Goal: Communication & Community: Answer question/provide support

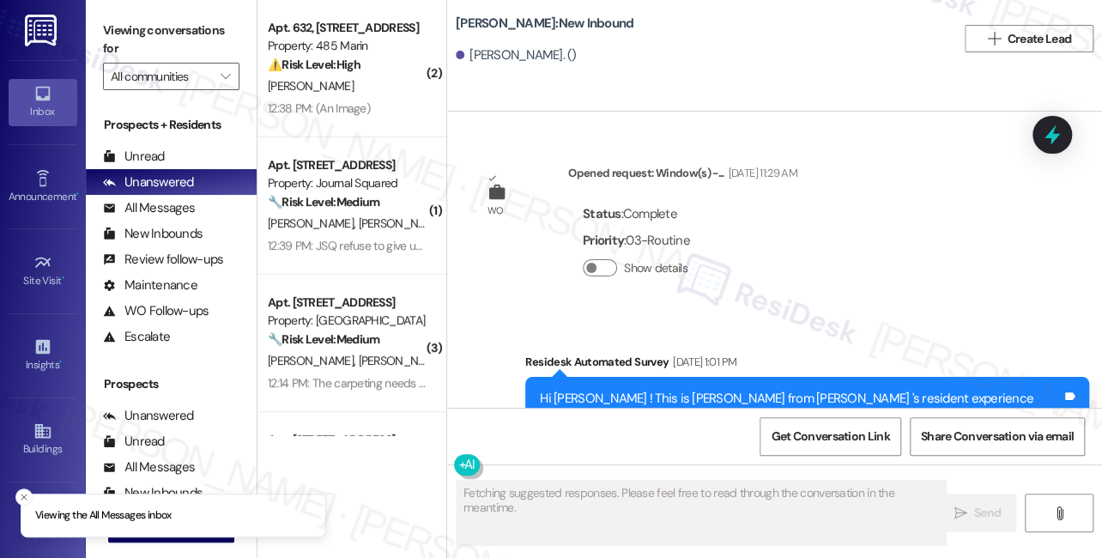
scroll to position [93096, 0]
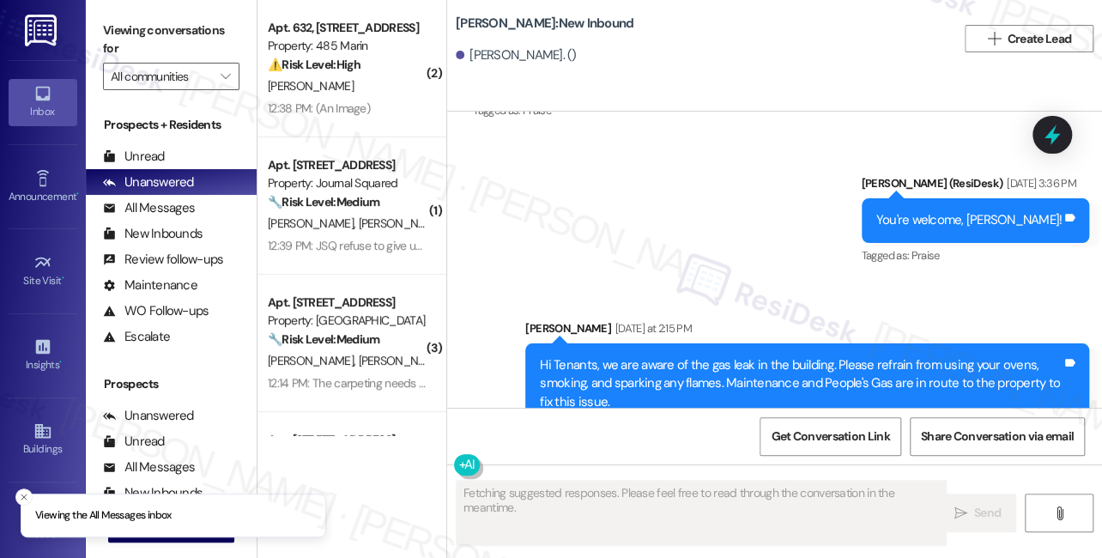
click at [600, 542] on div "Is it safe to merely be in apartment? You will notify when safe to use stove et…" at bounding box center [604, 560] width 235 height 37
click at [589, 529] on div "Is it safe to merely be in apartment? You will notify when safe to use stove et…" at bounding box center [611, 560] width 277 height 63
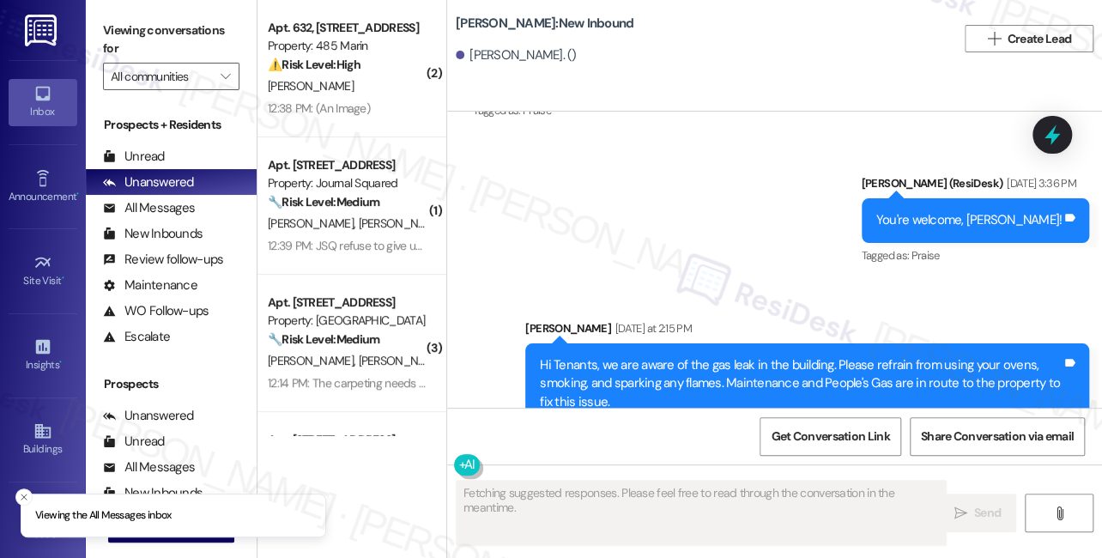
click at [589, 529] on div "Is it safe to merely be in apartment? You will notify when safe to use stove et…" at bounding box center [611, 560] width 277 height 63
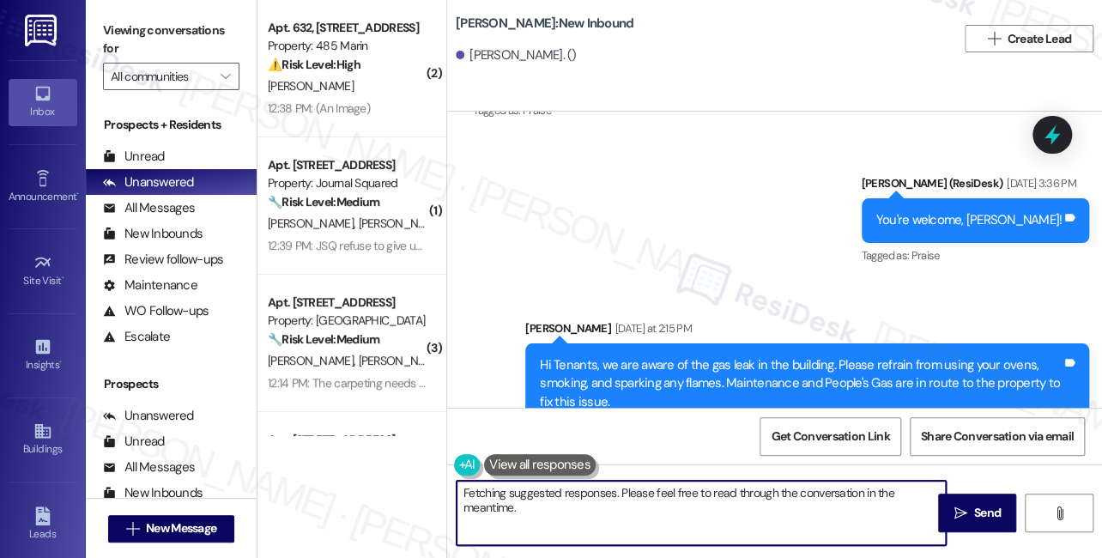
click at [590, 498] on textarea "Hi {{first_name}}, thanks for checking in! I understand your concern about the …" at bounding box center [701, 513] width 489 height 64
drag, startPoint x: 665, startPoint y: 491, endPoint x: 883, endPoint y: 498, distance: 218.1
click at [883, 498] on textarea "Hi {{first_name}}, thanks for checking in! I understand your concern about the …" at bounding box center [701, 513] width 489 height 64
click at [619, 510] on textarea "Hi {{first_name}}, thanks for checking in! I understand your concern about the …" at bounding box center [701, 513] width 489 height 64
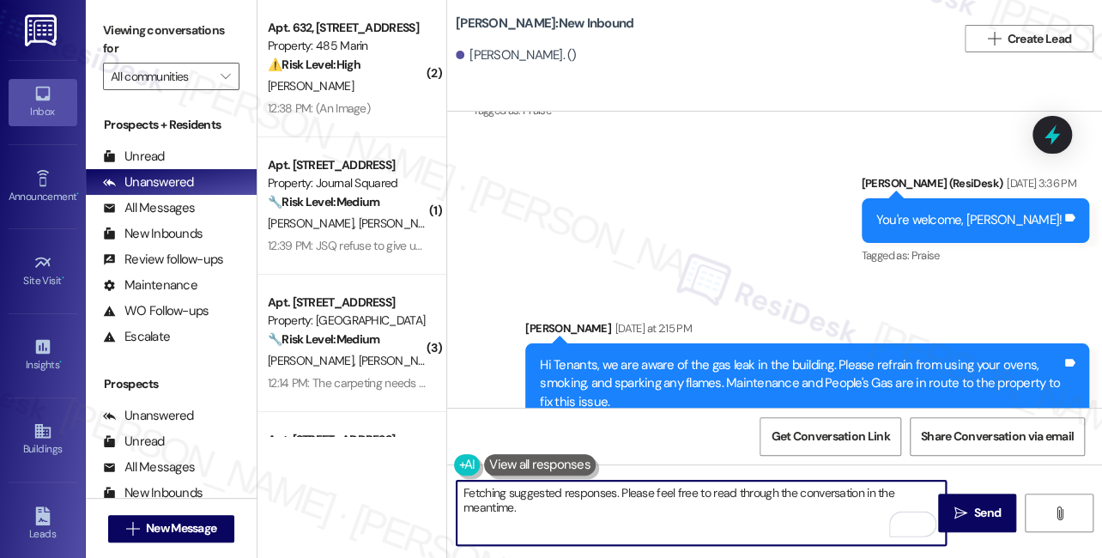
click at [619, 510] on textarea "Hi {{first_name}}, thanks for checking in! I understand your concern about the …" at bounding box center [701, 513] width 489 height 64
click at [835, 504] on textarea "Hi {{first_name}}, thanks for checking in! I understand your concern about the …" at bounding box center [701, 513] width 489 height 64
click at [854, 507] on textarea "Hi {{first_name}}, thanks for checking in! I understand your concern about the …" at bounding box center [701, 513] width 489 height 64
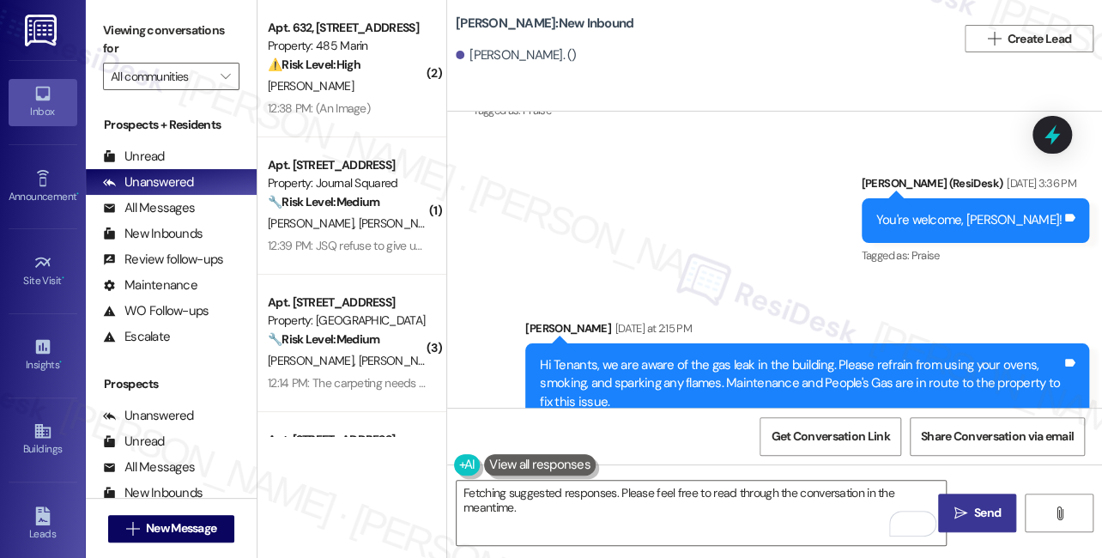
click at [965, 506] on icon "" at bounding box center [959, 513] width 13 height 14
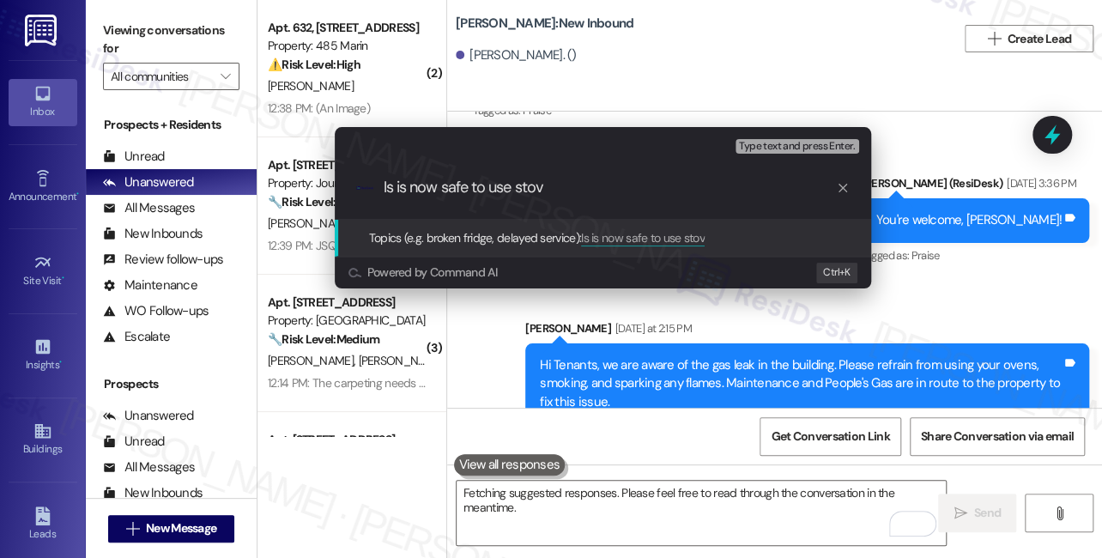
type input "Is is now safe to use stove"
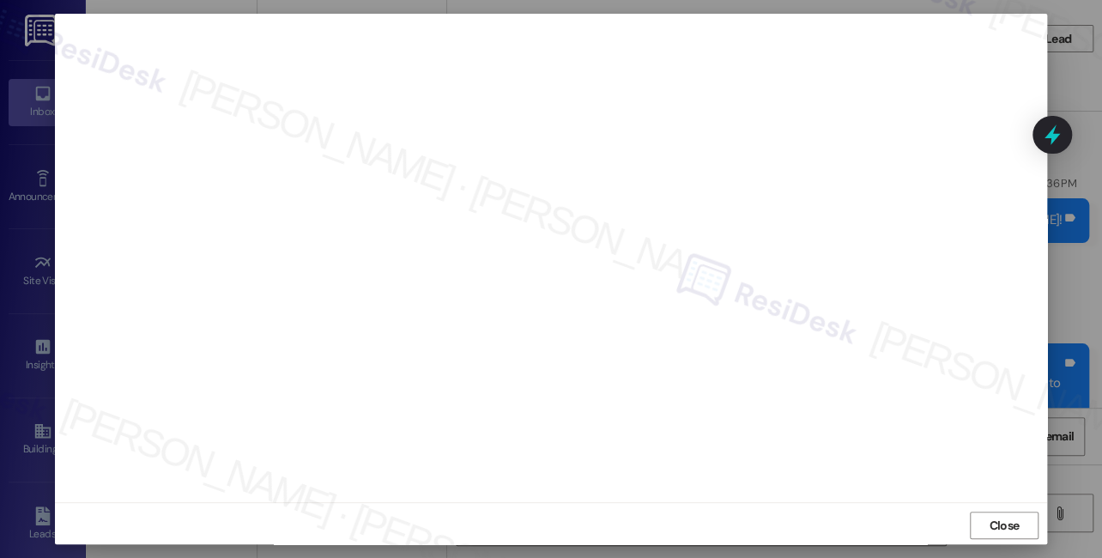
scroll to position [16, 0]
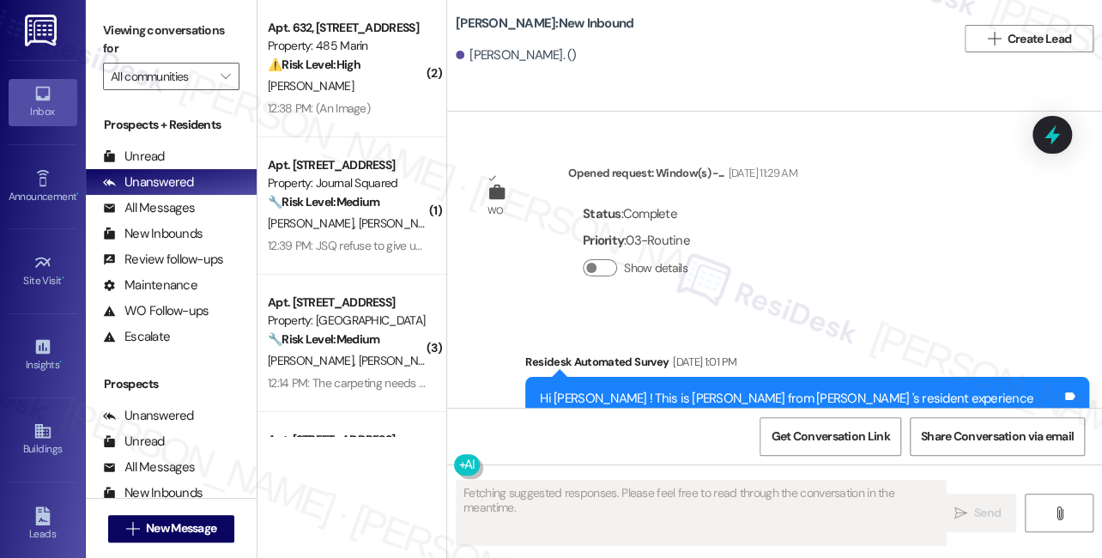
type textarea "Fetching suggested responses. Please feel free to read through the conversation…"
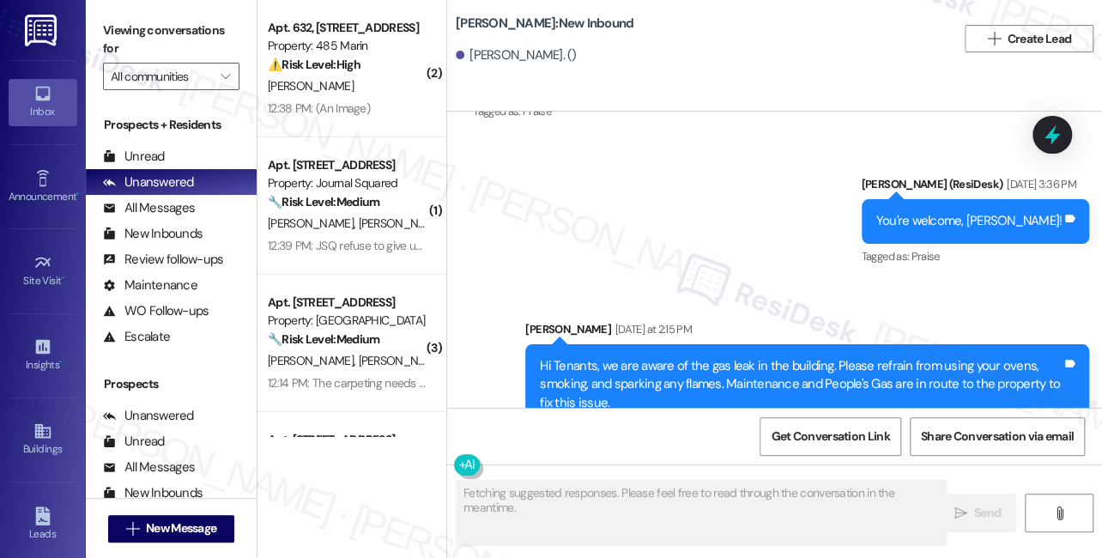
scroll to position [93259, 0]
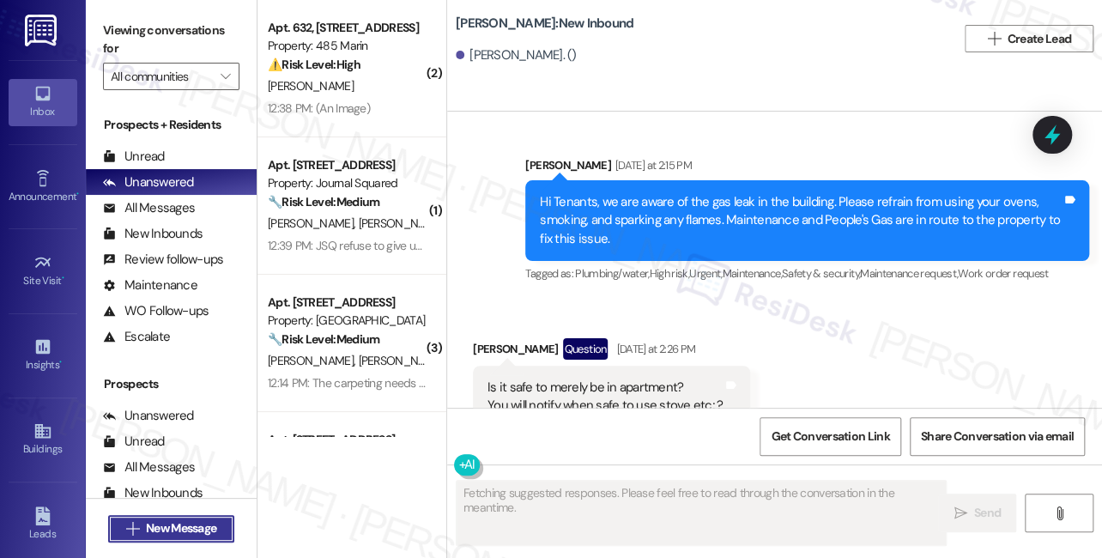
click at [167, 522] on span "New Message" at bounding box center [181, 528] width 70 height 18
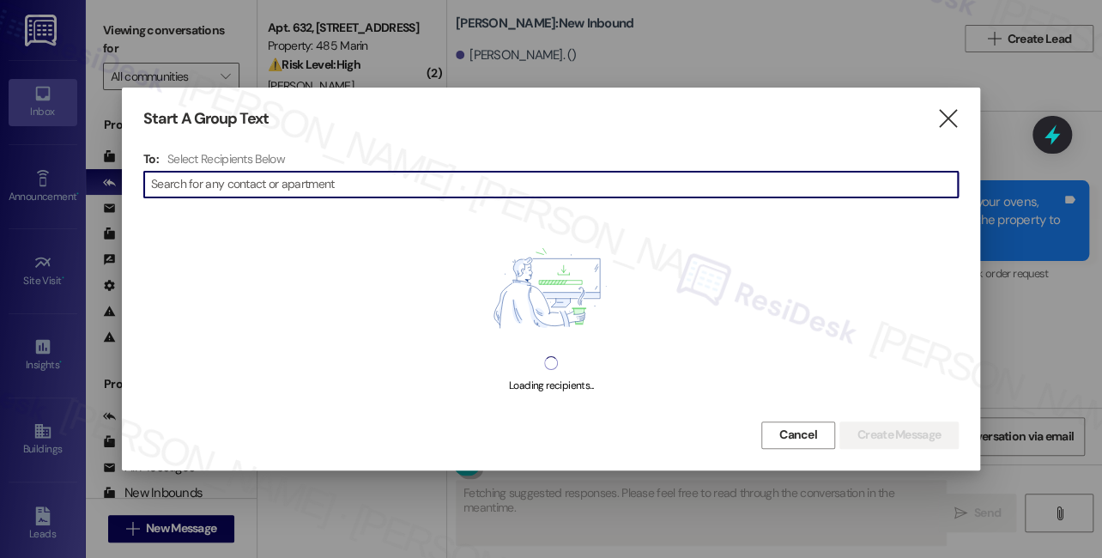
type input "Is is now safe to use stove"
type textarea "Hi"
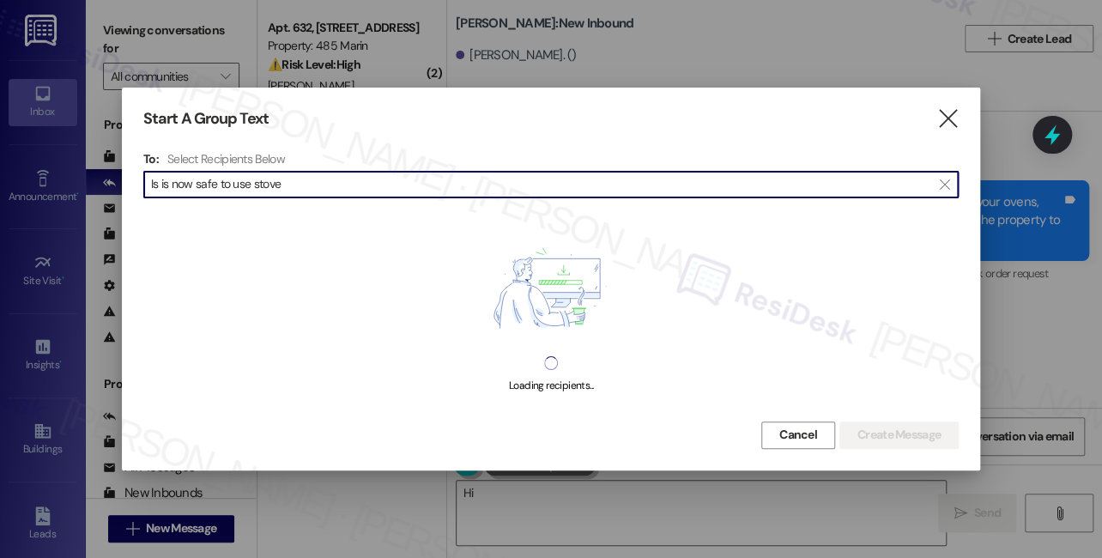
type input "Is is now safe to use stove"
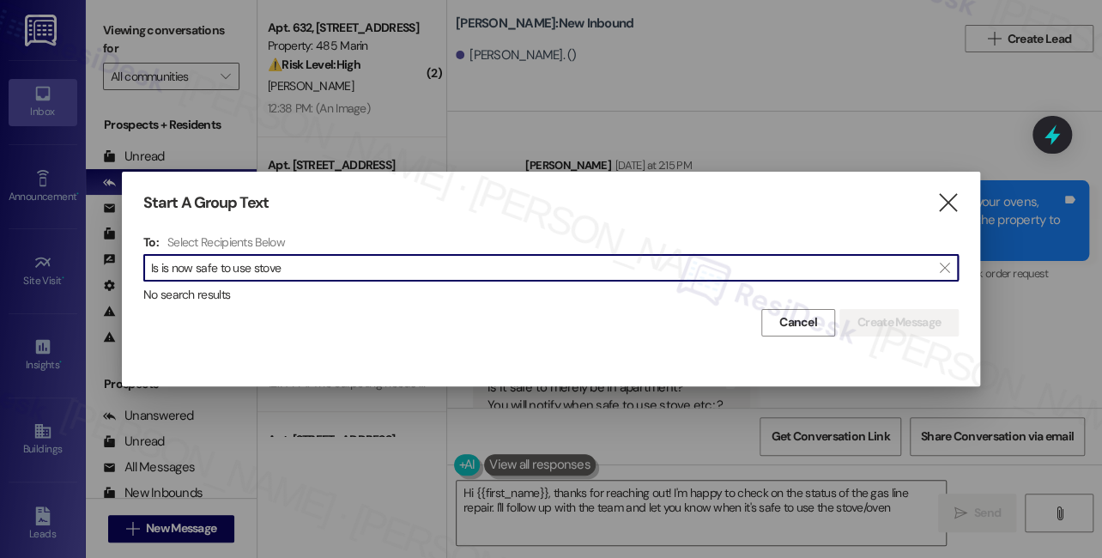
type textarea "Hi {{first_name}}, thanks for reaching out! I'm happy to check on the status of…"
paste input "Abesamis"
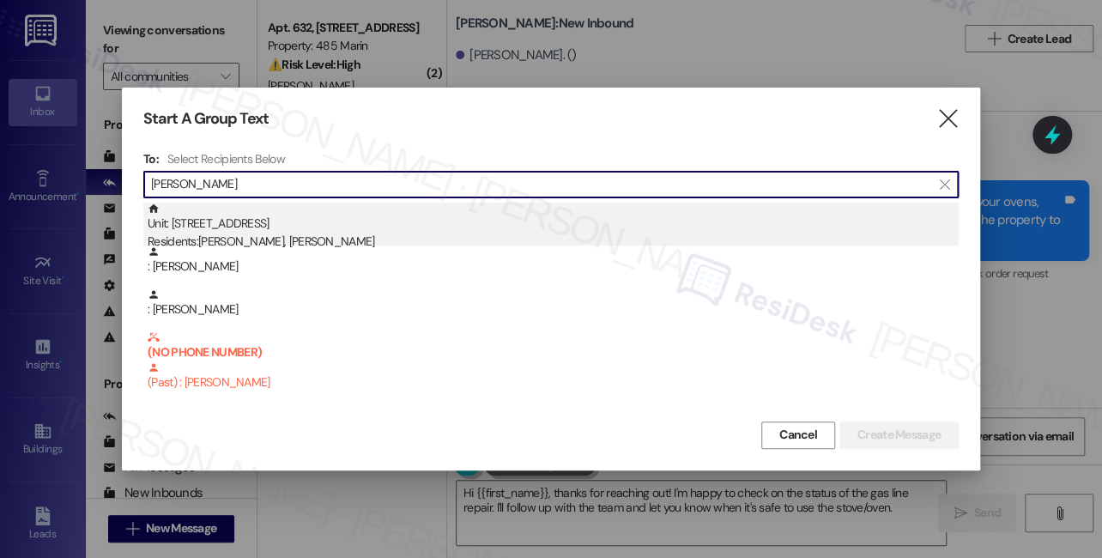
type input "Abesamis"
click at [379, 223] on div "Unit: 632 - 485 Marin Blvd. Residents: Edgar Abesamis, Viviana Abesamis" at bounding box center [553, 227] width 811 height 49
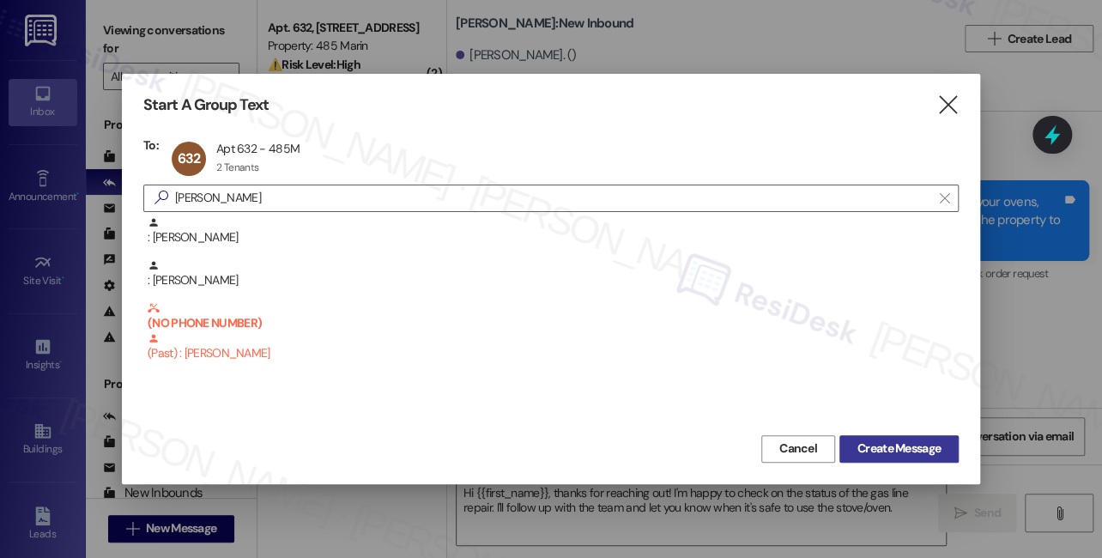
click at [904, 444] on span "Create Message" at bounding box center [898, 448] width 83 height 18
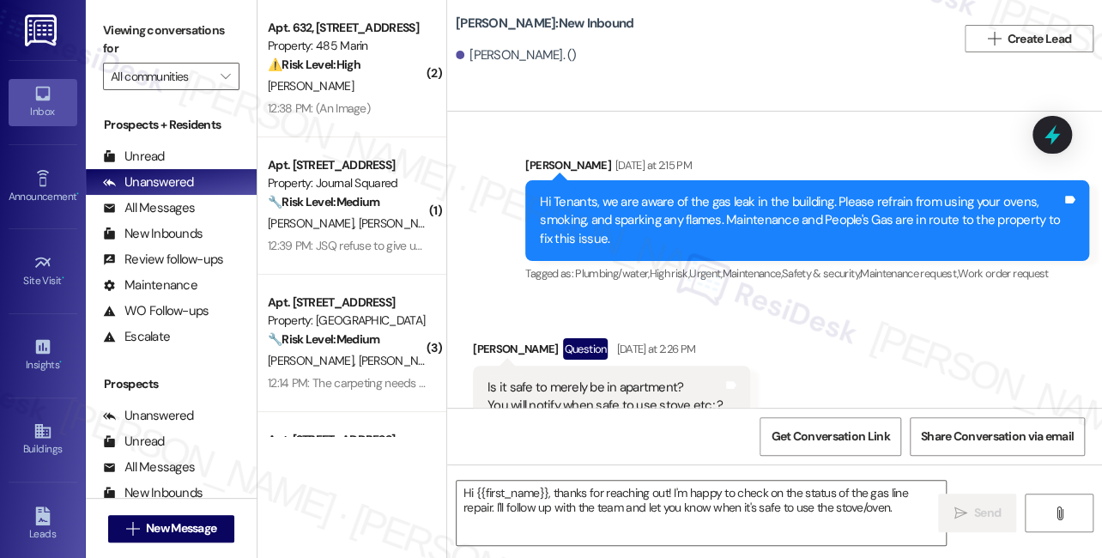
type textarea "Fetching suggested responses. Please feel free to read through the conversation…"
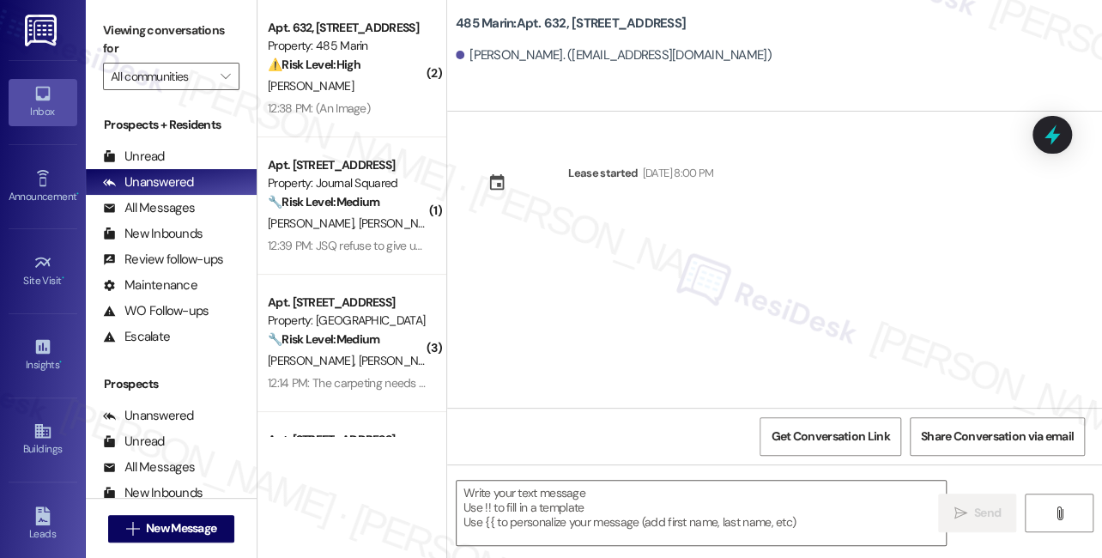
scroll to position [0, 0]
click at [224, 530] on button " New Message" at bounding box center [171, 528] width 127 height 27
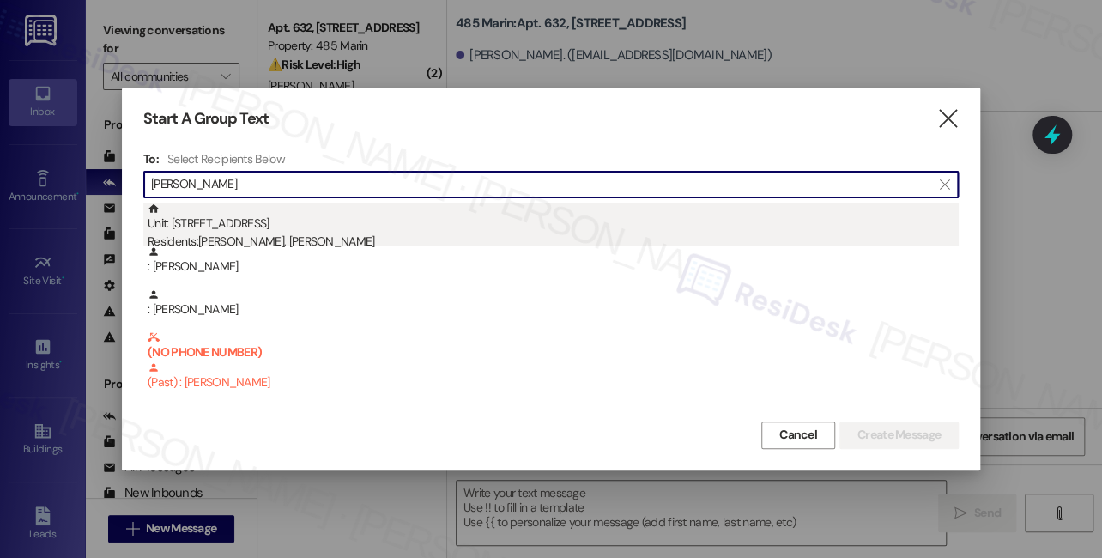
type input "Abesamis"
click at [279, 224] on div "Unit: 632 - 485 Marin Blvd. Residents: Edgar Abesamis, Viviana Abesamis" at bounding box center [553, 227] width 811 height 49
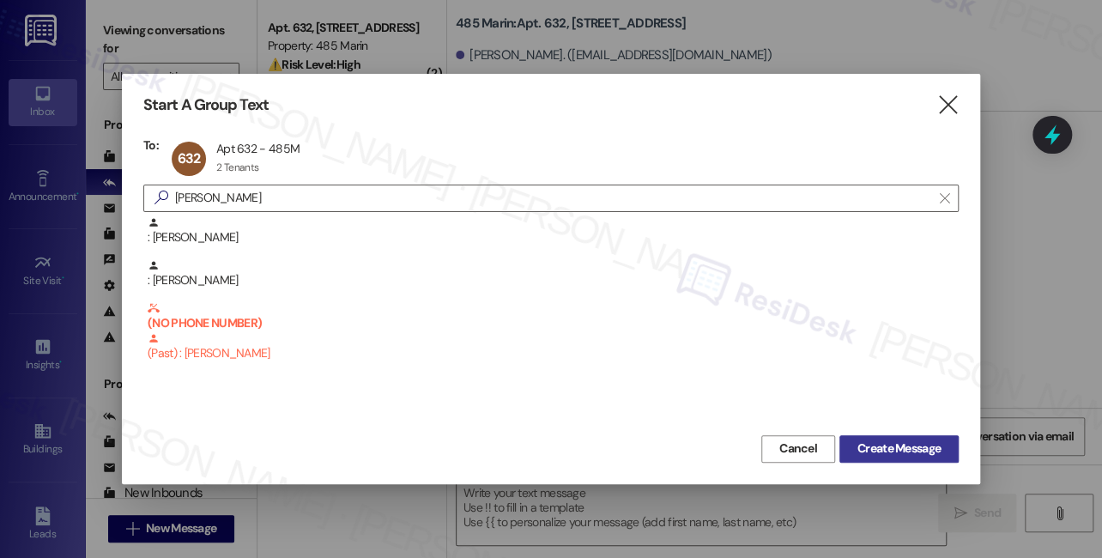
click at [874, 443] on span "Create Message" at bounding box center [898, 448] width 83 height 18
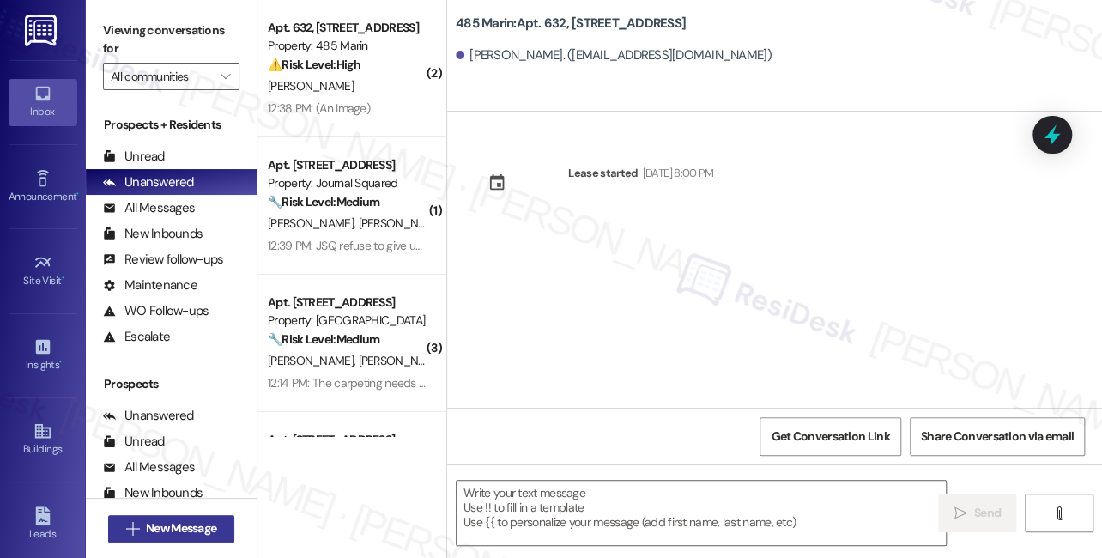
click at [199, 521] on span "New Message" at bounding box center [181, 528] width 70 height 18
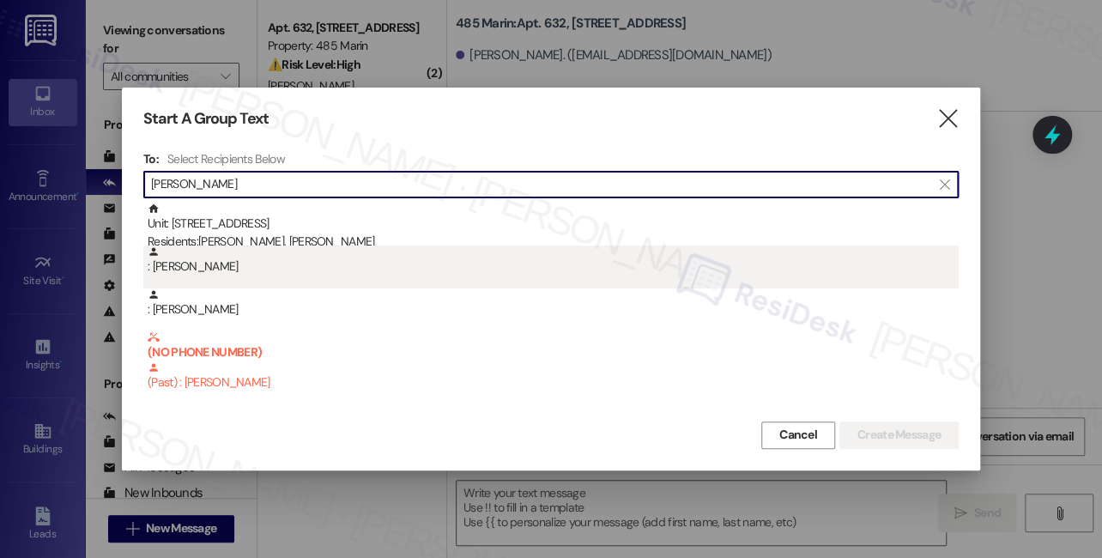
type input "Abesamis"
click at [258, 265] on div ": Viviana Abesamis" at bounding box center [553, 260] width 811 height 30
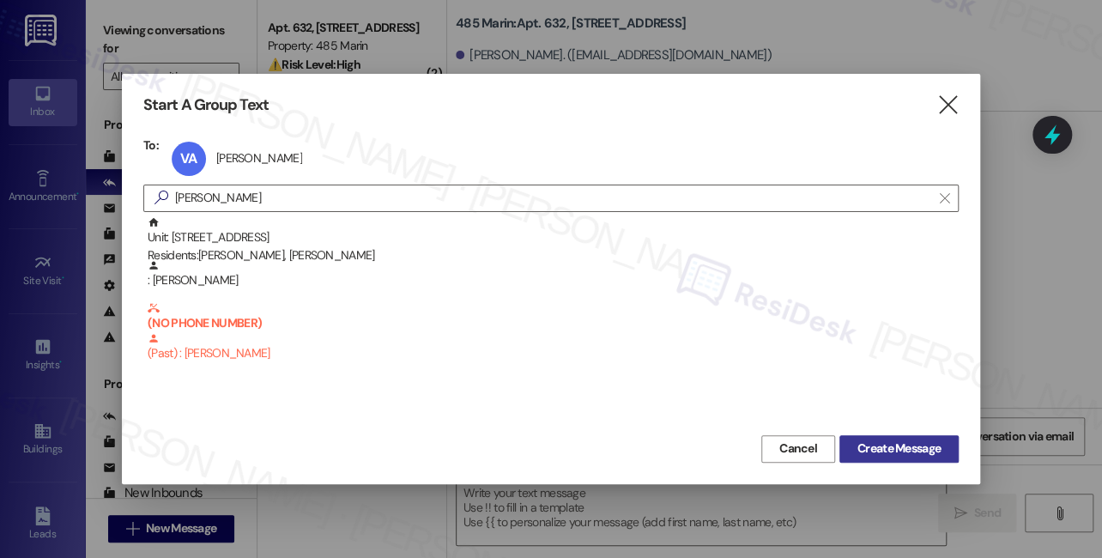
click at [891, 444] on span "Create Message" at bounding box center [898, 448] width 83 height 18
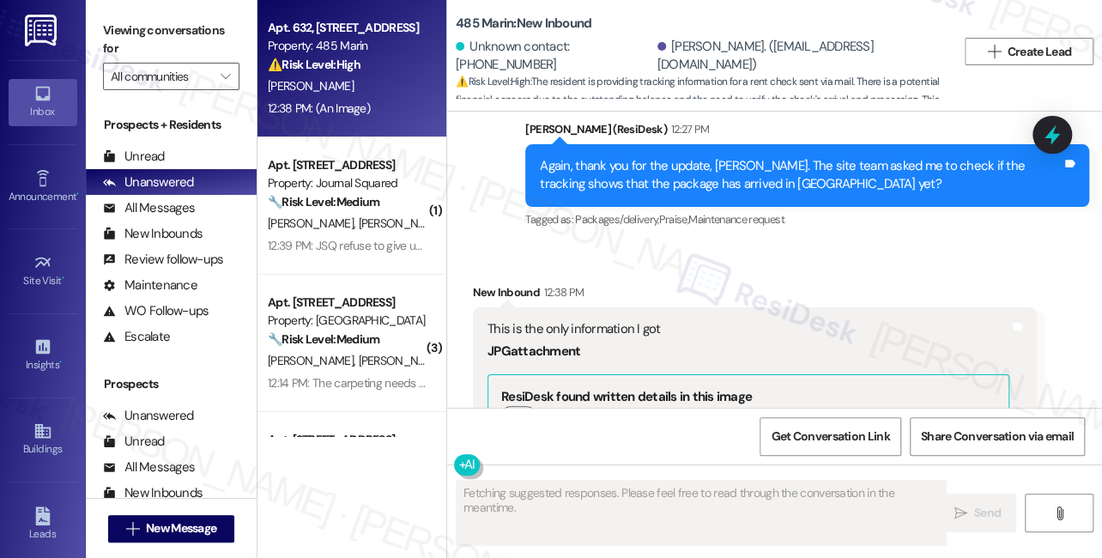
scroll to position [8550, 0]
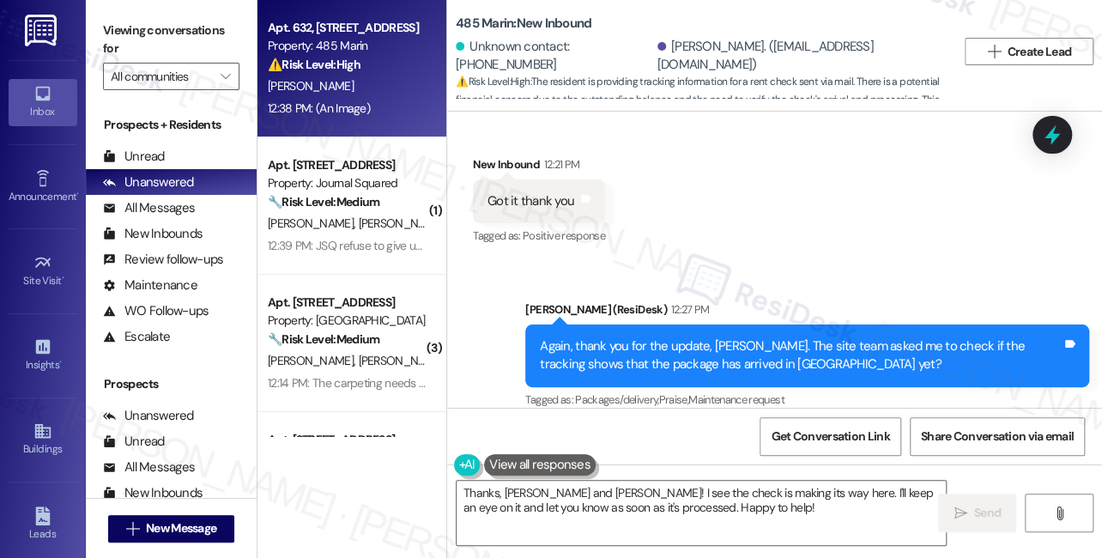
click at [611, 337] on div "Again, thank you for the update, Viviana. The site team asked me to check if th…" at bounding box center [801, 355] width 522 height 37
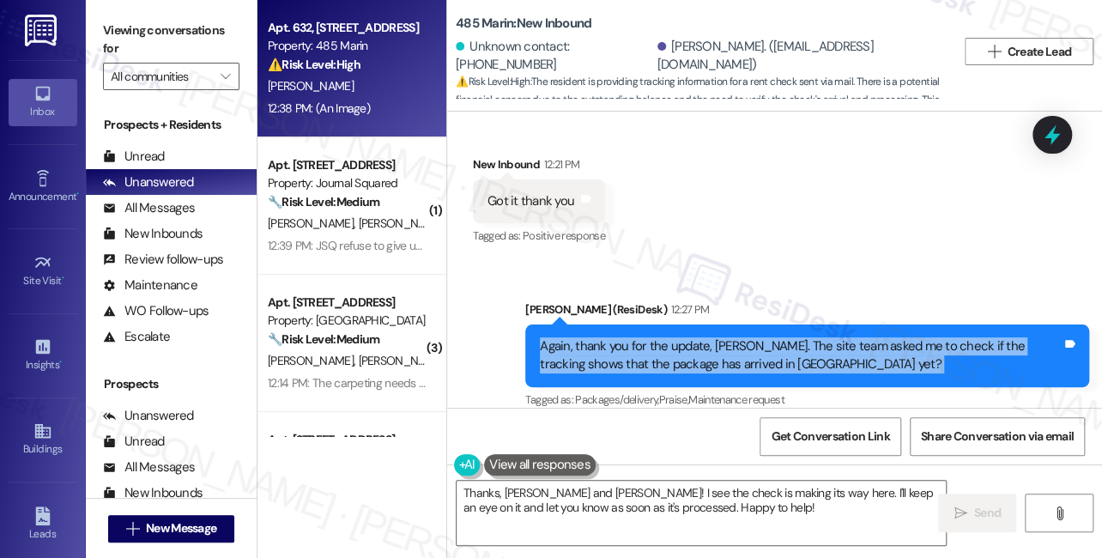
click at [611, 337] on div "Again, thank you for the update, Viviana. The site team asked me to check if th…" at bounding box center [801, 355] width 522 height 37
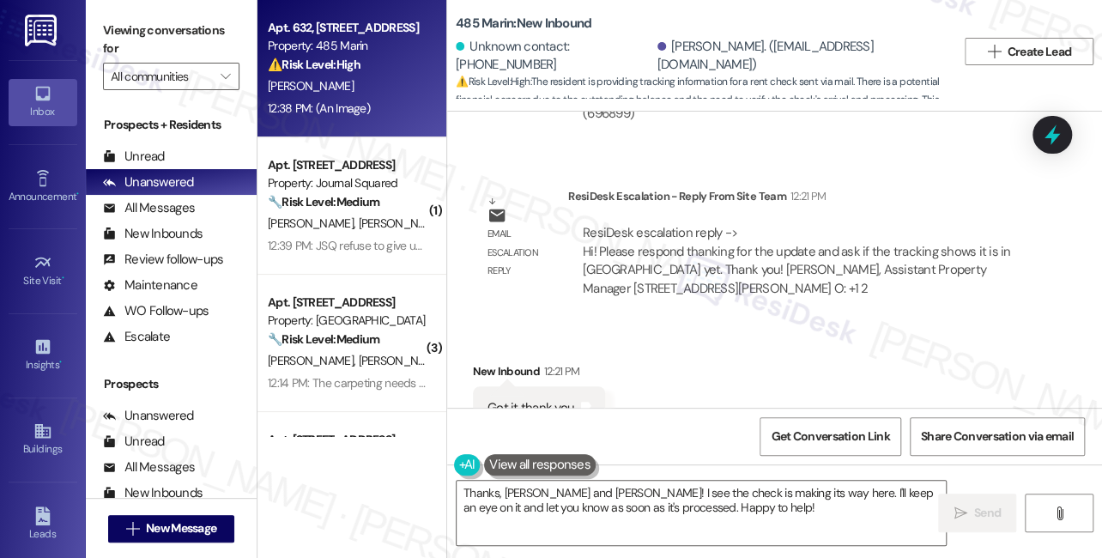
scroll to position [8316, 0]
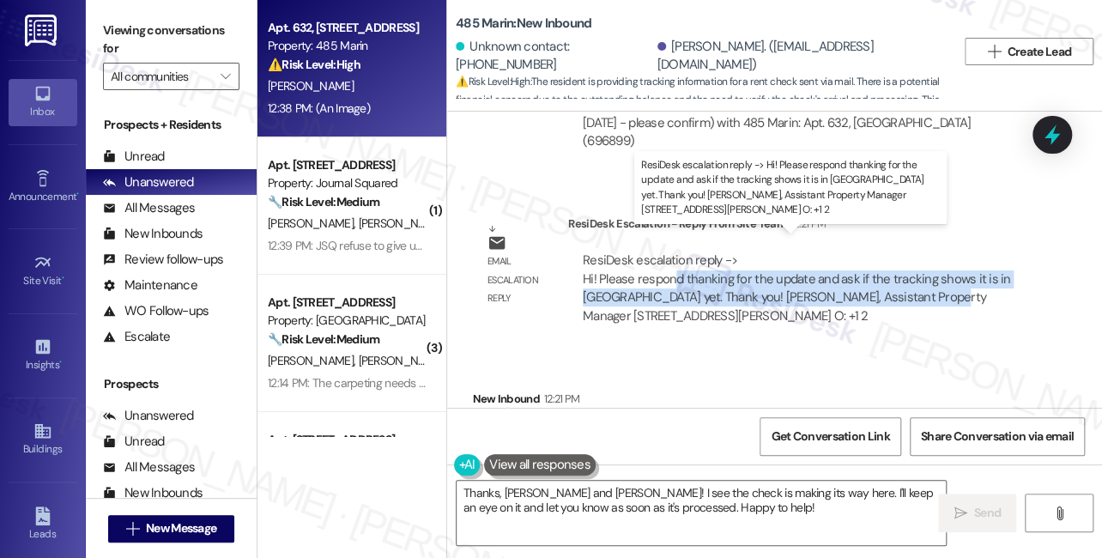
drag, startPoint x: 675, startPoint y: 268, endPoint x: 915, endPoint y: 280, distance: 240.6
click at [915, 280] on div "ResiDesk escalation reply -> Hi! Please respond thanking for the update and ask…" at bounding box center [796, 287] width 427 height 72
click at [893, 271] on div "ResiDesk escalation reply -> Hi! Please respond thanking for the update and ask…" at bounding box center [796, 287] width 427 height 72
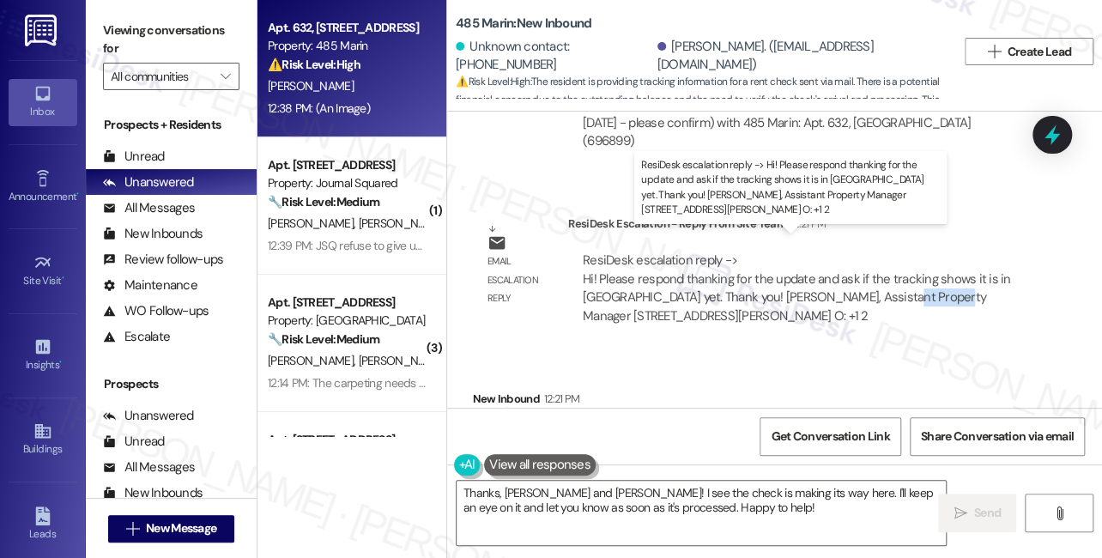
click at [893, 271] on div "ResiDesk escalation reply -> Hi! Please respond thanking for the update and ask…" at bounding box center [796, 287] width 427 height 72
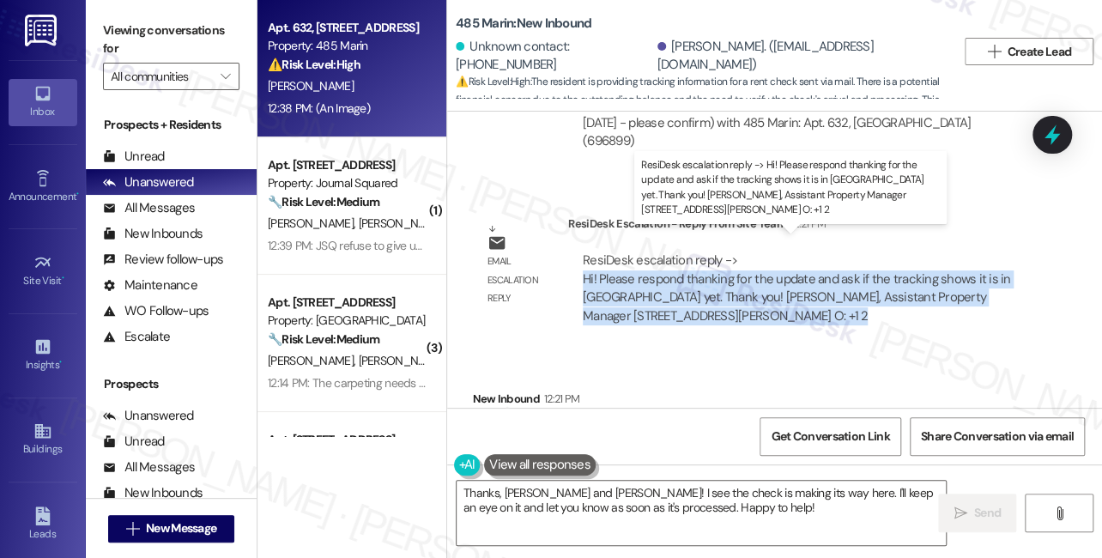
click at [893, 271] on div "ResiDesk escalation reply -> Hi! Please respond thanking for the update and ask…" at bounding box center [796, 287] width 427 height 72
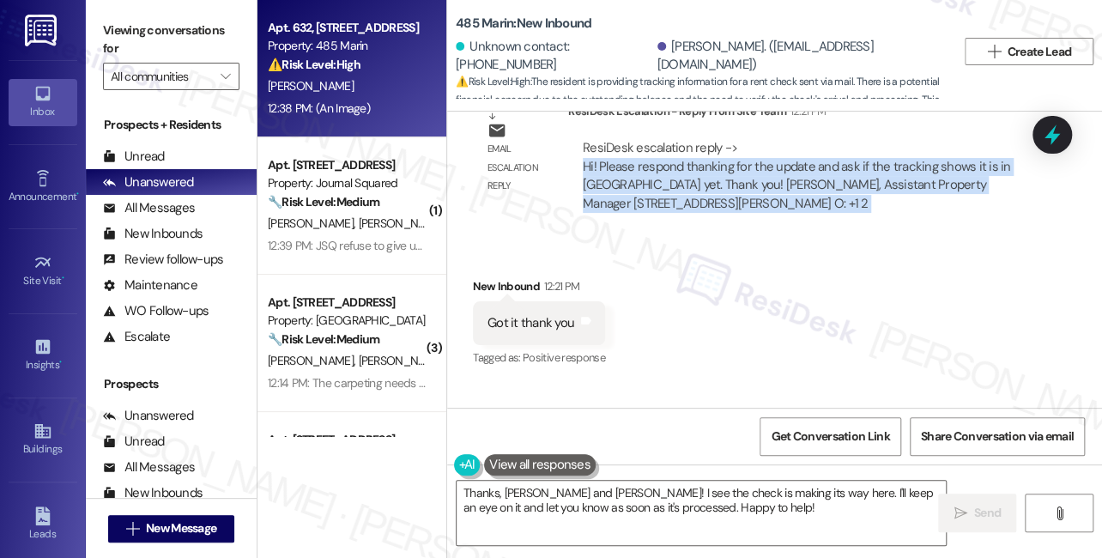
scroll to position [8550, 0]
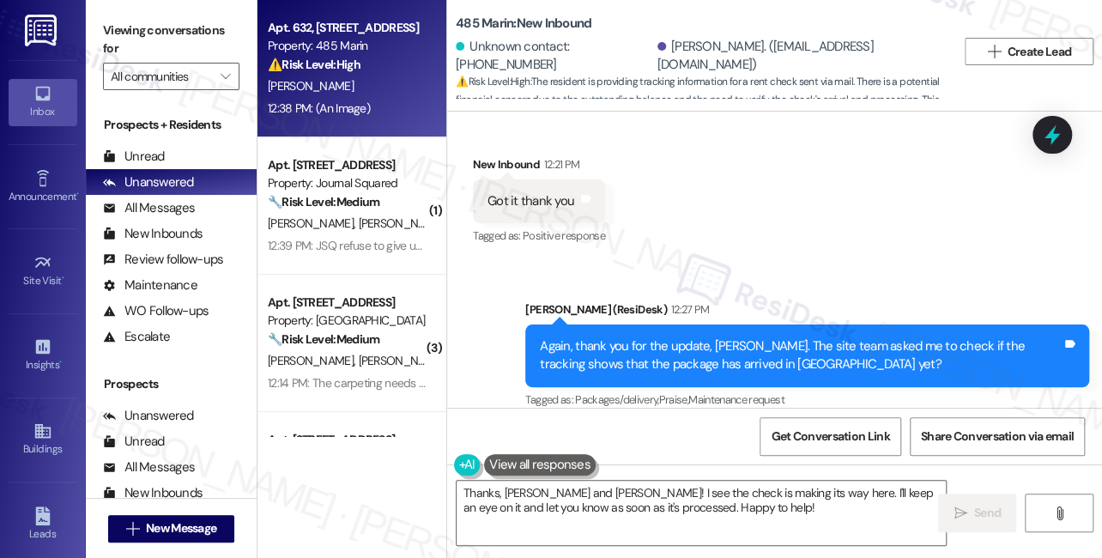
click at [527, 192] on div "Got it thank you" at bounding box center [530, 201] width 87 height 18
click at [624, 324] on div "Again, thank you for the update, Viviana. The site team asked me to check if th…" at bounding box center [807, 355] width 564 height 63
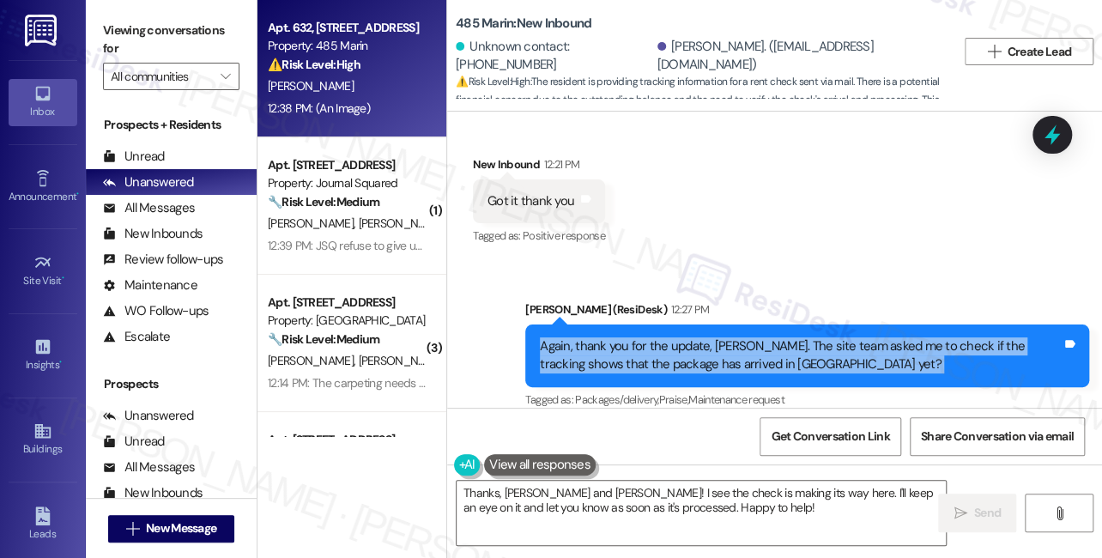
click at [624, 324] on div "Again, thank you for the update, Viviana. The site team asked me to check if th…" at bounding box center [807, 355] width 564 height 63
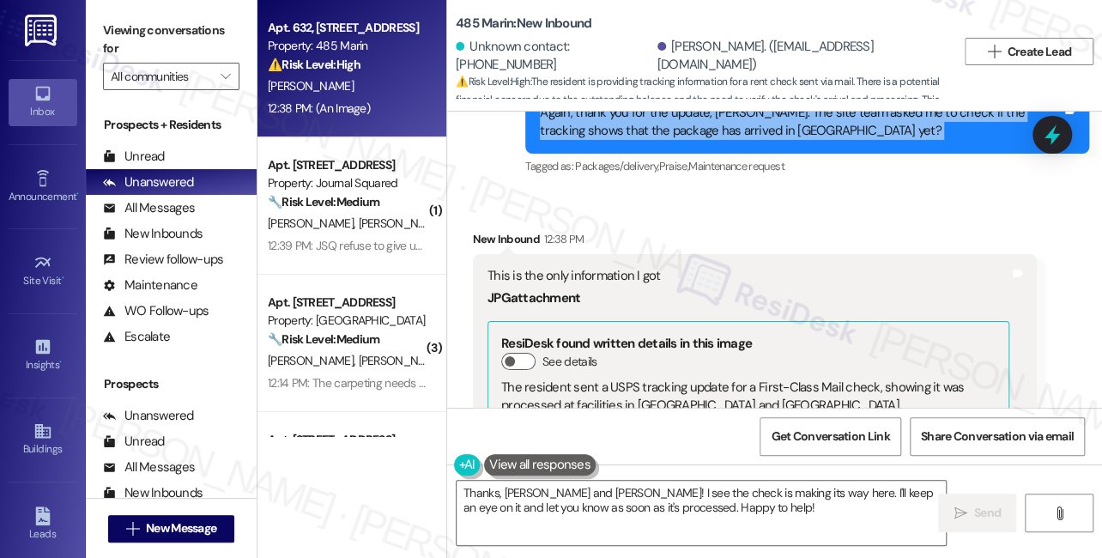
scroll to position [8784, 0]
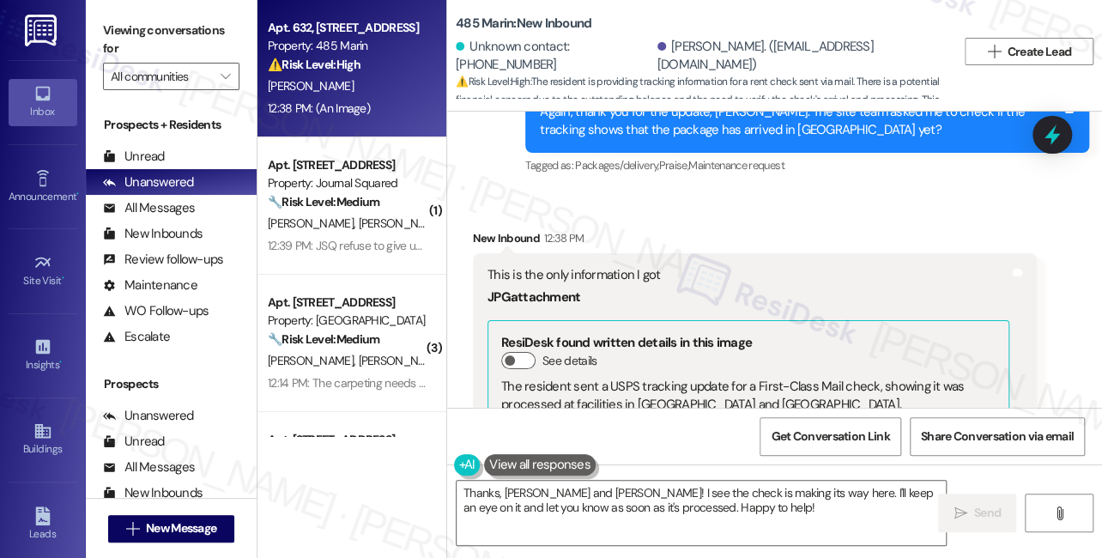
click at [599, 266] on div "This is the only information I got" at bounding box center [748, 275] width 522 height 18
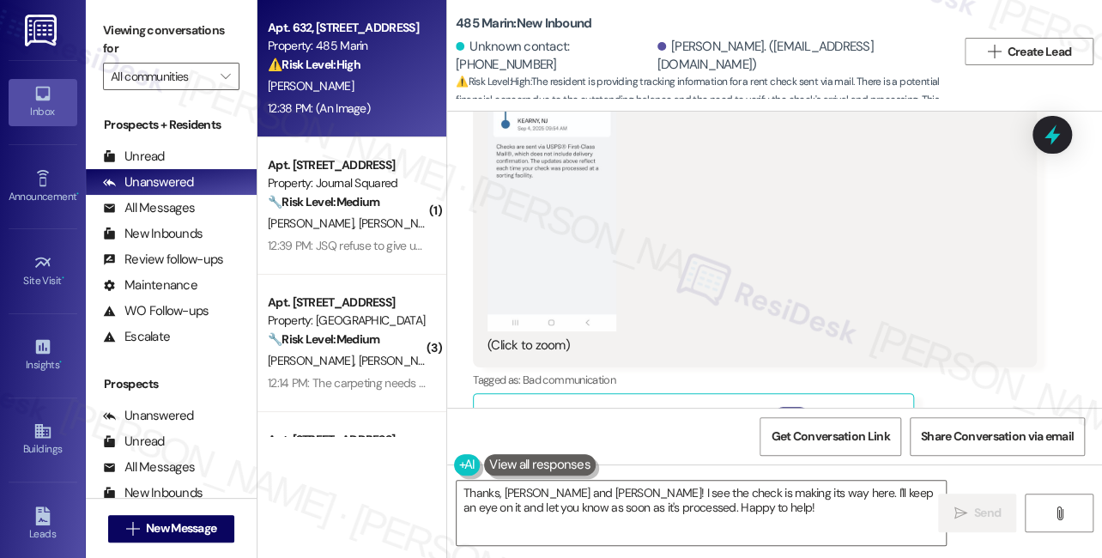
scroll to position [9097, 0]
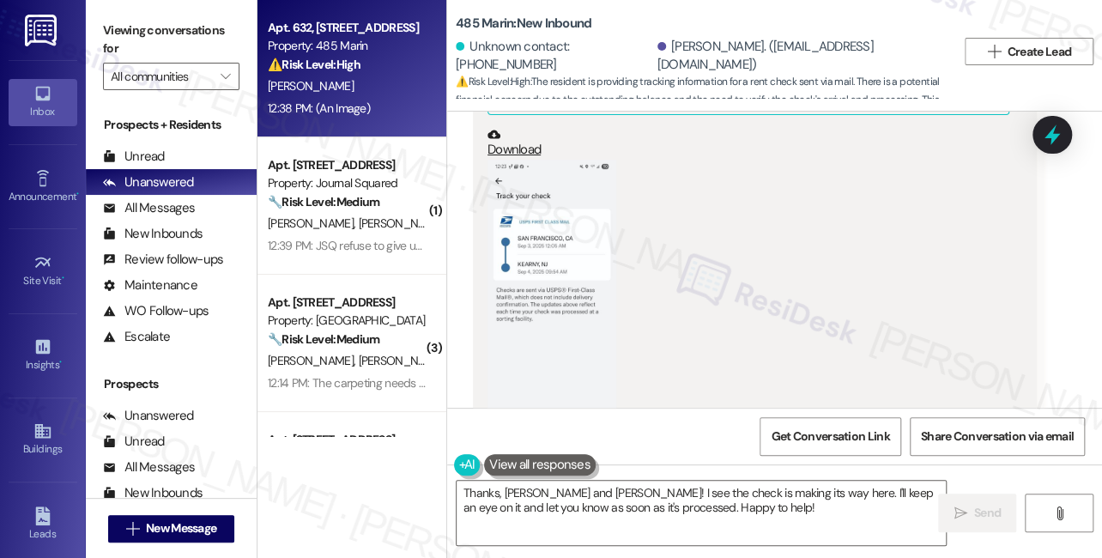
click at [528, 221] on button "Zoom image" at bounding box center [551, 317] width 129 height 315
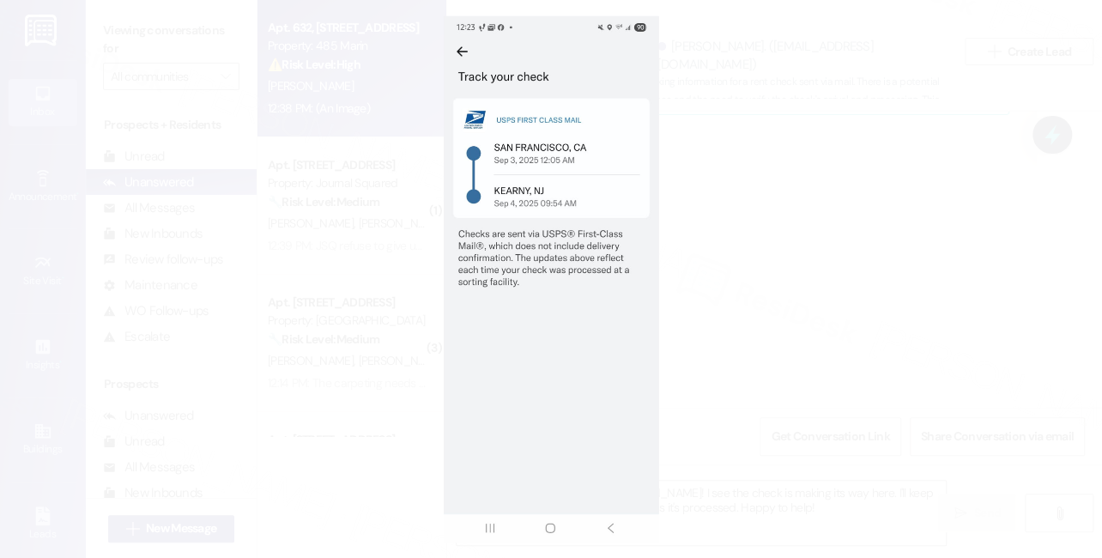
click at [757, 208] on button "Unzoom image" at bounding box center [551, 279] width 1102 height 558
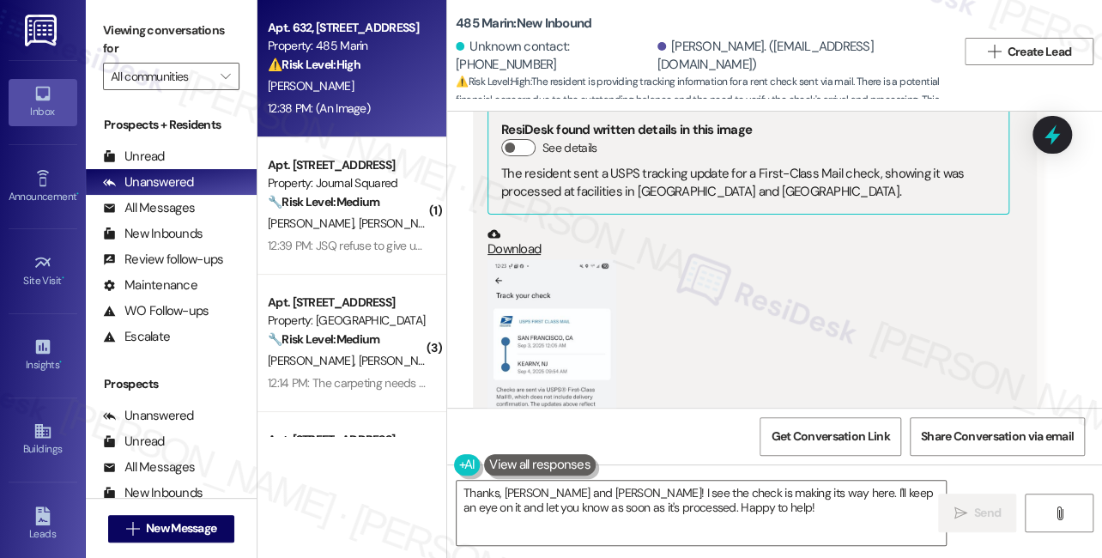
scroll to position [8863, 0]
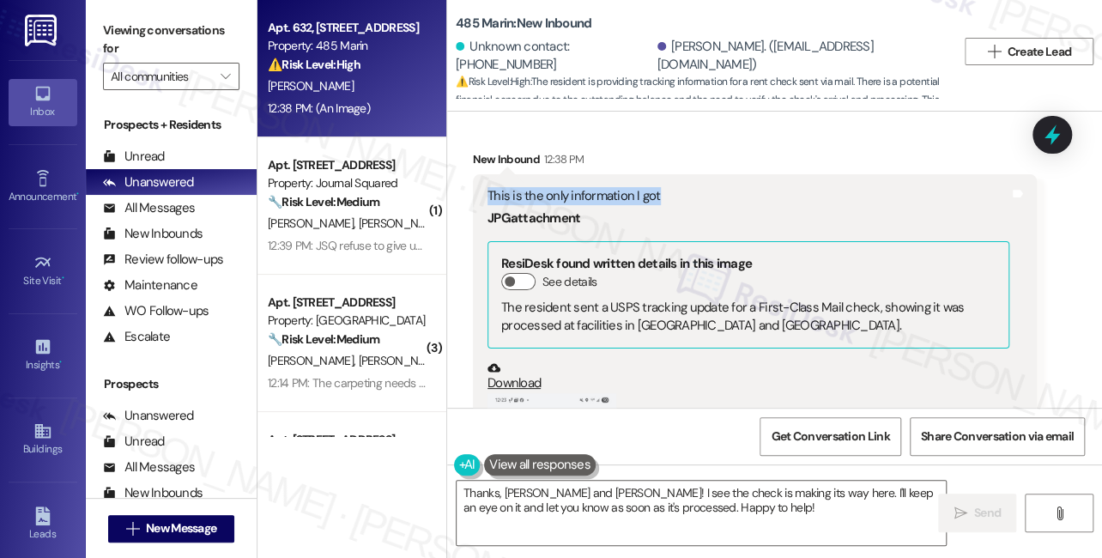
click at [506, 369] on link "Download" at bounding box center [748, 376] width 522 height 30
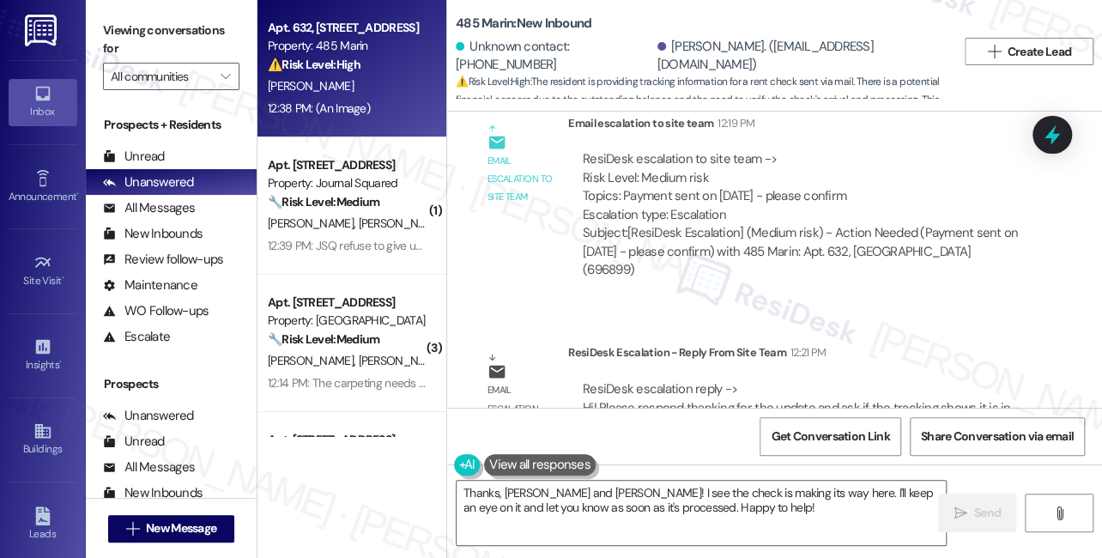
scroll to position [8161, 0]
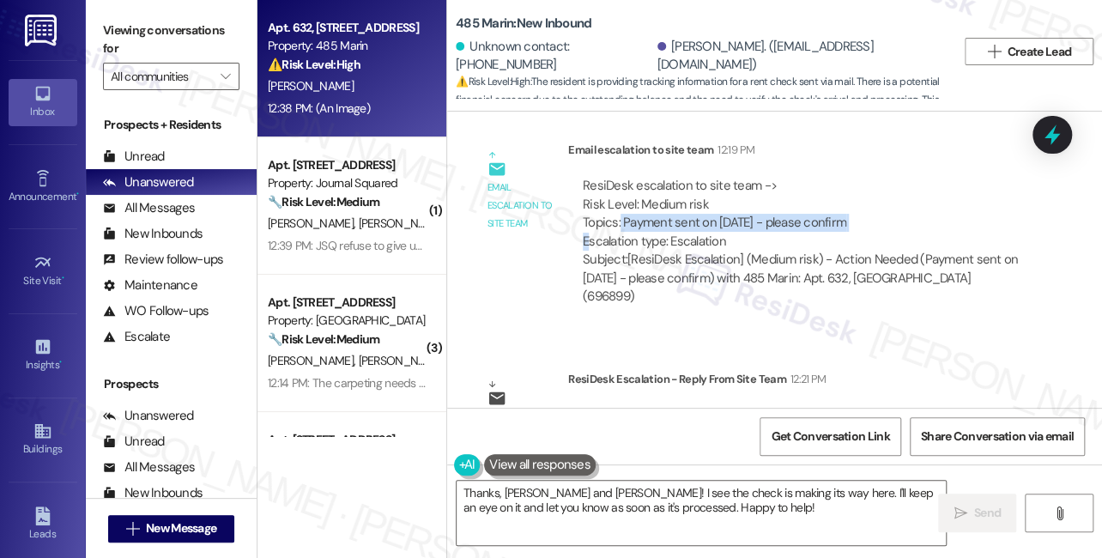
drag, startPoint x: 620, startPoint y: 220, endPoint x: 865, endPoint y: 221, distance: 245.4
click at [865, 221] on div "ResiDesk escalation to site team -> Risk Level: Medium risk Topics: Payment sen…" at bounding box center [802, 214] width 439 height 74
copy div "Payment sent on Aug 30th - please confirm"
click at [137, 33] on label "Viewing conversations for" at bounding box center [171, 39] width 136 height 45
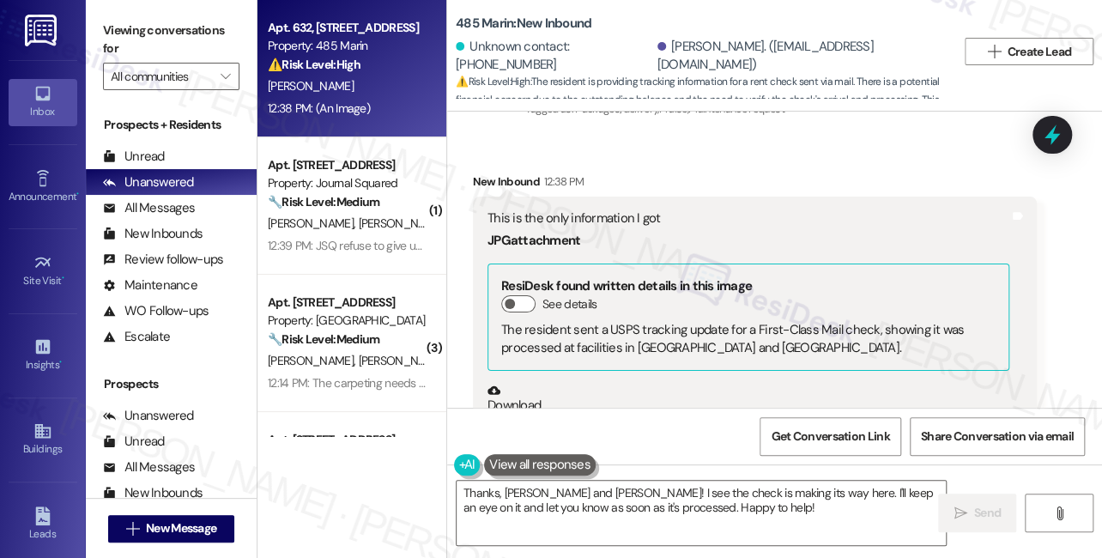
scroll to position [8785, 0]
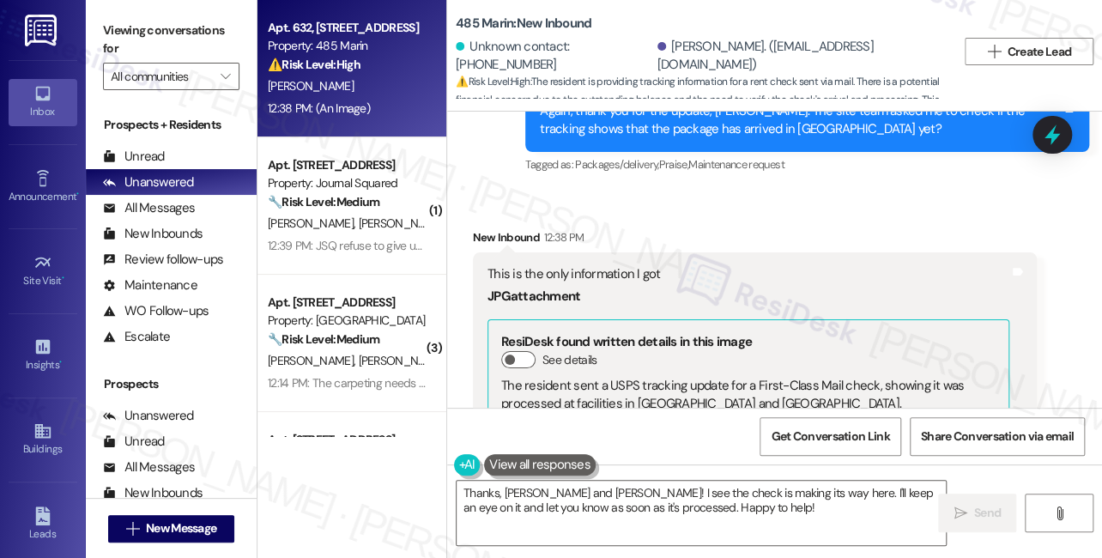
click at [661, 265] on div "This is the only information I got" at bounding box center [748, 274] width 522 height 18
copy div "This is the only information I got"
click at [137, 50] on label "Viewing conversations for" at bounding box center [171, 39] width 136 height 45
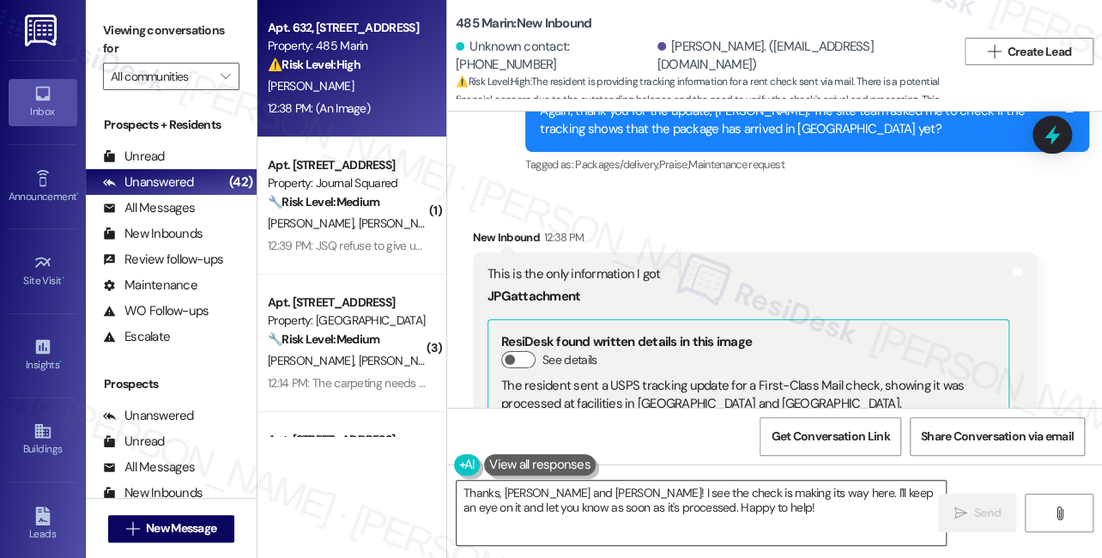
click at [626, 482] on textarea "Thanks, Viviana and Edgar! I see the check is making its way here. I'll keep an…" at bounding box center [701, 513] width 489 height 64
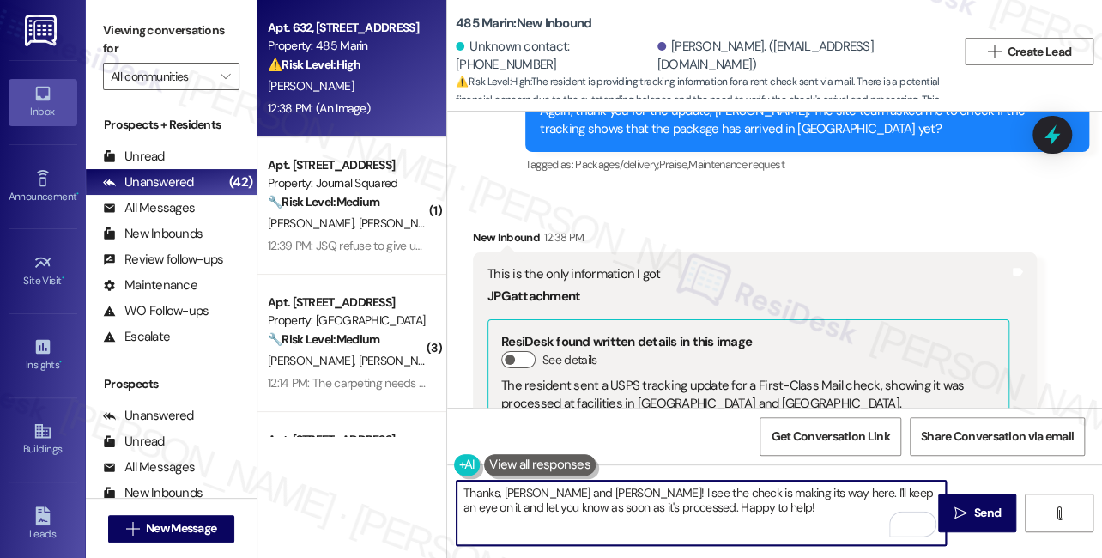
drag, startPoint x: 540, startPoint y: 488, endPoint x: 591, endPoint y: 494, distance: 51.8
click at [591, 494] on textarea "Thanks, Viviana and Edgar! I see the check is making its way here. I'll keep an…" at bounding box center [701, 513] width 489 height 64
drag, startPoint x: 706, startPoint y: 509, endPoint x: 609, endPoint y: 502, distance: 97.2
click at [609, 502] on textarea "Thanks, Viviana! I see the check is making its way here. I'll keep an eye on it…" at bounding box center [701, 513] width 489 height 64
click at [690, 514] on textarea "Thanks, Viviana! I see the check is making its way here. I'll keep an eye on it…" at bounding box center [701, 513] width 489 height 64
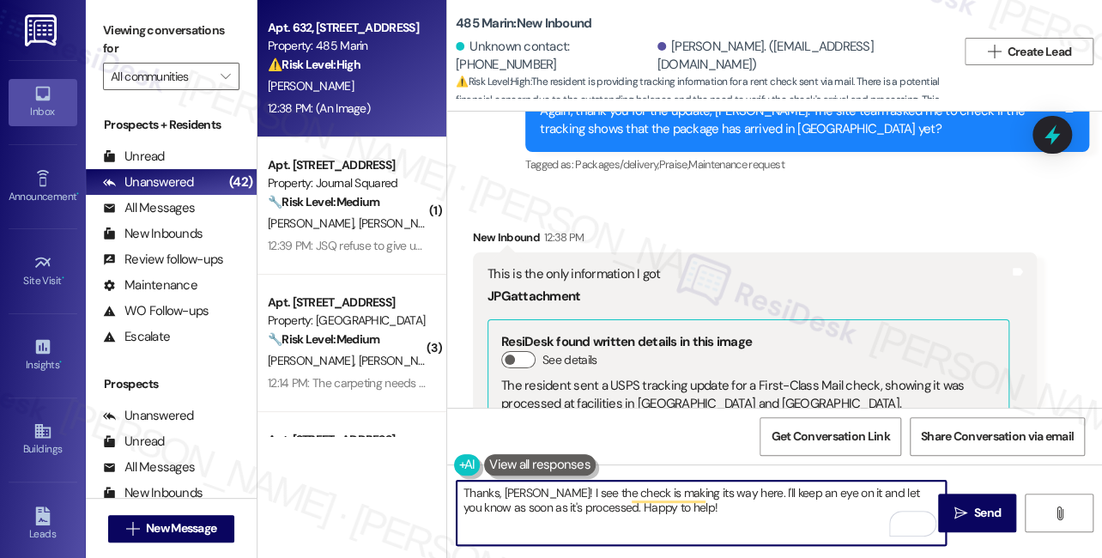
click at [673, 511] on textarea "Thanks, Viviana! I see the check is making its way here. I'll keep an eye on it…" at bounding box center [701, 513] width 489 height 64
drag, startPoint x: 699, startPoint y: 504, endPoint x: 738, endPoint y: 493, distance: 40.8
click at [738, 493] on textarea "Thanks, Viviana! I see the check is making its way here. I'll keep an eye on it…" at bounding box center [701, 513] width 489 height 64
click at [540, 500] on textarea "Thanks, Viviana! I see the check is making its way here. I've relayed this to t…" at bounding box center [701, 513] width 489 height 64
click at [605, 498] on textarea "Thanks, Viviana! I see the check is making its way here. I've relayed this to t…" at bounding box center [701, 513] width 489 height 64
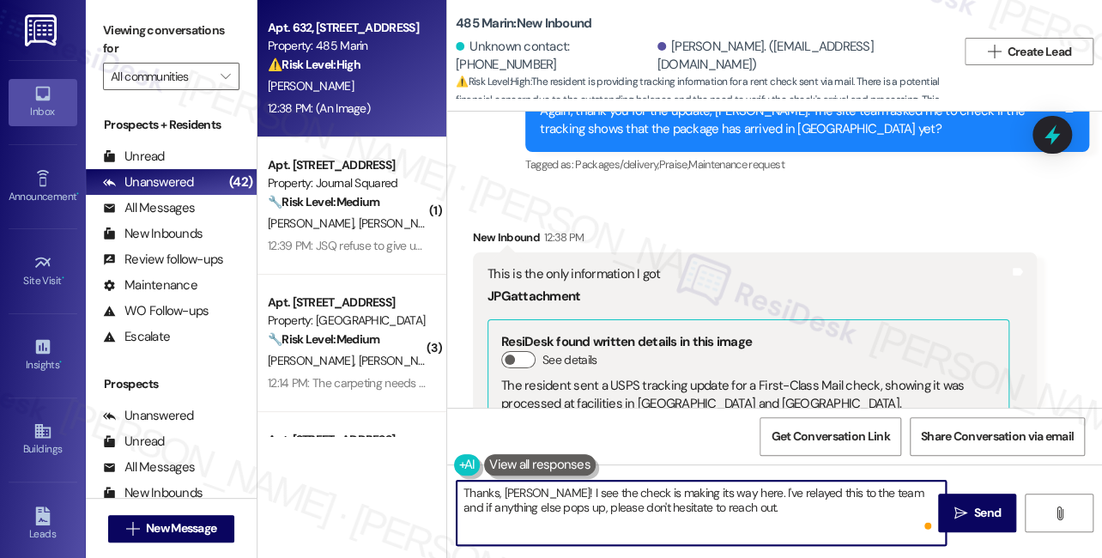
click at [605, 498] on textarea "Thanks, Viviana! I see the check is making its way here. I've relayed this to t…" at bounding box center [701, 513] width 489 height 64
click at [838, 507] on textarea "Thanks, Viviana! I see the check is making its way here. I've relayed this to t…" at bounding box center [701, 513] width 489 height 64
click at [813, 519] on textarea "Thanks, Viviana! I see the check is making its way here. I've relayed this to t…" at bounding box center [701, 513] width 489 height 64
type textarea "Thanks, Viviana! I see the check is making its way here. I've relayed this to t…"
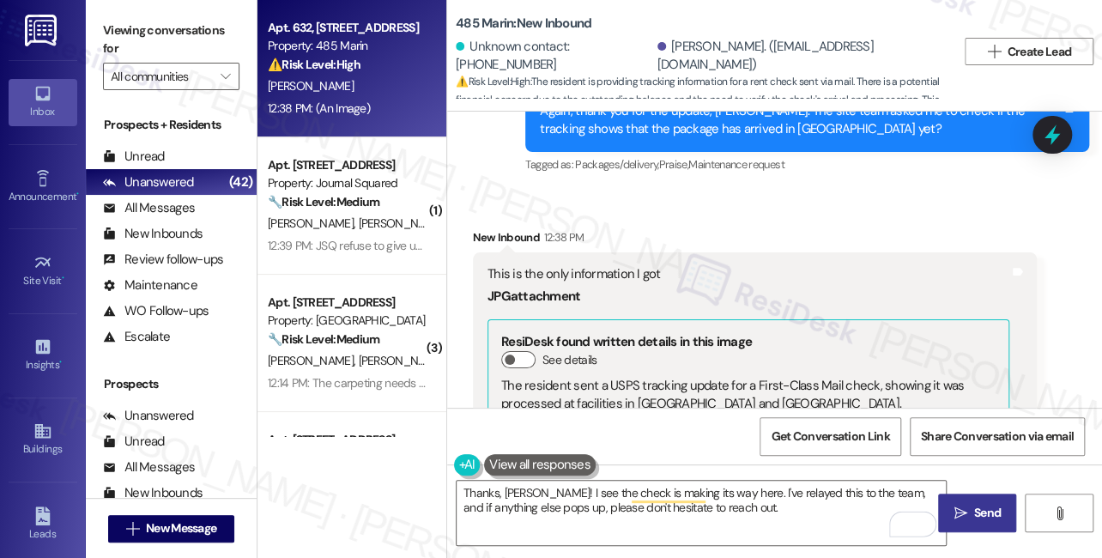
click at [980, 521] on span "Send" at bounding box center [987, 513] width 27 height 18
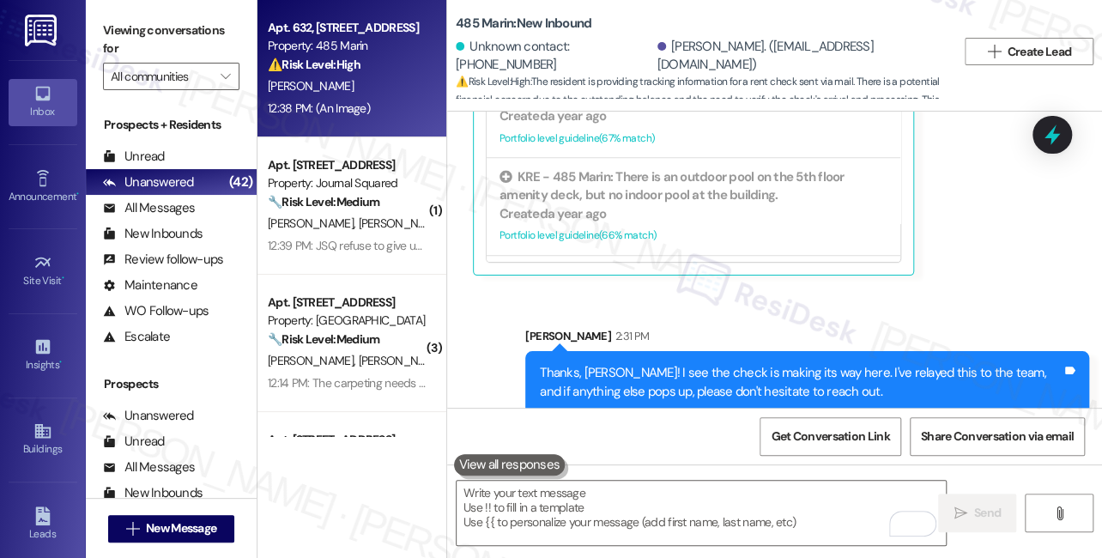
scroll to position [1079, 0]
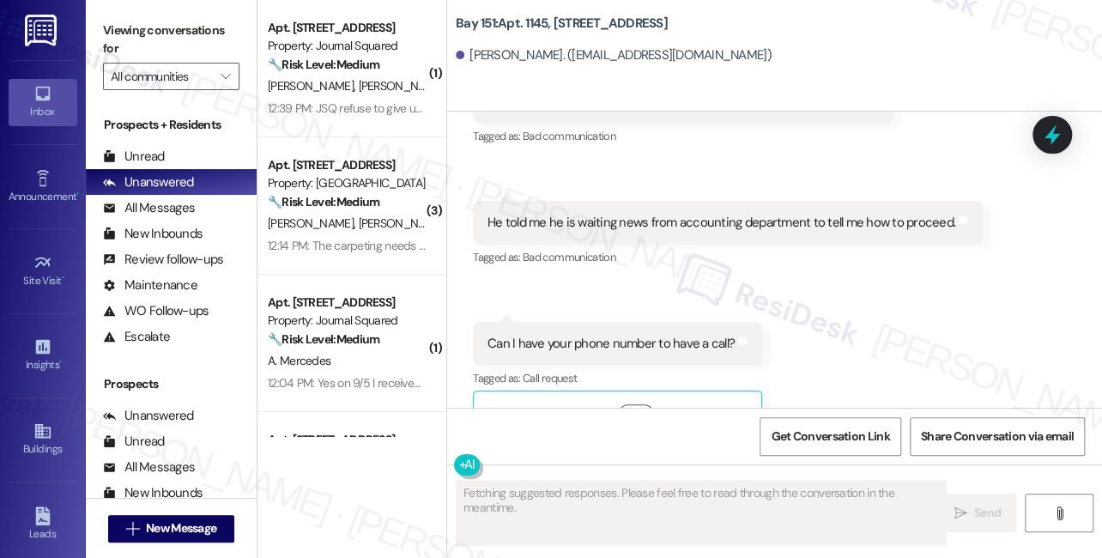
scroll to position [43537, 0]
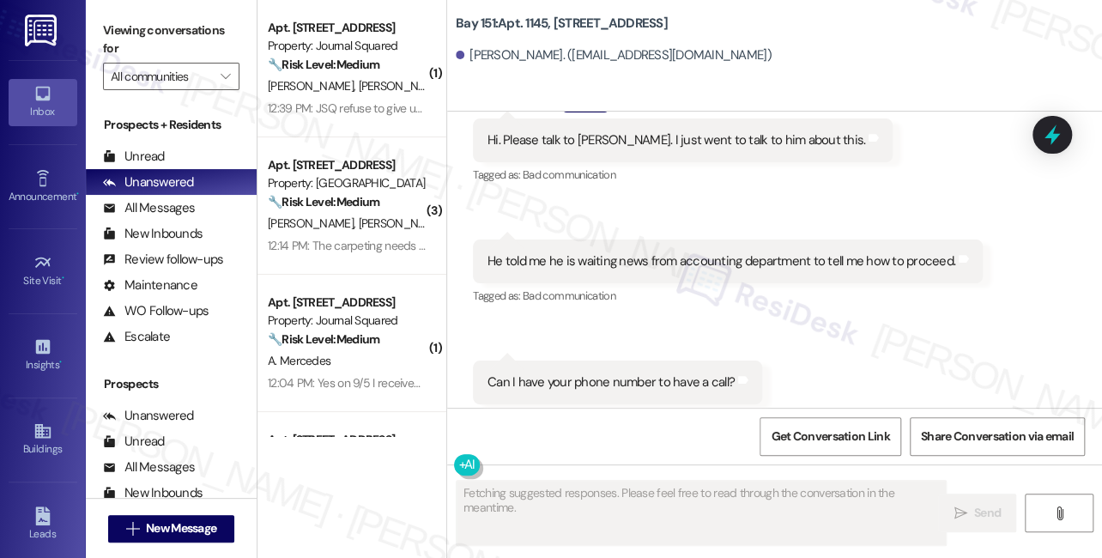
click at [669, 249] on div "He told me he is waiting news from accounting department to tell me how to proc…" at bounding box center [728, 261] width 510 height 44
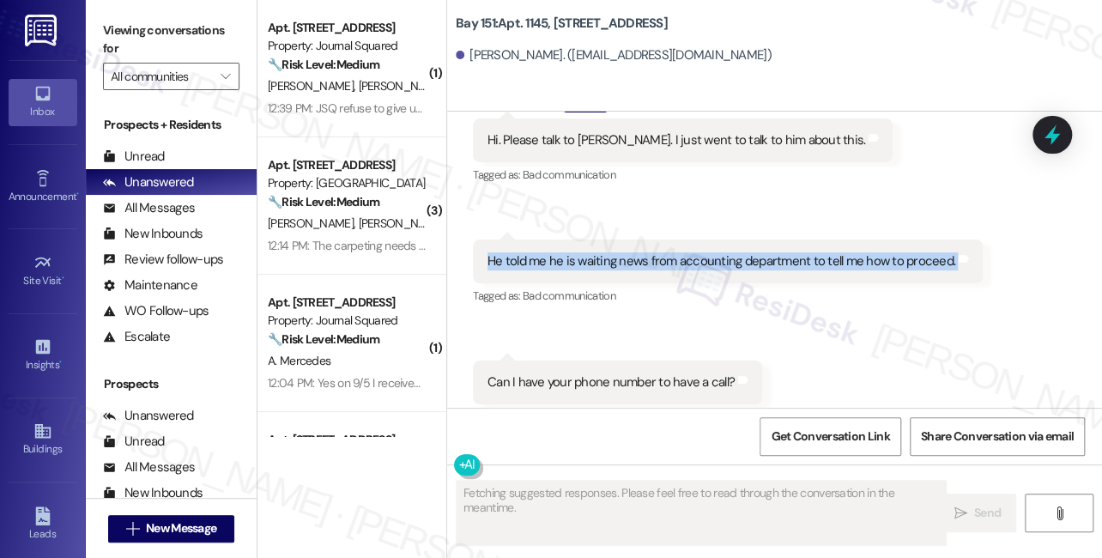
click at [669, 249] on div "He told me he is waiting news from accounting department to tell me how to proc…" at bounding box center [728, 261] width 510 height 44
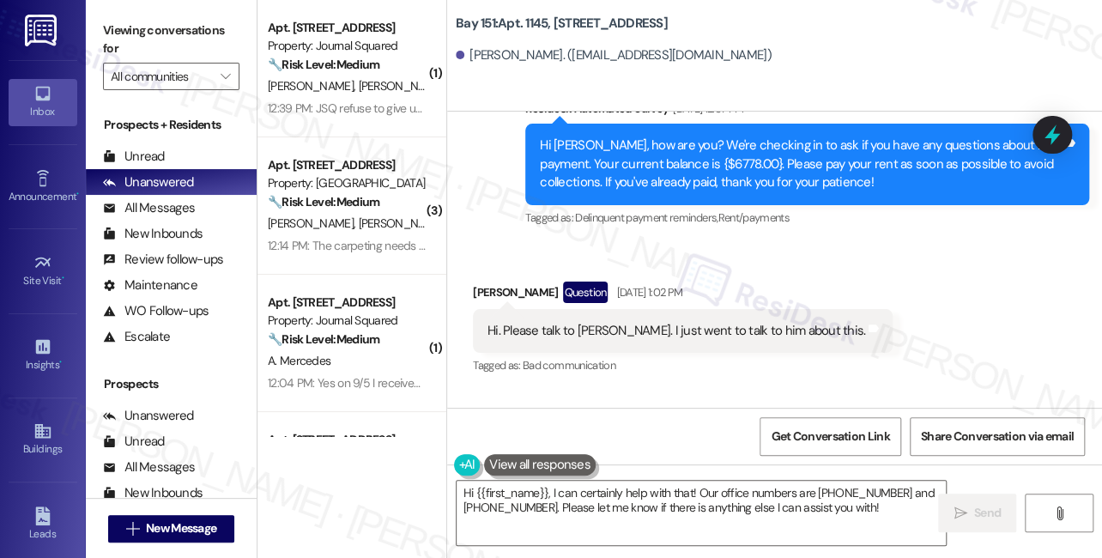
scroll to position [43303, 0]
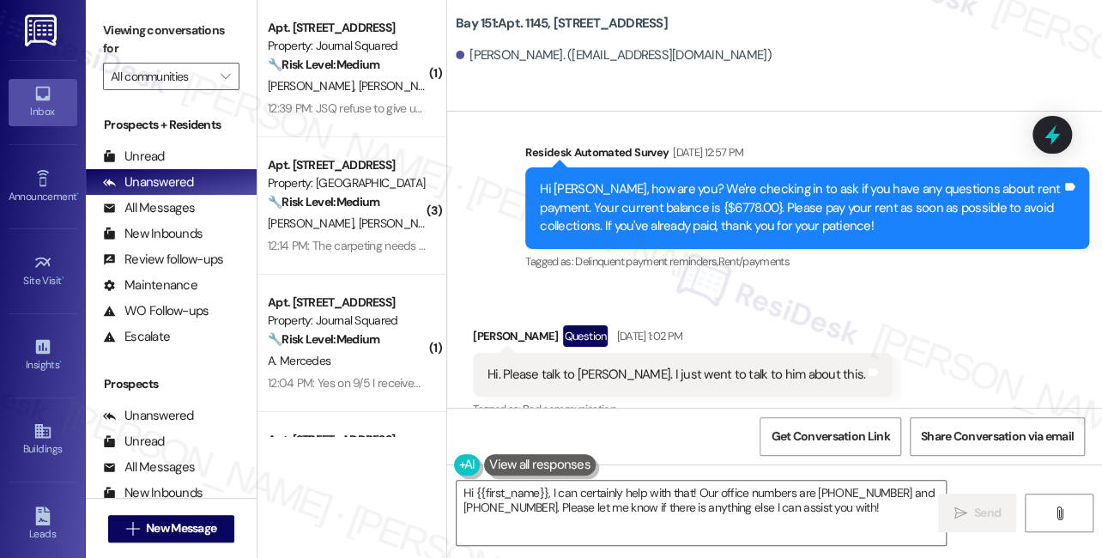
click at [547, 366] on div "Hi. Please talk to [PERSON_NAME]. I just went to talk to him about this." at bounding box center [676, 375] width 378 height 18
click at [662, 366] on div "Hi. Please talk to [PERSON_NAME]. I just went to talk to him about this." at bounding box center [676, 375] width 378 height 18
click at [662, 366] on div "Hi. Please talk to Daniel. I just went to talk to him about this." at bounding box center [676, 375] width 378 height 18
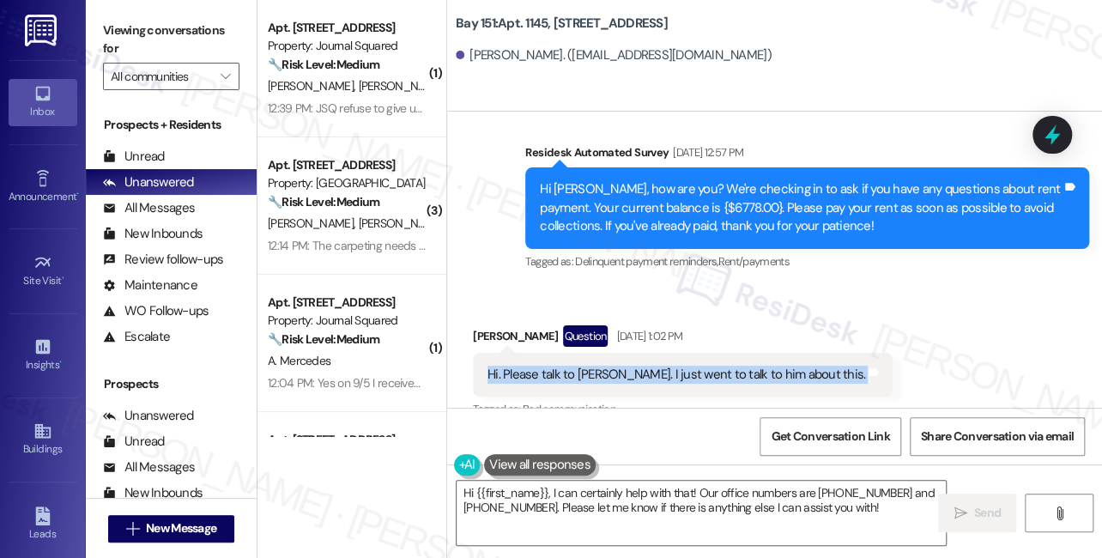
click at [662, 366] on div "Hi. Please talk to Daniel. I just went to talk to him about this." at bounding box center [676, 375] width 378 height 18
click at [728, 180] on div "Hi Pamela, how are you? We're checking in to ask if you have any questions abou…" at bounding box center [801, 207] width 522 height 55
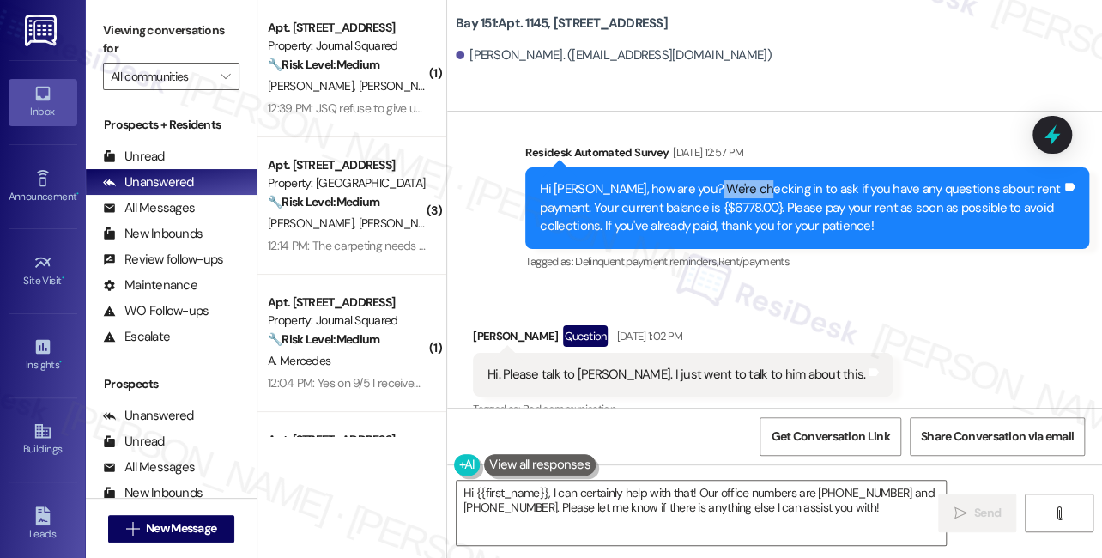
click at [728, 180] on div "Hi Pamela, how are you? We're checking in to ask if you have any questions abou…" at bounding box center [801, 207] width 522 height 55
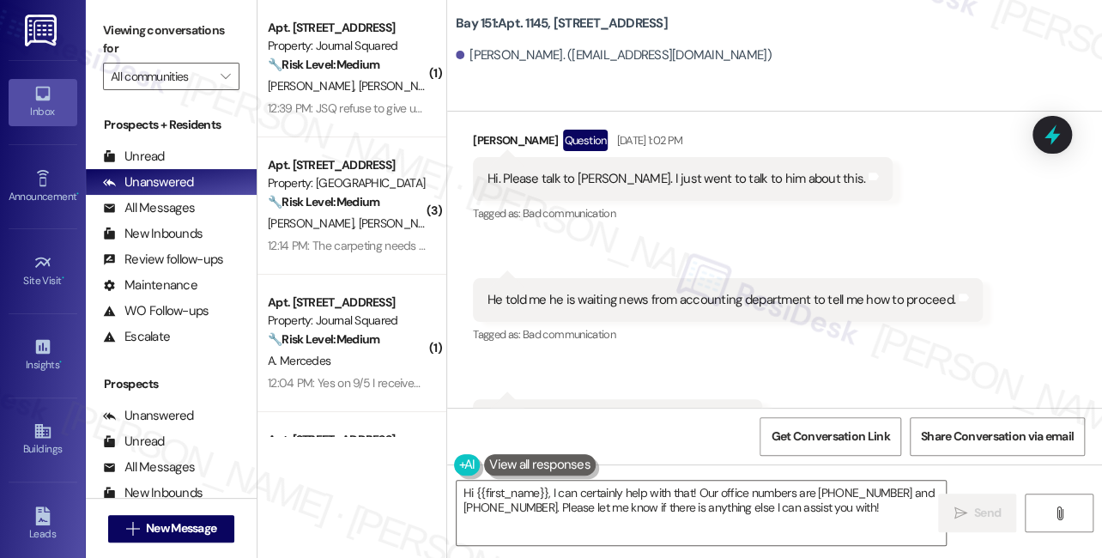
scroll to position [43693, 0]
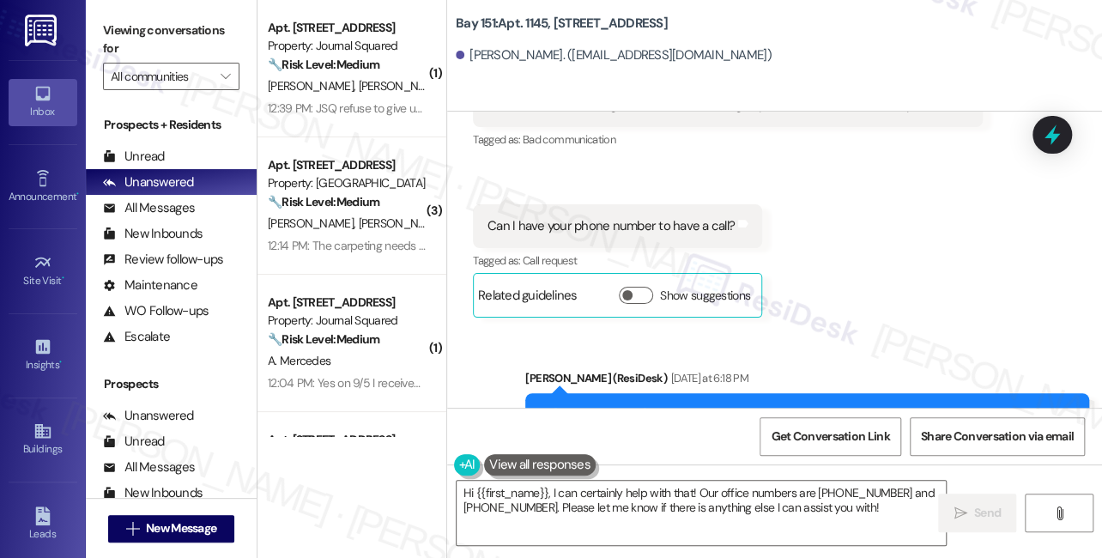
click at [558, 217] on div "Can I have your phone number to have a call?" at bounding box center [610, 226] width 247 height 18
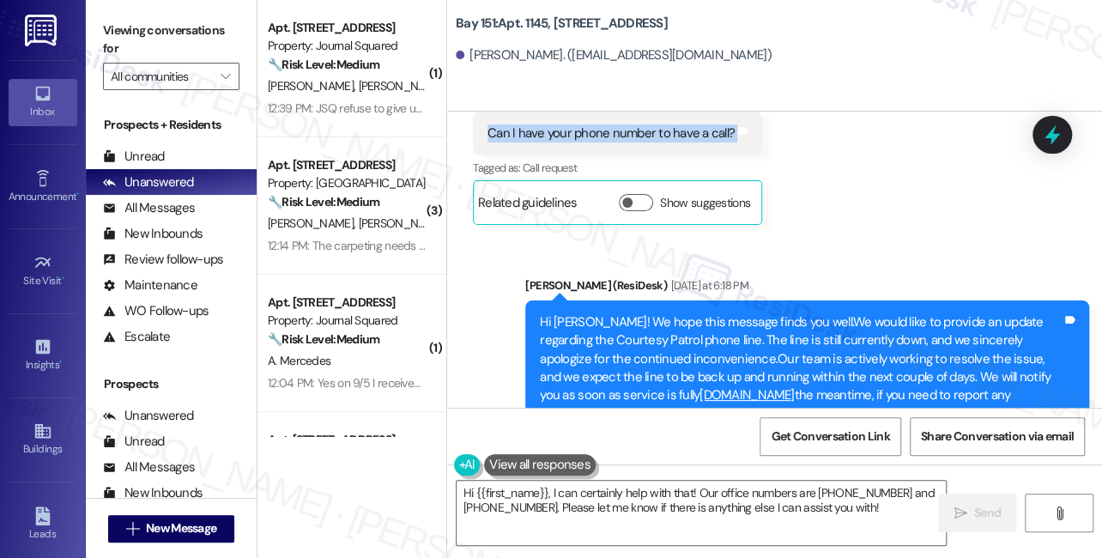
scroll to position [43849, 0]
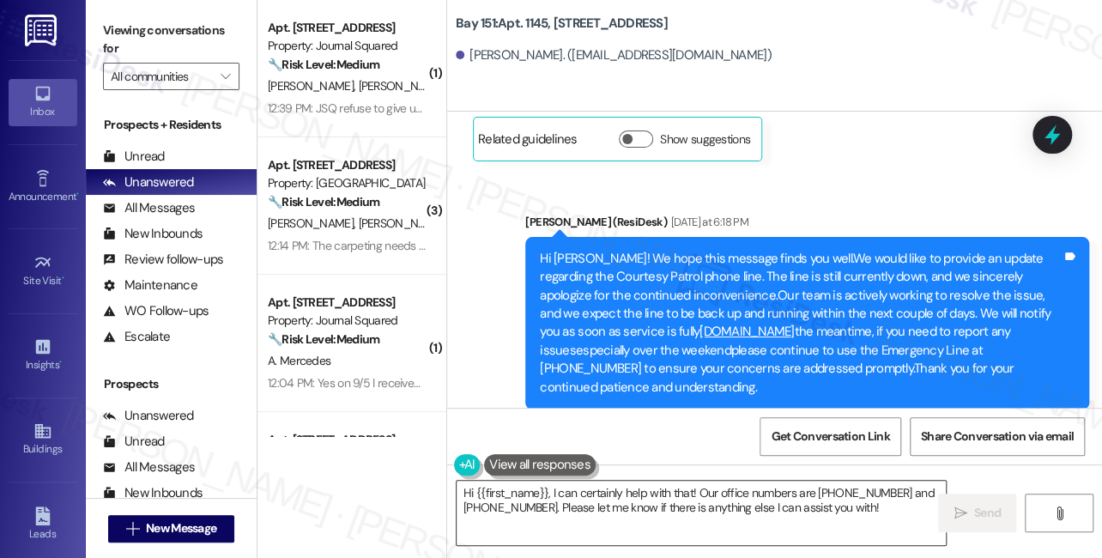
click at [619, 501] on textarea "Hi {{first_name}}, I can certainly help with that! Our office numbers are 201-7…" at bounding box center [701, 513] width 489 height 64
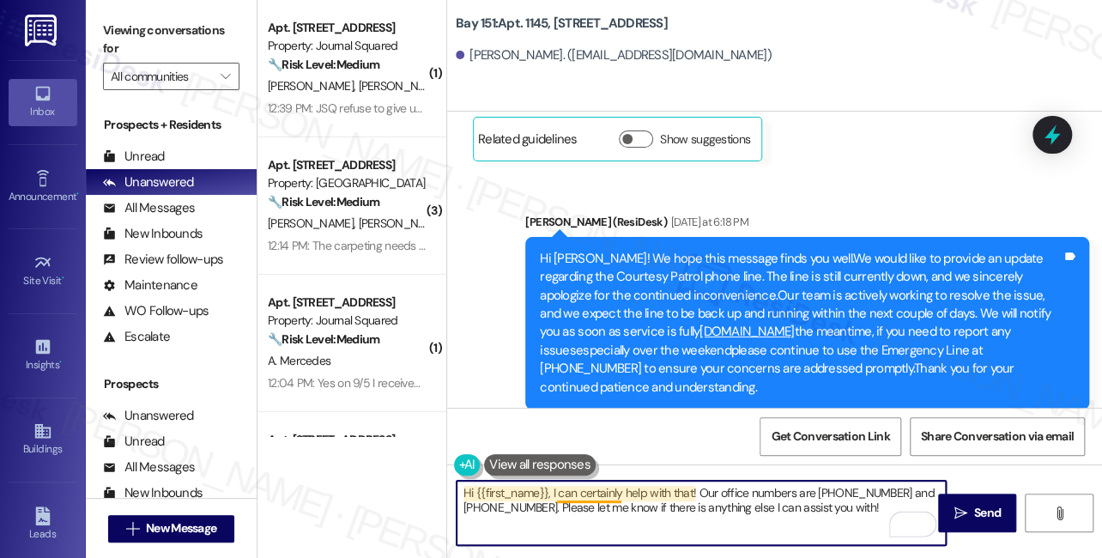
click at [608, 487] on textarea "Hi {{first_name}}, I can certainly help with that! Our office numbers are 201-7…" at bounding box center [701, 513] width 489 height 64
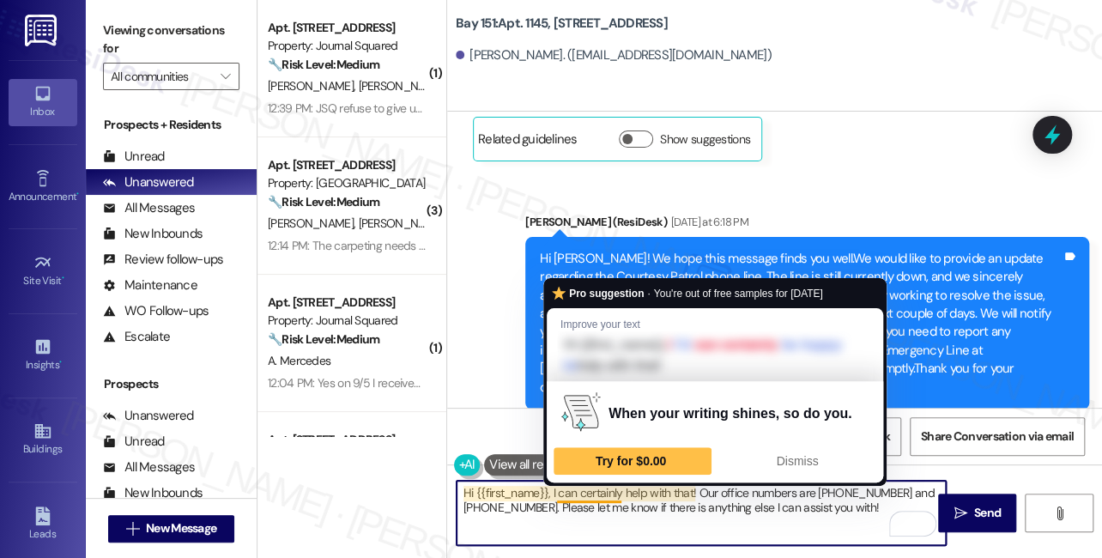
click at [725, 490] on textarea "Hi {{first_name}}, I can certainly help with that! Our office numbers are 201-7…" at bounding box center [701, 513] width 489 height 64
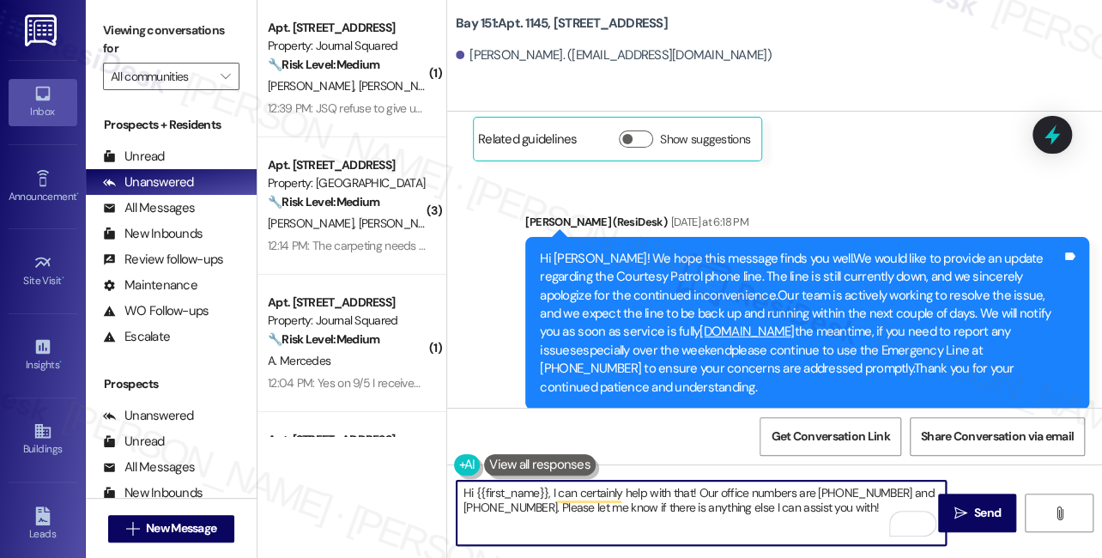
click at [856, 512] on textarea "Hi {{first_name}}, I can certainly help with that! Our office numbers are 201-7…" at bounding box center [701, 513] width 489 height 64
type textarea "Hi {{first_name}}, I can certainly help with that! Our office numbers are 201-7…"
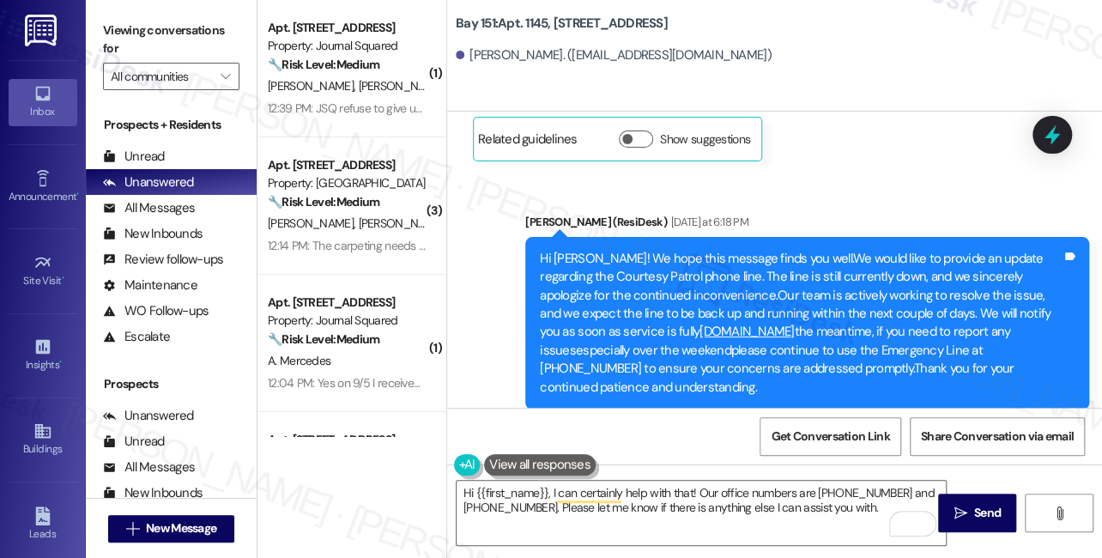
click at [154, 49] on label "Viewing conversations for" at bounding box center [171, 39] width 136 height 45
click at [157, 39] on label "Viewing conversations for" at bounding box center [171, 39] width 136 height 45
click at [638, 507] on textarea "Hi {{first_name}}, I can certainly help with that! Our office numbers are 201-7…" at bounding box center [701, 513] width 489 height 64
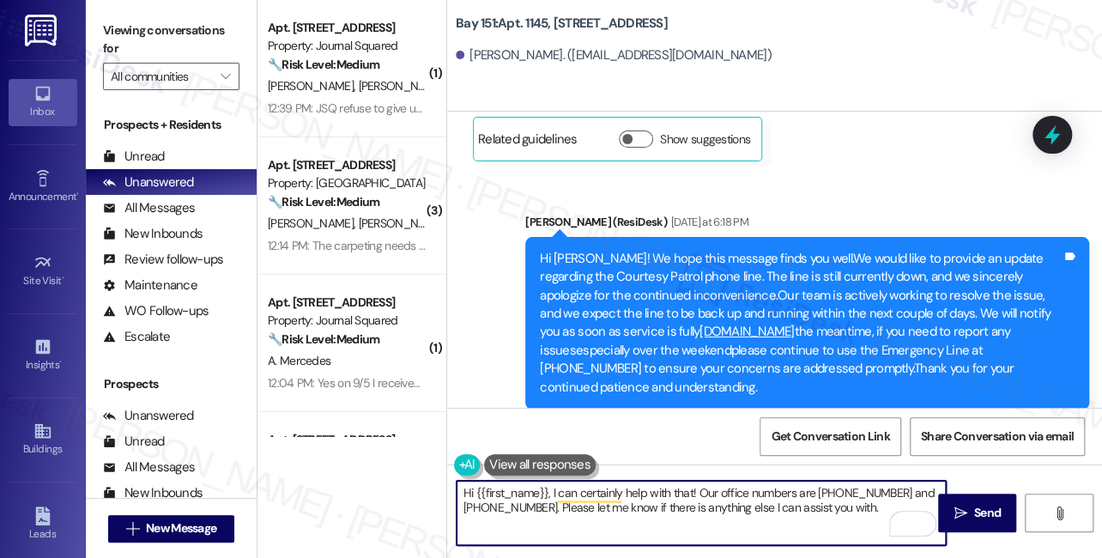
click at [638, 507] on textarea "Hi {{first_name}}, I can certainly help with that! Our office numbers are 201-7…" at bounding box center [701, 513] width 489 height 64
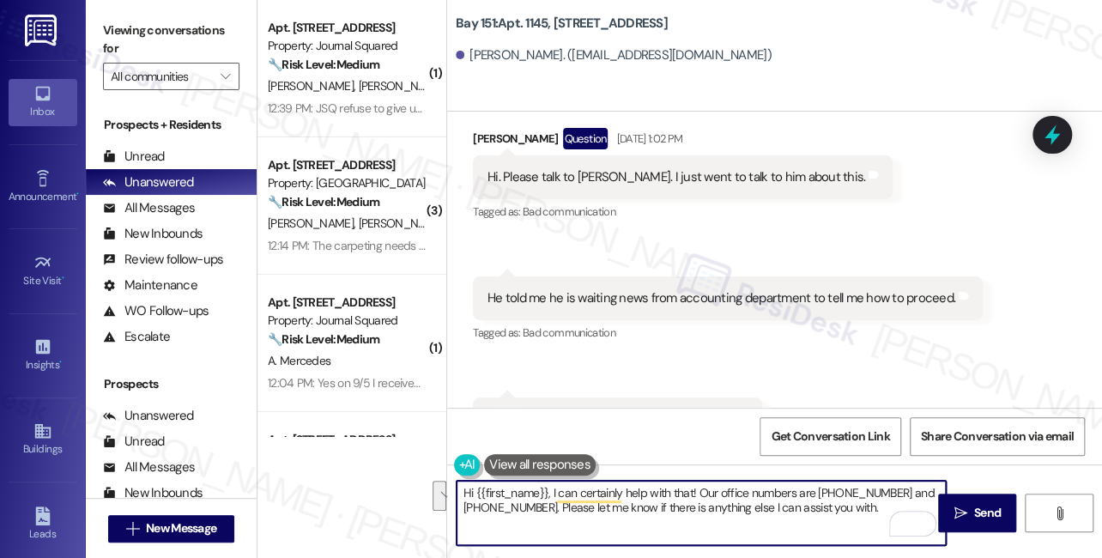
scroll to position [43459, 0]
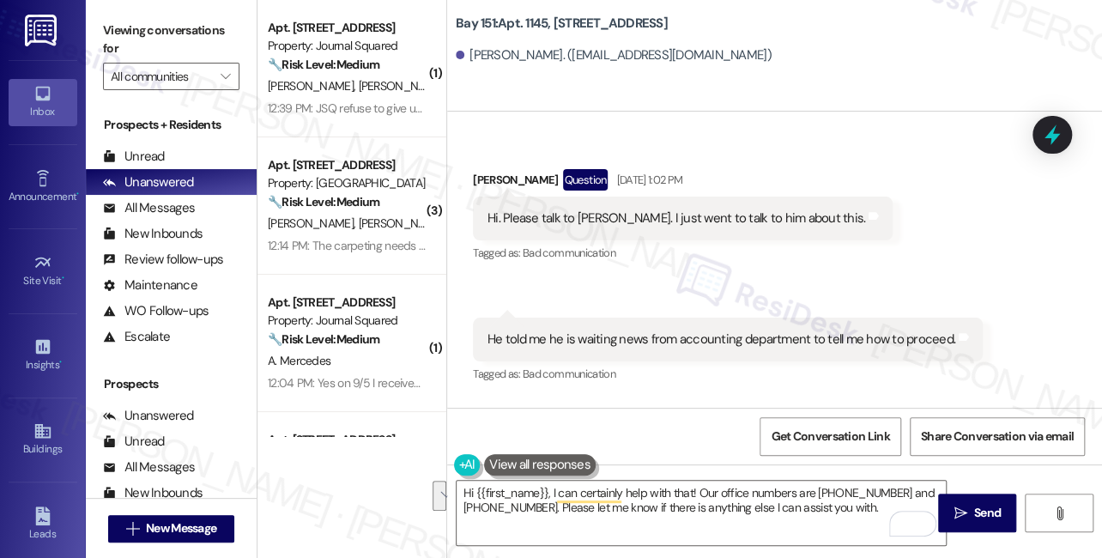
click at [846, 333] on div "He told me he is waiting news from accounting department to tell me how to proc…" at bounding box center [728, 340] width 510 height 44
drag, startPoint x: 968, startPoint y: 503, endPoint x: 746, endPoint y: 378, distance: 254.7
click at [746, 378] on div "Lease started Jun 17, 2024 at 8:00 PM Announcement, sent via SMS Jane (ResiDesk…" at bounding box center [774, 391] width 655 height 558
click at [747, 330] on div "He told me he is waiting news from accounting department to tell me how to proc…" at bounding box center [721, 339] width 468 height 18
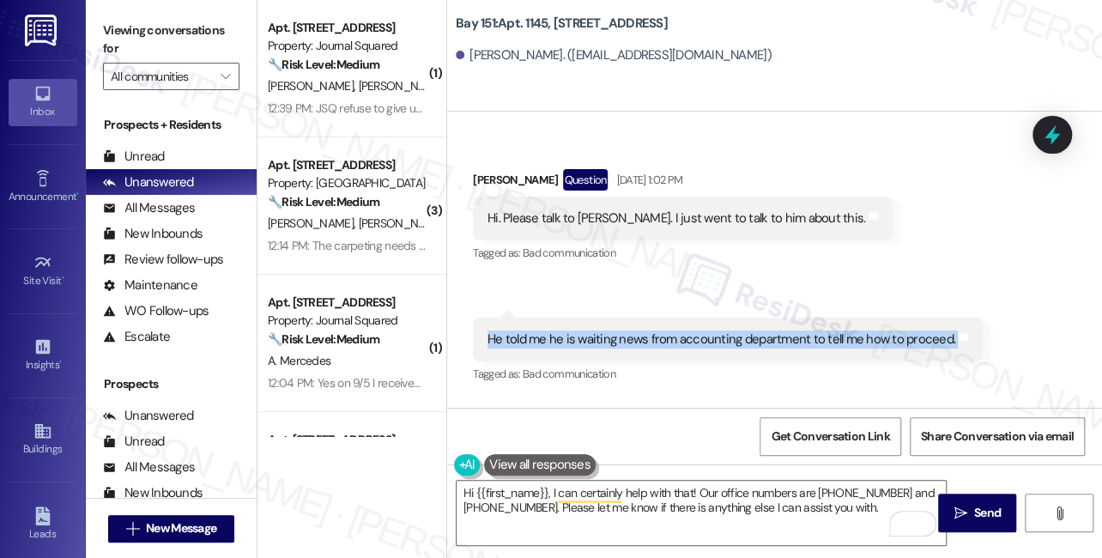
click at [747, 330] on div "He told me he is waiting news from accounting department to tell me how to proc…" at bounding box center [721, 339] width 468 height 18
click at [797, 330] on div "He told me he is waiting news from accounting department to tell me how to proc…" at bounding box center [721, 339] width 468 height 18
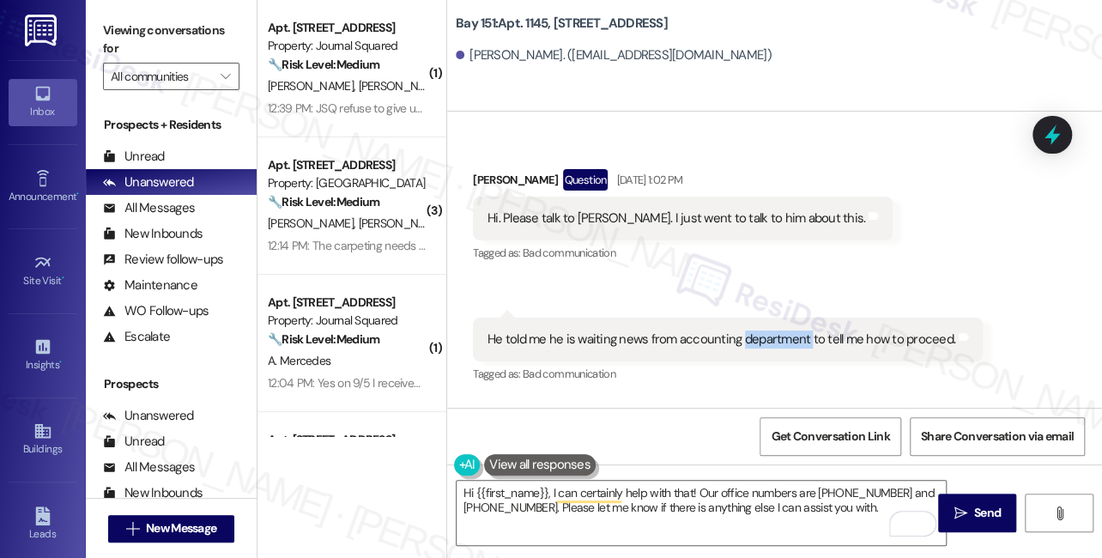
click at [797, 330] on div "He told me he is waiting news from accounting department to tell me how to proc…" at bounding box center [721, 339] width 468 height 18
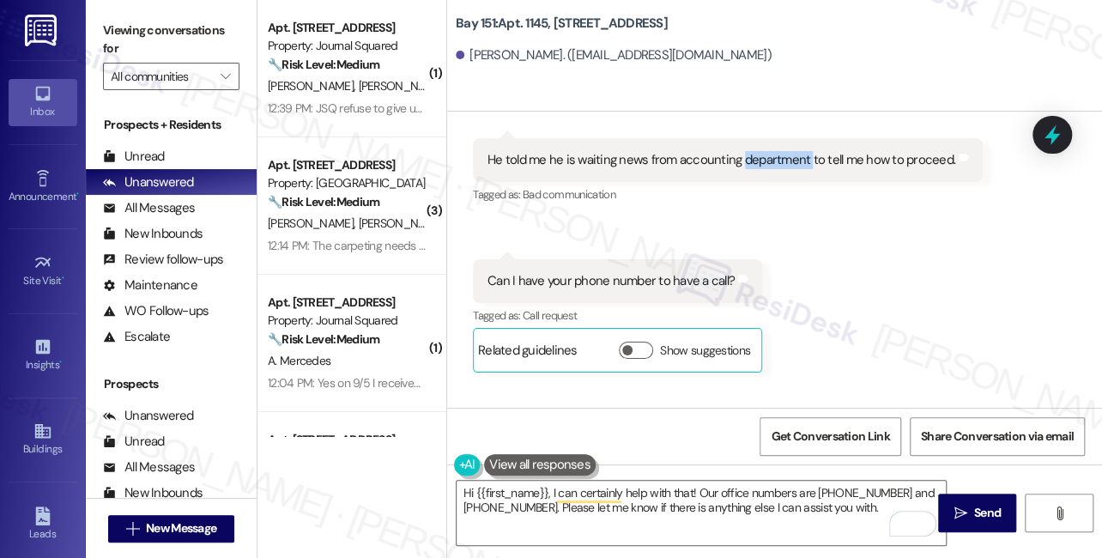
scroll to position [43849, 0]
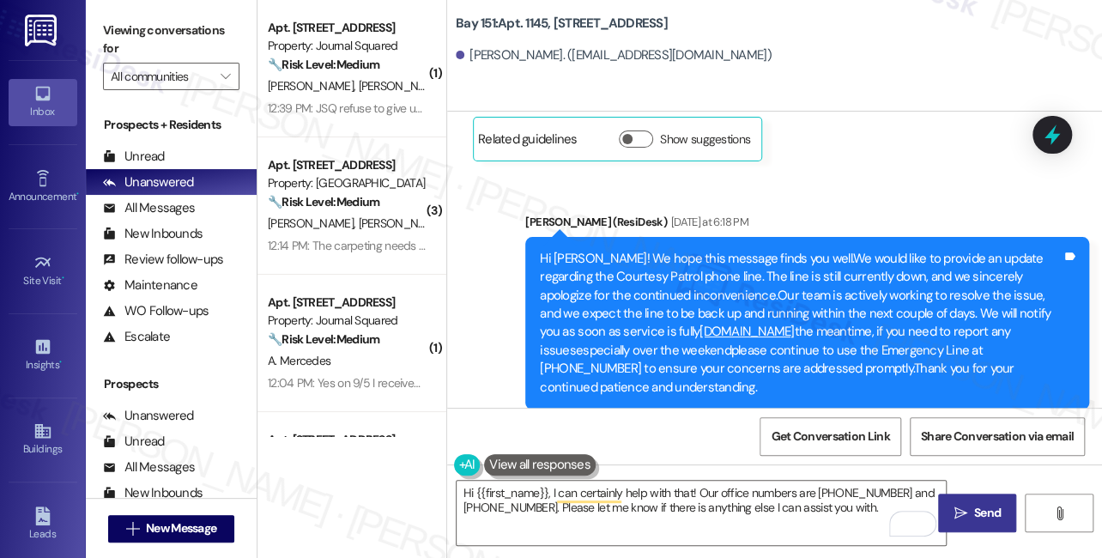
click at [986, 514] on span "Send" at bounding box center [987, 513] width 27 height 18
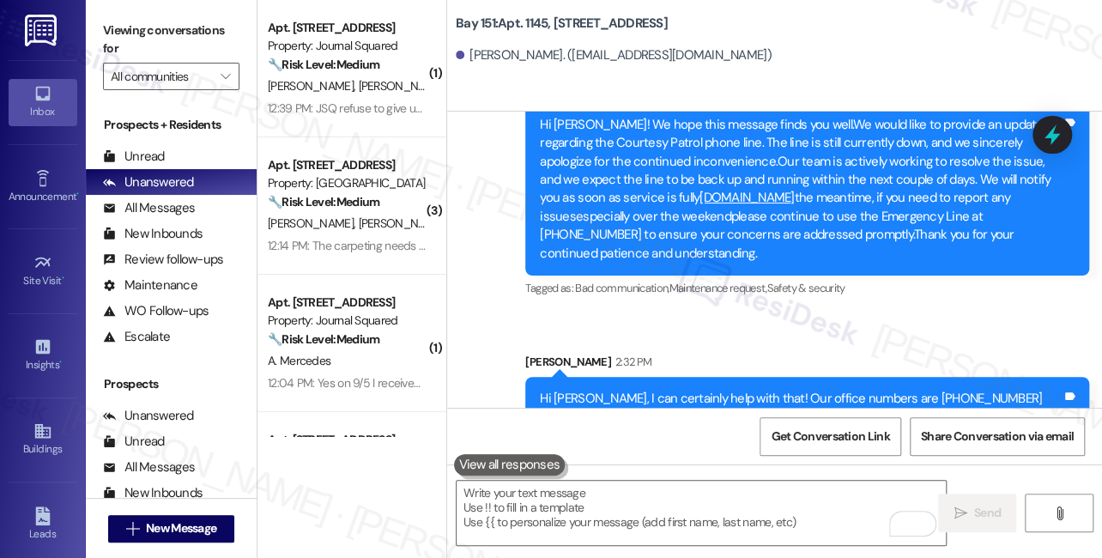
scroll to position [43988, 0]
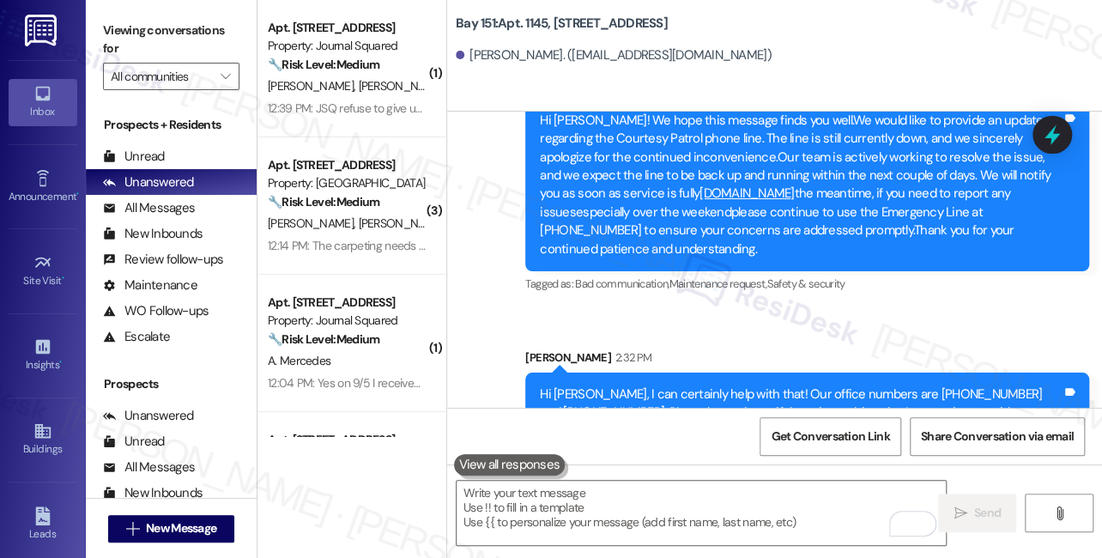
click at [647, 385] on div "Hi Pamela, I can certainly help with that! Our office numbers are 201-751-2004 …" at bounding box center [801, 403] width 522 height 37
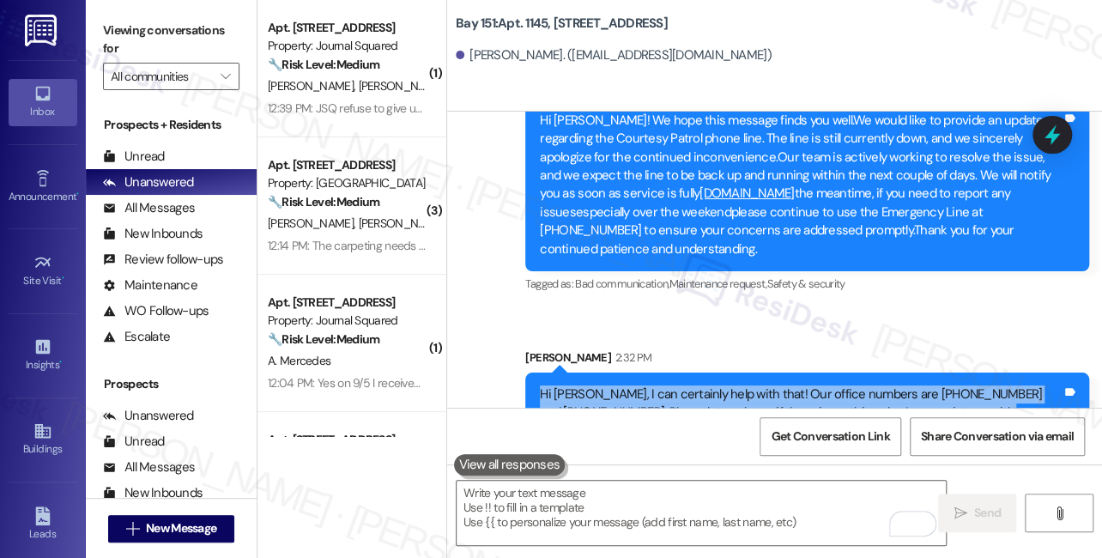
click at [647, 385] on div "Hi Pamela, I can certainly help with that! Our office numbers are 201-751-2004 …" at bounding box center [801, 403] width 522 height 37
click at [773, 372] on div "Hi Pamela, I can certainly help with that! Our office numbers are 201-751-2004 …" at bounding box center [807, 403] width 564 height 63
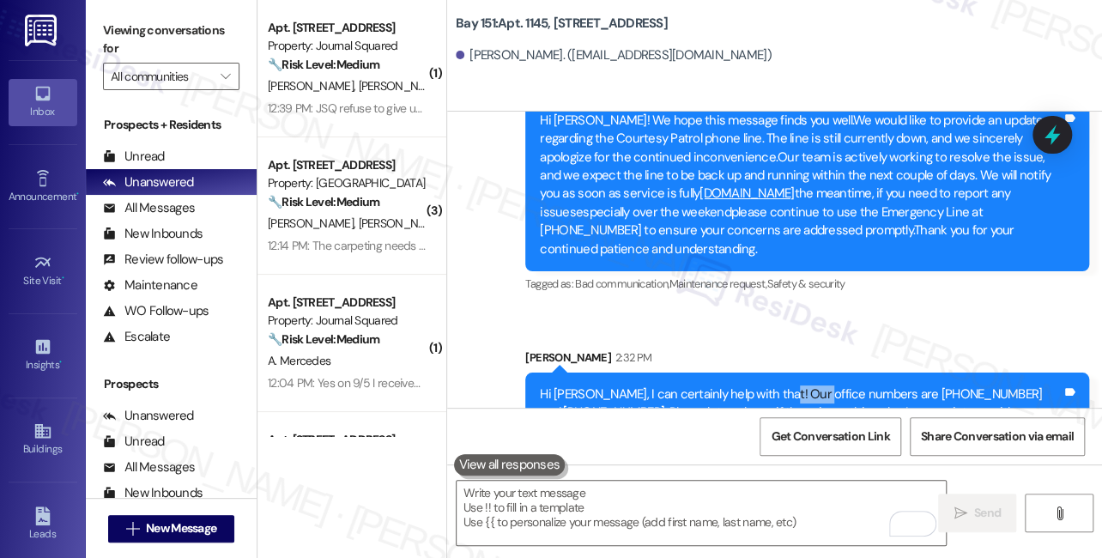
click at [773, 372] on div "Hi Pamela, I can certainly help with that! Our office numbers are 201-751-2004 …" at bounding box center [807, 403] width 564 height 63
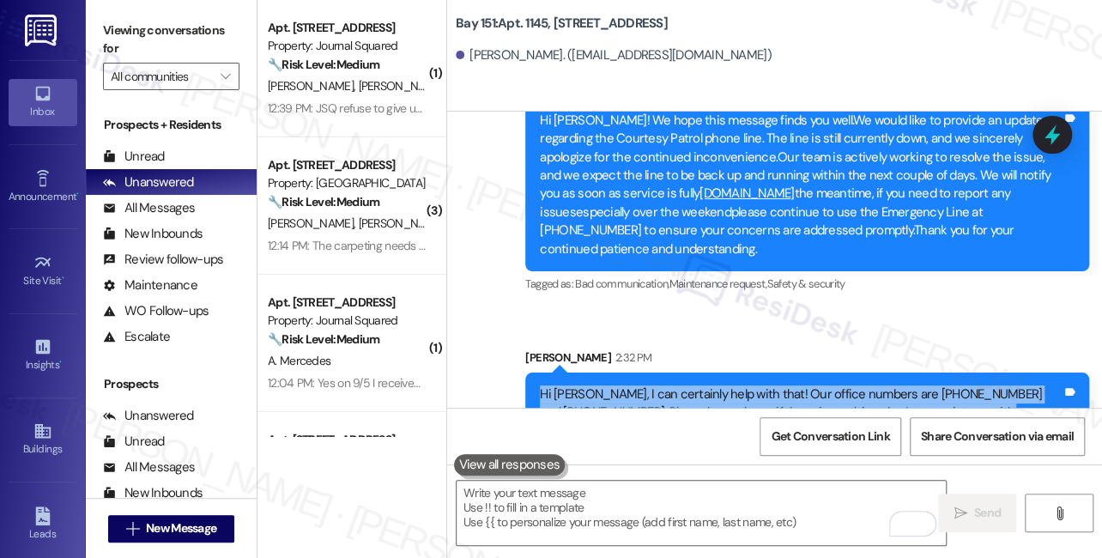
click at [773, 372] on div "Hi Pamela, I can certainly help with that! Our office numbers are 201-751-2004 …" at bounding box center [807, 403] width 564 height 63
click at [843, 372] on div "Hi Pamela, I can certainly help with that! Our office numbers are 201-751-2004 …" at bounding box center [807, 403] width 564 height 63
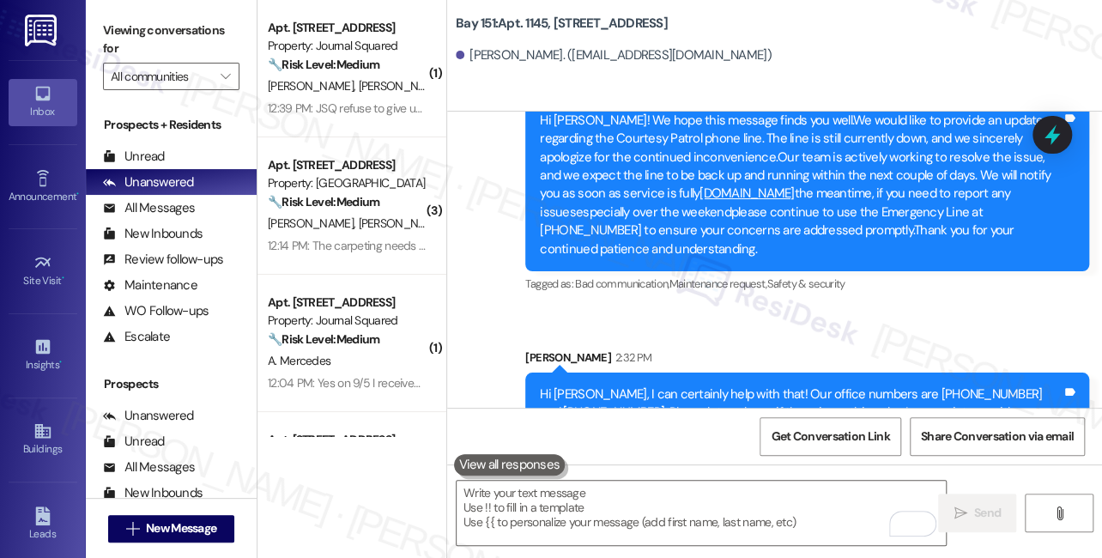
click at [903, 385] on div "Hi Pamela, I can certainly help with that! Our office numbers are 201-751-2004 …" at bounding box center [801, 403] width 522 height 37
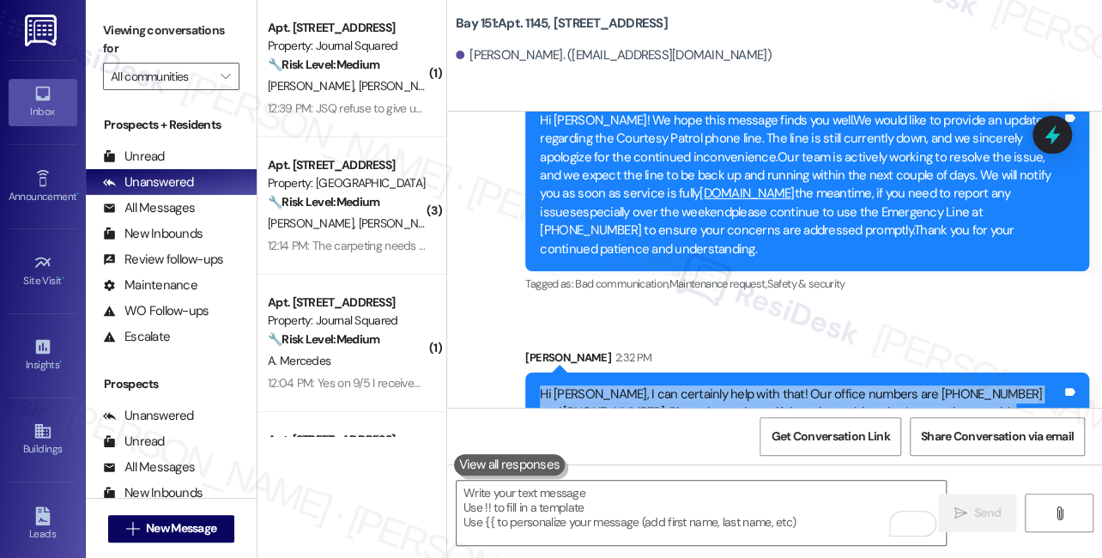
click at [903, 385] on div "Hi Pamela, I can certainly help with that! Our office numbers are 201-751-2004 …" at bounding box center [801, 403] width 522 height 37
click at [634, 385] on div "Hi Pamela, I can certainly help with that! Our office numbers are 201-751-2004 …" at bounding box center [801, 403] width 522 height 37
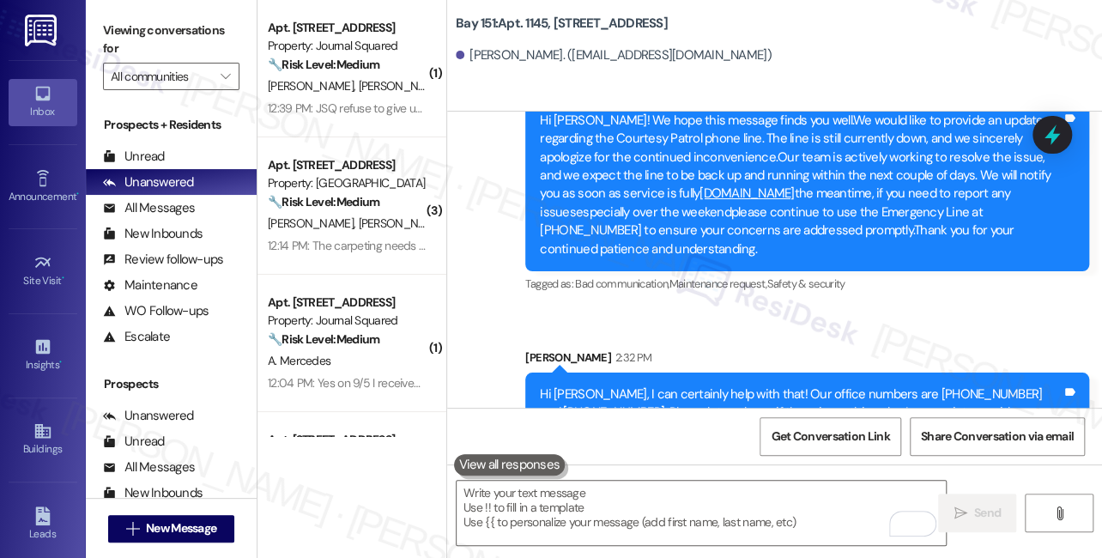
click at [634, 385] on div "Hi Pamela, I can certainly help with that! Our office numbers are 201-751-2004 …" at bounding box center [801, 403] width 522 height 37
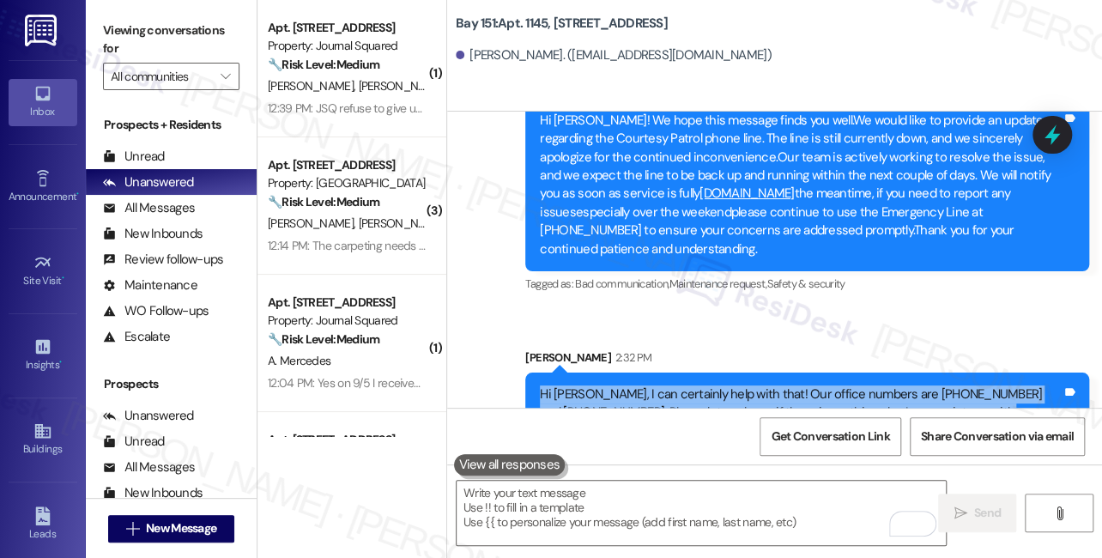
click at [634, 385] on div "Hi Pamela, I can certainly help with that! Our office numbers are 201-751-2004 …" at bounding box center [801, 403] width 522 height 37
click at [773, 385] on div "Hi Pamela, I can certainly help with that! Our office numbers are 201-751-2004 …" at bounding box center [801, 403] width 522 height 37
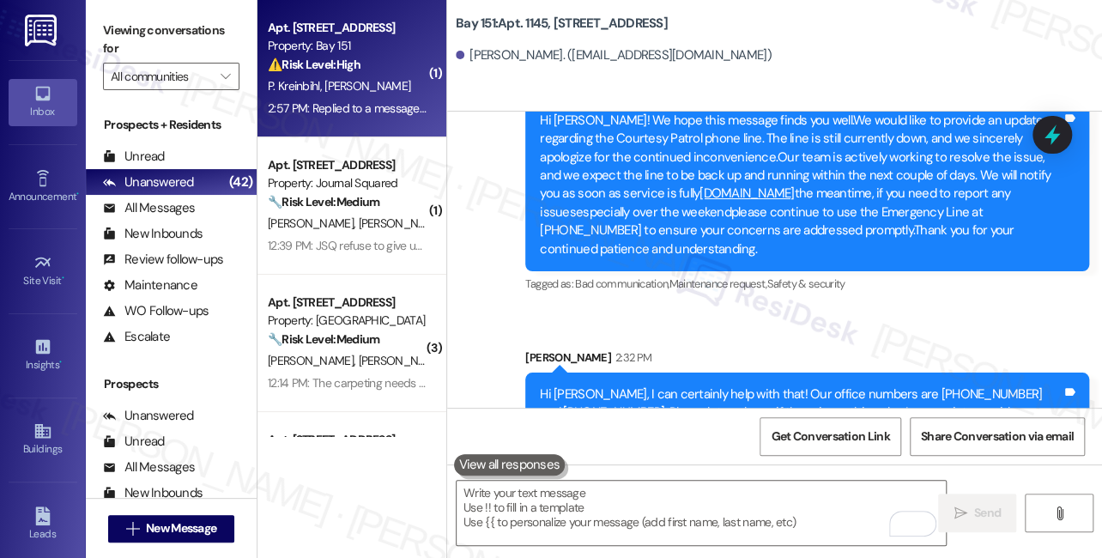
click at [376, 85] on div "P. Kreinbihl A. Orefice" at bounding box center [347, 86] width 162 height 21
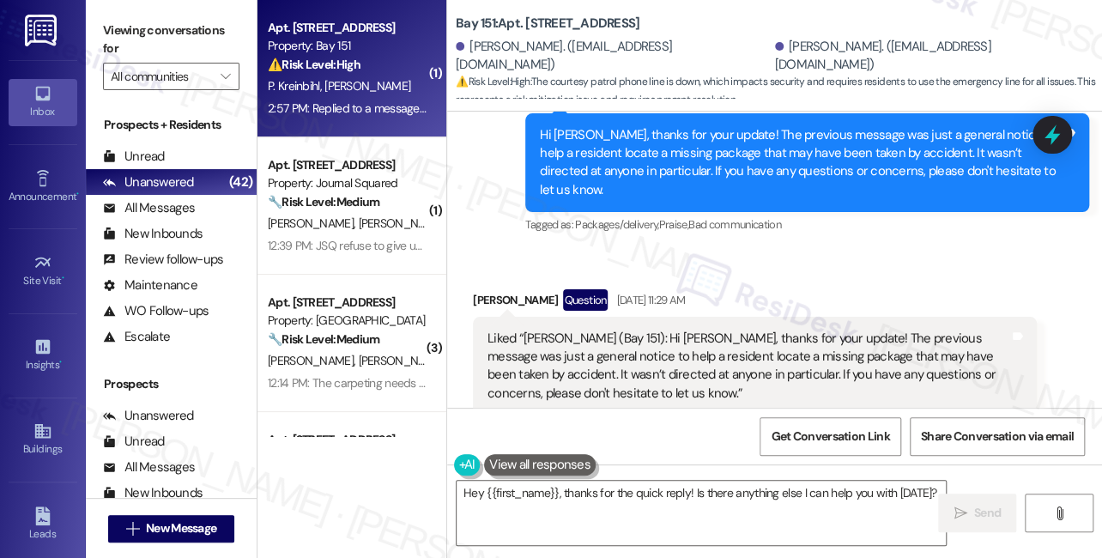
scroll to position [63076, 0]
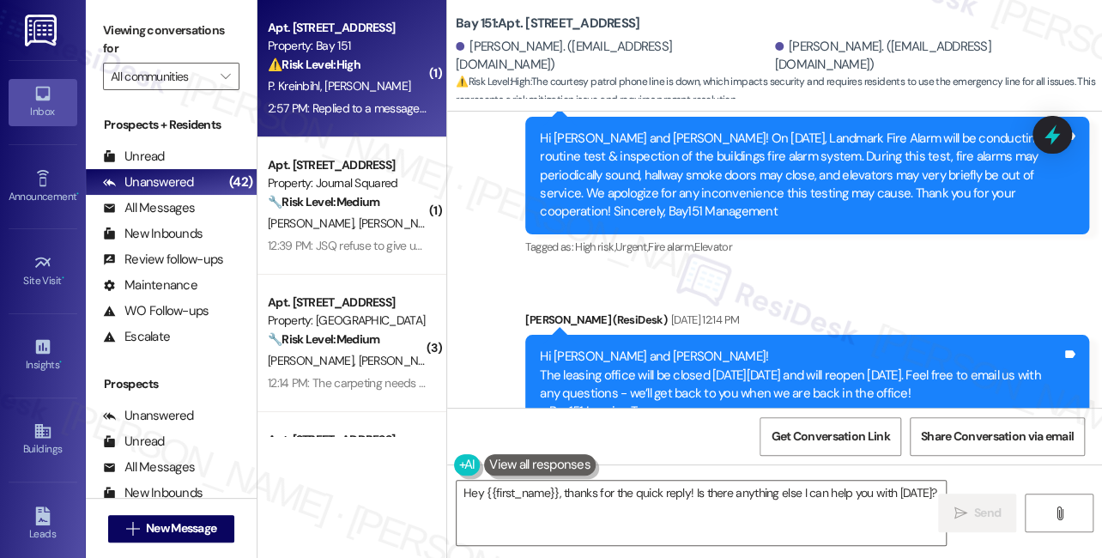
scroll to position [61984, 0]
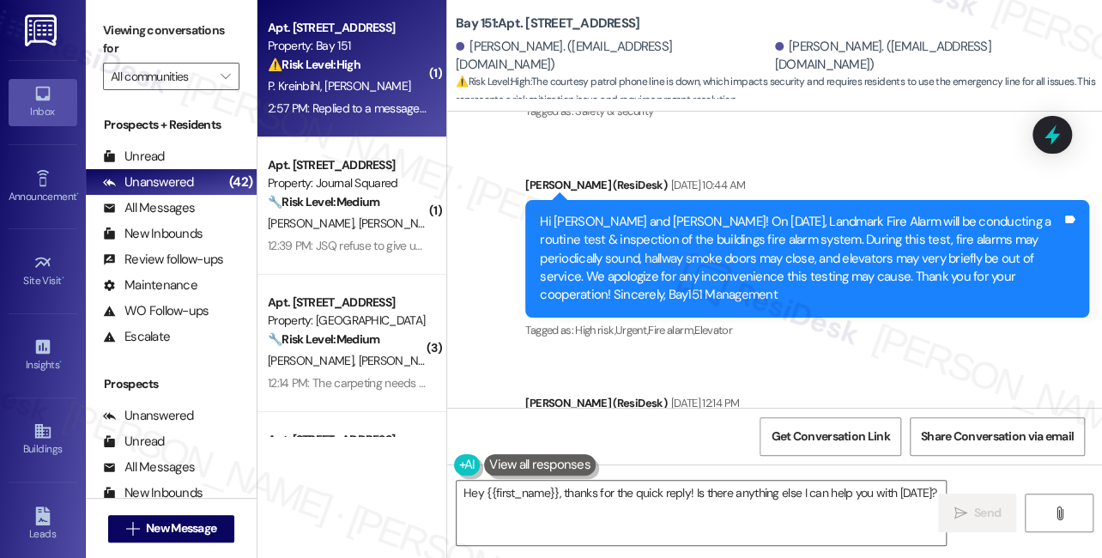
scroll to position [61829, 0]
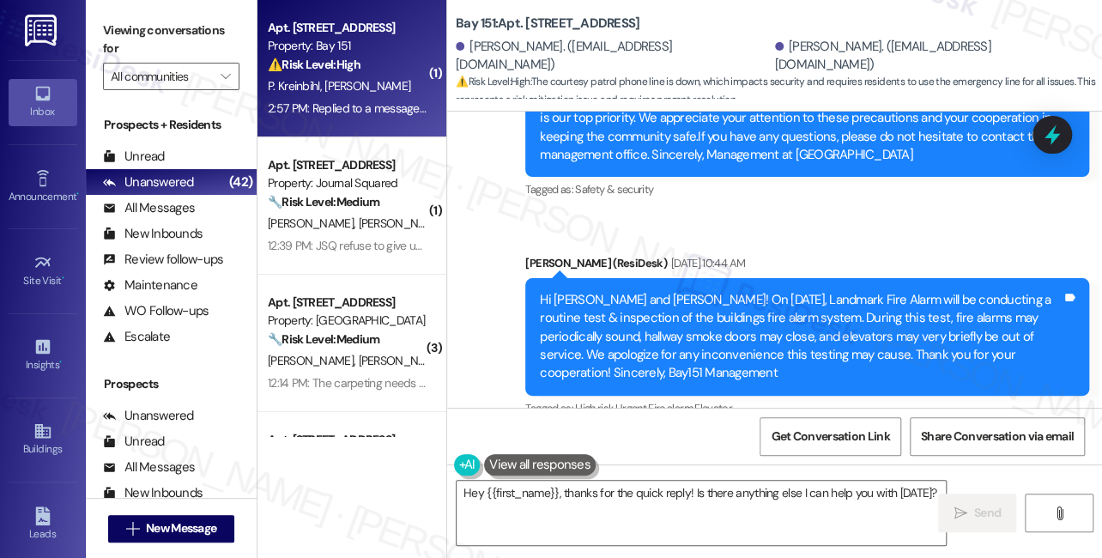
drag, startPoint x: 881, startPoint y: 195, endPoint x: 852, endPoint y: 216, distance: 36.2
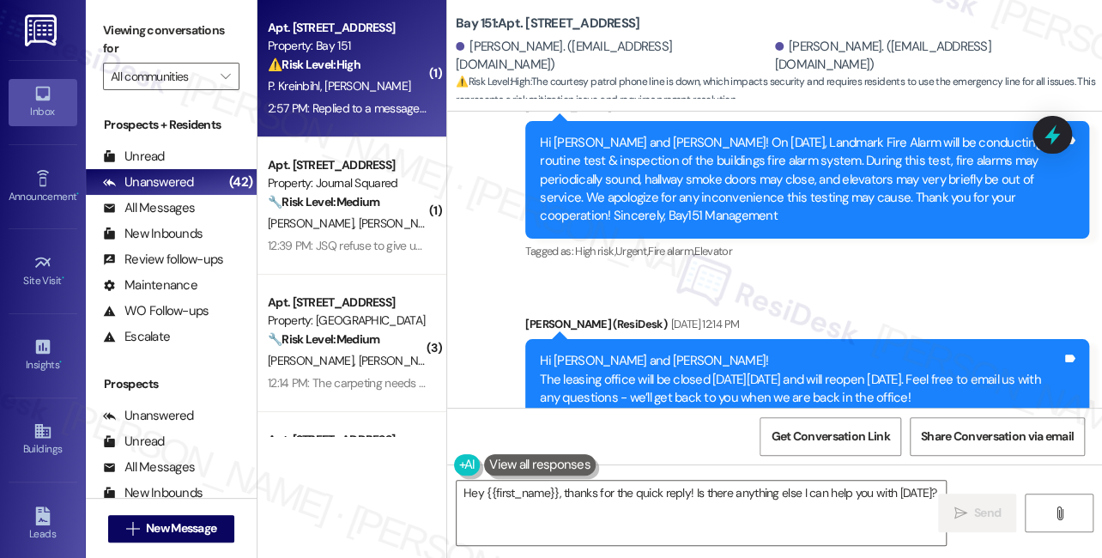
scroll to position [61985, 0]
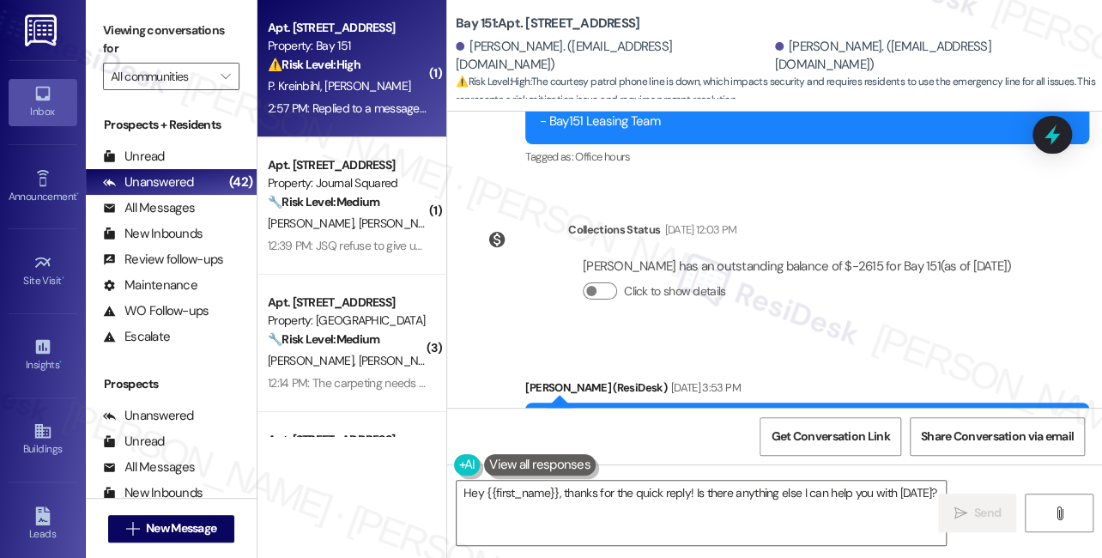
scroll to position [62297, 0]
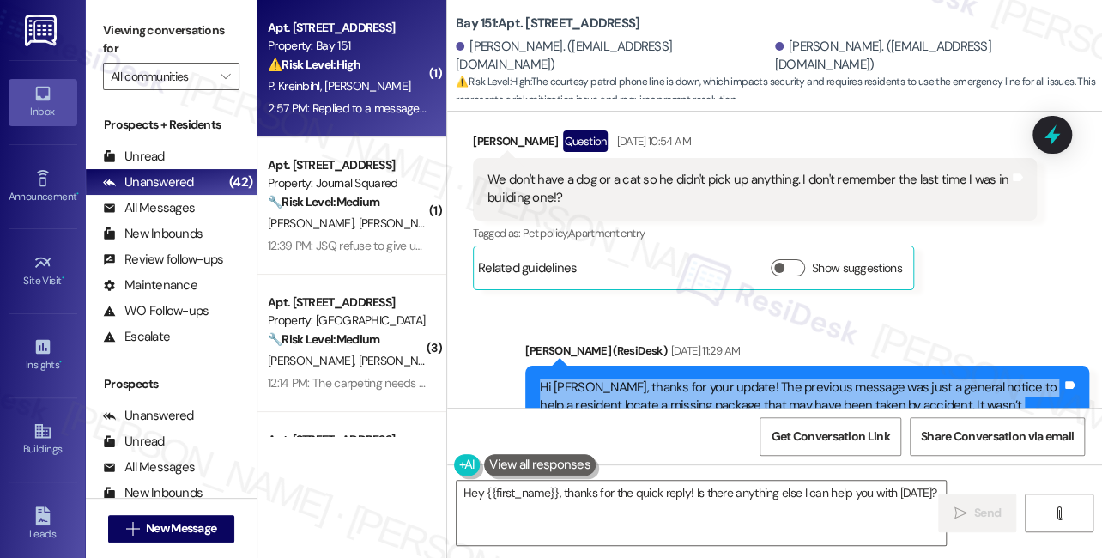
scroll to position [63076, 0]
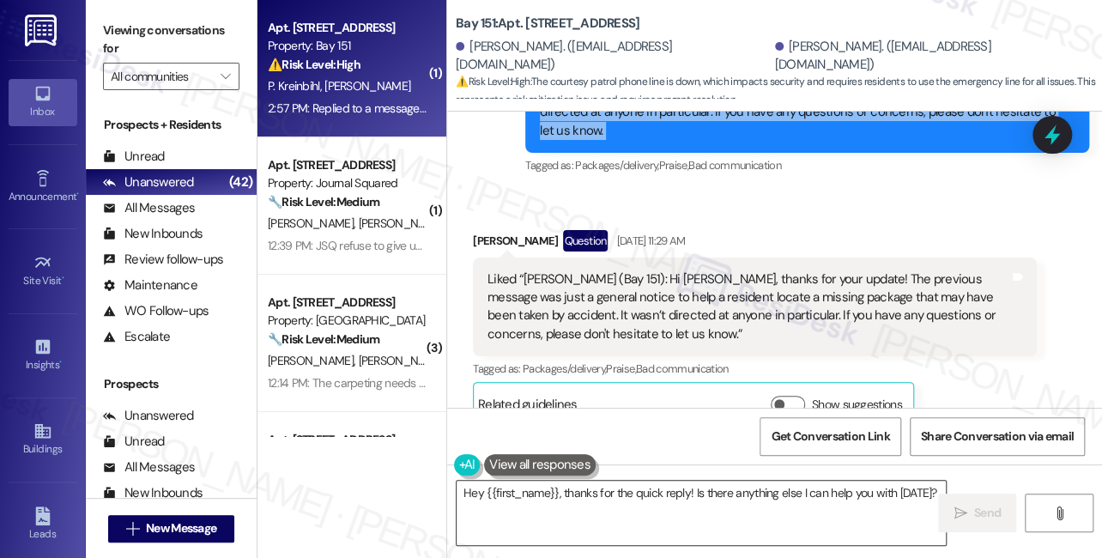
click at [470, 493] on textarea "Hey {{first_name}}, thanks for the quick reply! Is there anything else I can he…" at bounding box center [701, 513] width 489 height 64
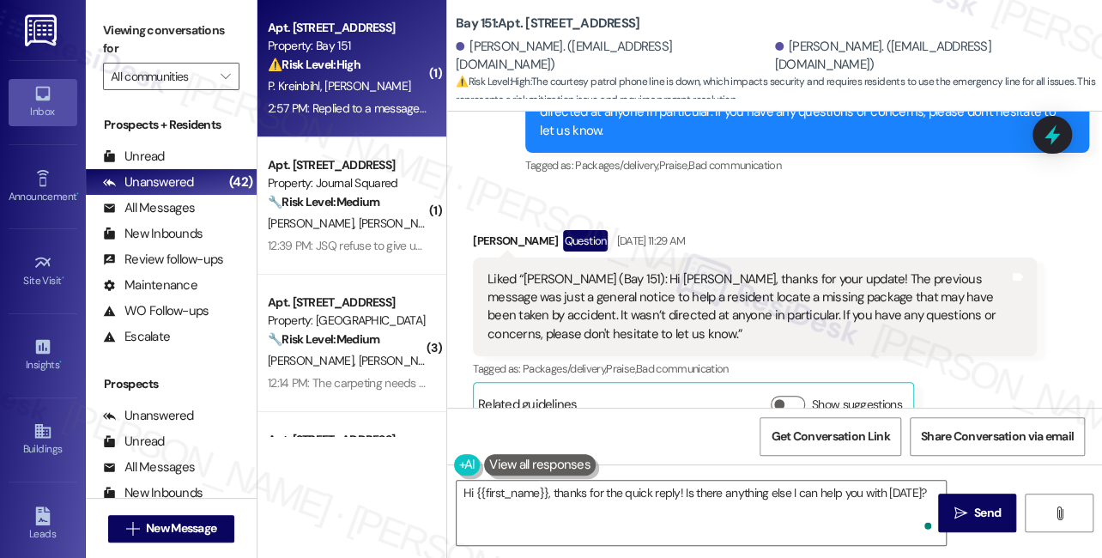
copy div "Peter"
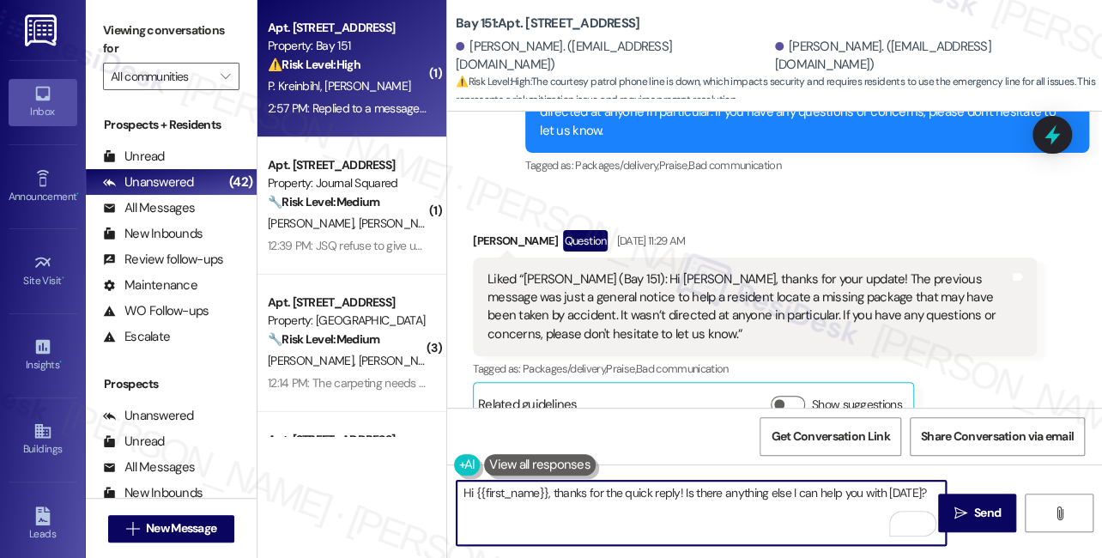
drag, startPoint x: 478, startPoint y: 487, endPoint x: 548, endPoint y: 471, distance: 72.0
click at [548, 480] on div "Hi {{first_name}}, thanks for the quick reply! Is there anything else I can hel…" at bounding box center [692, 513] width 491 height 66
paste textarea "Peter"
drag, startPoint x: 637, startPoint y: 494, endPoint x: 505, endPoint y: 497, distance: 131.3
click at [505, 497] on textarea "Hi Peter, thanks for the quick reply! Is there anything else I can help you wit…" at bounding box center [701, 513] width 489 height 64
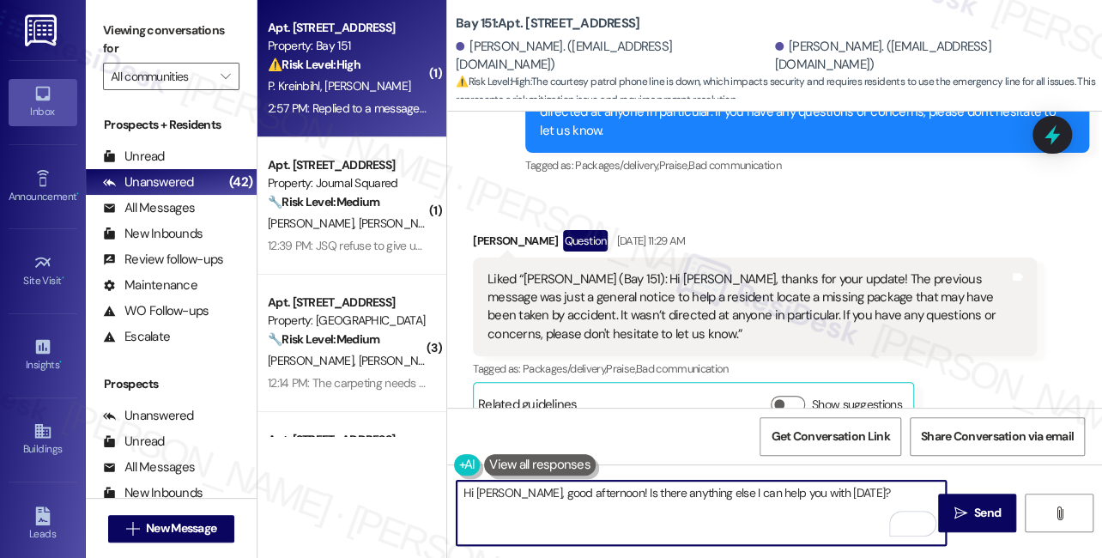
click at [678, 491] on textarea "Hi Peter, good afternoon! Is there anything else I can help you with today?" at bounding box center [701, 513] width 489 height 64
click at [816, 498] on textarea "Hi Peter, good afternoon! Is there anything I can help you with today?" at bounding box center [701, 513] width 489 height 64
type textarea "Hi Peter, good afternoon! Is there anything I can help you with today?"
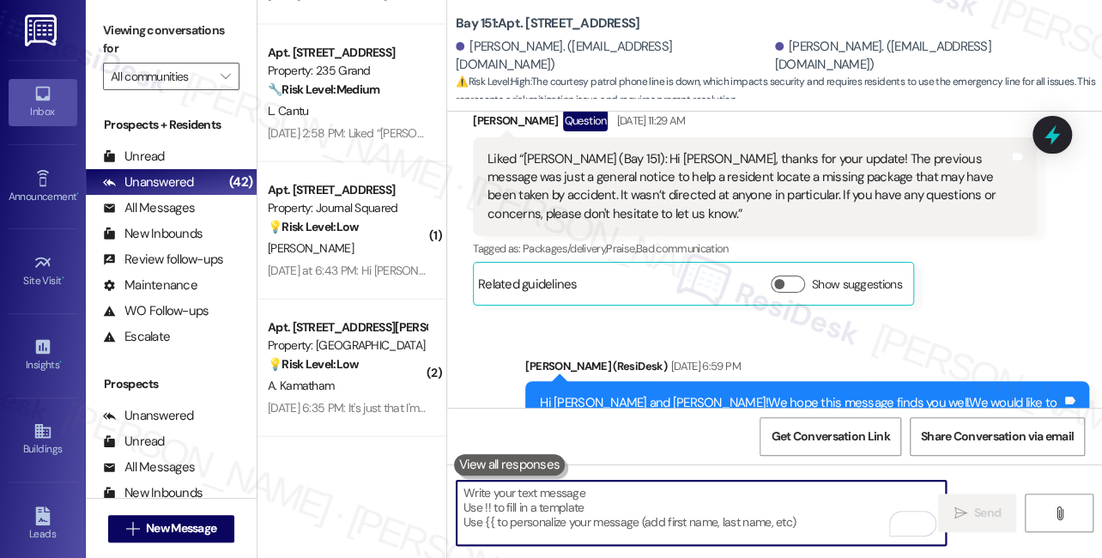
scroll to position [1482, 0]
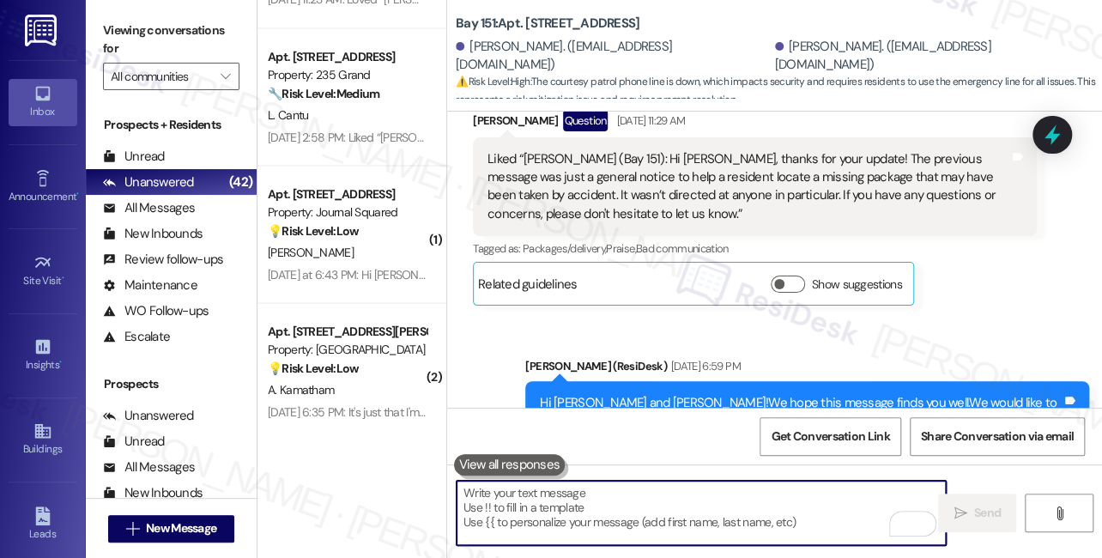
click at [350, 123] on div "L. Cantu" at bounding box center [347, 114] width 162 height 21
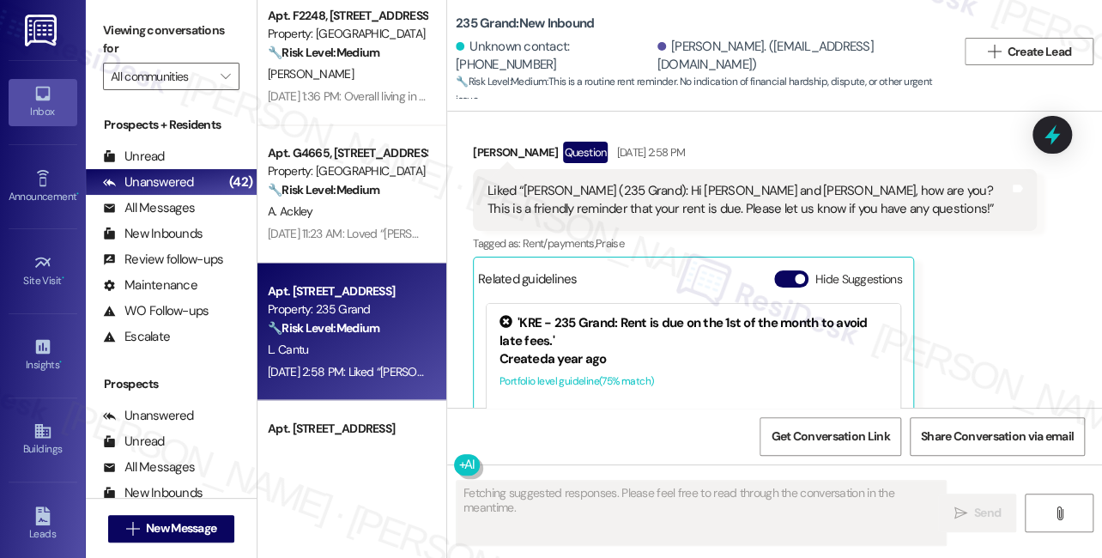
scroll to position [17106, 0]
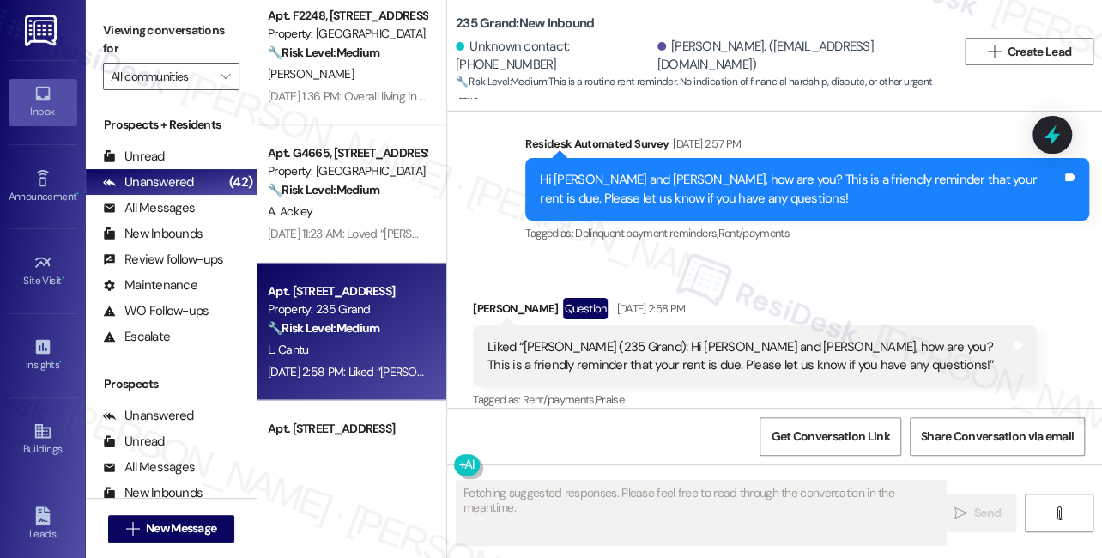
click at [635, 338] on div "Liked “Jane (235 Grand): Hi Jon and Lori, how are you? This is a friendly remin…" at bounding box center [748, 356] width 522 height 37
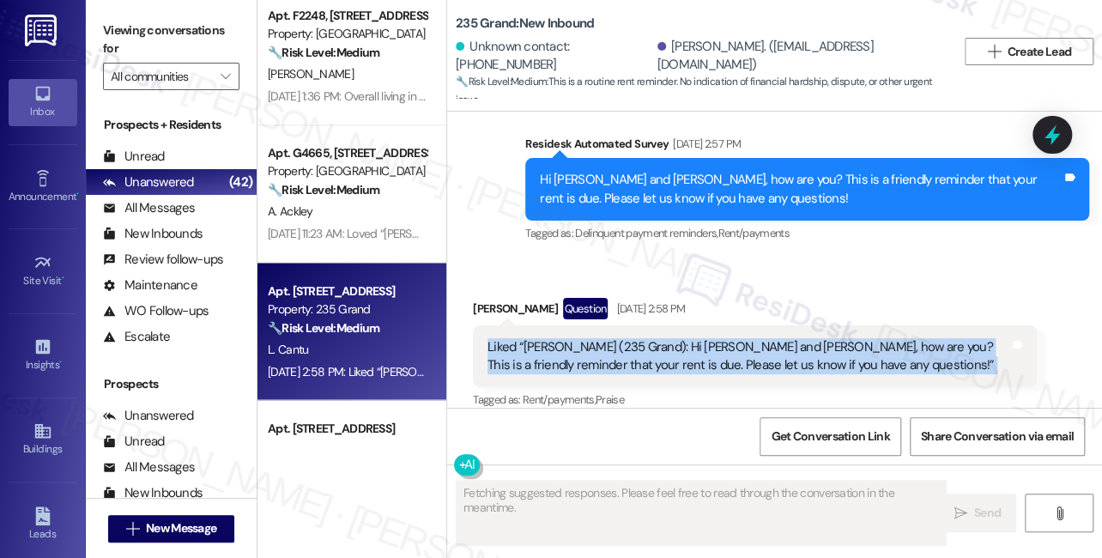
click at [635, 338] on div "Liked “Jane (235 Grand): Hi Jon and Lori, how are you? This is a friendly remin…" at bounding box center [748, 356] width 522 height 37
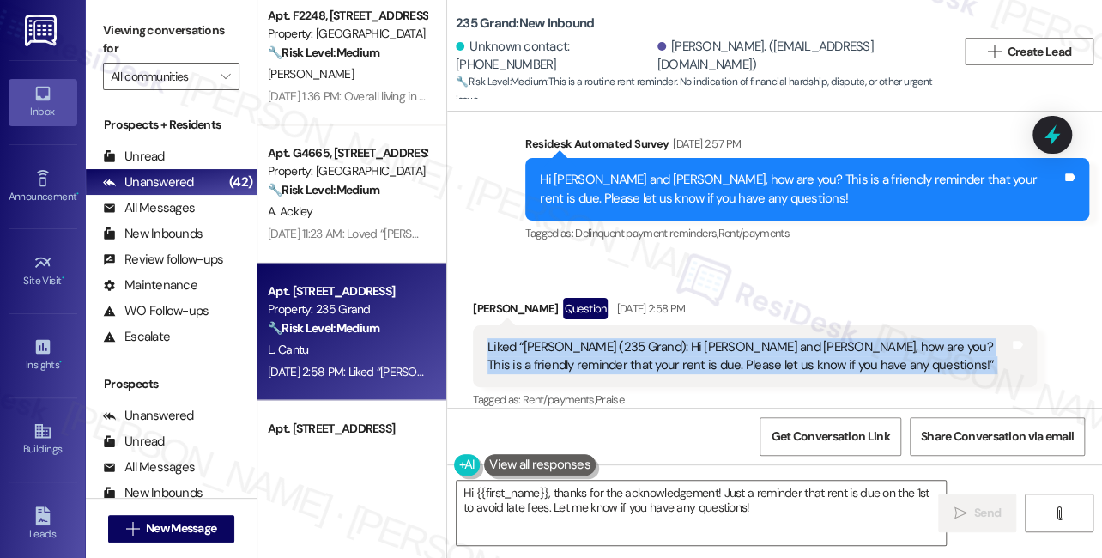
scroll to position [17027, 0]
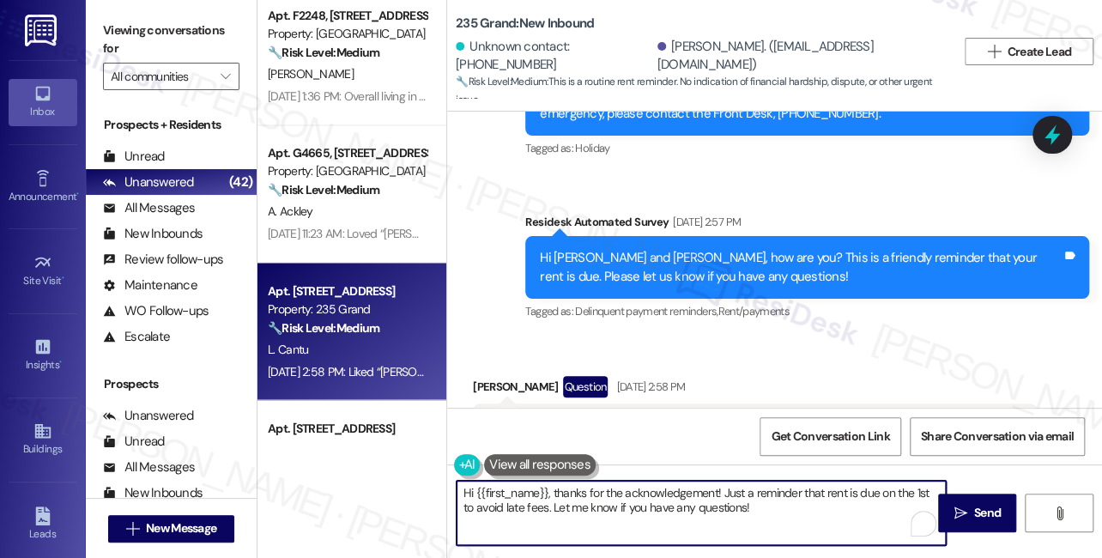
drag, startPoint x: 547, startPoint y: 486, endPoint x: 475, endPoint y: 491, distance: 72.3
click at [475, 491] on textarea "Hi {{first_name}}, thanks for the acknowledgement! Just a reminder that rent is…" at bounding box center [701, 513] width 489 height 64
type textarea "Hi Lori, thanks for the acknowledgement! Just a reminder that rent is due on th…"
drag, startPoint x: 773, startPoint y: 509, endPoint x: 667, endPoint y: 506, distance: 106.4
click at [667, 506] on textarea "Hi Lori, thanks for the acknowledgement! Just a reminder that rent is due on th…" at bounding box center [701, 513] width 489 height 64
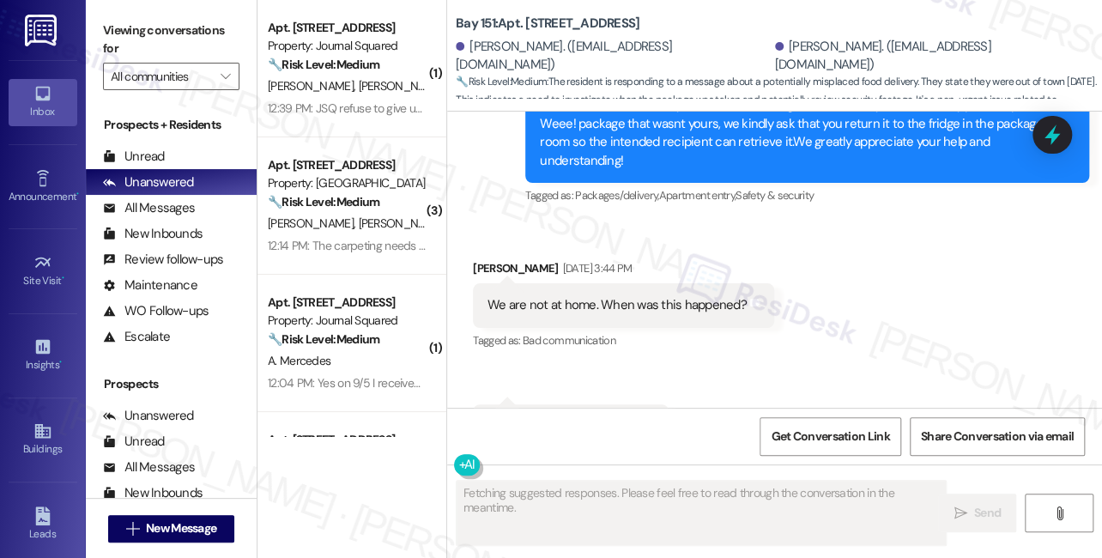
scroll to position [25187, 0]
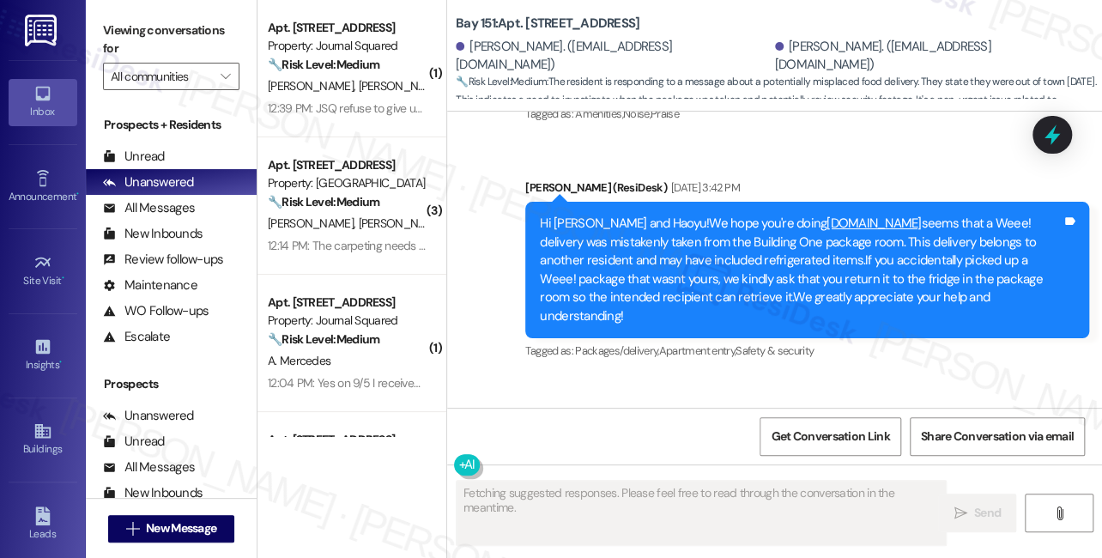
click at [620, 451] on div "We are not at home. When was this happened?" at bounding box center [616, 460] width 259 height 18
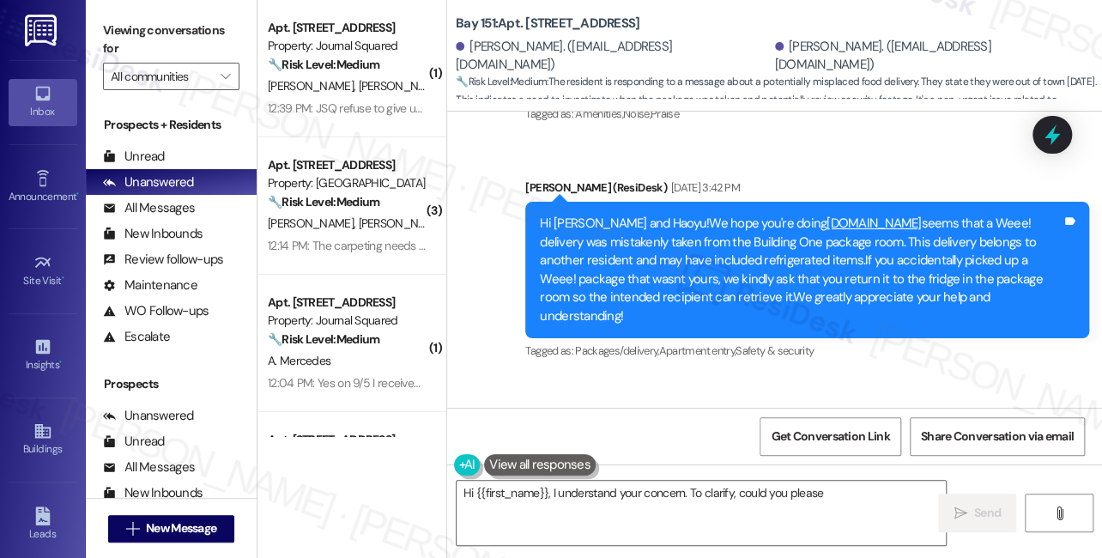
click at [620, 451] on div "We are not at home. When was this happened?" at bounding box center [616, 460] width 259 height 18
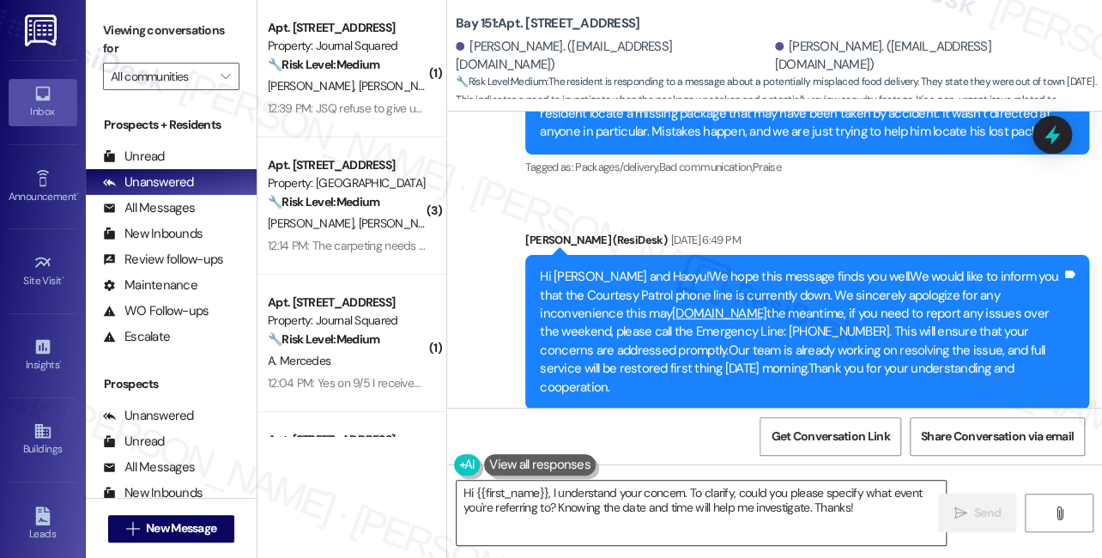
scroll to position [25810, 0]
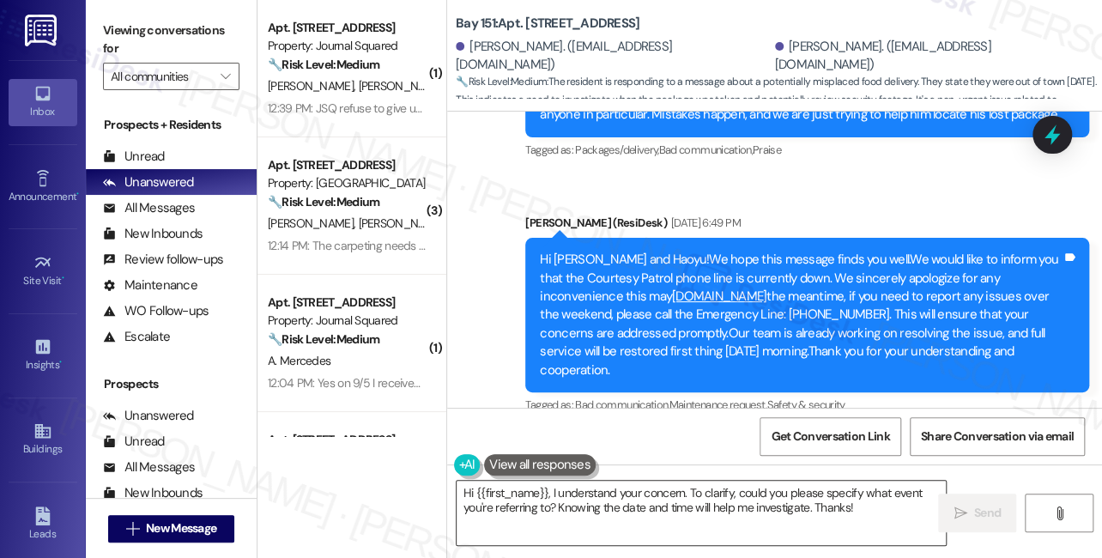
click at [625, 504] on textarea "Hi {{first_name}}, I understand your concern. To clarify, could you please spec…" at bounding box center [701, 513] width 489 height 64
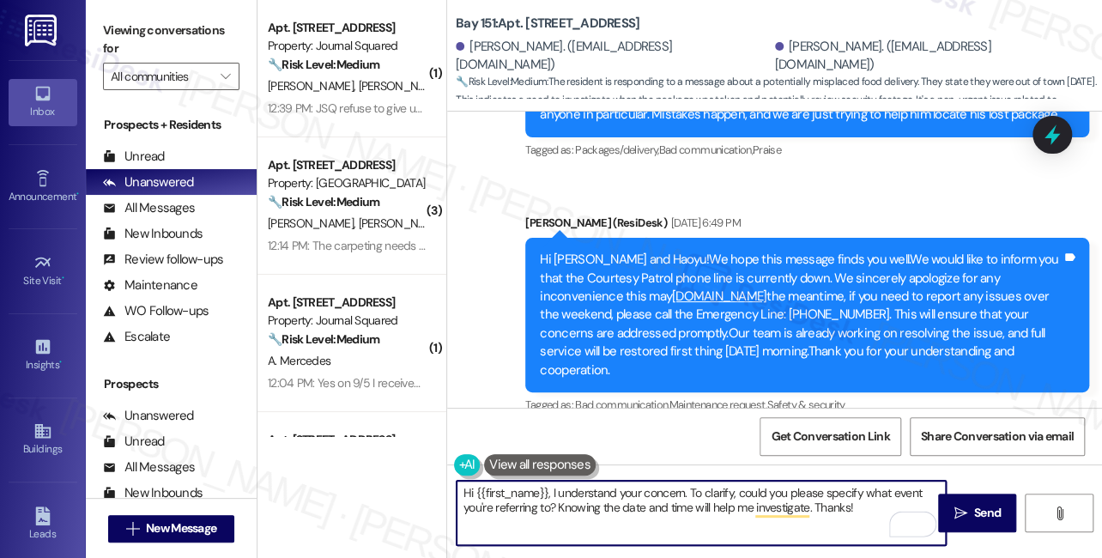
drag, startPoint x: 865, startPoint y: 503, endPoint x: 552, endPoint y: 491, distance: 313.5
click at [552, 491] on textarea "Hi {{first_name}}, I understand your concern. To clarify, could you please spec…" at bounding box center [701, 513] width 489 height 64
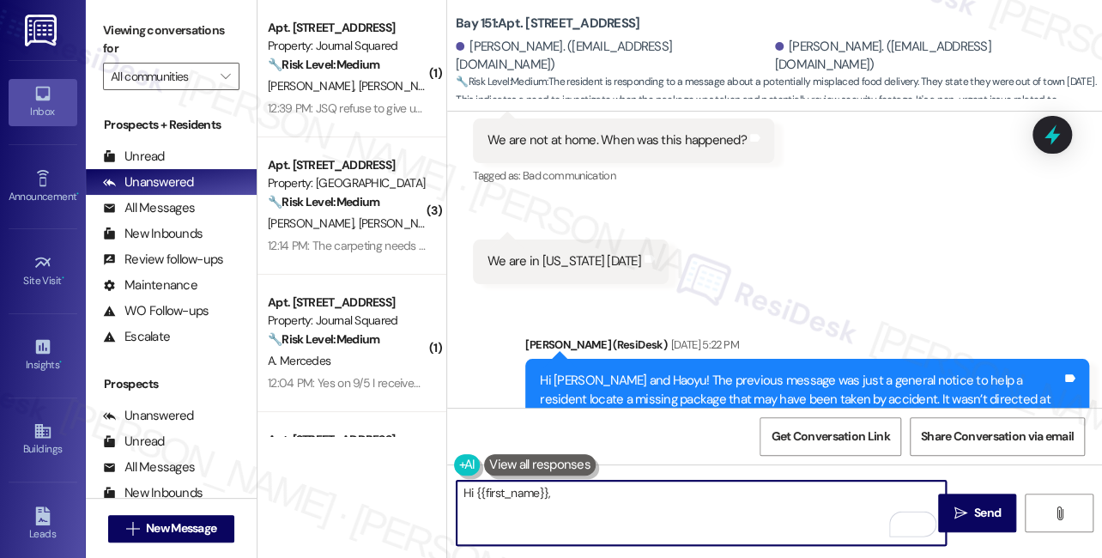
scroll to position [25342, 0]
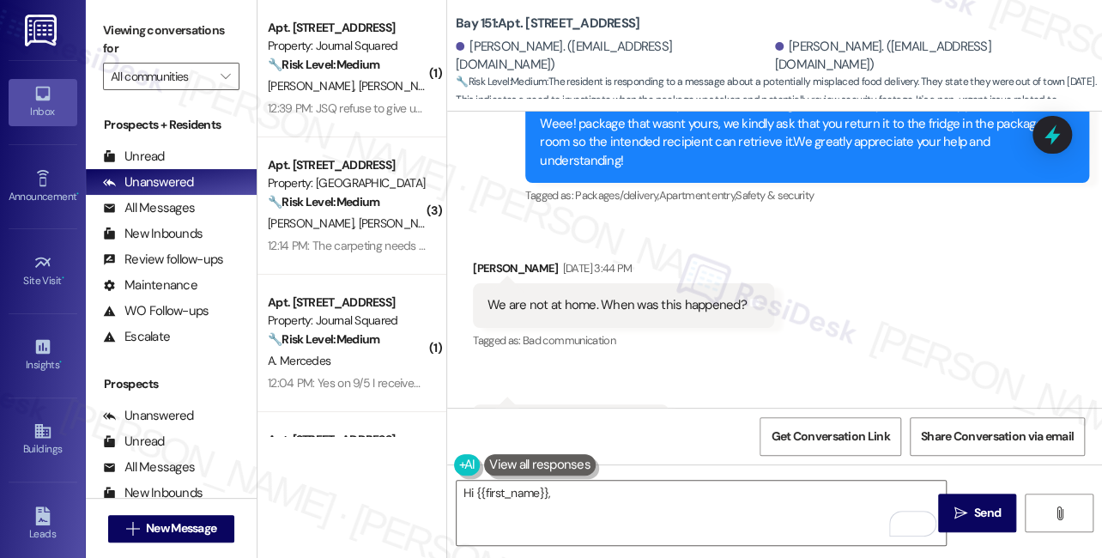
click at [139, 33] on label "Viewing conversations for" at bounding box center [171, 39] width 136 height 45
click at [620, 504] on textarea "Hi {{first_name}}," at bounding box center [701, 513] width 489 height 64
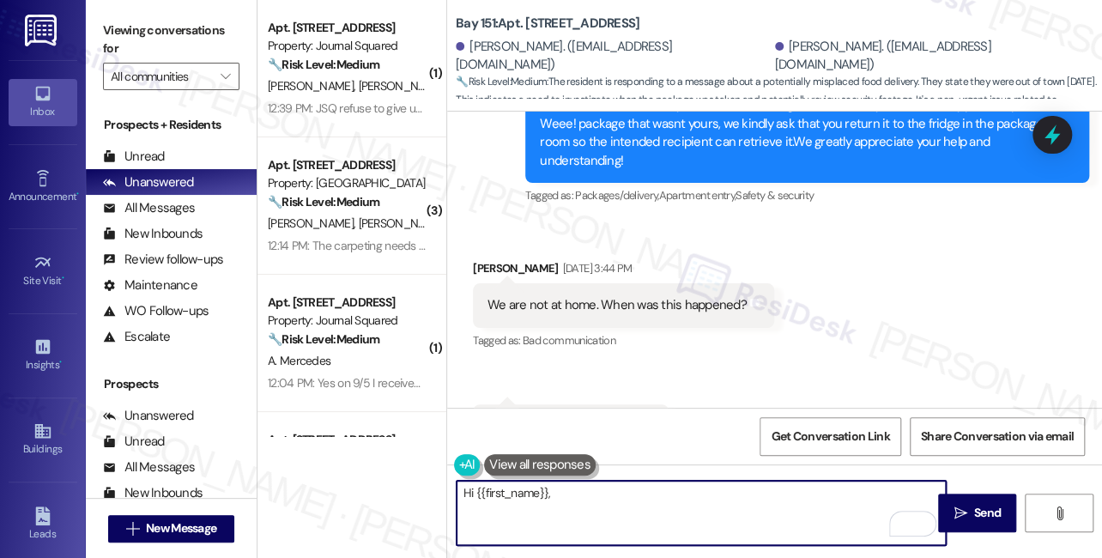
paste textarea "The delivery happened today during the morning hours, can you please also let t…"
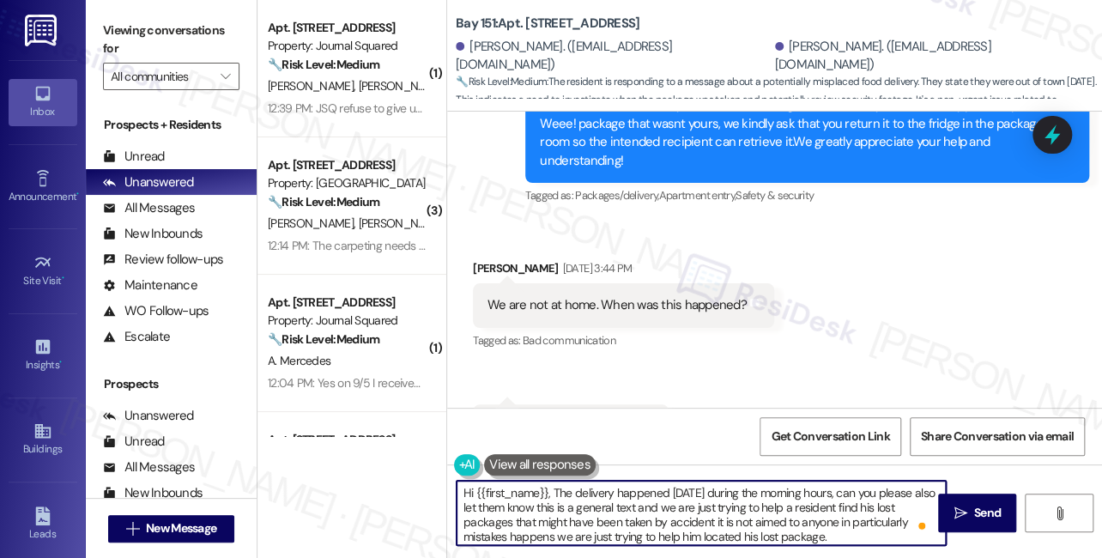
click at [553, 493] on textarea "Hi {{first_name}}, The delivery happened today during the morning hours, can yo…" at bounding box center [701, 513] width 489 height 64
click at [679, 485] on textarea "Hi {{first_name}}, the delivery happened today during the morning hours, can yo…" at bounding box center [701, 513] width 489 height 64
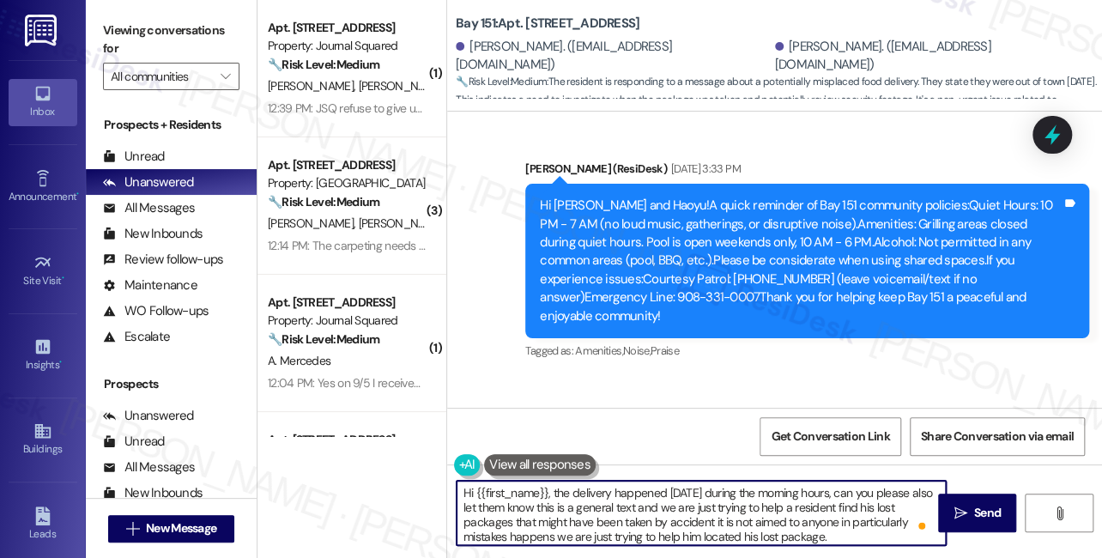
scroll to position [24952, 0]
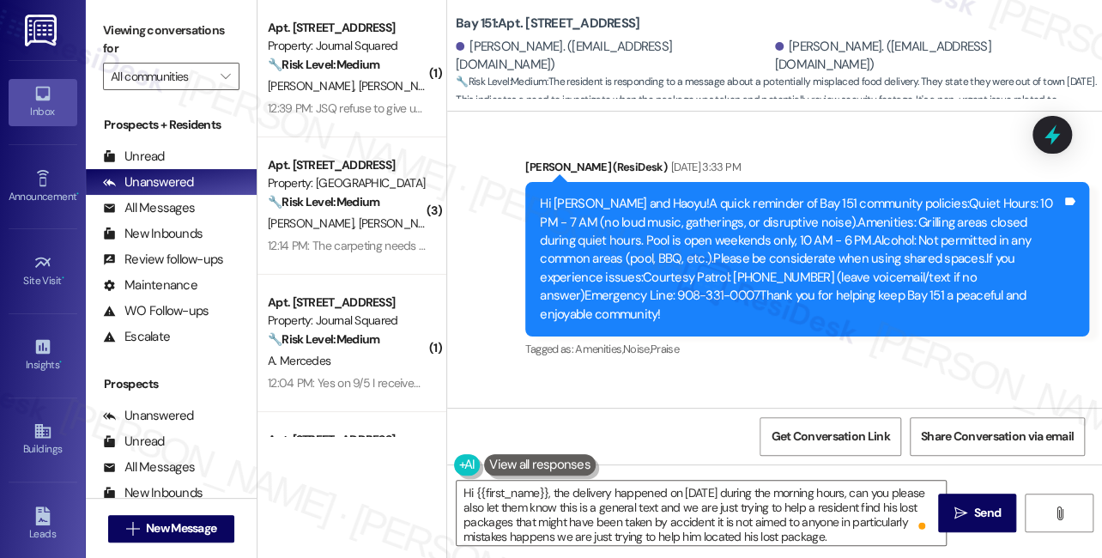
click at [146, 31] on label "Viewing conversations for" at bounding box center [171, 39] width 136 height 45
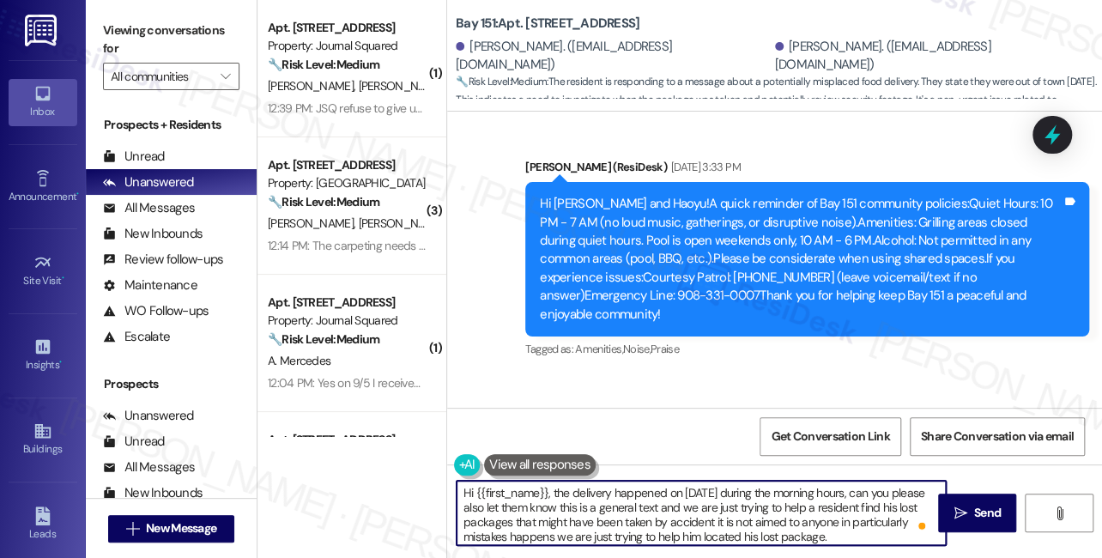
scroll to position [4, 0]
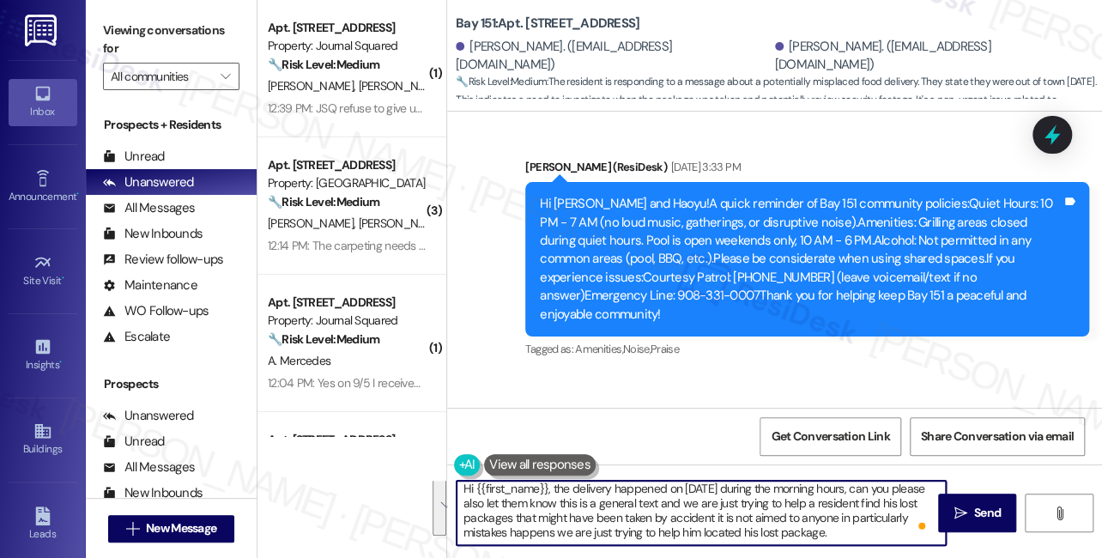
drag, startPoint x: 891, startPoint y: 491, endPoint x: 904, endPoint y: 534, distance: 44.8
click at [904, 534] on textarea "Hi {{first_name}}, the delivery happened on September 2nd during the morning ho…" at bounding box center [701, 513] width 489 height 64
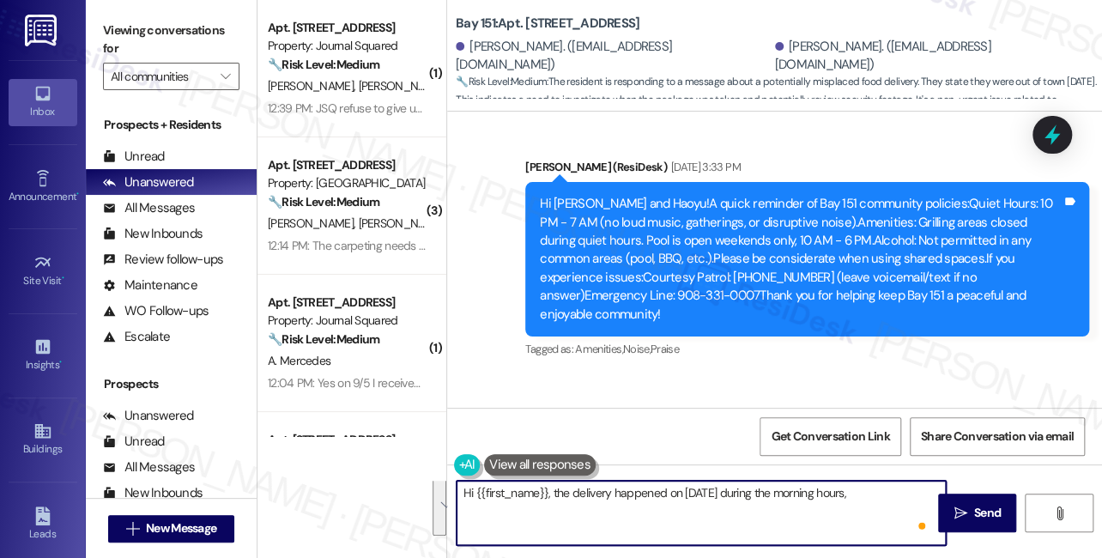
scroll to position [0, 0]
paste textarea "Hi {{first_name}}, thanks for your update! The previous message was just a gene…"
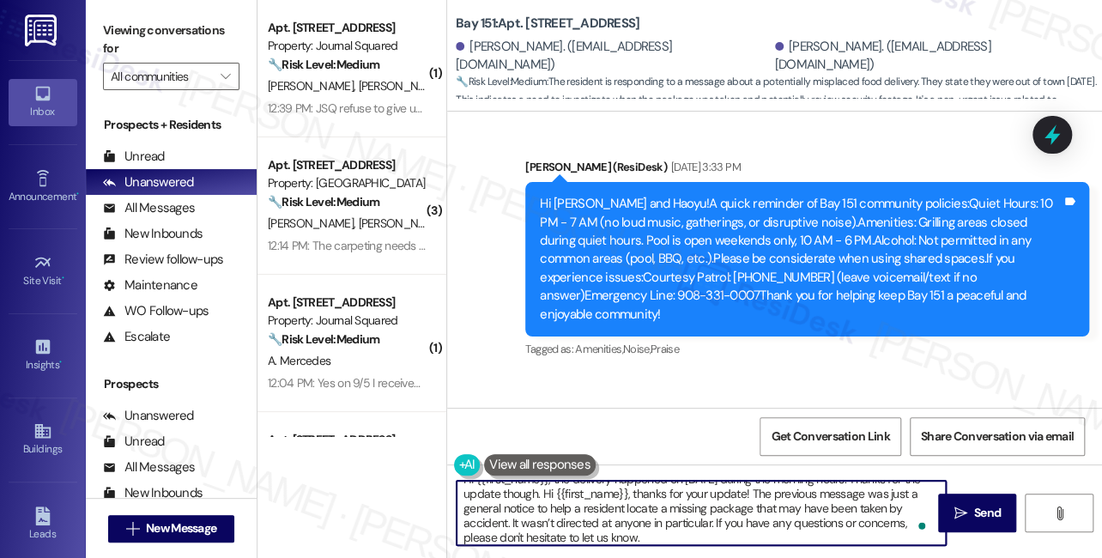
scroll to position [14, 0]
drag, startPoint x: 784, startPoint y: 493, endPoint x: 578, endPoint y: 493, distance: 206.8
click at [578, 493] on textarea "Hi {{first_name}}, the delivery happened on September 2nd during the morning ho…" at bounding box center [701, 513] width 489 height 64
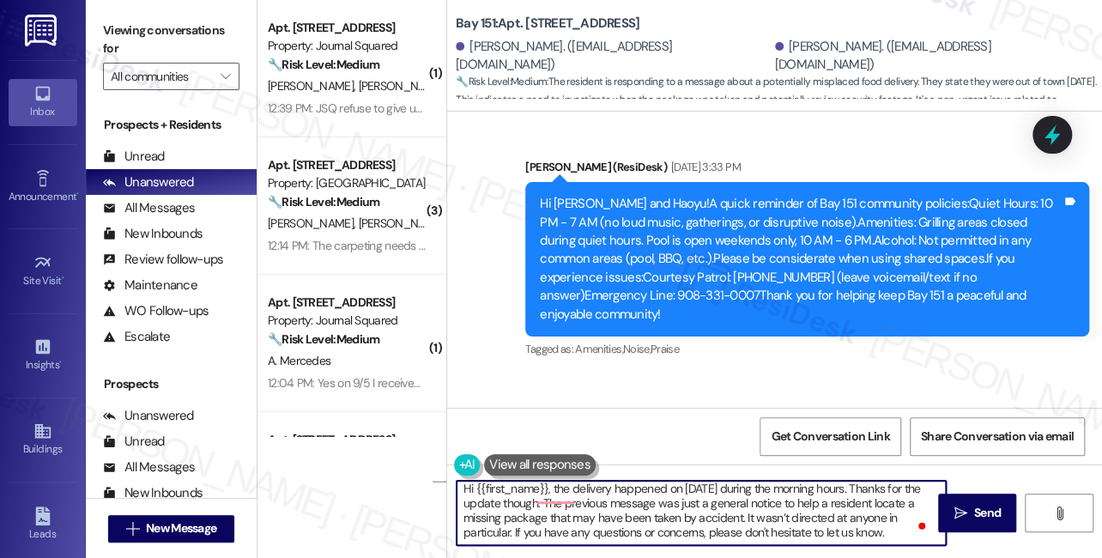
scroll to position [4, 0]
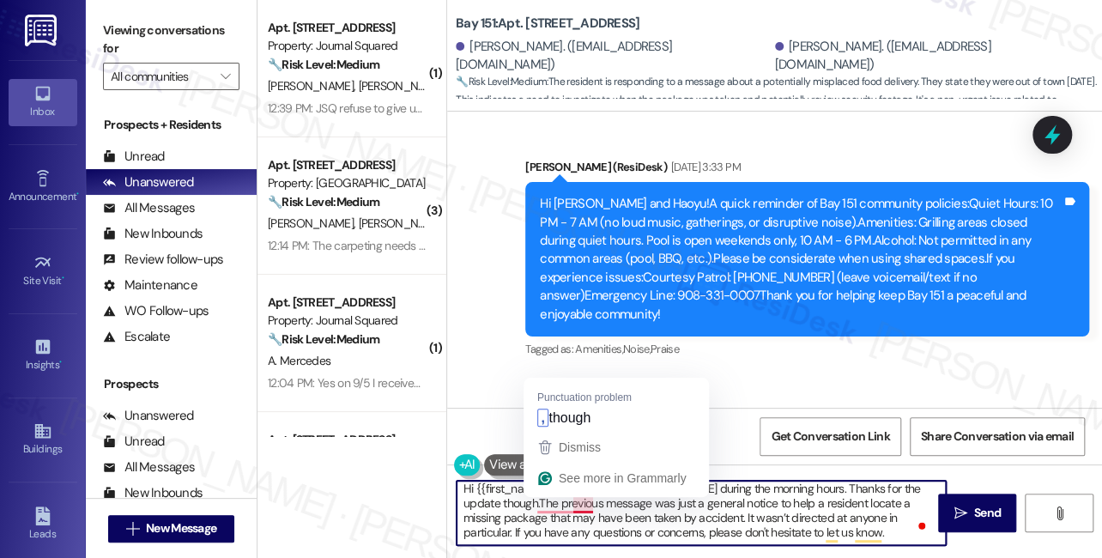
click at [586, 514] on textarea "Hi {{first_name}}, the delivery happened on September 2nd during the morning ho…" at bounding box center [701, 513] width 489 height 64
click at [572, 504] on textarea "Hi {{first_name}}, the delivery happened on September 2nd during the morning ho…" at bounding box center [701, 513] width 489 height 64
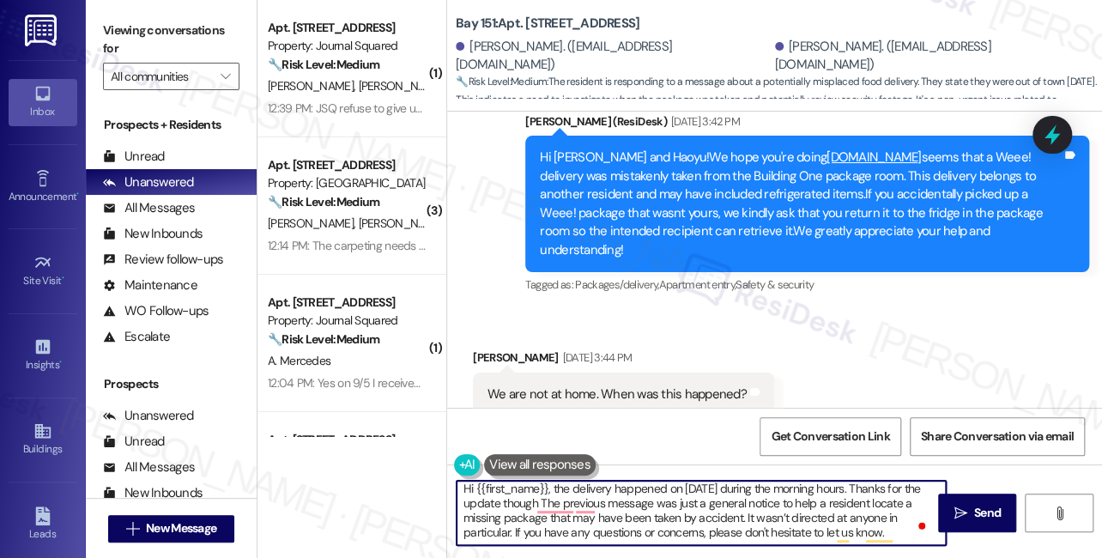
scroll to position [25342, 0]
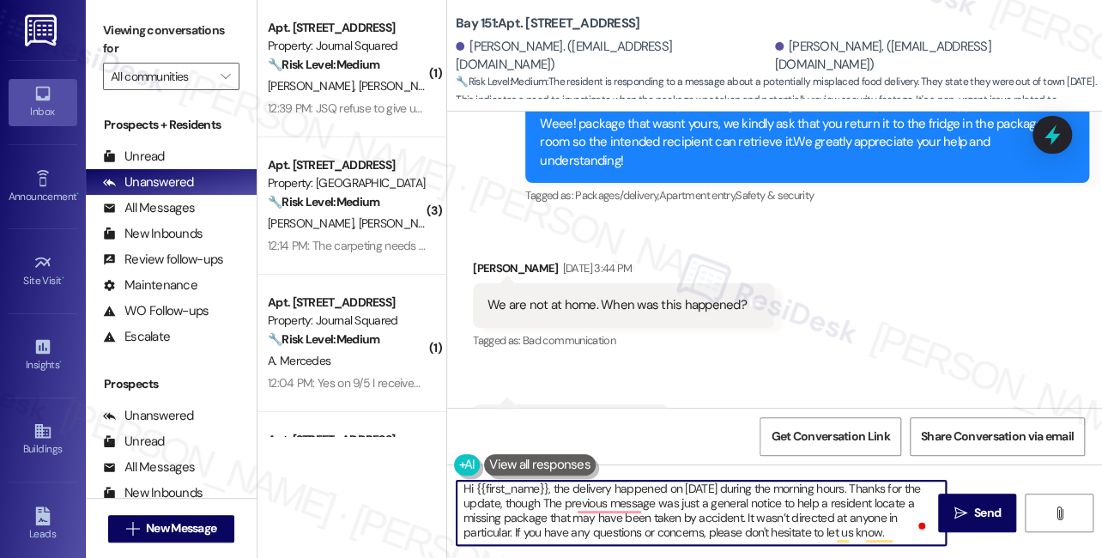
click at [574, 502] on textarea "Hi {{first_name}}, the delivery happened on September 2nd during the morning ho…" at bounding box center [701, 513] width 489 height 64
click at [783, 513] on textarea "Hi {{first_name}}, the delivery happened on September 2nd during the morning ho…" at bounding box center [701, 513] width 489 height 64
click at [696, 514] on textarea "Hi {{first_name}}, the delivery happened on September 2nd during the morning ho…" at bounding box center [701, 513] width 489 height 64
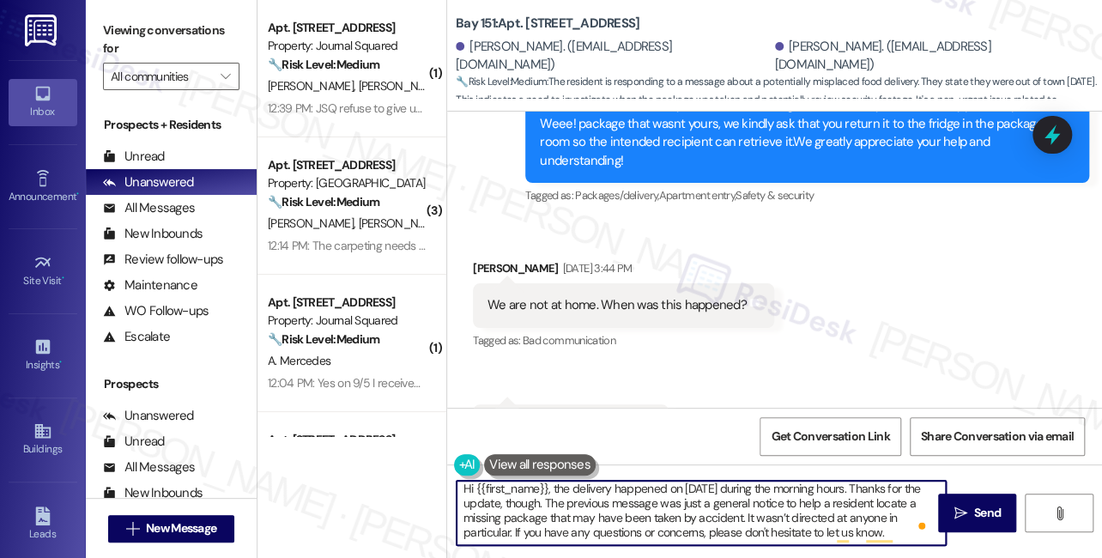
click at [654, 506] on textarea "Hi {{first_name}}, the delivery happened on September 2nd during the morning ho…" at bounding box center [701, 513] width 489 height 64
click at [675, 506] on textarea "Hi {{first_name}}, the delivery happened on September 2nd during the morning ho…" at bounding box center [701, 513] width 489 height 64
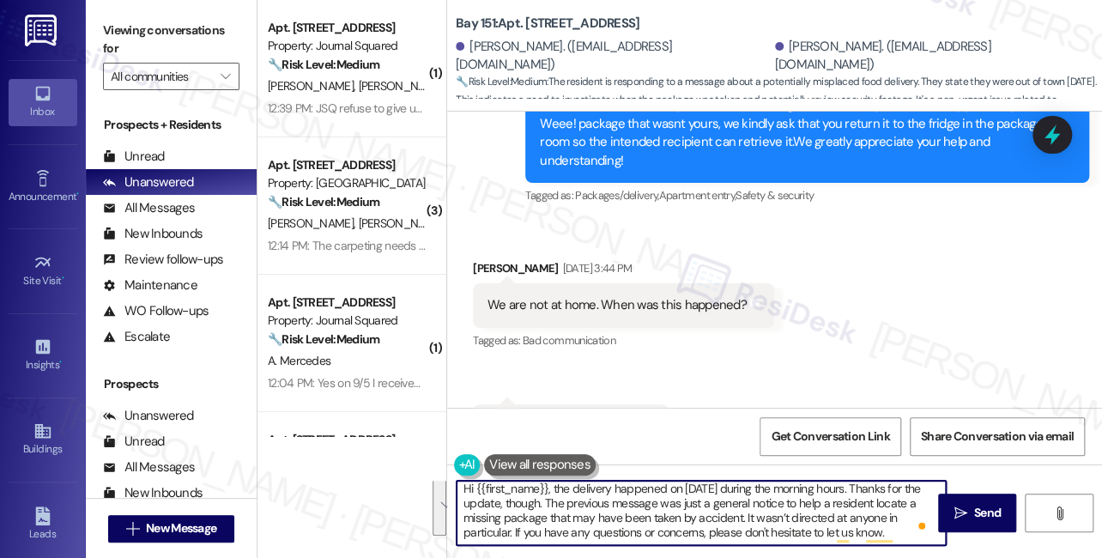
click at [814, 522] on textarea "Hi {{first_name}}, the delivery happened on September 2nd during the morning ho…" at bounding box center [701, 513] width 489 height 64
click at [652, 522] on textarea "Hi {{first_name}}, the delivery happened on September 2nd during the morning ho…" at bounding box center [701, 513] width 489 height 64
drag, startPoint x: 898, startPoint y: 532, endPoint x: 525, endPoint y: 529, distance: 372.5
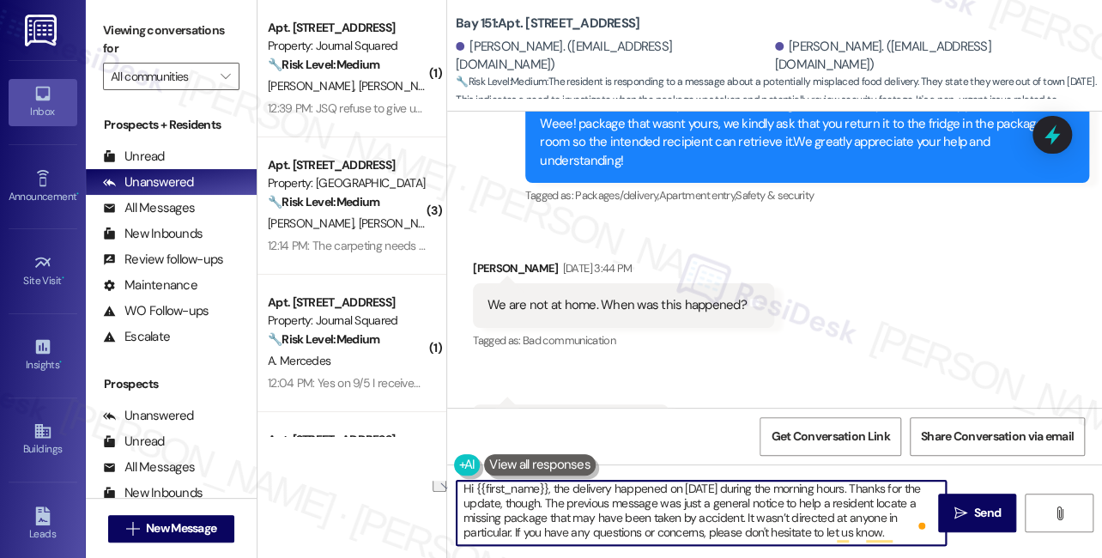
click at [525, 529] on textarea "Hi {{first_name}}, the delivery happened on September 2nd during the morning ho…" at bounding box center [701, 513] width 489 height 64
click at [608, 507] on textarea "Hi {{first_name}}, the delivery happened on September 2nd during the morning ho…" at bounding box center [701, 513] width 489 height 64
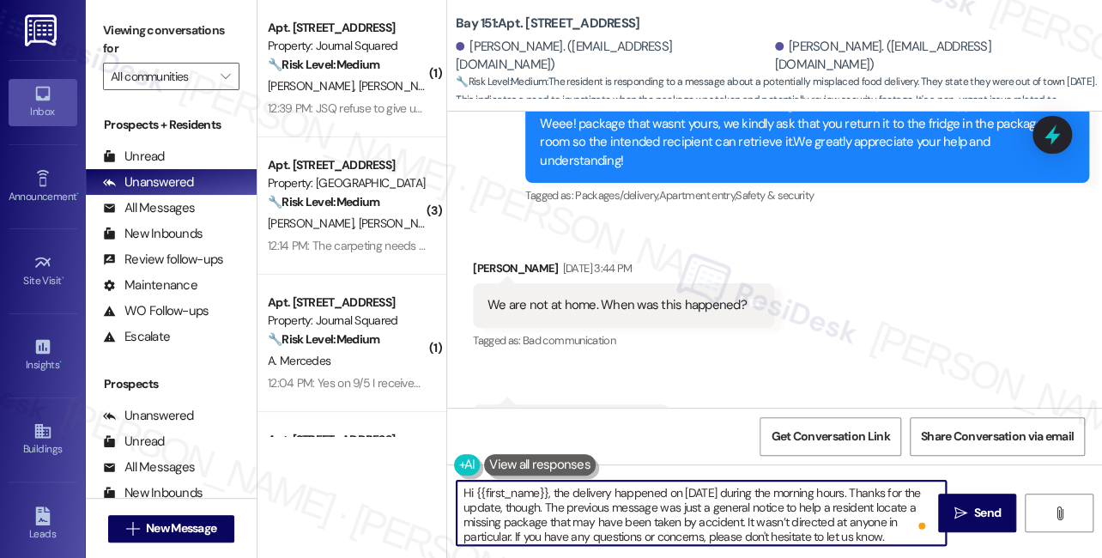
drag, startPoint x: 519, startPoint y: 533, endPoint x: 668, endPoint y: 492, distance: 154.1
click at [632, 490] on textarea "Hi {{first_name}}, the delivery happened on September 2nd during the morning ho…" at bounding box center [701, 513] width 489 height 64
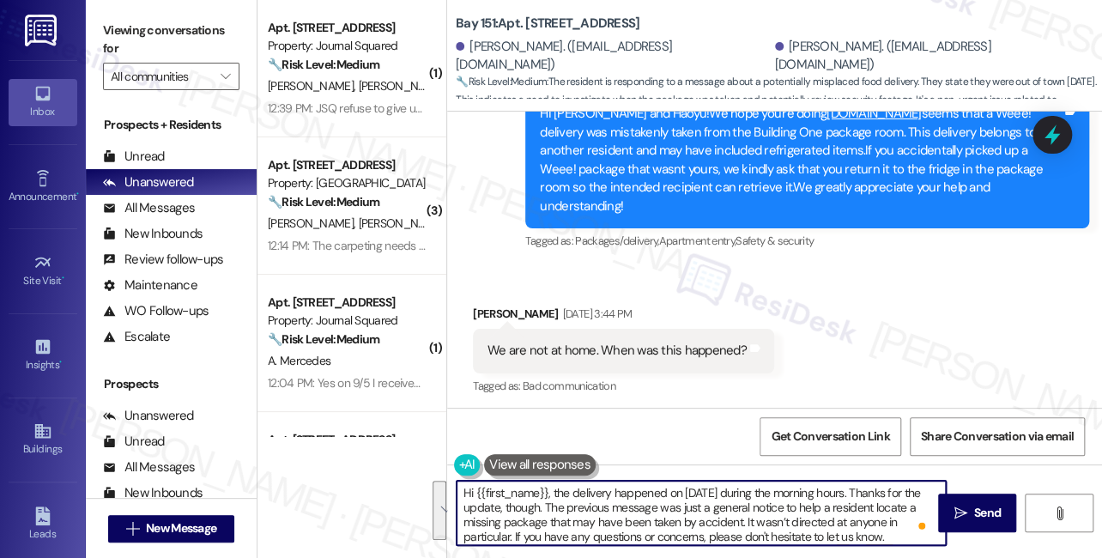
scroll to position [25186, 0]
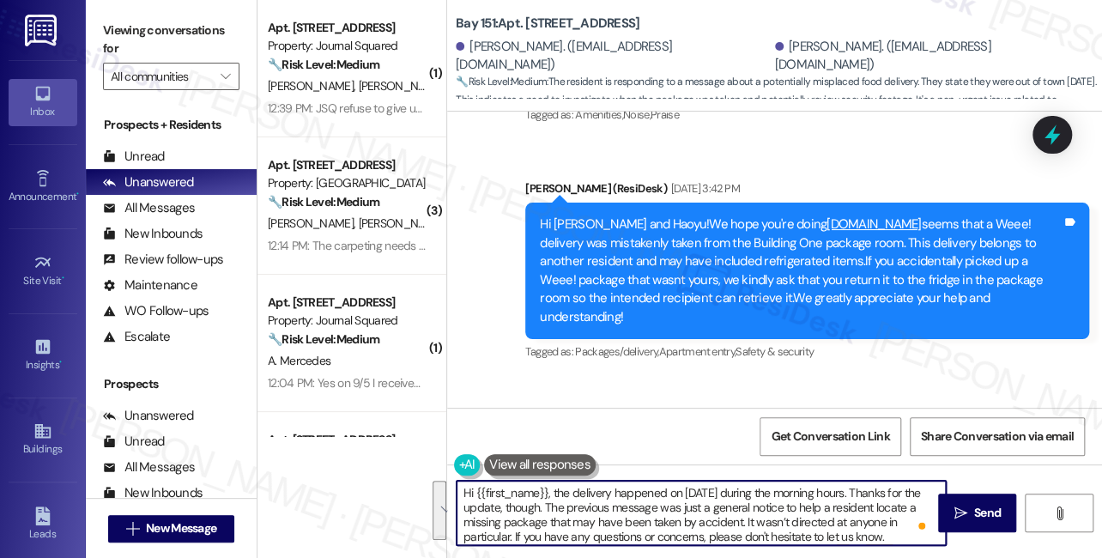
click at [494, 415] on div "Haoyu Lin Sep 02, 2025 at 3:44 PM" at bounding box center [623, 427] width 301 height 24
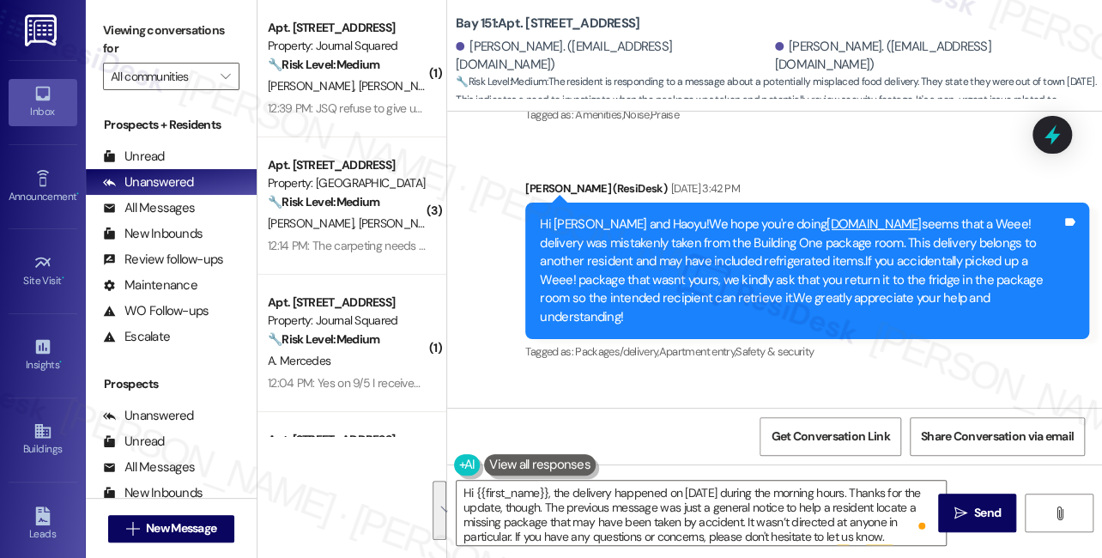
click at [494, 415] on div "Haoyu Lin Sep 02, 2025 at 3:44 PM" at bounding box center [623, 427] width 301 height 24
copy div "Haoyu"
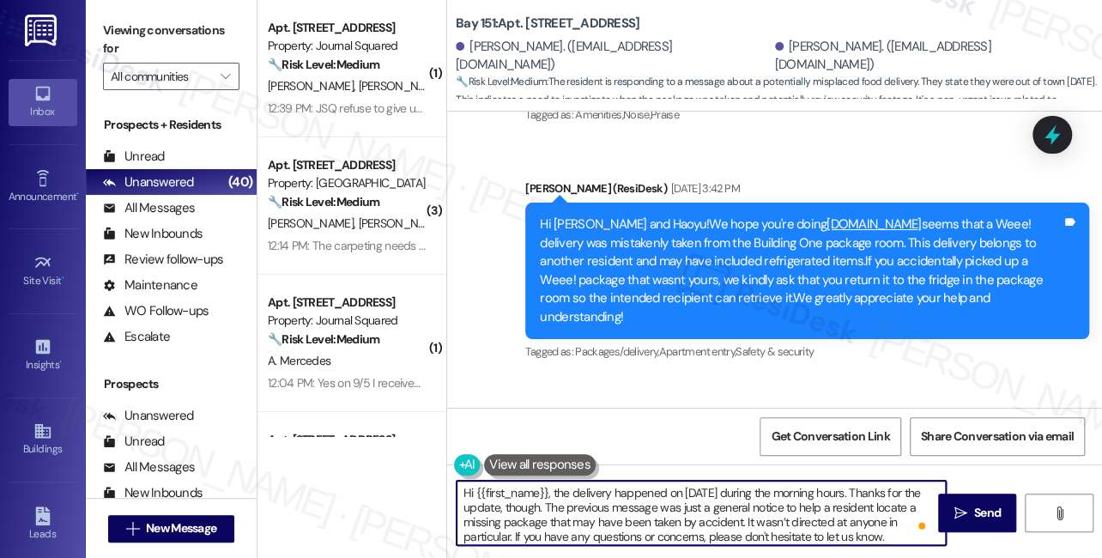
drag, startPoint x: 475, startPoint y: 492, endPoint x: 548, endPoint y: 481, distance: 73.8
click at [548, 481] on textarea "Hi {{first_name}}, the delivery happened on September 2nd during the morning ho…" at bounding box center [701, 513] width 489 height 64
paste textarea "Haoyu"
click at [690, 487] on textarea "Hi Haoyu, the delivery happened on September 2nd during the morning hours. Than…" at bounding box center [701, 513] width 489 height 64
type textarea "Hi Haoyu, the delivery happened on September 2nd during the morning hours. Than…"
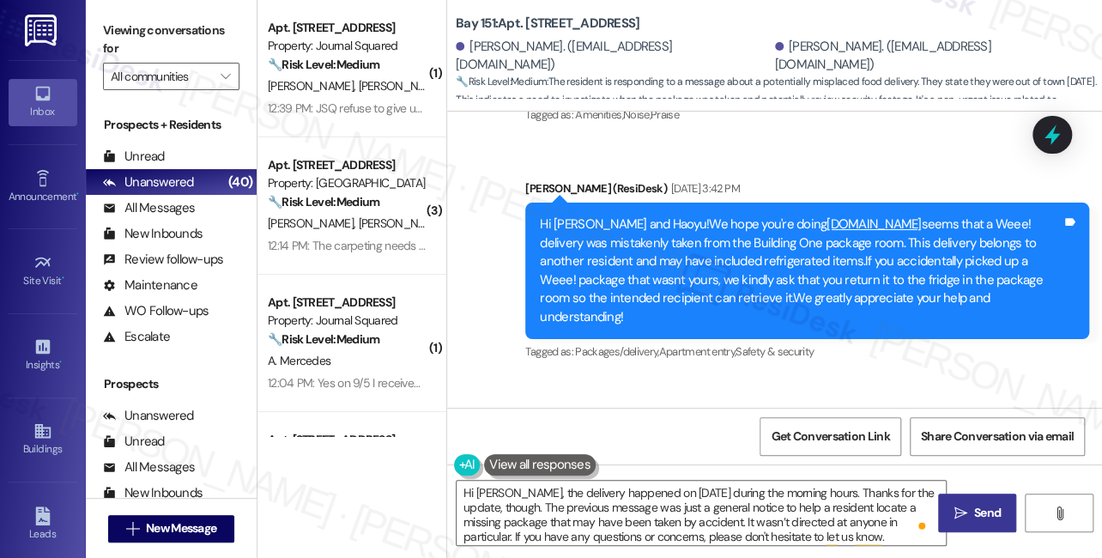
click at [961, 502] on button " Send" at bounding box center [977, 512] width 78 height 39
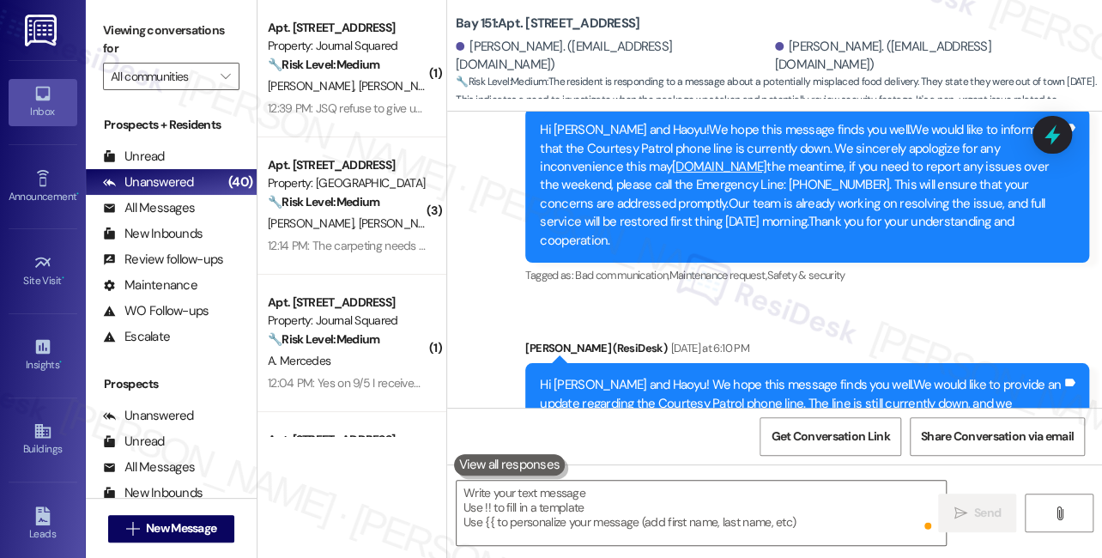
scroll to position [25985, 0]
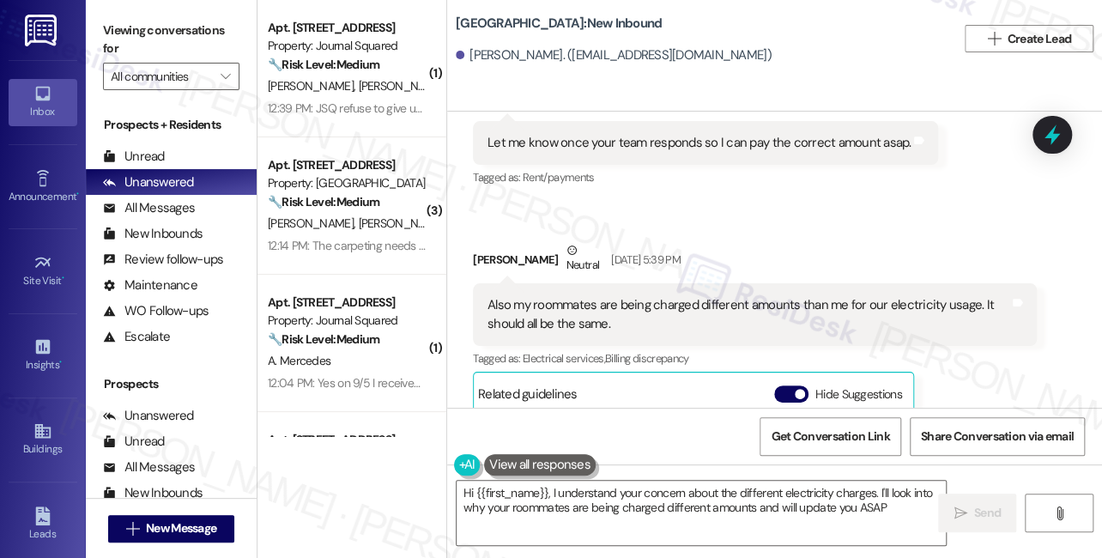
scroll to position [19109, 0]
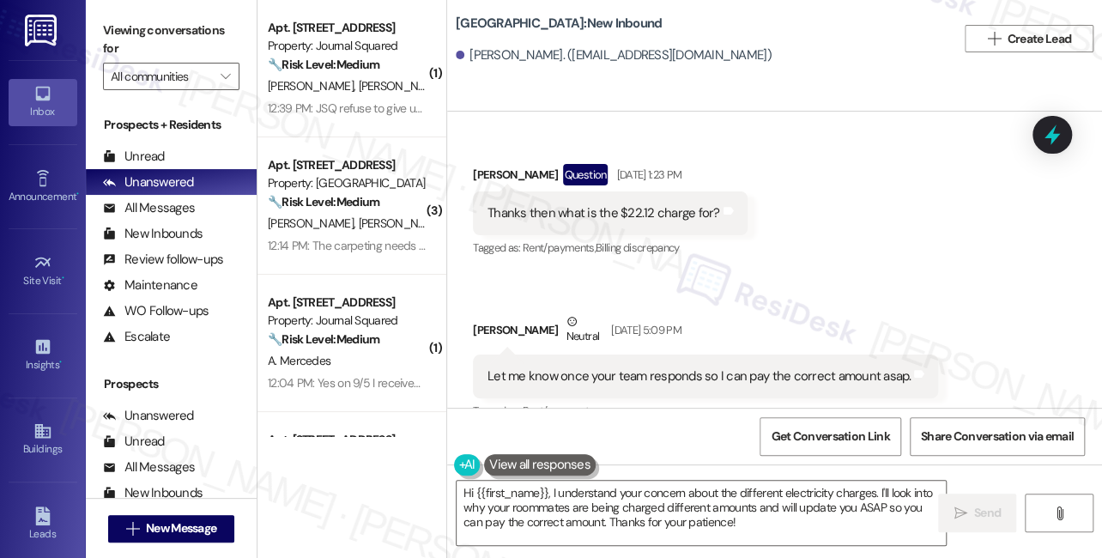
click at [489, 475] on div "[PERSON_NAME] Neutral [DATE] 5:39 PM" at bounding box center [755, 496] width 564 height 42
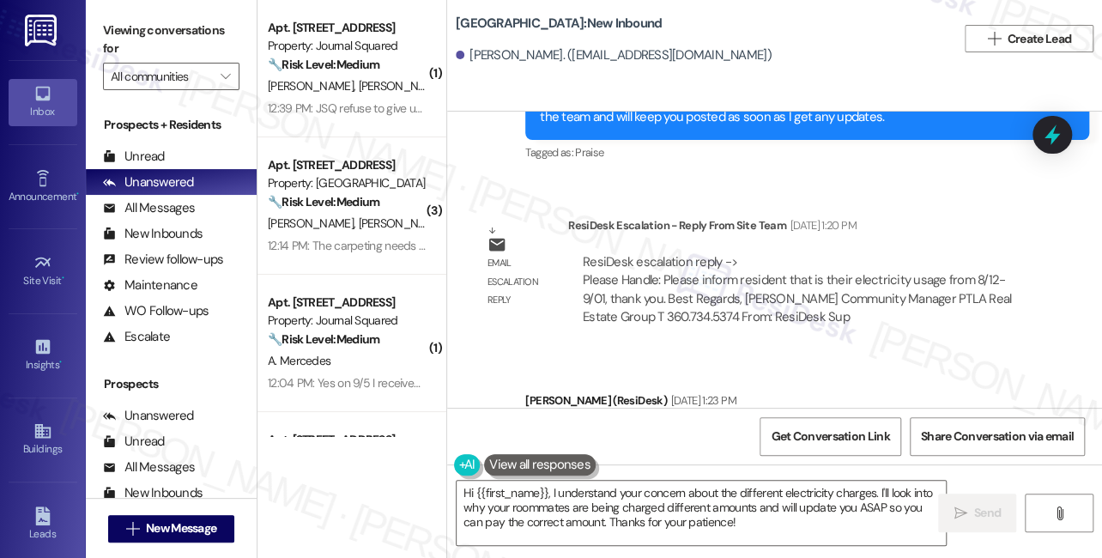
scroll to position [18874, 0]
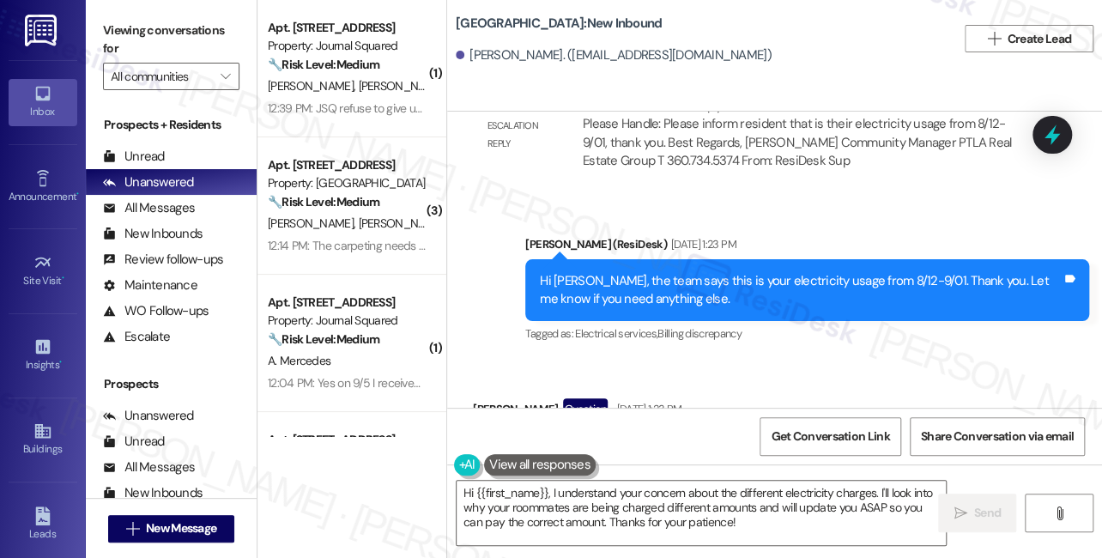
click at [548, 426] on div "Thanks then what is the $22.12 charge for? Tags and notes" at bounding box center [610, 448] width 275 height 44
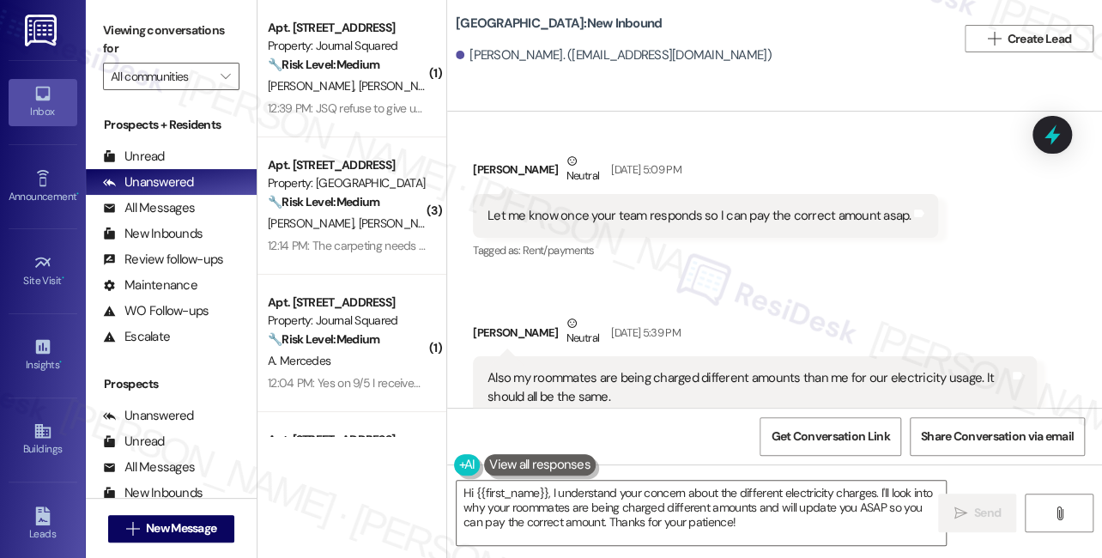
scroll to position [19187, 0]
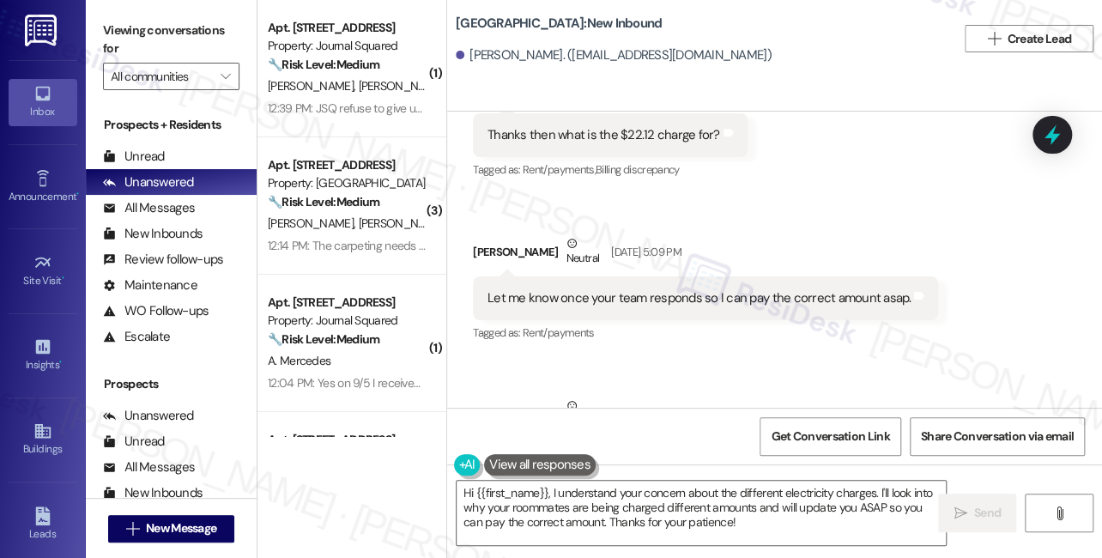
click at [615, 451] on div "Also my roommates are being charged different amounts than me for our electrici…" at bounding box center [748, 469] width 522 height 37
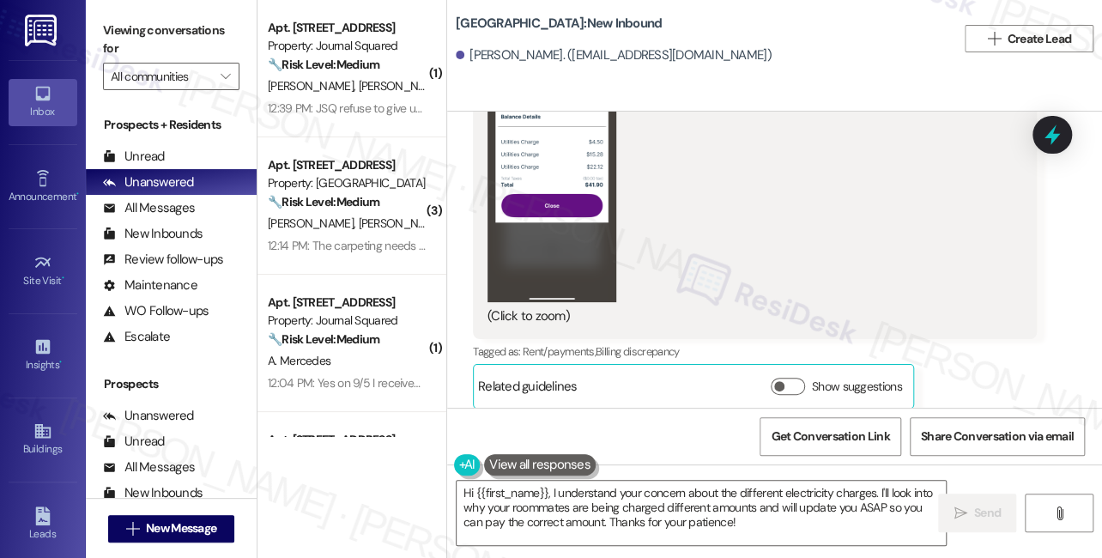
scroll to position [18095, 0]
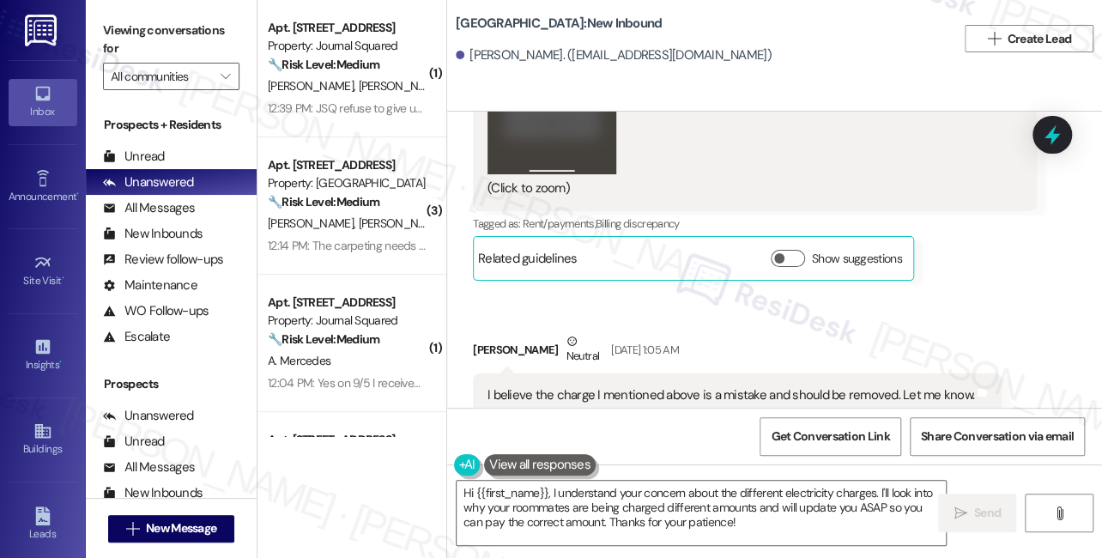
click at [630, 386] on div "I believe the charge I mentioned above is a mistake and should be removed. Let …" at bounding box center [730, 395] width 487 height 18
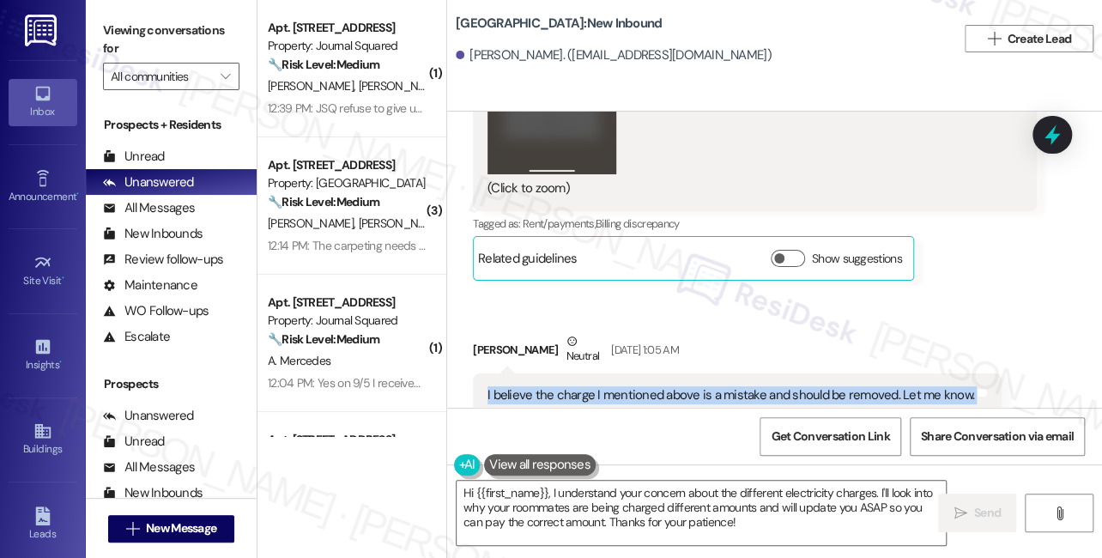
click at [630, 386] on div "I believe the charge I mentioned above is a mistake and should be removed. Let …" at bounding box center [730, 395] width 487 height 18
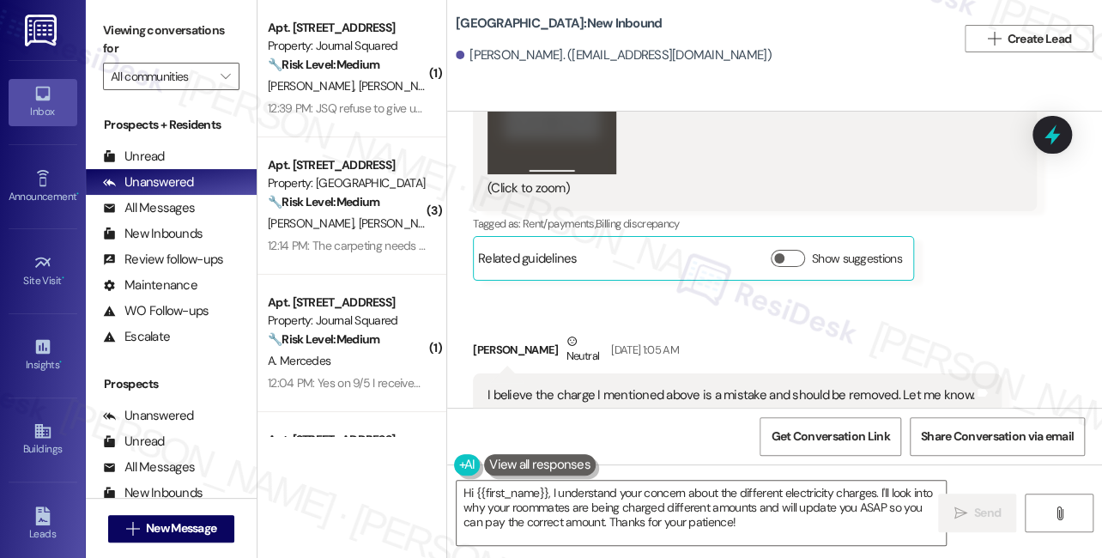
click at [631, 531] on div "Thank you for your message. Our offices are currently closed, but we will conta…" at bounding box center [801, 558] width 522 height 55
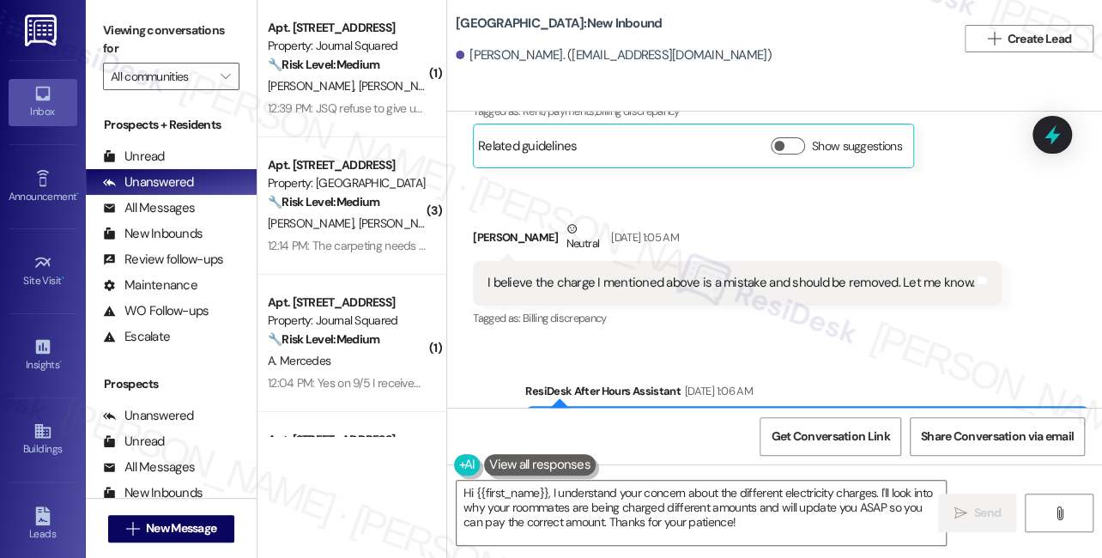
scroll to position [18328, 0]
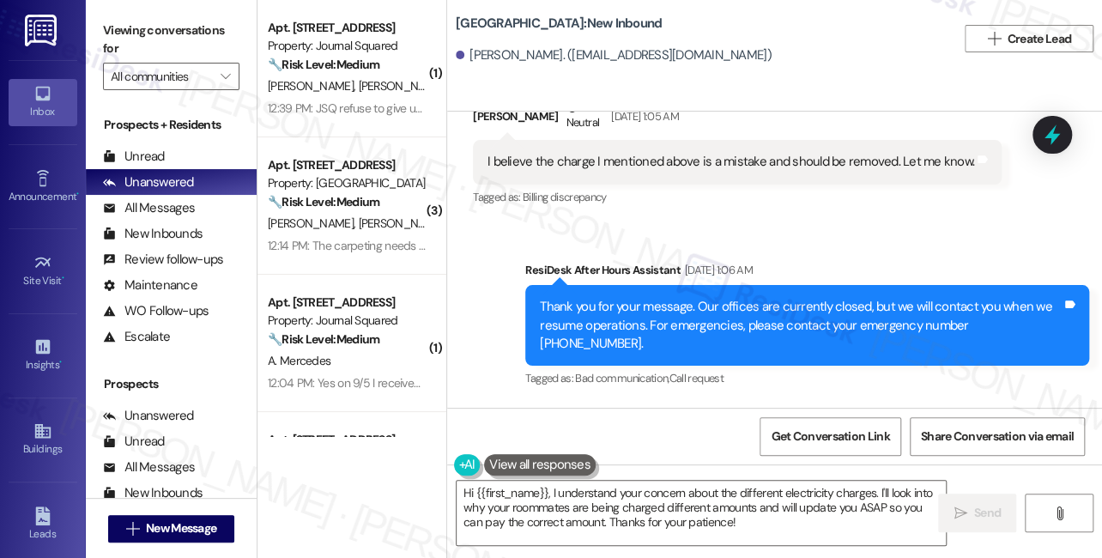
click at [589, 467] on div "Hi [PERSON_NAME], thanks for getting back and sending the screenshot! I'll have…" at bounding box center [807, 498] width 564 height 63
click at [589, 467] on div "Hi Lucy, thanks for getting back and sending the screenshot! I'll have to relay…" at bounding box center [807, 498] width 564 height 63
click at [702, 480] on div "Hi Lucy, thanks for getting back and sending the screenshot! I'll have to relay…" at bounding box center [801, 498] width 522 height 37
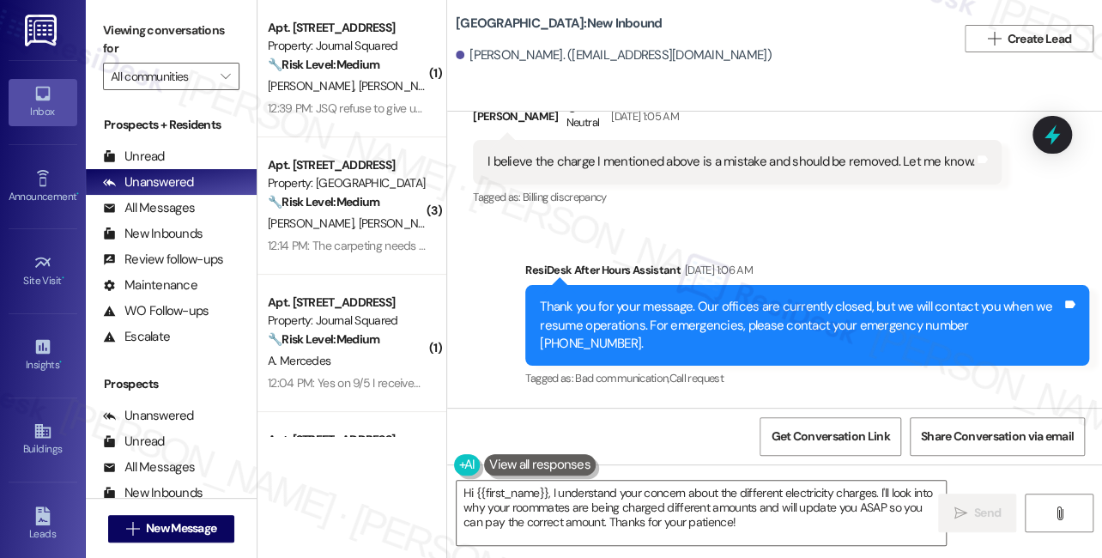
click at [702, 480] on div "Hi Lucy, thanks for getting back and sending the screenshot! I'll have to relay…" at bounding box center [801, 498] width 522 height 37
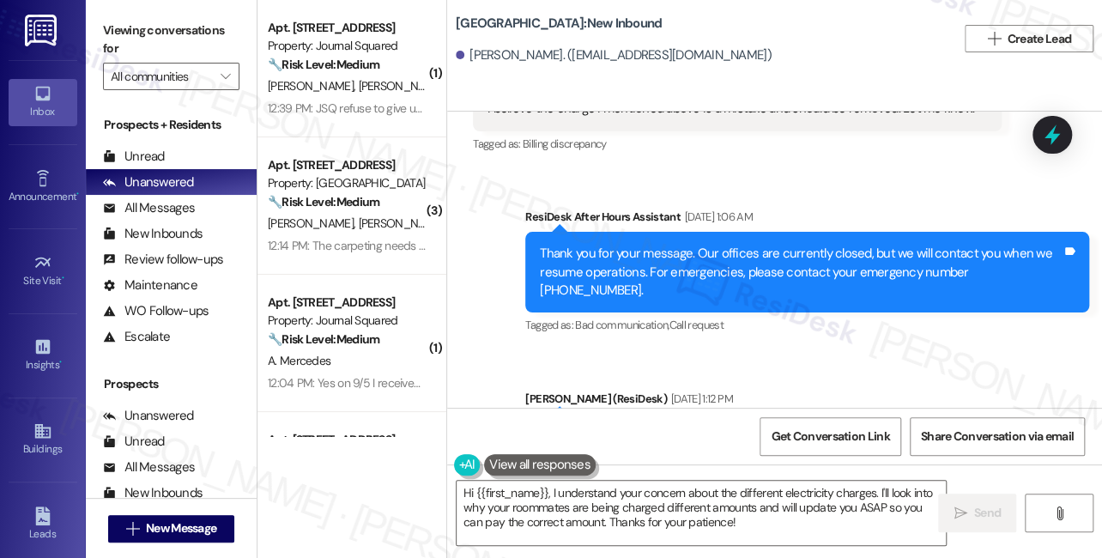
scroll to position [18485, 0]
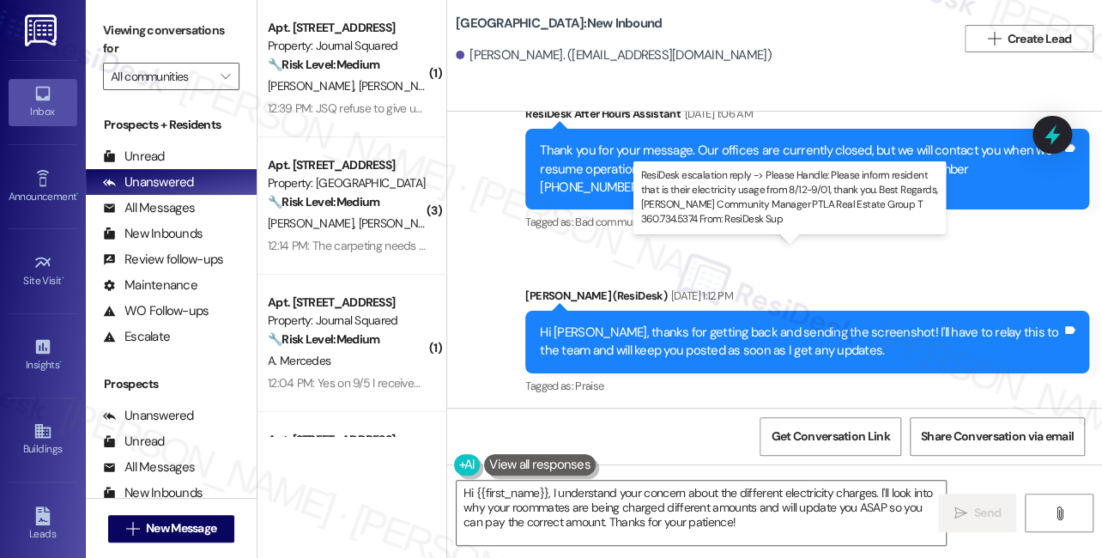
drag, startPoint x: 606, startPoint y: 269, endPoint x: 811, endPoint y: 271, distance: 205.1
click at [811, 487] on div "ResiDesk escalation reply -> Please Handle: Please inform resident that is thei…" at bounding box center [797, 523] width 428 height 72
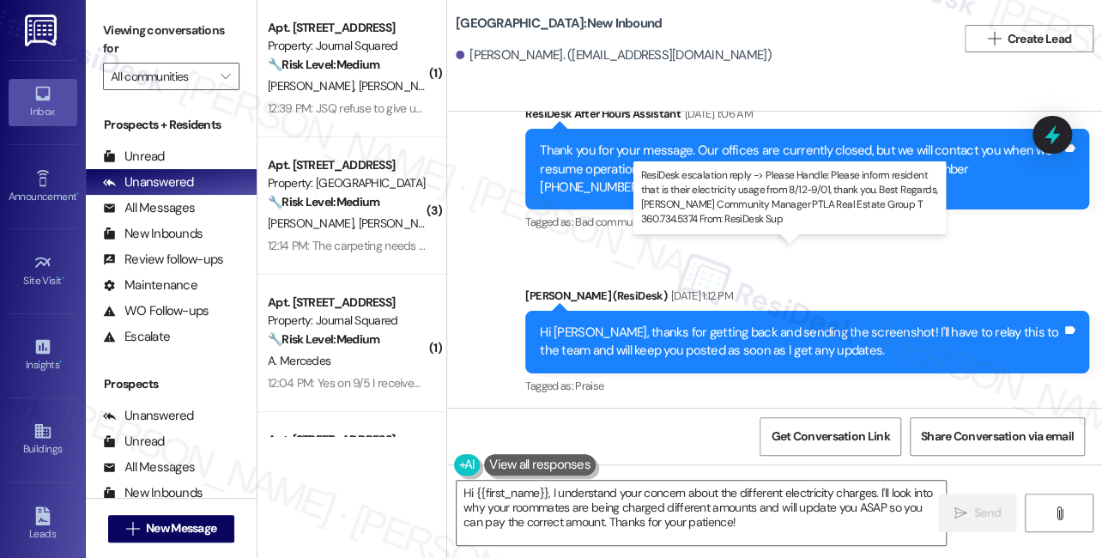
click at [614, 487] on div "ResiDesk escalation reply -> Please Handle: Please inform resident that is thei…" at bounding box center [797, 523] width 428 height 72
click at [667, 487] on div "ResiDesk escalation reply -> Please Handle: Please inform resident that is thei…" at bounding box center [797, 523] width 428 height 72
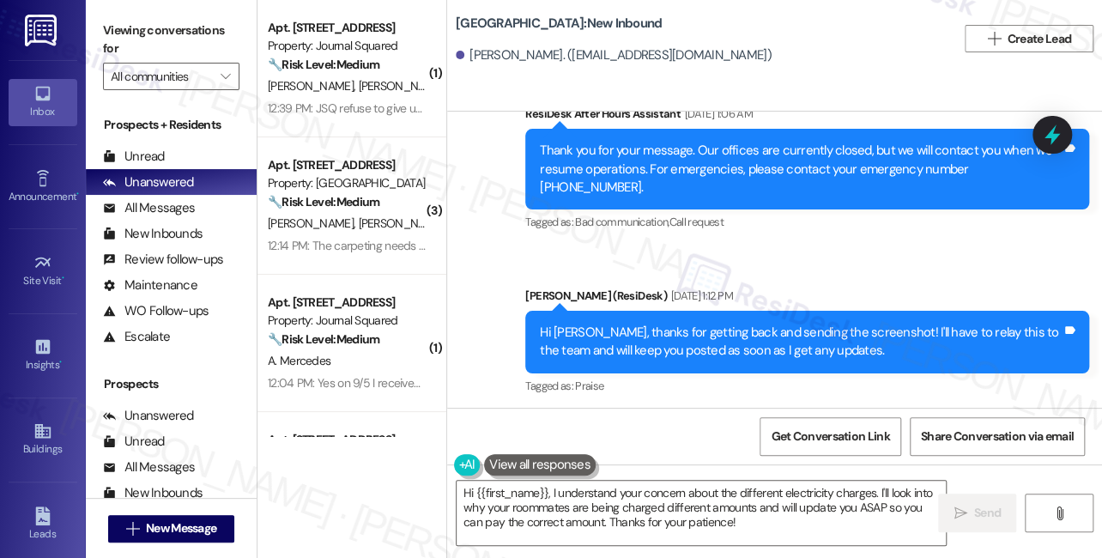
click at [667, 487] on div "ResiDesk escalation reply -> Please Handle: Please inform resident that is thei…" at bounding box center [797, 523] width 428 height 72
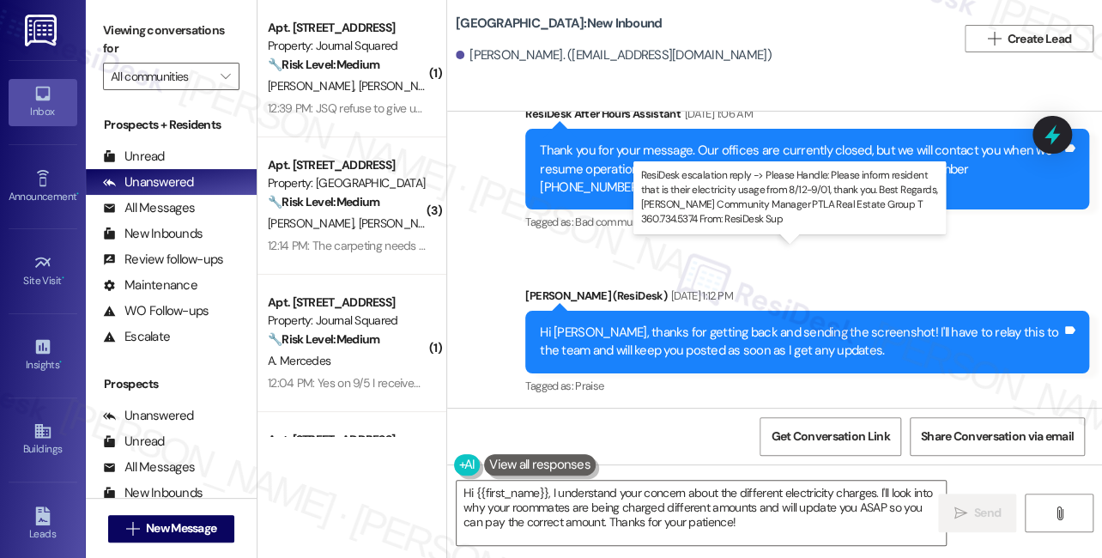
click at [667, 487] on div "ResiDesk escalation reply -> Please Handle: Please inform resident that is thei…" at bounding box center [797, 523] width 428 height 72
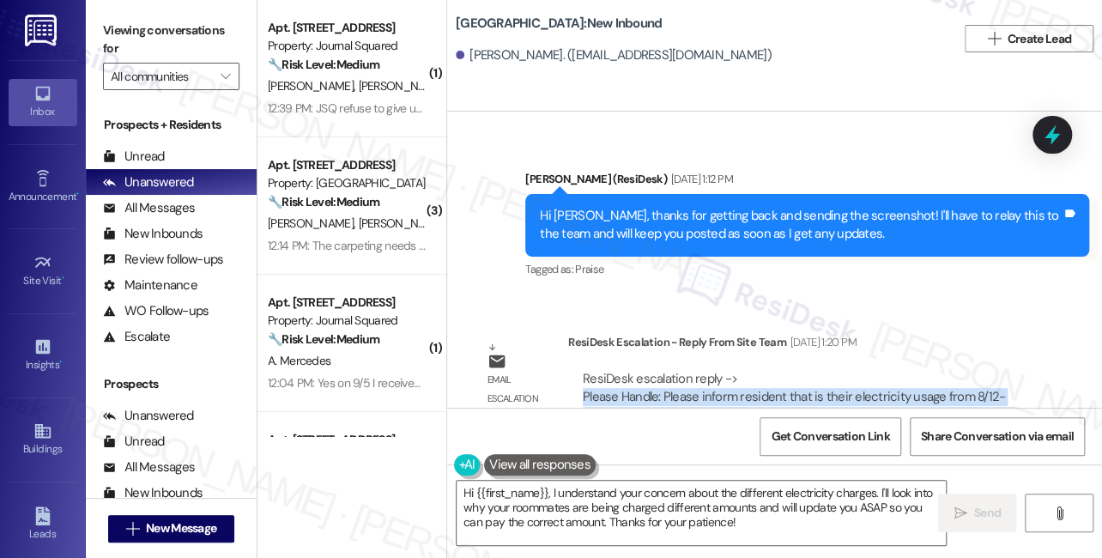
scroll to position [18797, 0]
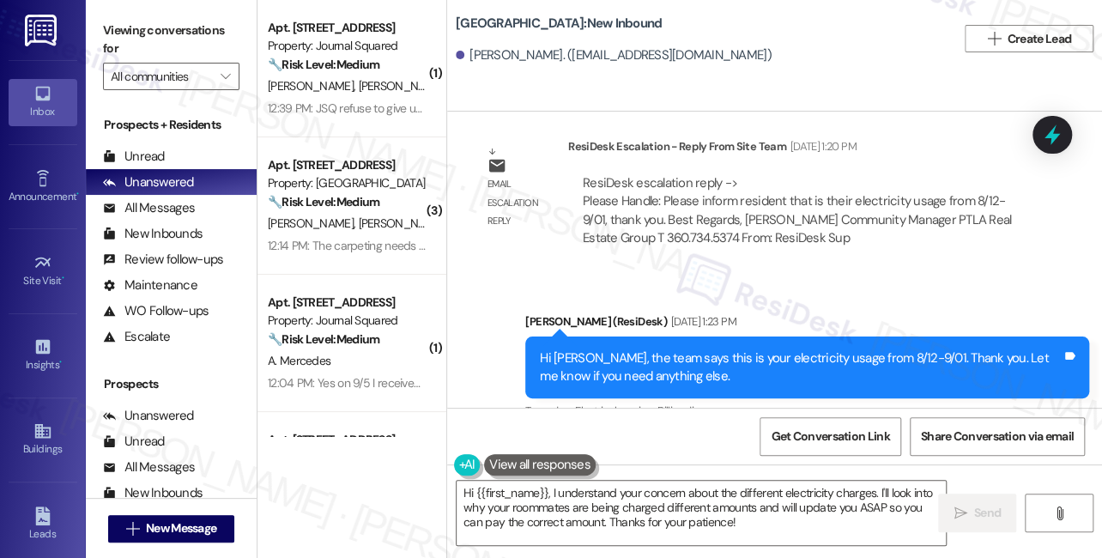
click at [538, 503] on div "Thanks then what is the $22.12 charge for? Tags and notes" at bounding box center [610, 525] width 275 height 44
click at [632, 516] on div "Thanks then what is the $22.12 charge for?" at bounding box center [603, 525] width 233 height 18
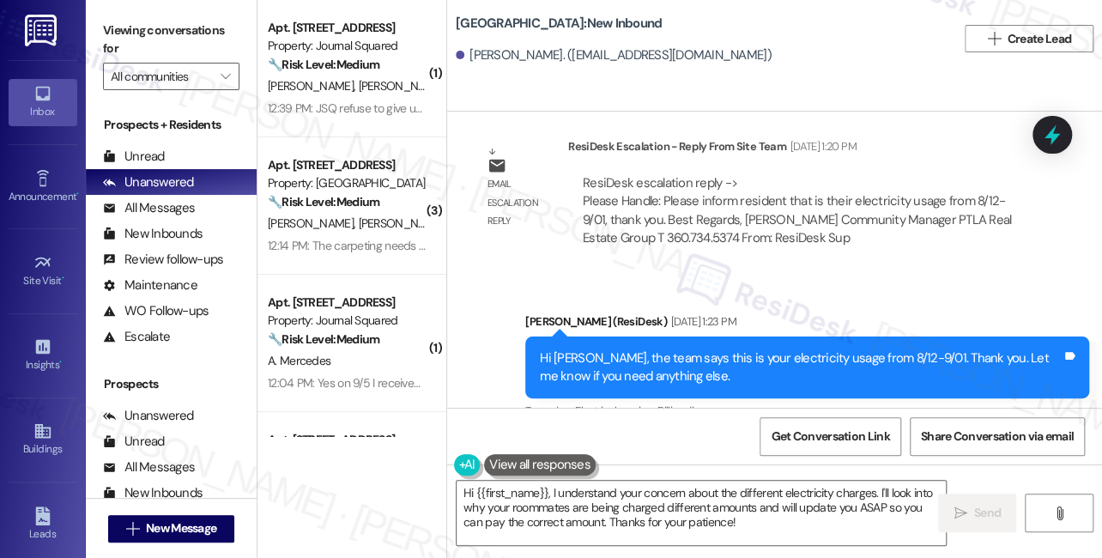
click at [632, 516] on div "Thanks then what is the $22.12 charge for?" at bounding box center [603, 525] width 233 height 18
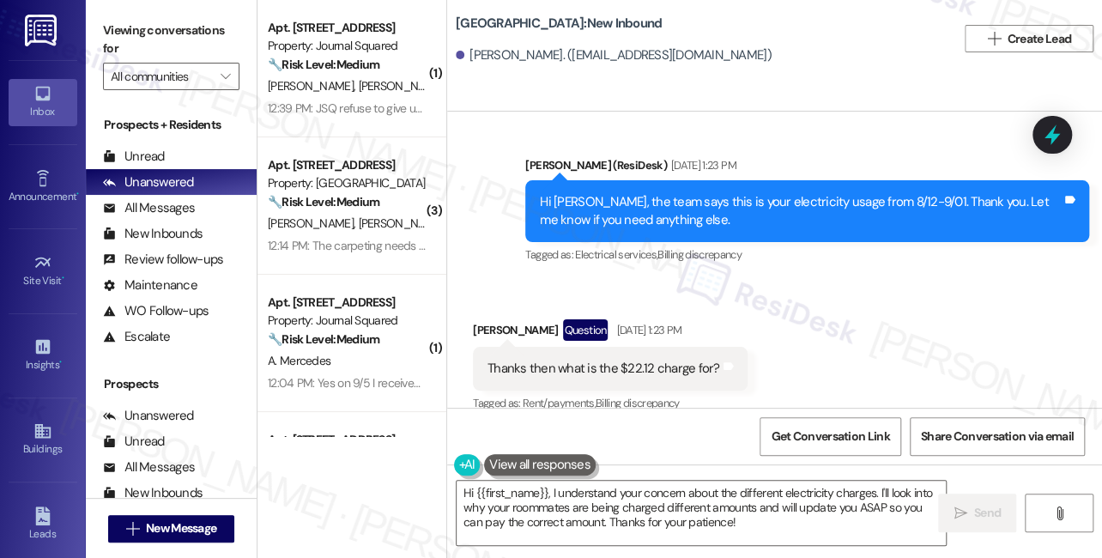
click at [577, 523] on div "Let me know once your team responds so I can pay the correct amount asap." at bounding box center [698, 532] width 423 height 18
click at [563, 493] on textarea "Hi {{first_name}}, I understand your concern about the different electricity ch…" at bounding box center [701, 513] width 489 height 64
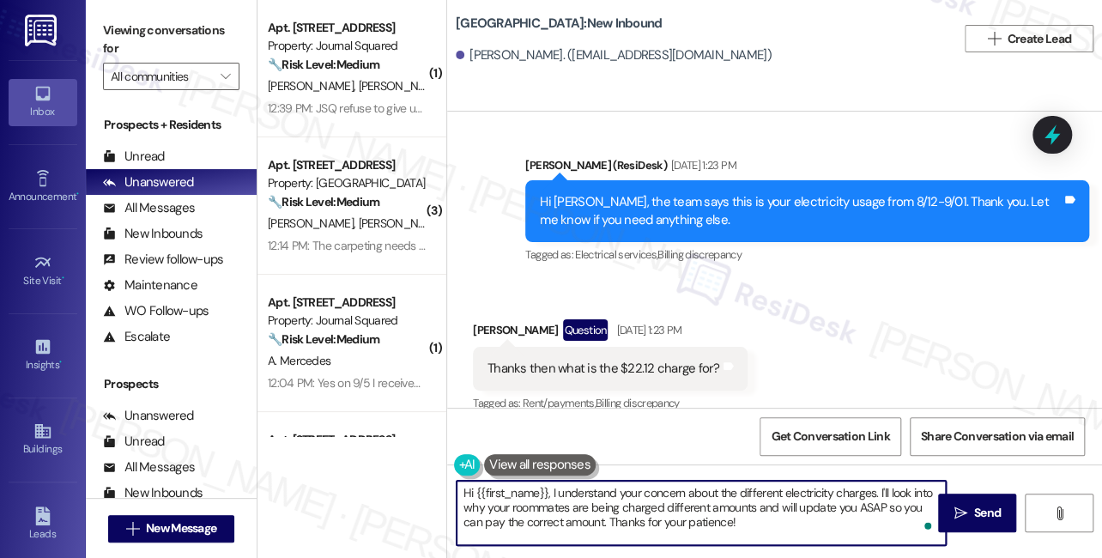
drag, startPoint x: 797, startPoint y: 526, endPoint x: 563, endPoint y: 499, distance: 235.8
click at [563, 499] on textarea "Hi {{first_name}}, I understand your concern about the different electricity ch…" at bounding box center [701, 513] width 489 height 64
click at [651, 507] on textarea "Hi {{first_name}}, I understand your concern about the different electricity ch…" at bounding box center [701, 513] width 489 height 64
drag, startPoint x: 805, startPoint y: 526, endPoint x: 831, endPoint y: 509, distance: 30.9
click at [738, 521] on textarea "Hi {{first_name}}, I understand your concern about the different electricity ch…" at bounding box center [701, 513] width 489 height 64
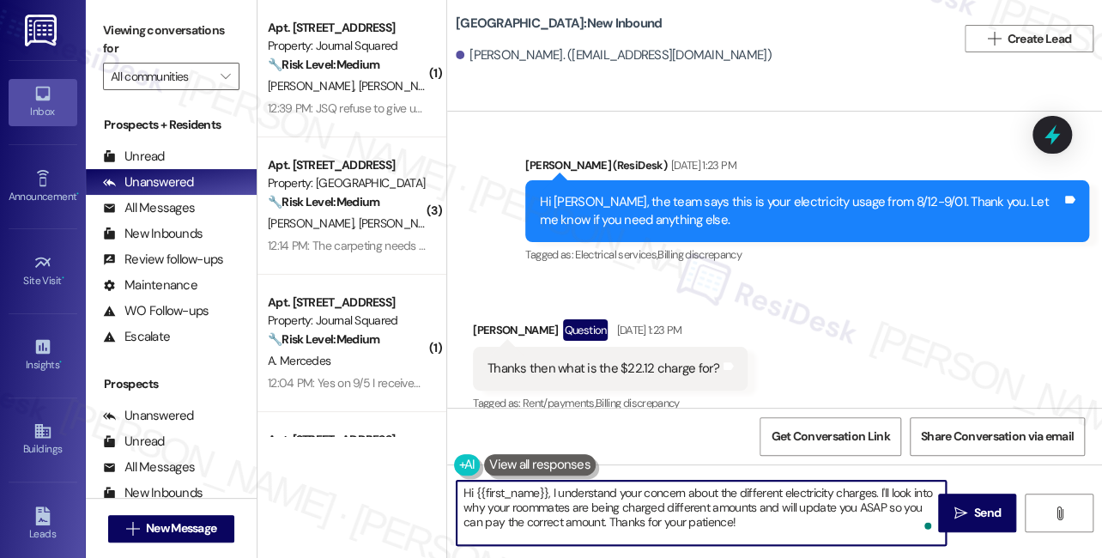
click at [868, 505] on textarea "Hi {{first_name}}, I understand your concern about the different electricity ch…" at bounding box center [701, 513] width 489 height 64
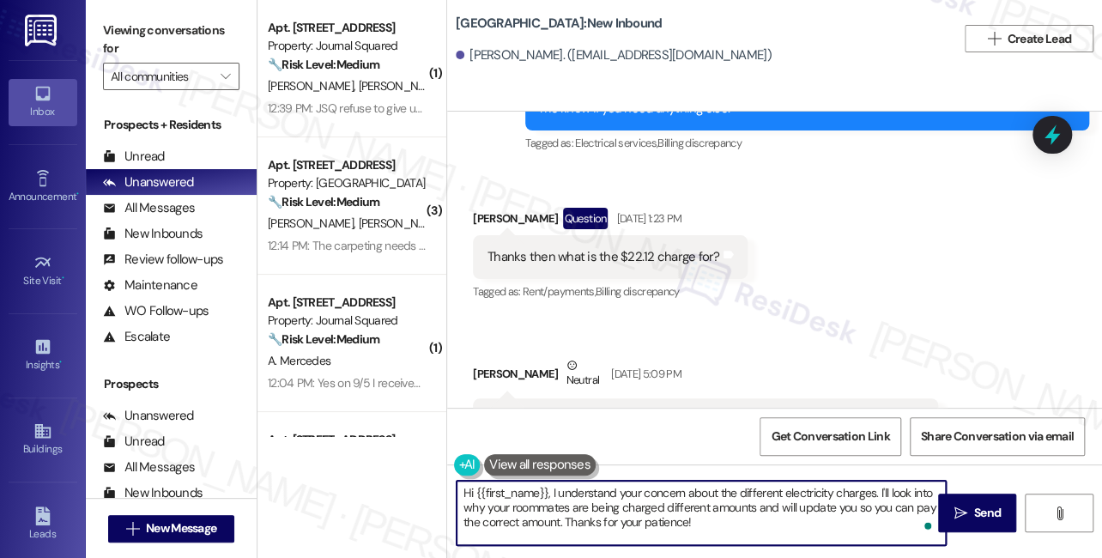
scroll to position [19187, 0]
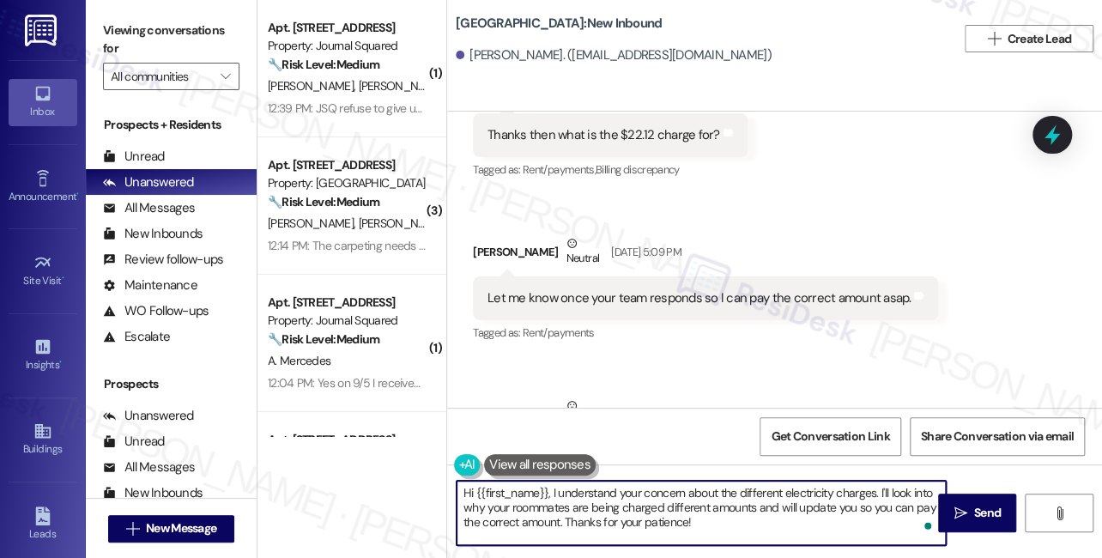
type textarea "Hi {{first_name}}, I understand your concern about the different electricity ch…"
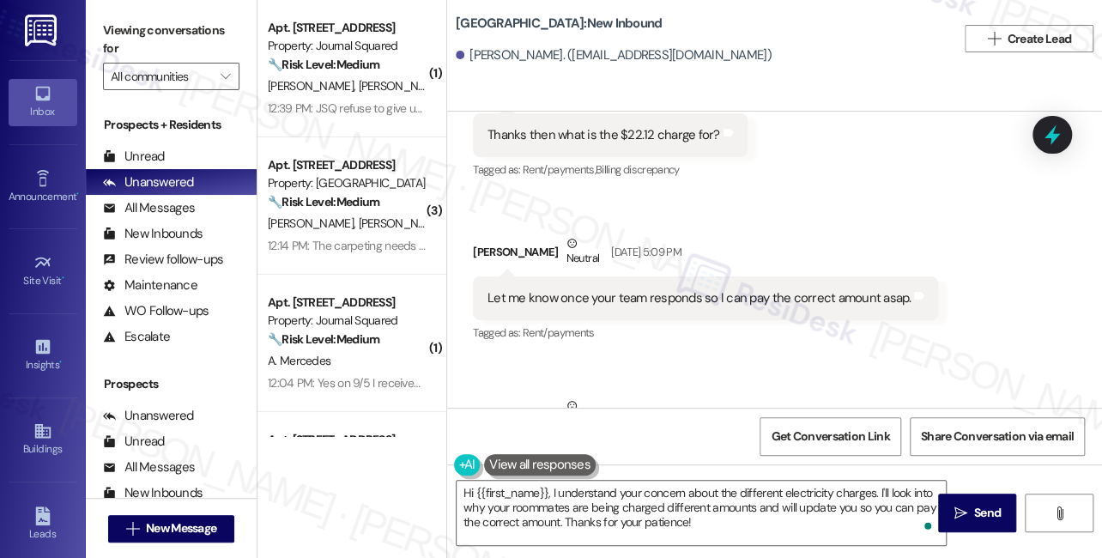
click at [592, 451] on div "Also my roommates are being charged different amounts than me for our electrici…" at bounding box center [748, 469] width 522 height 37
click at [692, 525] on textarea "Hi {{first_name}}, I understand your concern about the different electricity ch…" at bounding box center [701, 513] width 489 height 64
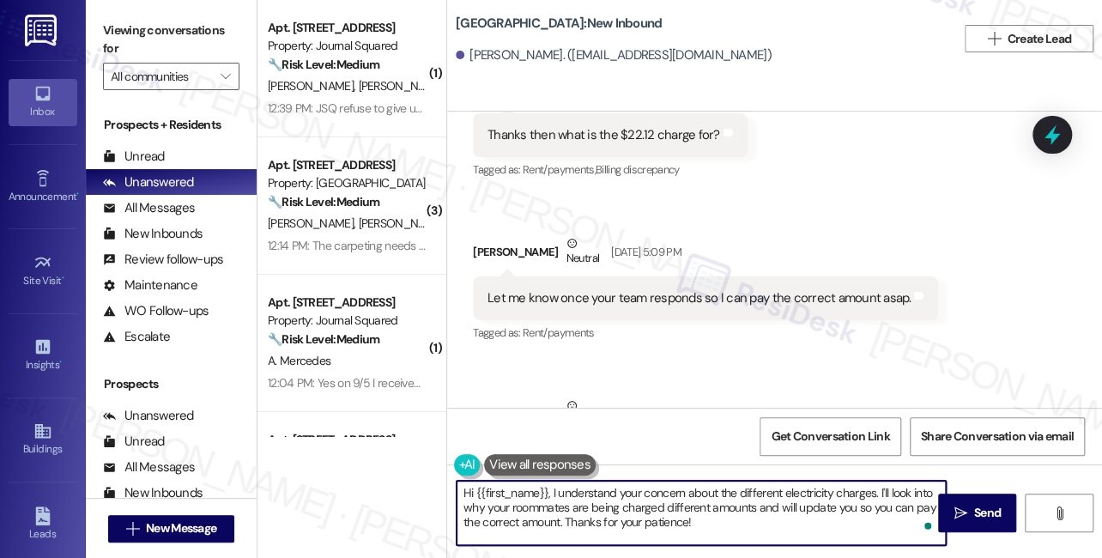
click at [638, 496] on textarea "Hi {{first_name}}, I understand your concern about the different electricity ch…" at bounding box center [701, 513] width 489 height 64
click at [814, 495] on textarea "Hi {{first_name}}, I understand your concern about the different electricity ch…" at bounding box center [701, 513] width 489 height 64
drag, startPoint x: 545, startPoint y: 501, endPoint x: 773, endPoint y: 501, distance: 228.3
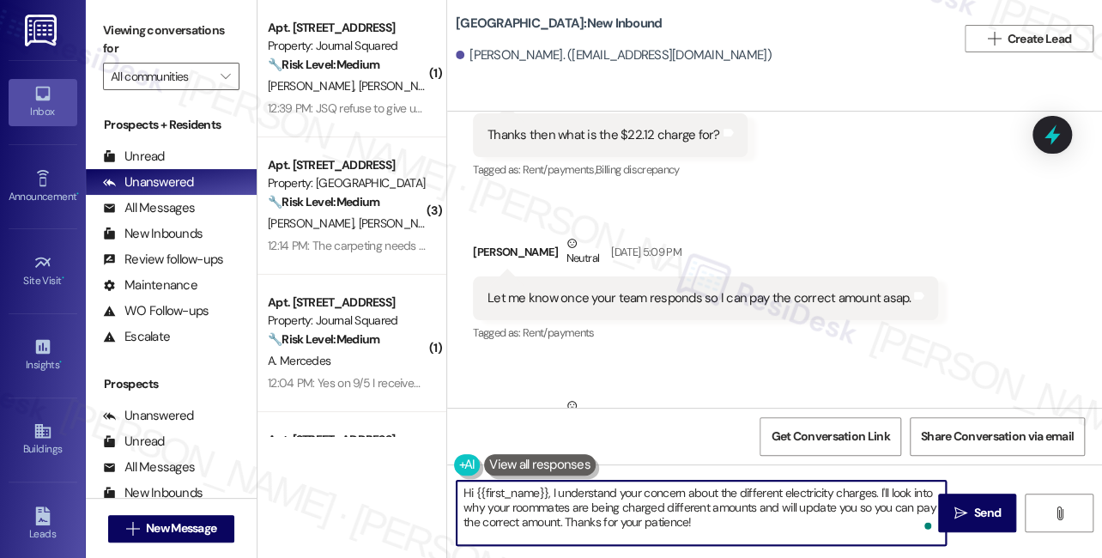
click at [773, 501] on textarea "Hi {{first_name}}, I understand your concern about the different electricity ch…" at bounding box center [701, 513] width 489 height 64
click at [774, 501] on textarea "Hi {{first_name}}, I understand your concern about the different electricity ch…" at bounding box center [701, 513] width 489 height 64
click at [796, 513] on textarea "Hi {{first_name}}, I understand your concern about the different electricity ch…" at bounding box center [701, 513] width 489 height 64
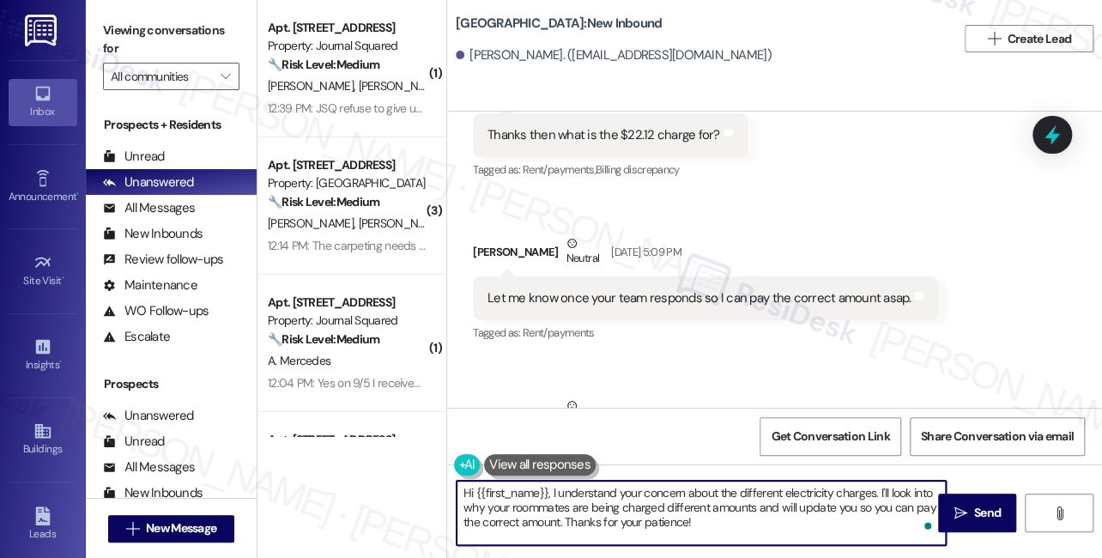
click at [763, 528] on textarea "Hi {{first_name}}, I understand your concern about the different electricity ch…" at bounding box center [701, 513] width 489 height 64
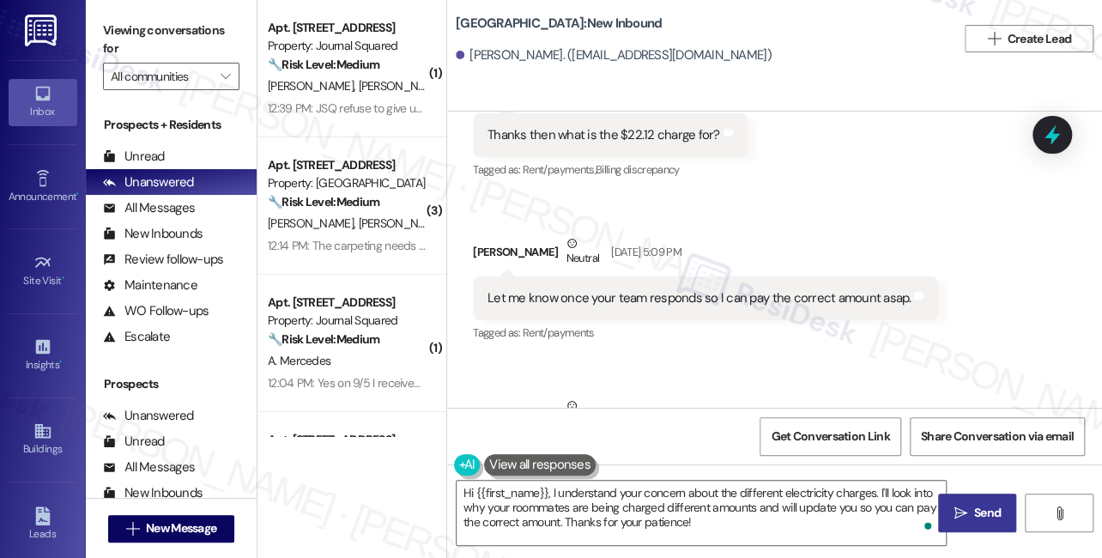
click at [975, 510] on span "Send" at bounding box center [987, 513] width 27 height 18
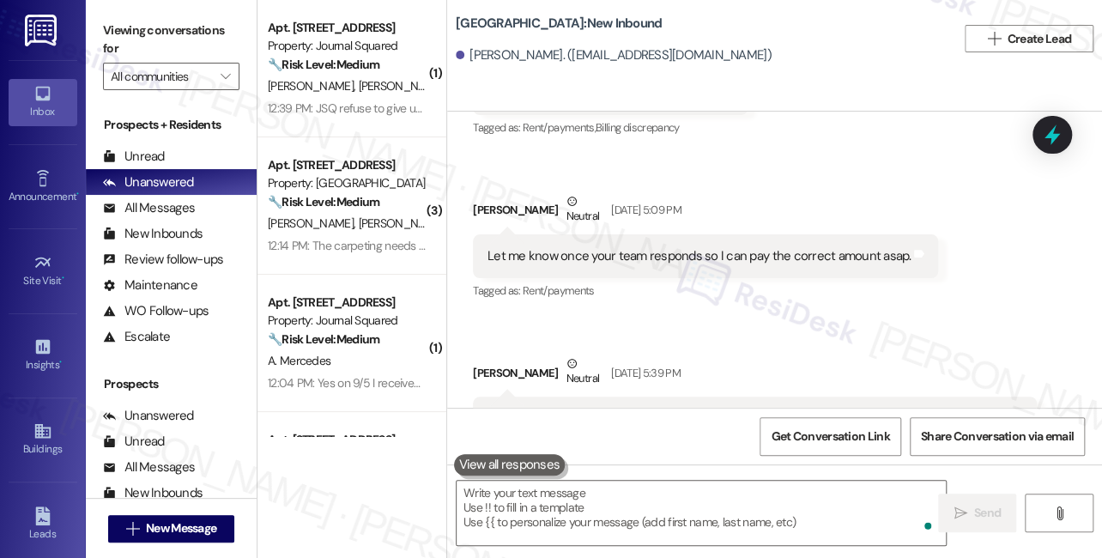
scroll to position [19342, 0]
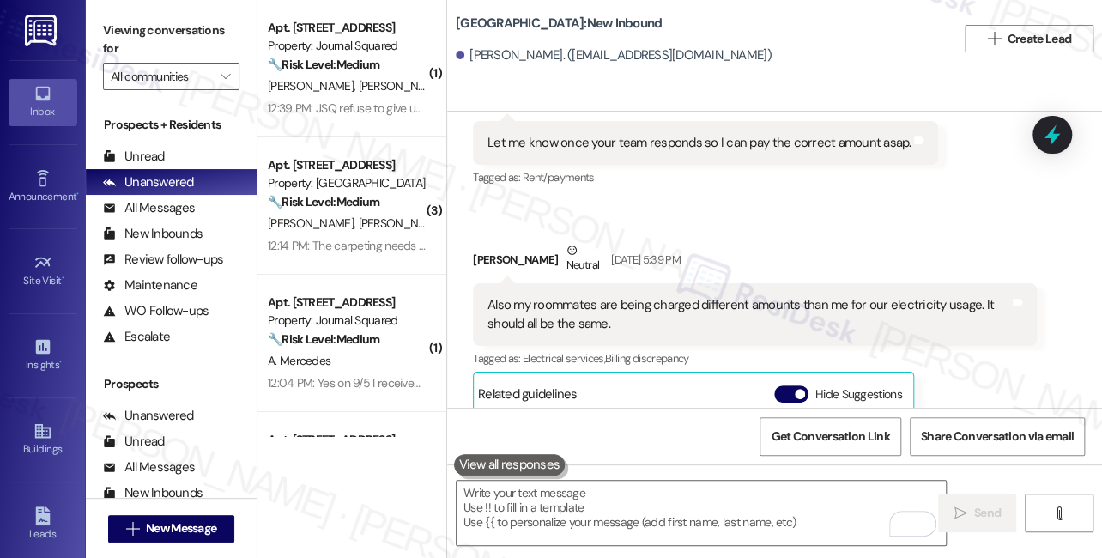
click at [496, 64] on div "Lucy Lippay. (cupcakegymnast2005@gmail.com)" at bounding box center [614, 55] width 316 height 18
click at [509, 58] on div "Lucy Lippay. (cupcakegymnast2005@gmail.com)" at bounding box center [614, 55] width 316 height 18
click at [531, 55] on div "Lucy Lippay. (cupcakegymnast2005@gmail.com)" at bounding box center [614, 55] width 316 height 18
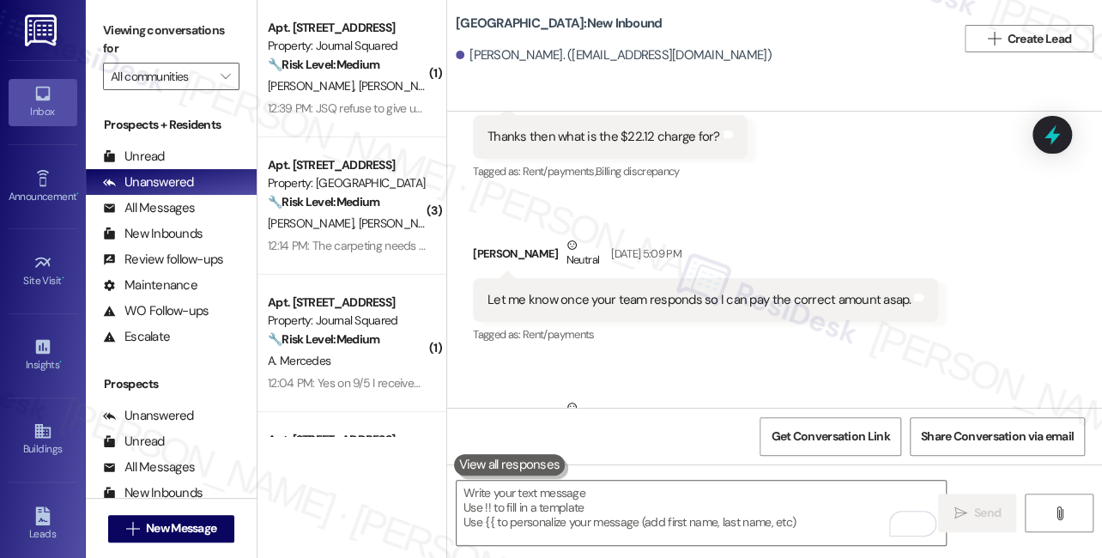
scroll to position [19030, 0]
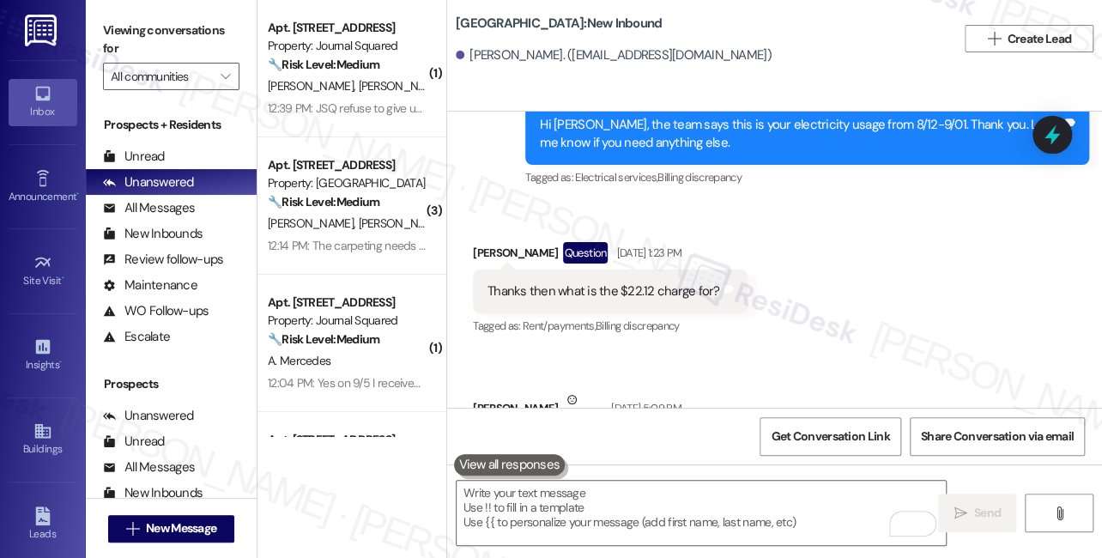
copy div "Lucy Lippay"
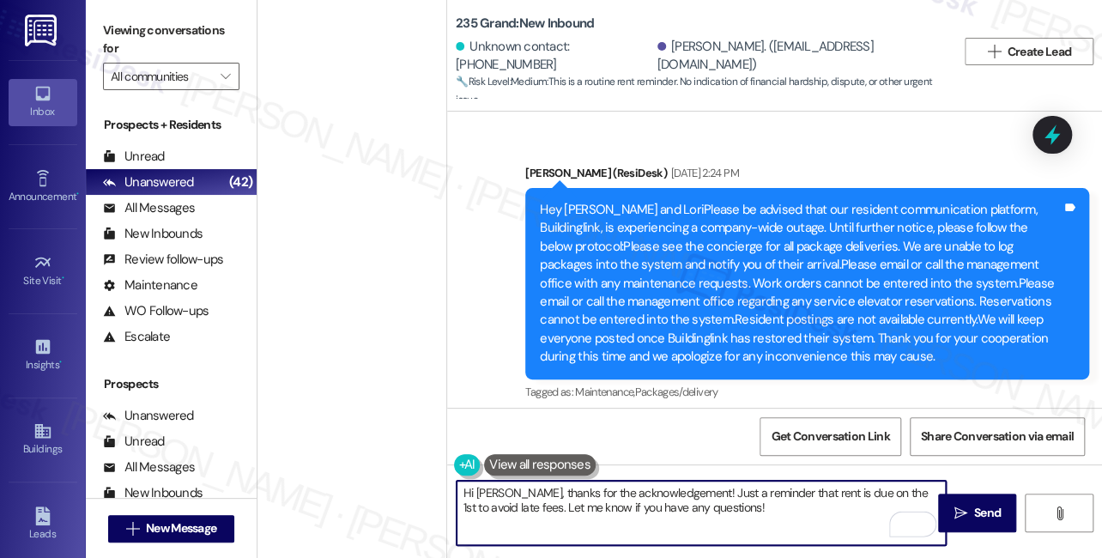
scroll to position [17027, 0]
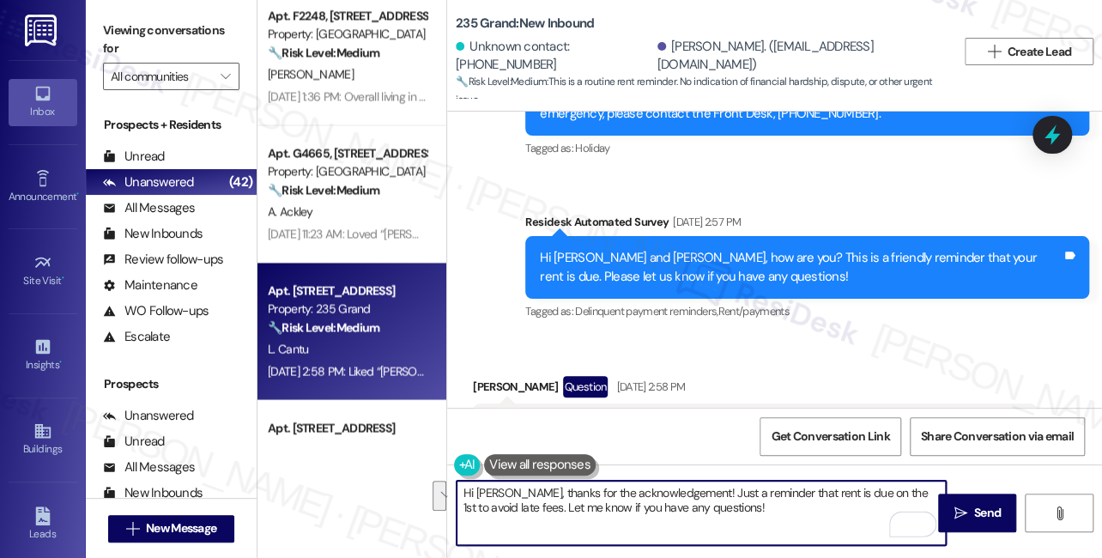
click at [674, 472] on div "Hi [PERSON_NAME], thanks for the acknowledgement! Just a reminder that rent is …" at bounding box center [774, 528] width 655 height 129
click at [880, 498] on textarea "Hi [PERSON_NAME], thanks for the acknowledgement! Let me know if you have any q…" at bounding box center [701, 513] width 489 height 64
type textarea "Hi [PERSON_NAME], thanks for the acknowledgement! Let me know if you have any q…"
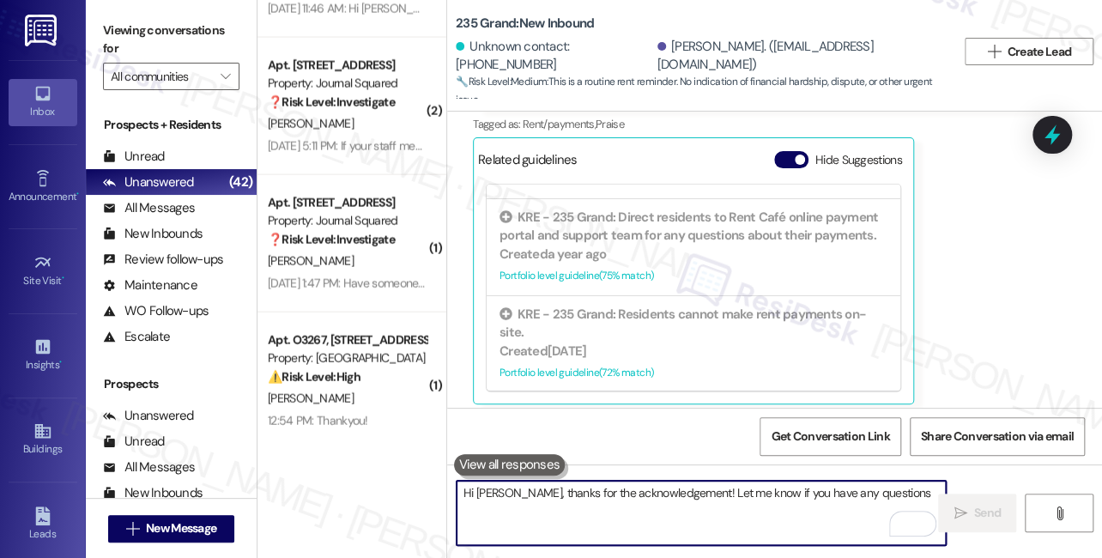
scroll to position [4644, 0]
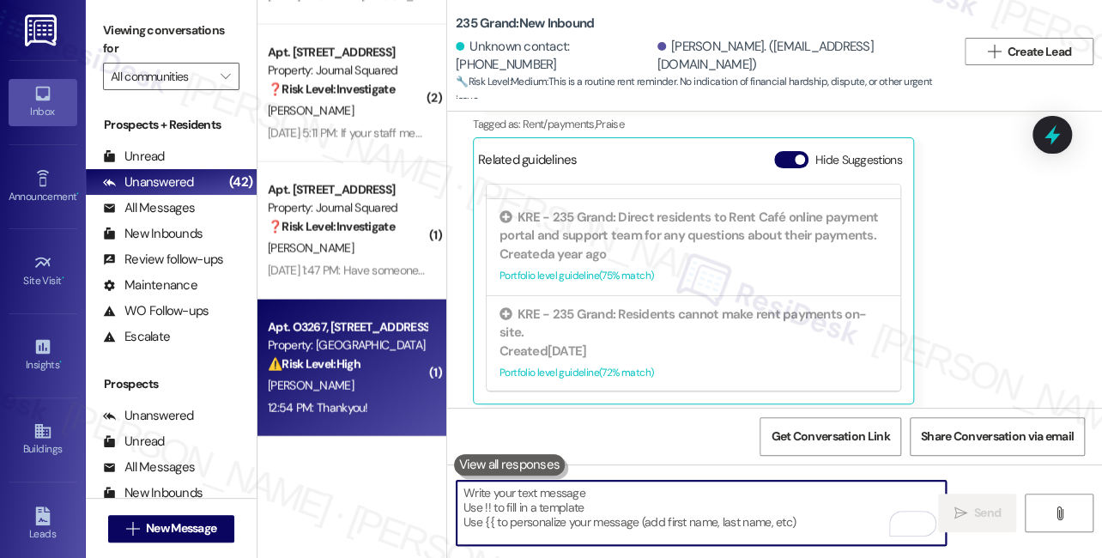
click at [361, 402] on div "12:54 PM: Thankyou! 12:54 PM: Thankyou!" at bounding box center [318, 407] width 100 height 15
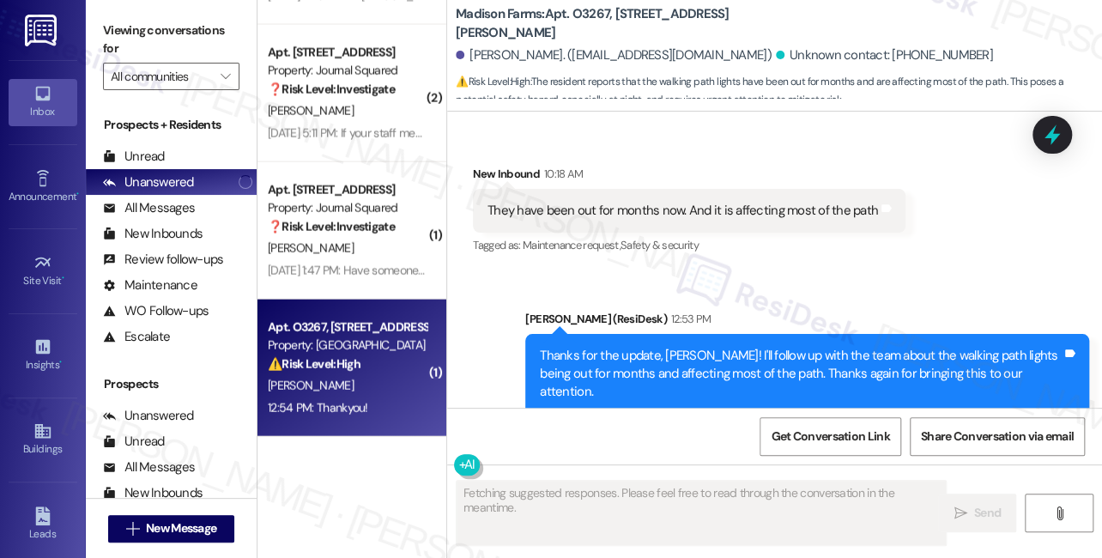
scroll to position [3222, 0]
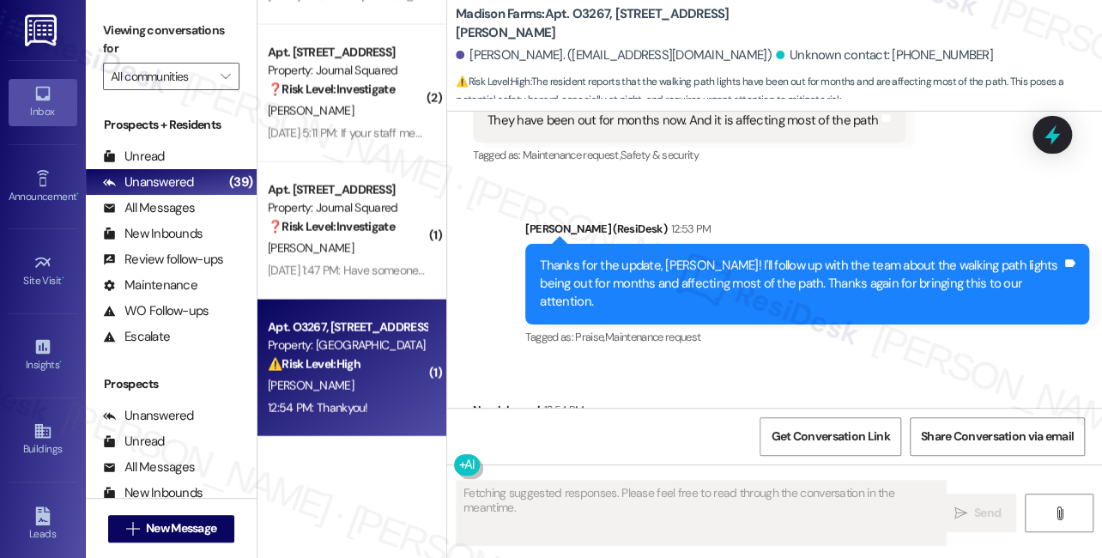
click at [611, 257] on div "Thanks for the update, [PERSON_NAME]! I'll follow up with the team about the wa…" at bounding box center [801, 284] width 522 height 55
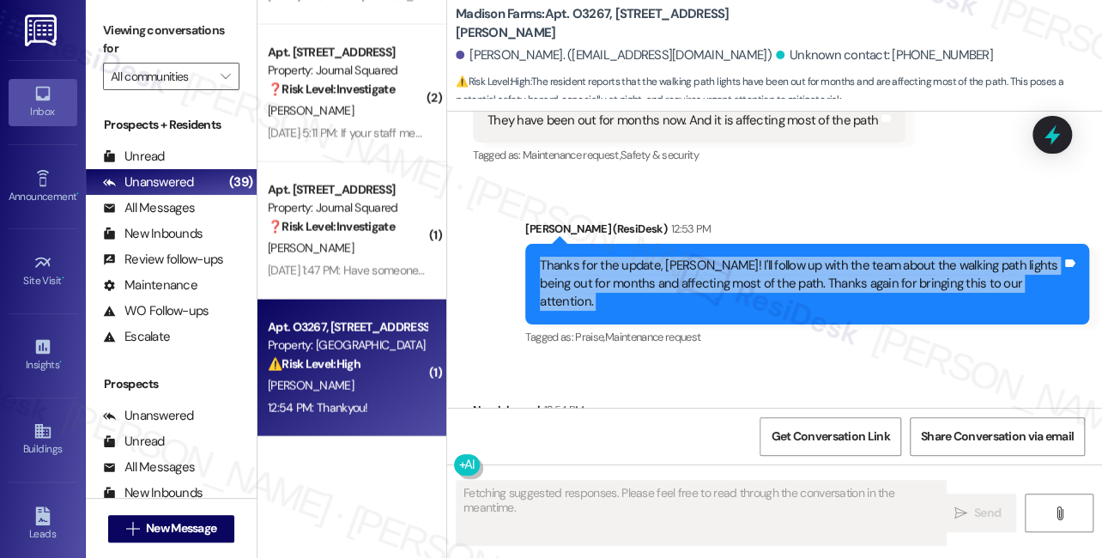
click at [611, 257] on div "Thanks for the update, [PERSON_NAME]! I'll follow up with the team about the wa…" at bounding box center [801, 284] width 522 height 55
click at [626, 257] on div "Thanks for the update, [PERSON_NAME]! I'll follow up with the team about the wa…" at bounding box center [801, 284] width 522 height 55
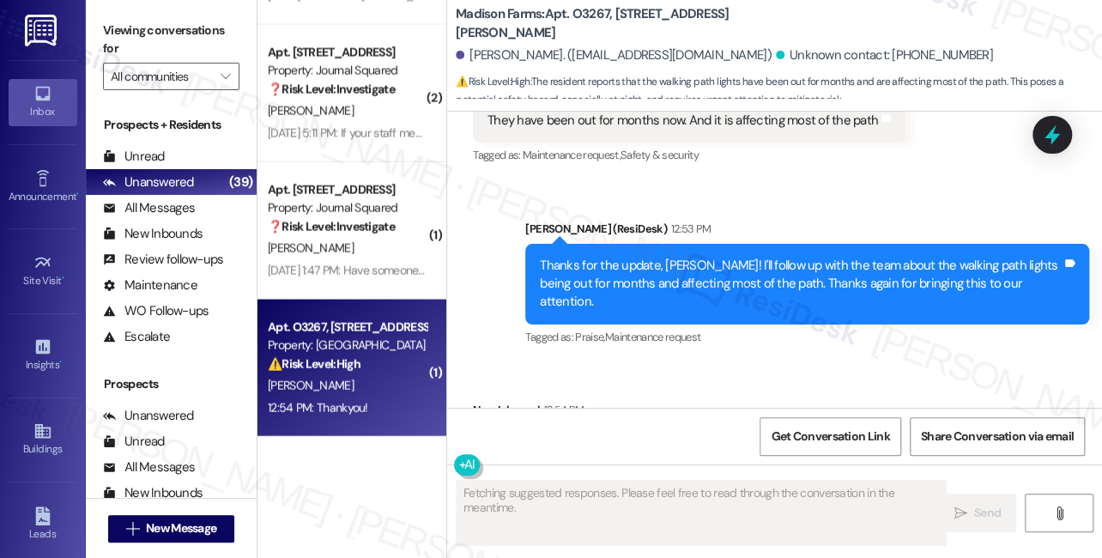
click at [626, 257] on div "Thanks for the update, [PERSON_NAME]! I'll follow up with the team about the wa…" at bounding box center [801, 284] width 522 height 55
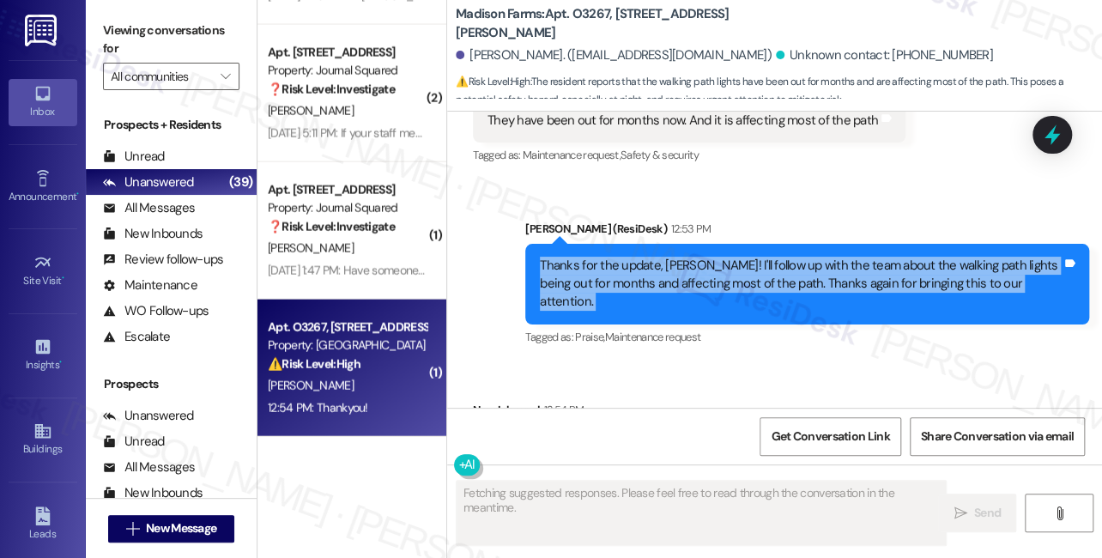
click at [626, 257] on div "Thanks for the update, [PERSON_NAME]! I'll follow up with the team about the wa…" at bounding box center [801, 284] width 522 height 55
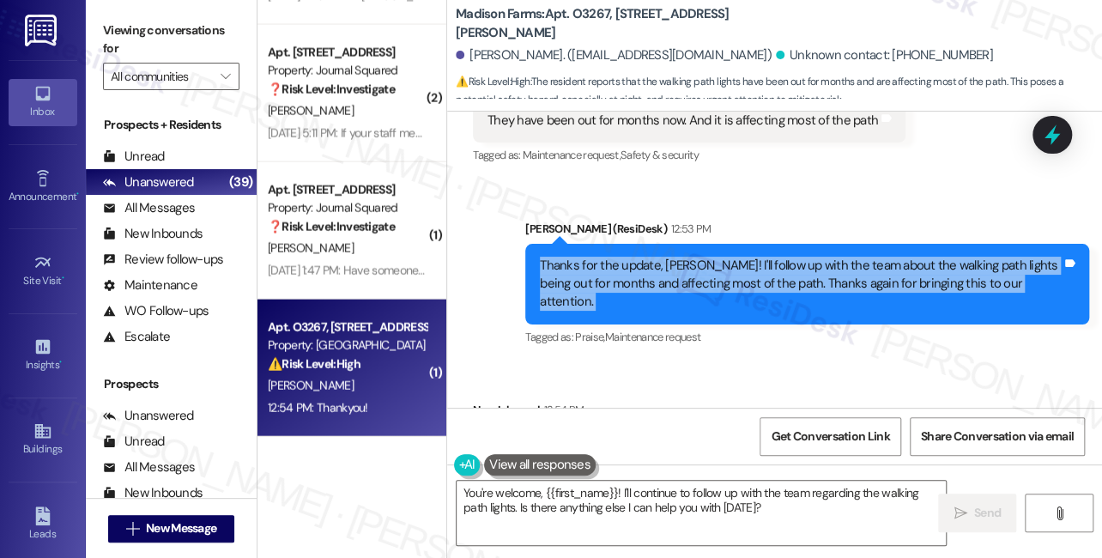
click at [656, 257] on div "Thanks for the update, [PERSON_NAME]! I'll follow up with the team about the wa…" at bounding box center [801, 284] width 522 height 55
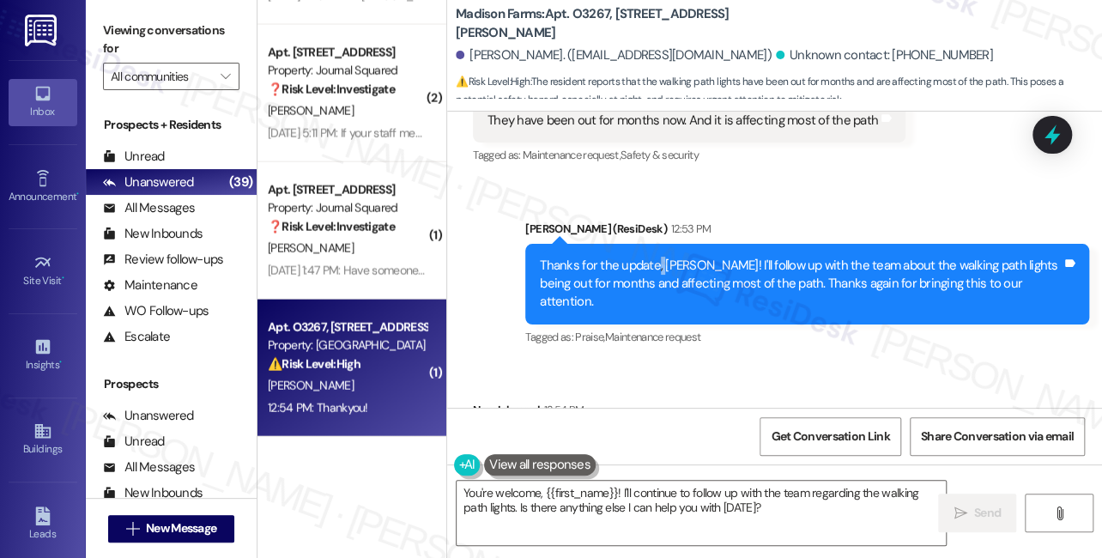
click at [656, 257] on div "Thanks for the update, [PERSON_NAME]! I'll follow up with the team about the wa…" at bounding box center [801, 284] width 522 height 55
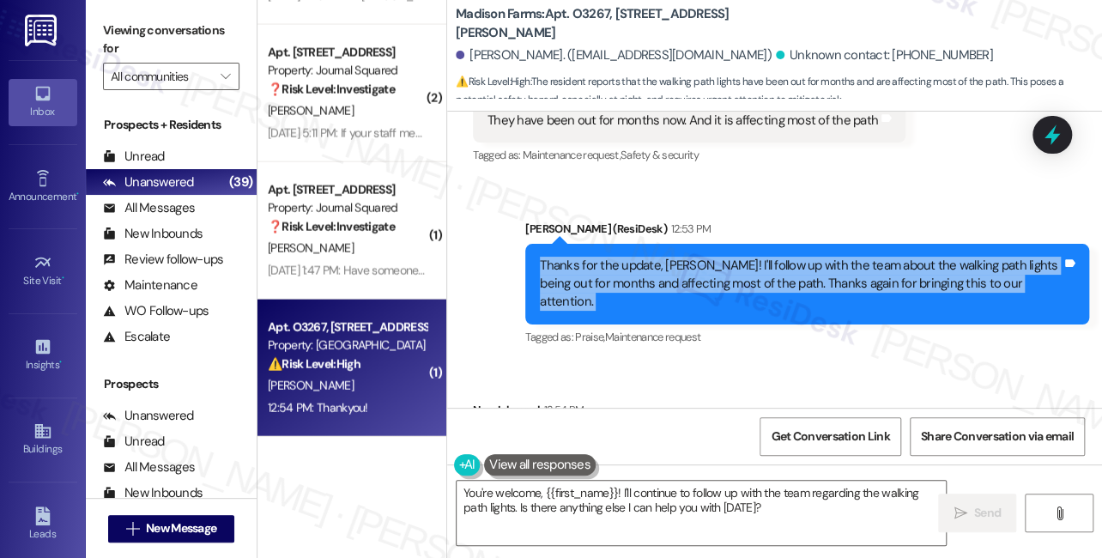
click at [656, 257] on div "Thanks for the update, [PERSON_NAME]! I'll follow up with the team about the wa…" at bounding box center [801, 284] width 522 height 55
click at [723, 257] on div "Thanks for the update, [PERSON_NAME]! I'll follow up with the team about the wa…" at bounding box center [801, 284] width 522 height 55
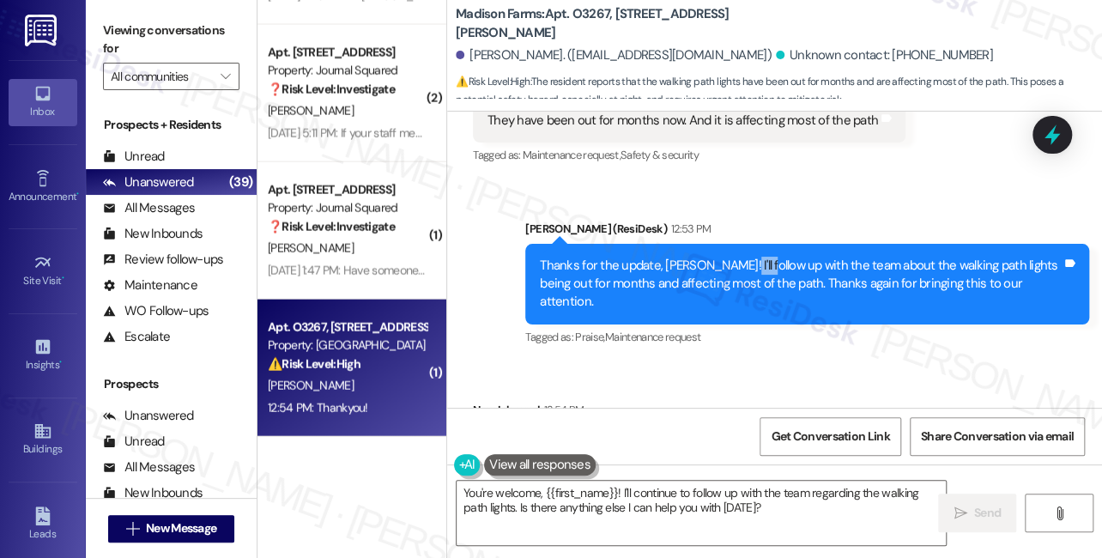
click at [723, 257] on div "Thanks for the update, [PERSON_NAME]! I'll follow up with the team about the wa…" at bounding box center [801, 284] width 522 height 55
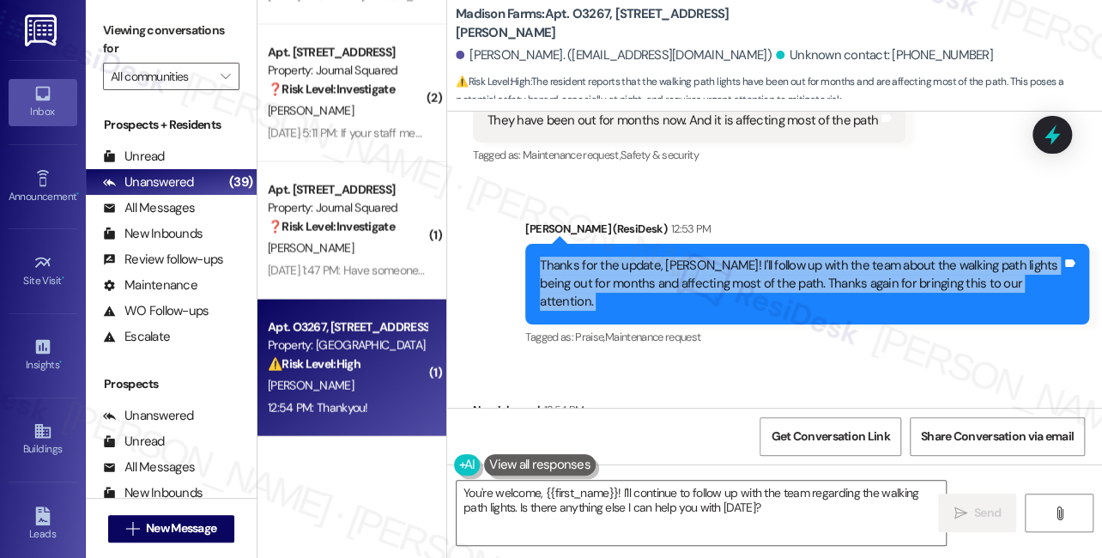
click at [723, 257] on div "Thanks for the update, [PERSON_NAME]! I'll follow up with the team about the wa…" at bounding box center [801, 284] width 522 height 55
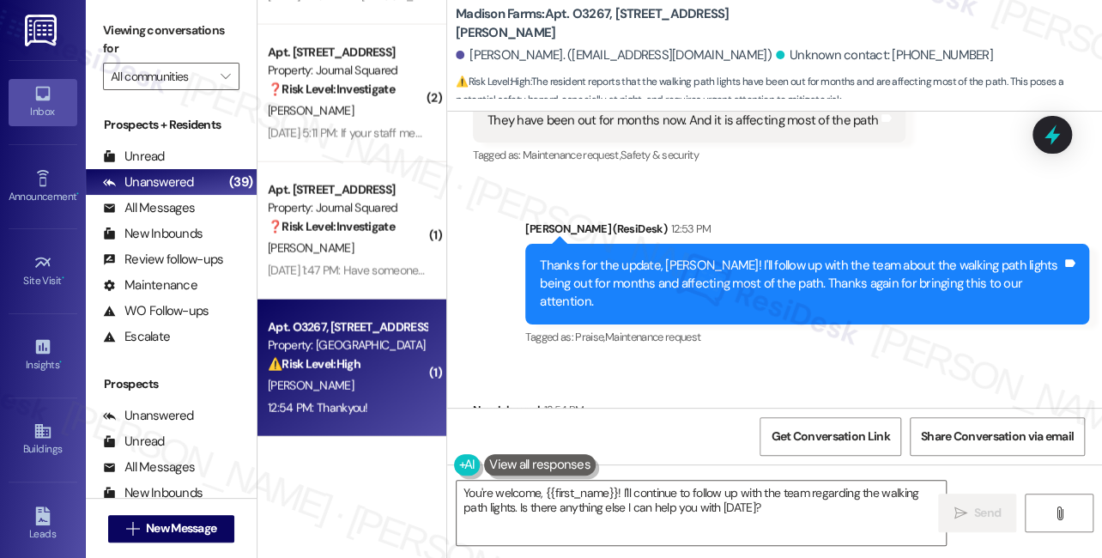
click at [493, 425] on div "Thankyou! Tags and notes" at bounding box center [529, 447] width 112 height 44
click at [556, 509] on textarea "You're welcome, {{first_name}}! I'll continue to follow up with the team regard…" at bounding box center [701, 513] width 489 height 64
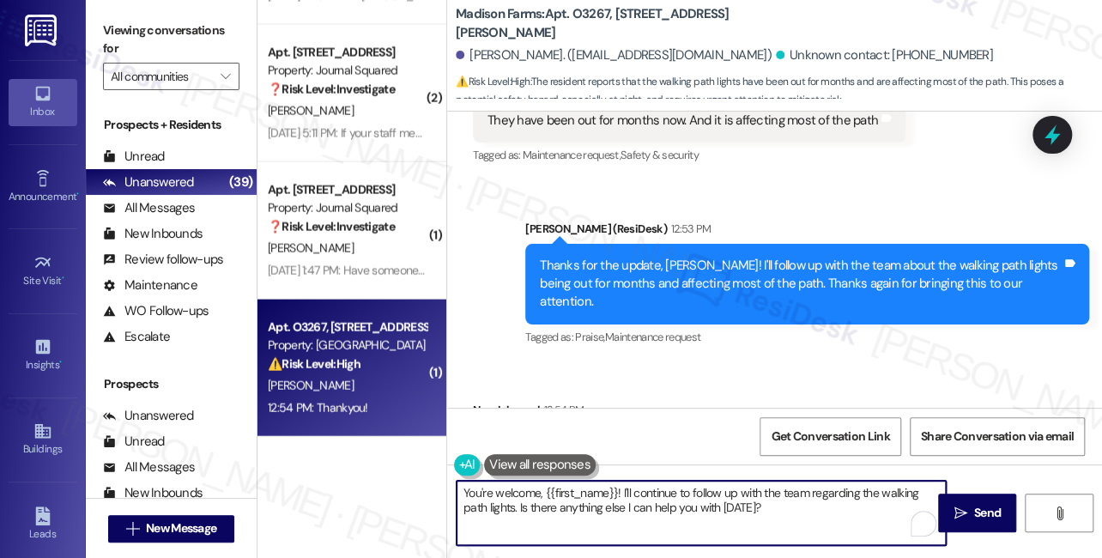
click at [556, 509] on textarea "You're welcome, {{first_name}}! I'll continue to follow up with the team regard…" at bounding box center [701, 513] width 489 height 64
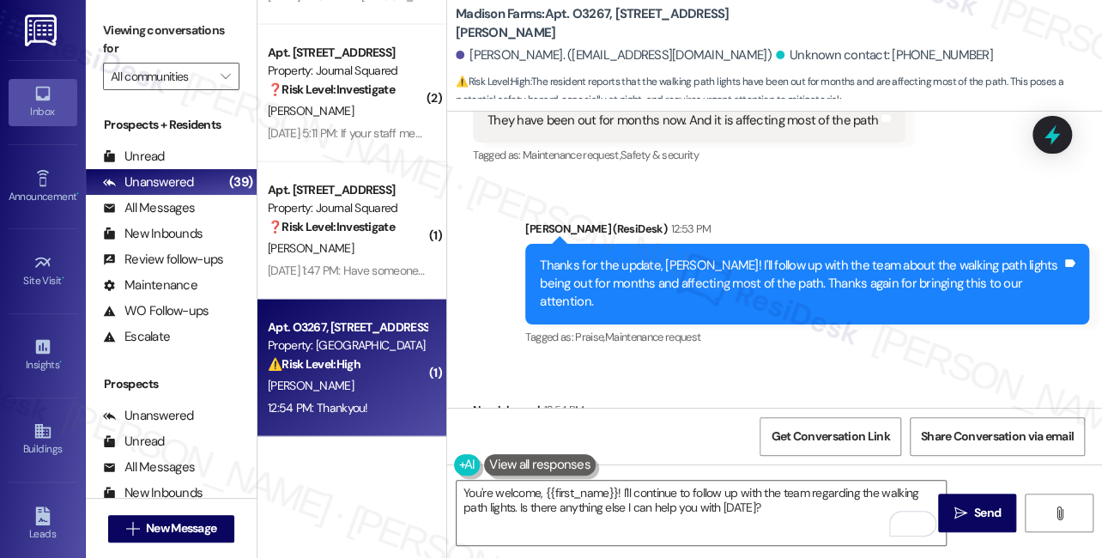
click at [680, 257] on div "Thanks for the update, [PERSON_NAME]! I'll follow up with the team about the wa…" at bounding box center [801, 284] width 522 height 55
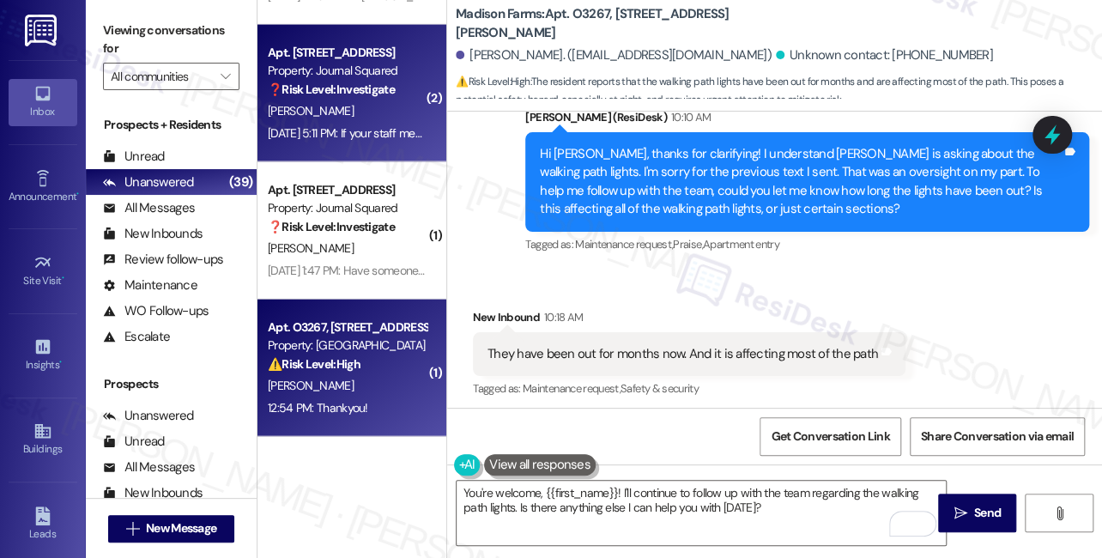
scroll to position [3223, 0]
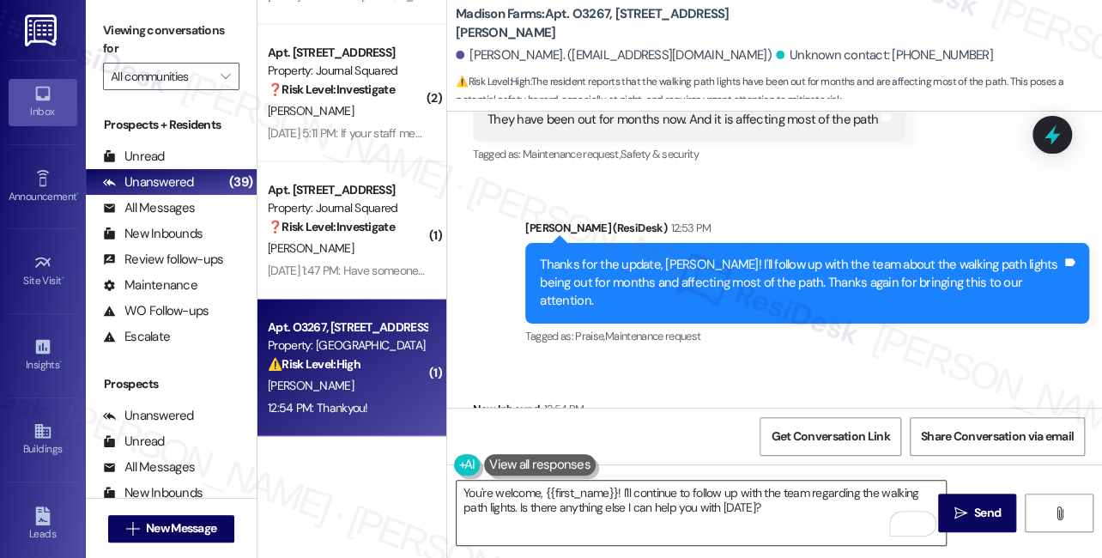
click at [573, 496] on textarea "You're welcome, {{first_name}}! I'll continue to follow up with the team regard…" at bounding box center [701, 513] width 489 height 64
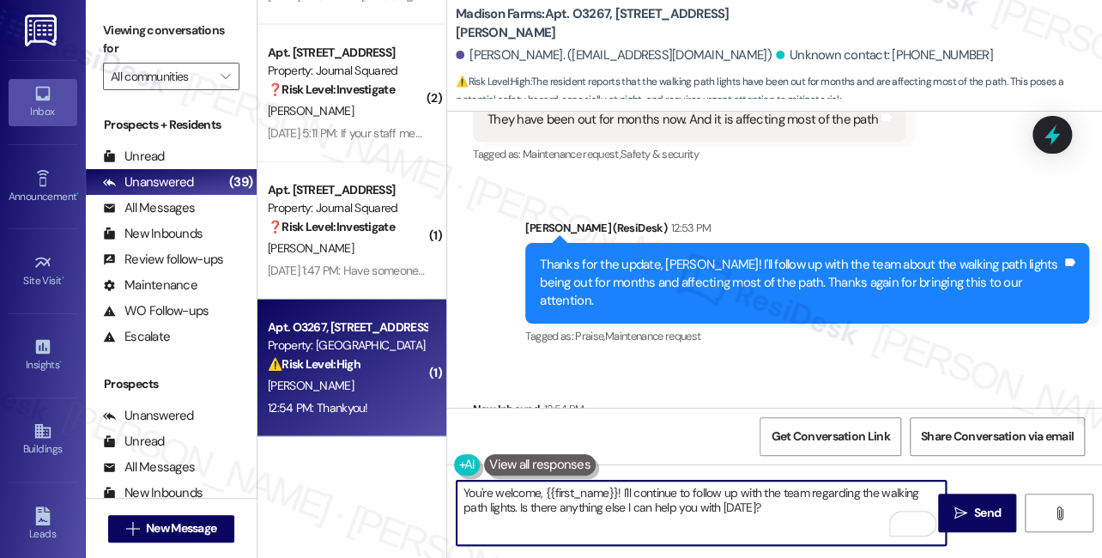
click at [573, 496] on textarea "You're welcome, {{first_name}}! I'll continue to follow up with the team regard…" at bounding box center [701, 513] width 489 height 64
click at [646, 493] on textarea "You're welcome, {{first_name}}! I'll continue to follow up with the team regard…" at bounding box center [701, 513] width 489 height 64
drag, startPoint x: 766, startPoint y: 505, endPoint x: 535, endPoint y: 447, distance: 238.7
click at [512, 480] on div "You're welcome, {{first_name}}! I'll continue to follow up with the team regard…" at bounding box center [692, 513] width 491 height 66
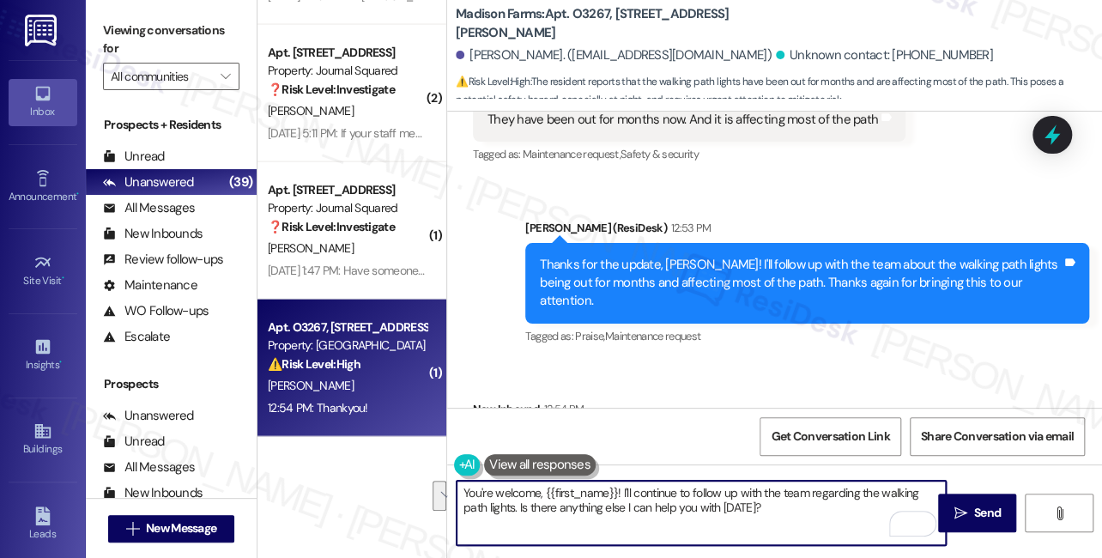
click at [791, 219] on div "[PERSON_NAME] (ResiDesk) 12:53 PM" at bounding box center [807, 231] width 564 height 24
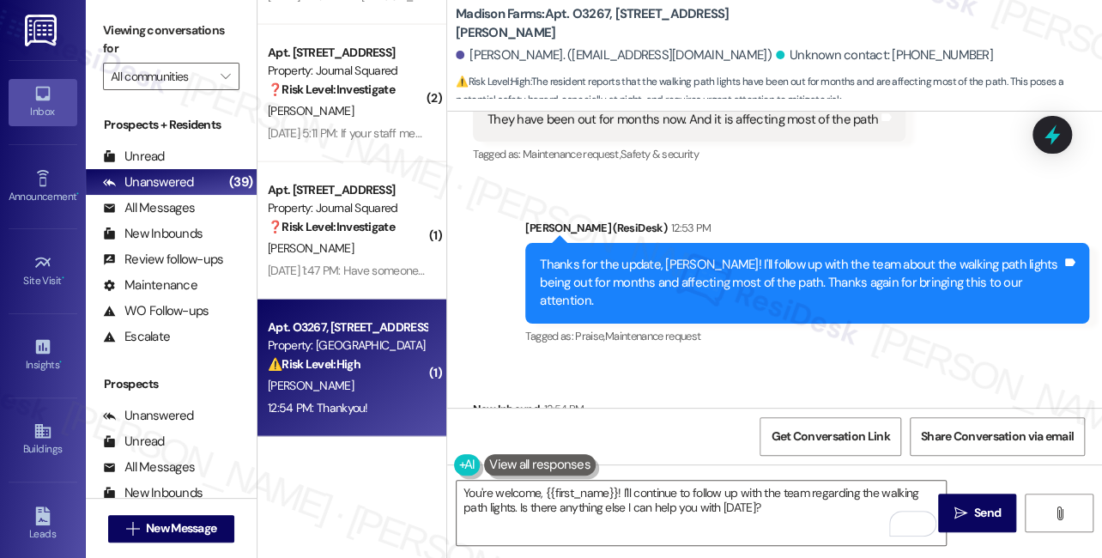
drag, startPoint x: 132, startPoint y: 27, endPoint x: 153, endPoint y: 22, distance: 21.0
click at [132, 27] on label "Viewing conversations for" at bounding box center [171, 39] width 136 height 45
click at [585, 17] on b "Madison Farms: Apt. O3267, [STREET_ADDRESS][PERSON_NAME]" at bounding box center [627, 23] width 343 height 37
copy b "O3267"
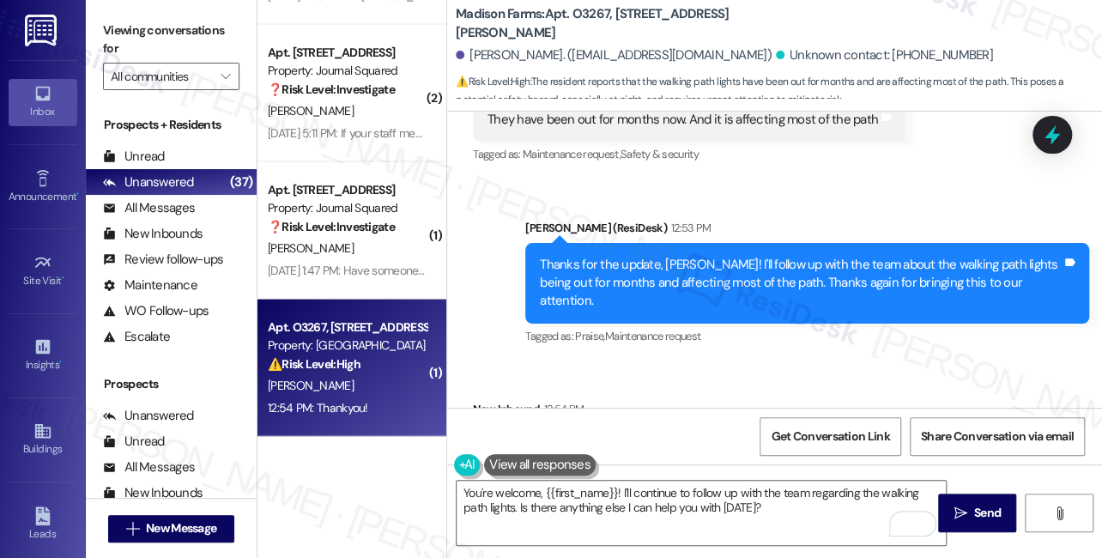
click at [118, 47] on label "Viewing conversations for" at bounding box center [171, 39] width 136 height 45
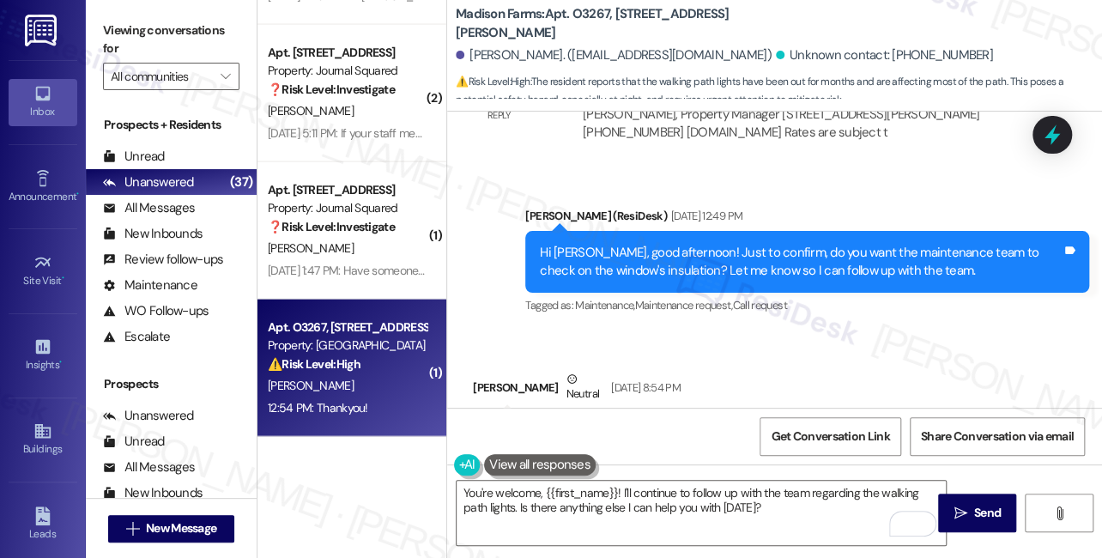
scroll to position [2053, 0]
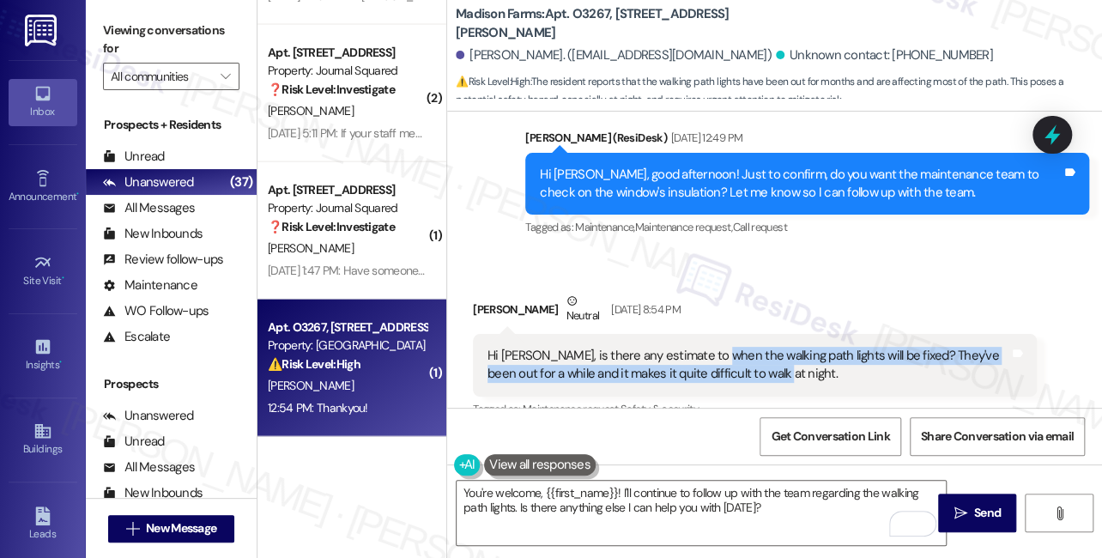
drag, startPoint x: 786, startPoint y: 337, endPoint x: 711, endPoint y: 311, distance: 80.1
click at [711, 347] on div "Hi Jane, is there any estimate to when the walking path lights will be fixed? T…" at bounding box center [748, 365] width 522 height 37
copy div "walking path lights will be fixed? They've been out for a while and it makes it…"
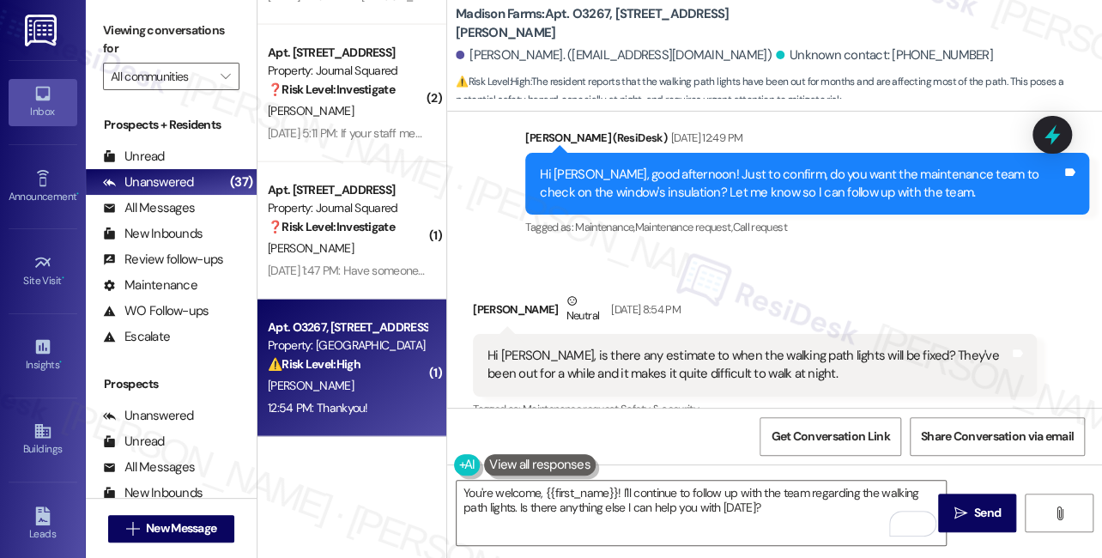
click at [96, 29] on div "Viewing conversations for All communities " at bounding box center [171, 53] width 171 height 107
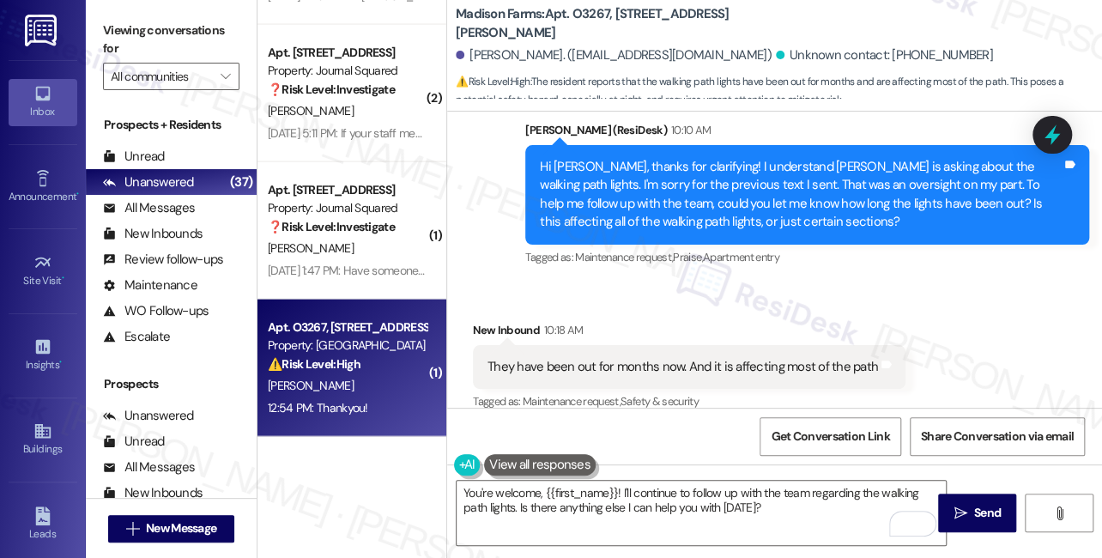
scroll to position [3066, 0]
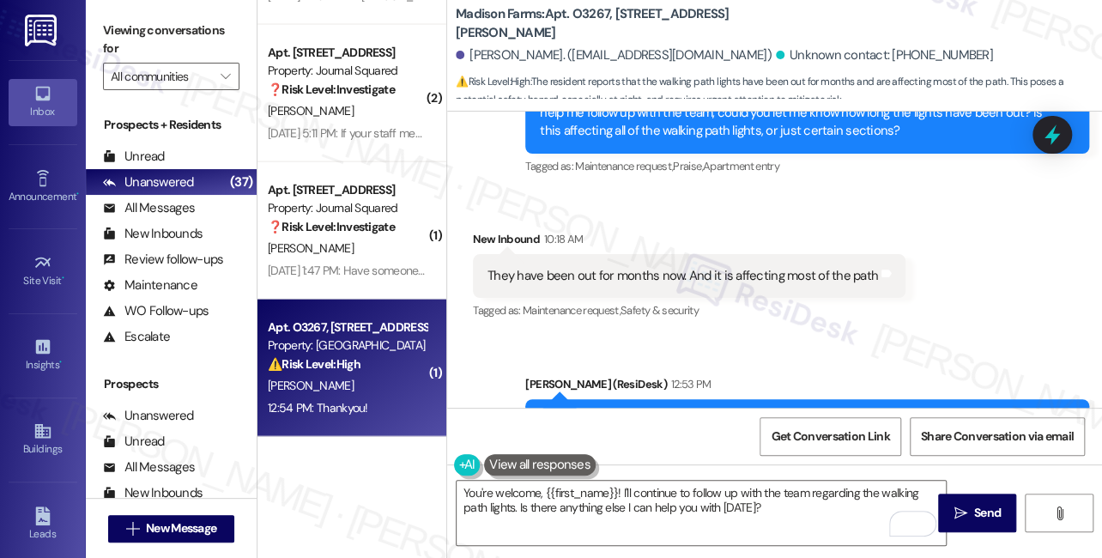
click at [548, 267] on div "They have been out for months now. And it is affecting most of the path" at bounding box center [682, 276] width 390 height 18
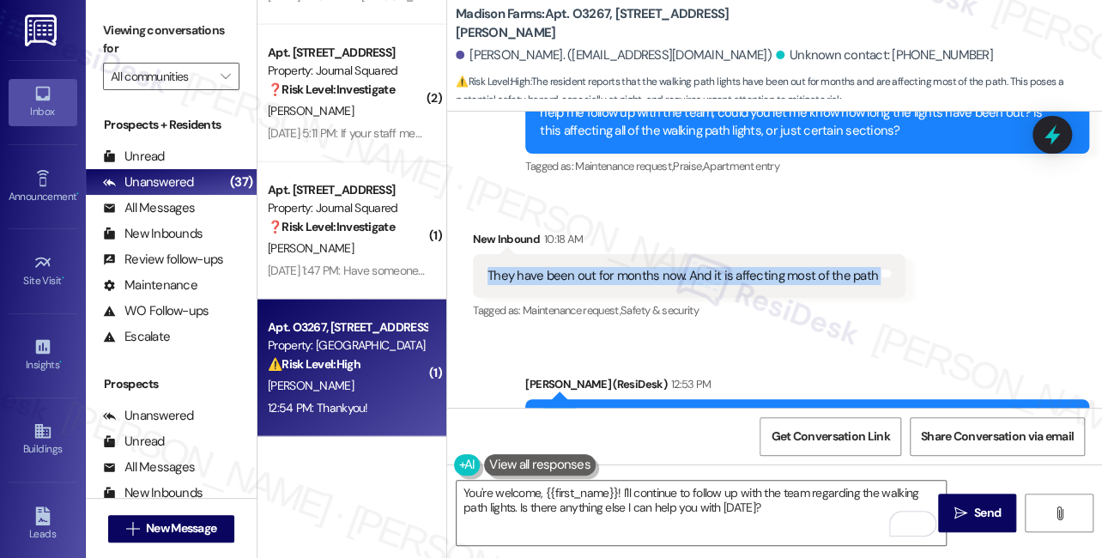
click at [548, 267] on div "They have been out for months now. And it is affecting most of the path" at bounding box center [682, 276] width 390 height 18
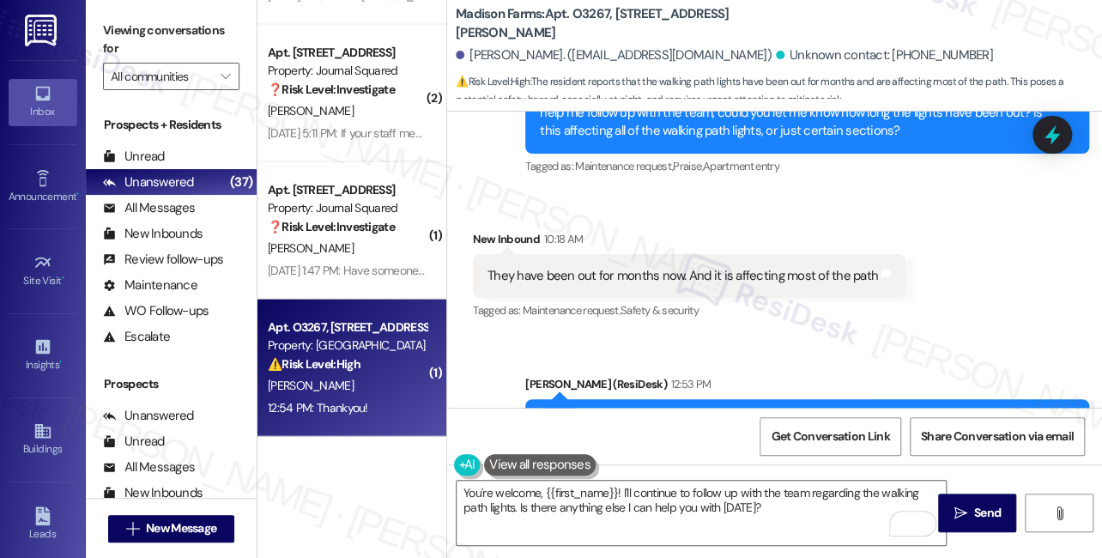
drag, startPoint x: 125, startPoint y: 29, endPoint x: 134, endPoint y: 33, distance: 9.6
click at [125, 29] on label "Viewing conversations for" at bounding box center [171, 39] width 136 height 45
click at [521, 267] on div "They have been out for months now. And it is affecting most of the path" at bounding box center [682, 276] width 390 height 18
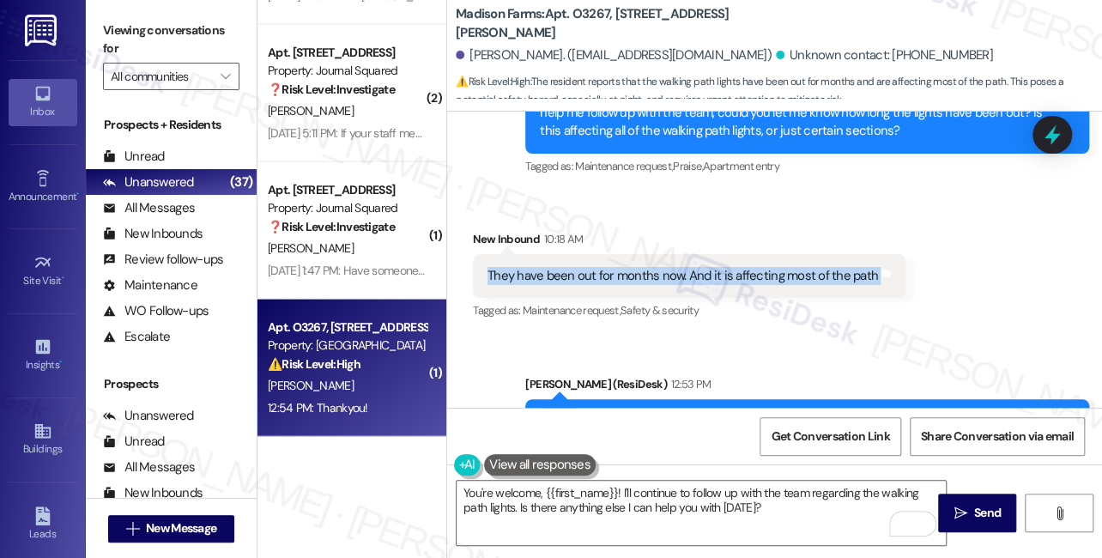
click at [521, 267] on div "They have been out for months now. And it is affecting most of the path" at bounding box center [682, 276] width 390 height 18
copy div "They have been out for months now. And it is affecting most of the path Tags an…"
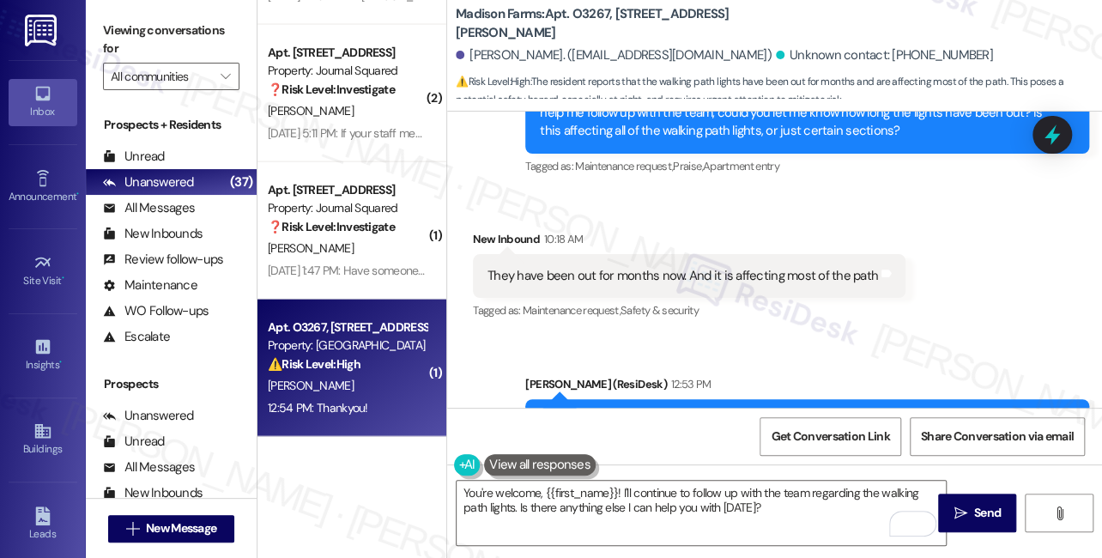
click at [112, 47] on label "Viewing conversations for" at bounding box center [171, 39] width 136 height 45
click at [98, 27] on div "Viewing conversations for All communities " at bounding box center [171, 53] width 171 height 107
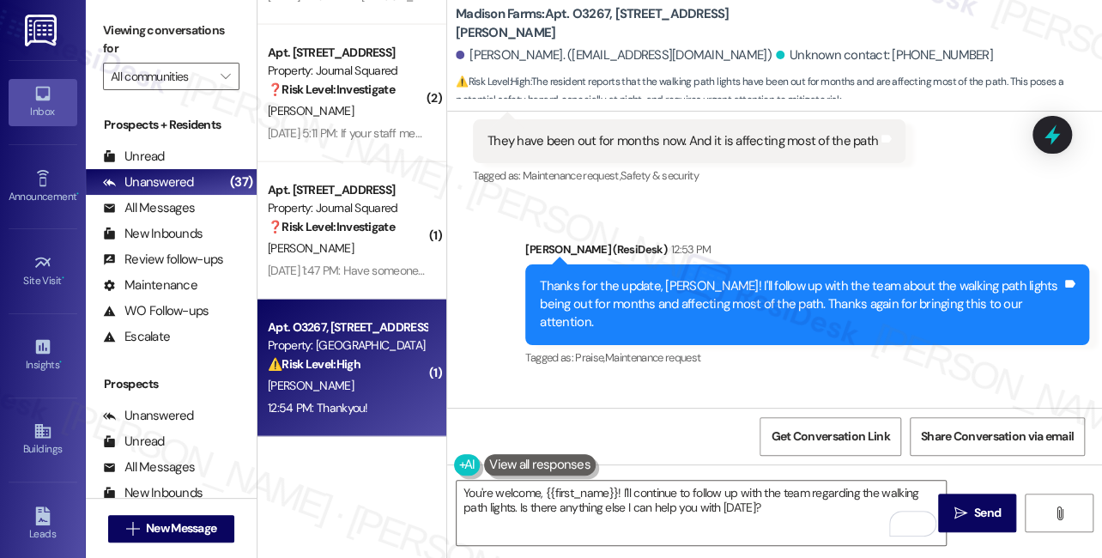
scroll to position [3223, 0]
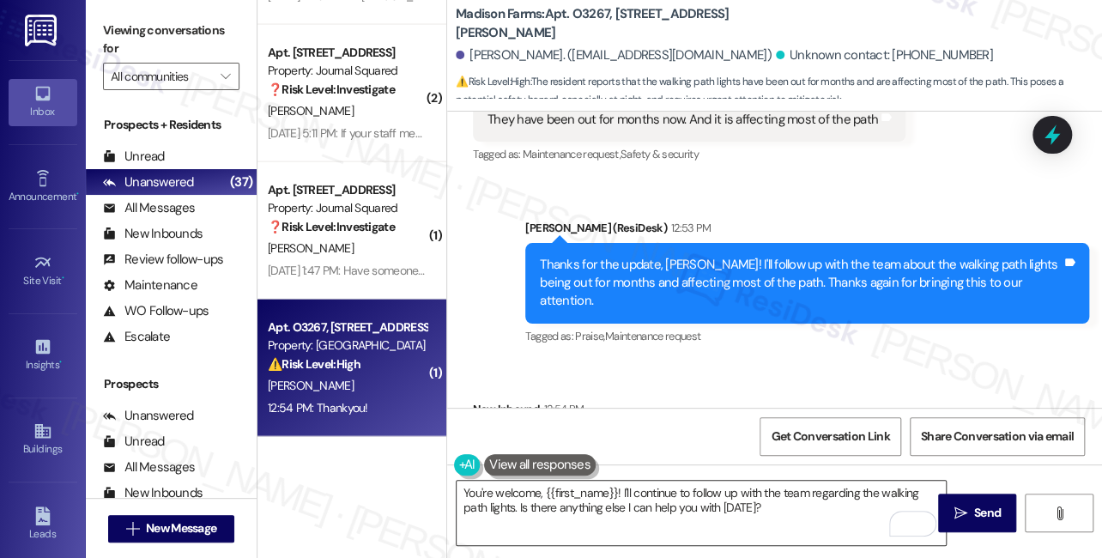
click at [704, 517] on textarea "You're welcome, {{first_name}}! I'll continue to follow up with the team regard…" at bounding box center [701, 513] width 489 height 64
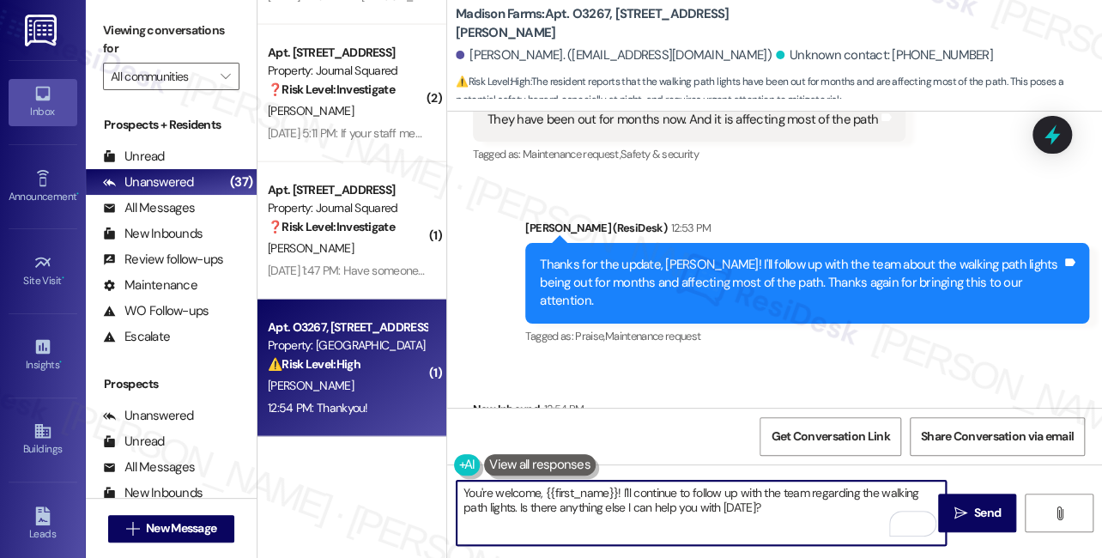
click at [704, 517] on textarea "You're welcome, {{first_name}}! I'll continue to follow up with the team regard…" at bounding box center [701, 513] width 489 height 64
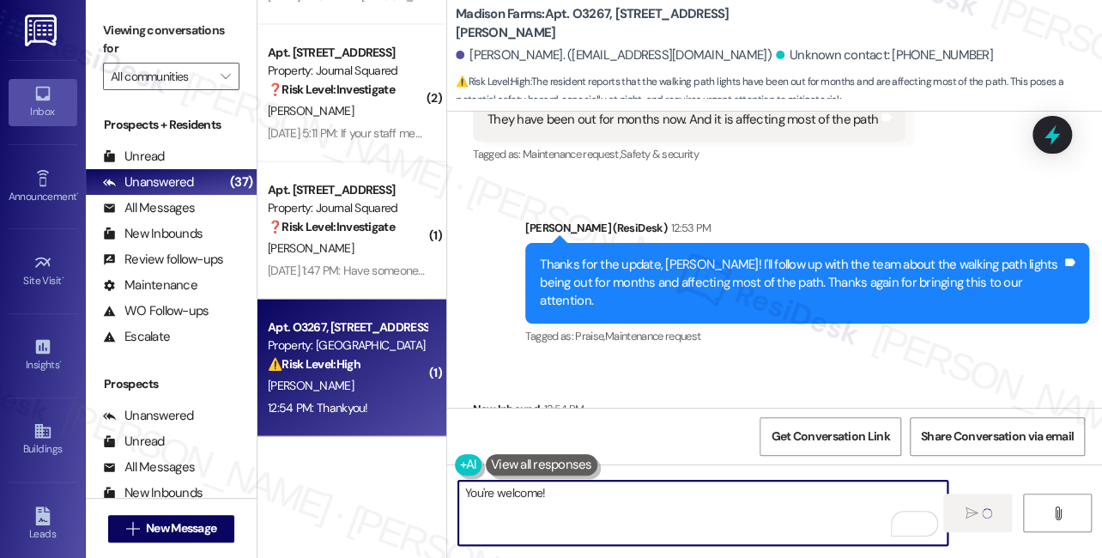
type textarea "You're welcome!"
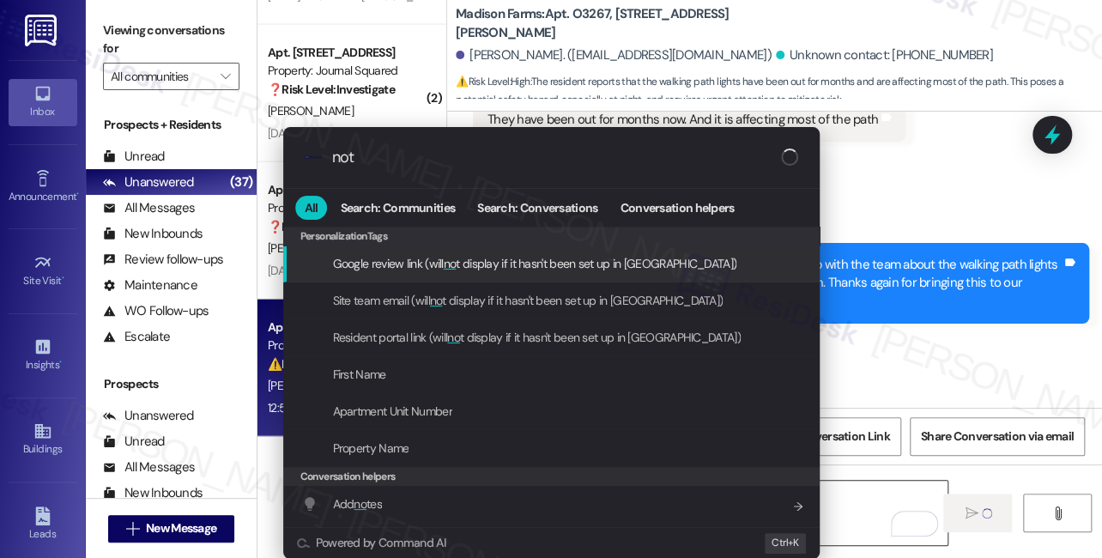
type input "note"
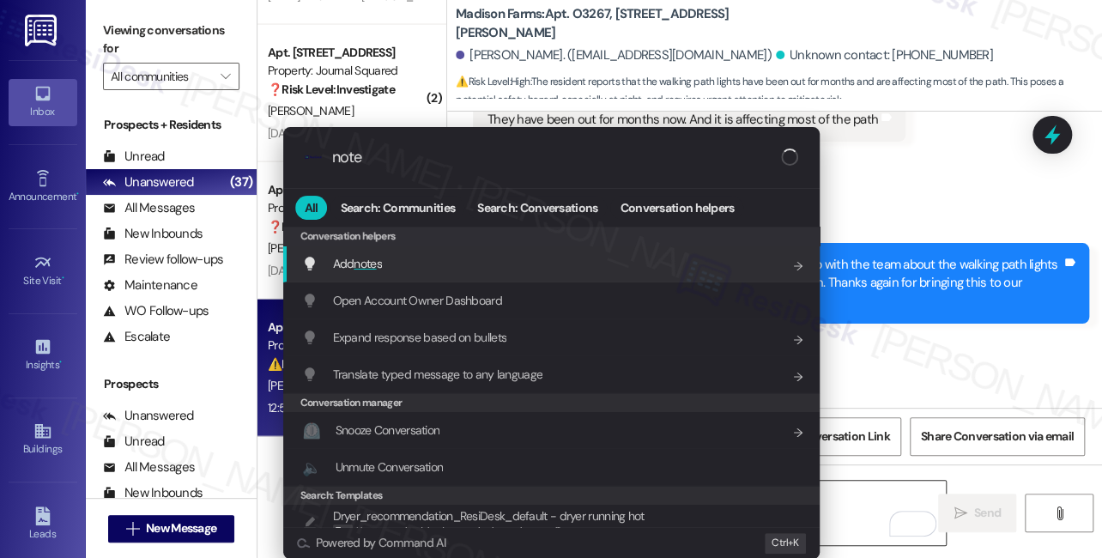
scroll to position [3222, 0]
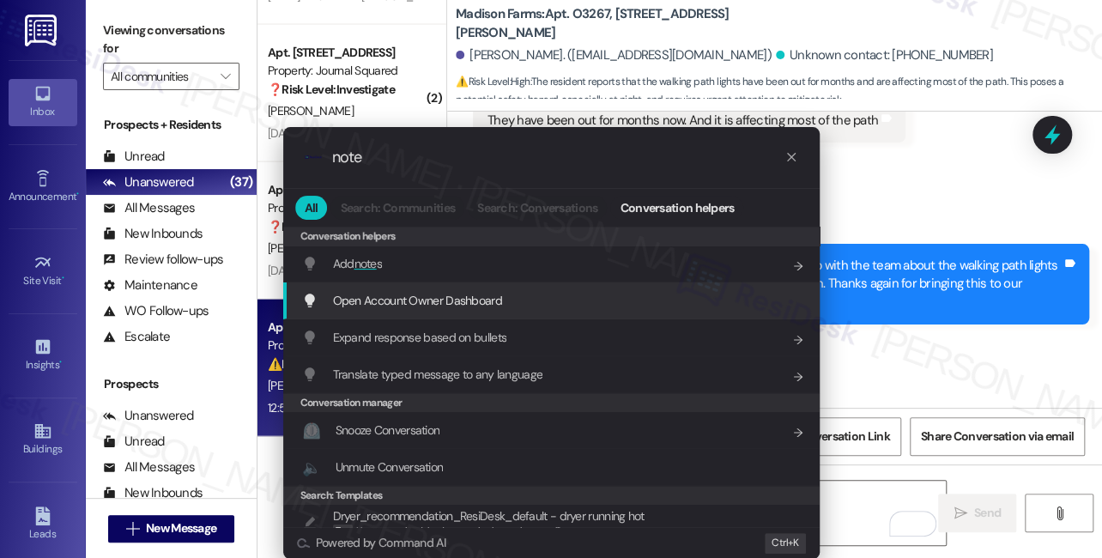
type input "note"
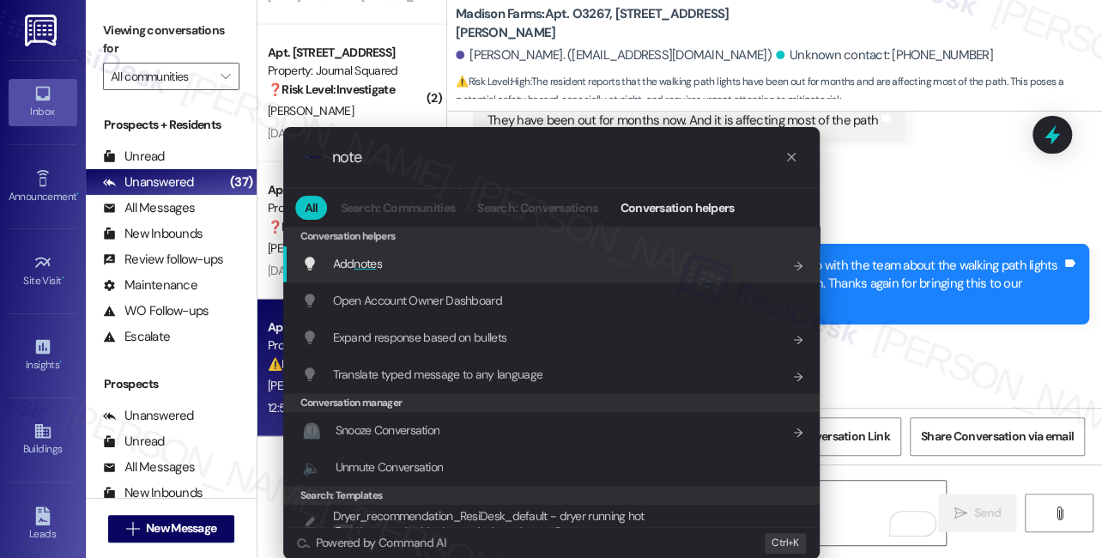
click at [448, 270] on div "Add note s Add shortcut" at bounding box center [553, 263] width 502 height 19
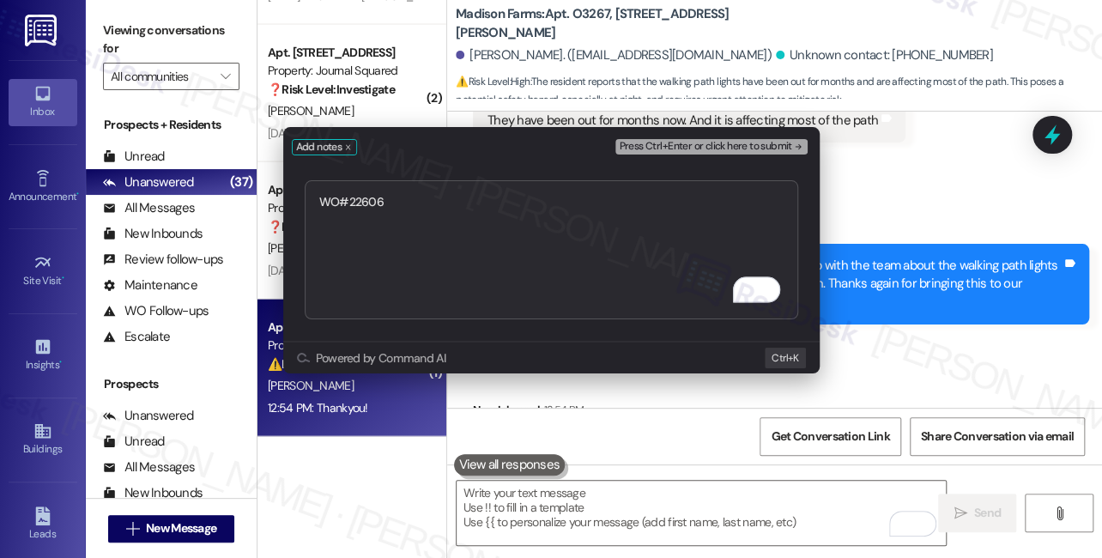
click at [444, 201] on textarea "WO#22606" at bounding box center [551, 249] width 493 height 139
type textarea "WO#22606 submitted"
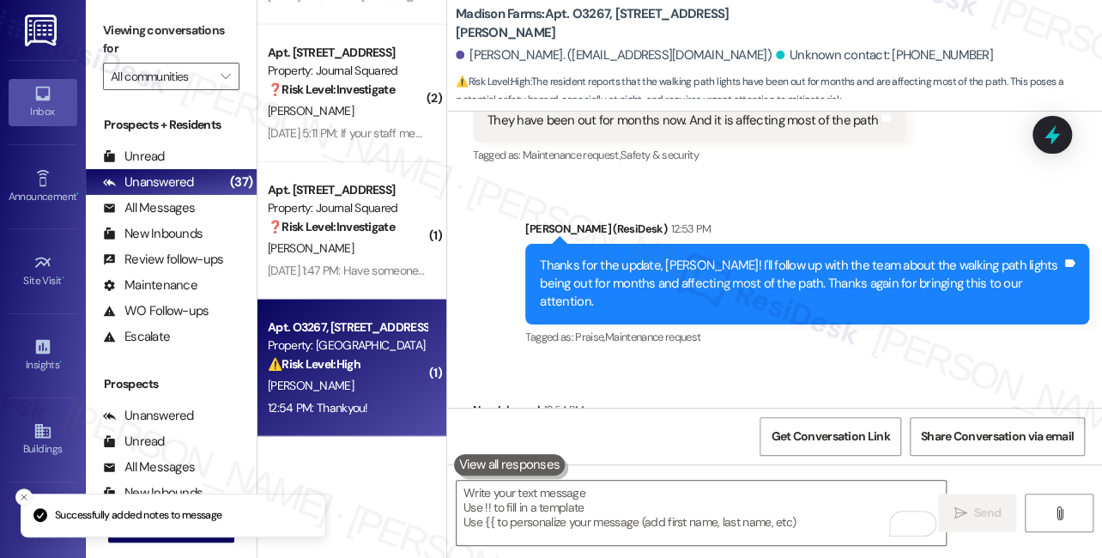
click at [93, 34] on div "Viewing conversations for All communities " at bounding box center [171, 53] width 171 height 107
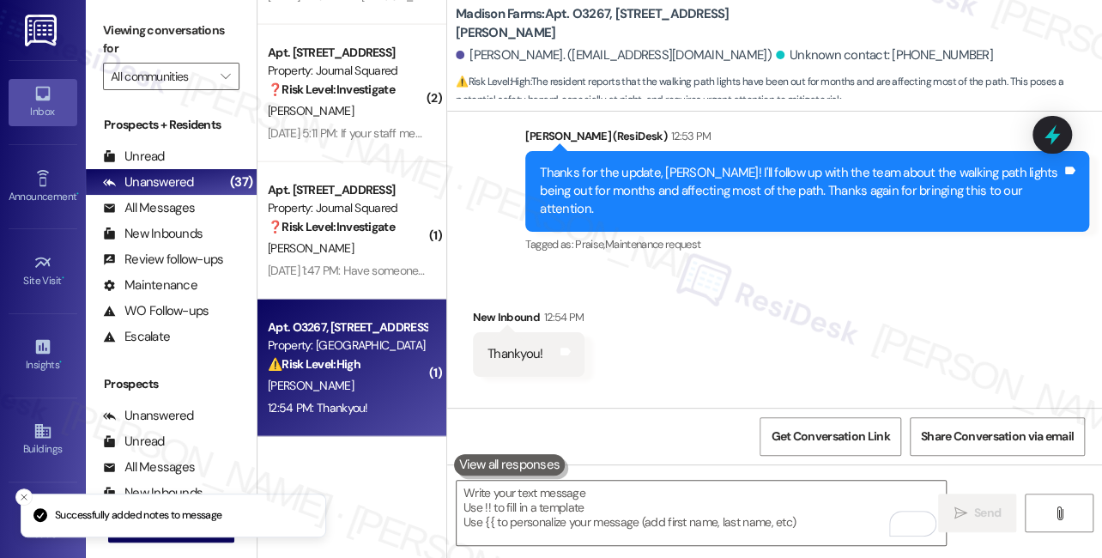
scroll to position [3513, 0]
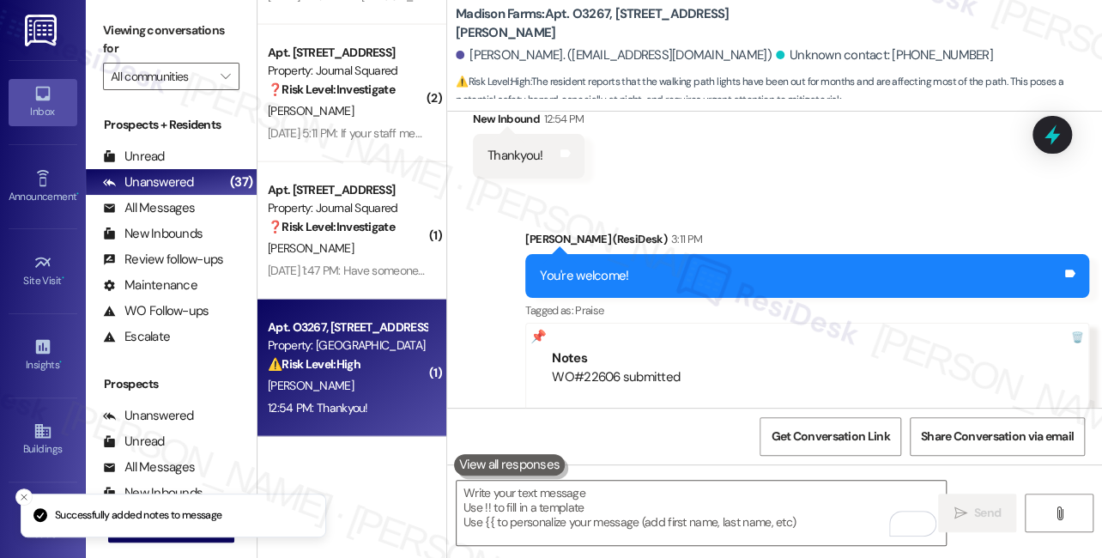
click at [633, 368] on div "WO#22606 submitted ---- From automated-surveys-kre-katrina.lopez@kre.com at 3:1…" at bounding box center [807, 414] width 511 height 92
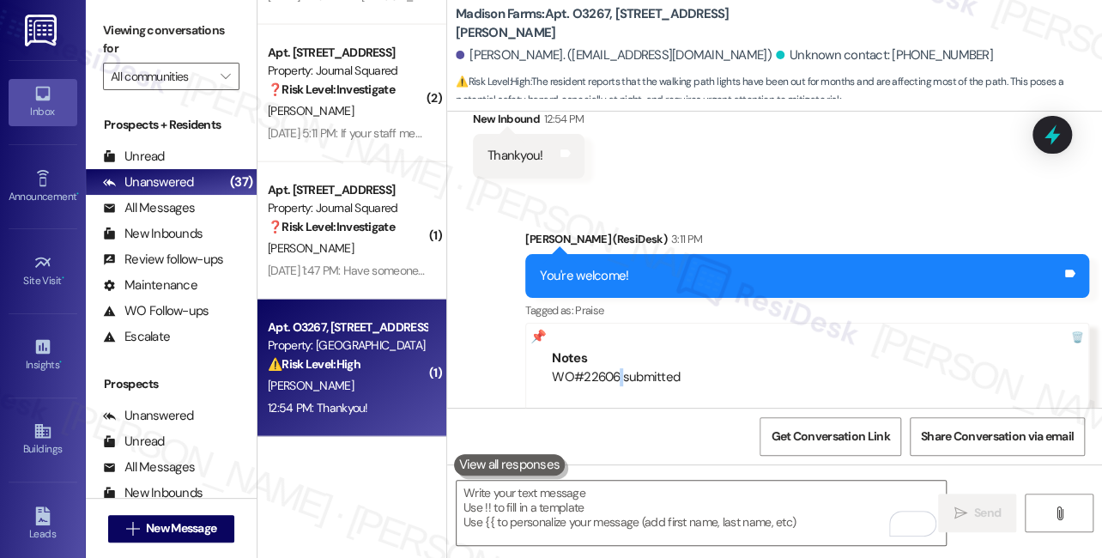
click at [633, 368] on div "WO#22606 submitted ---- From automated-surveys-kre-katrina.lopez@kre.com at 3:1…" at bounding box center [807, 414] width 511 height 92
click at [593, 368] on div "WO#22606 submitted ---- From automated-surveys-kre-katrina.lopez@kre.com at 3:1…" at bounding box center [807, 414] width 511 height 92
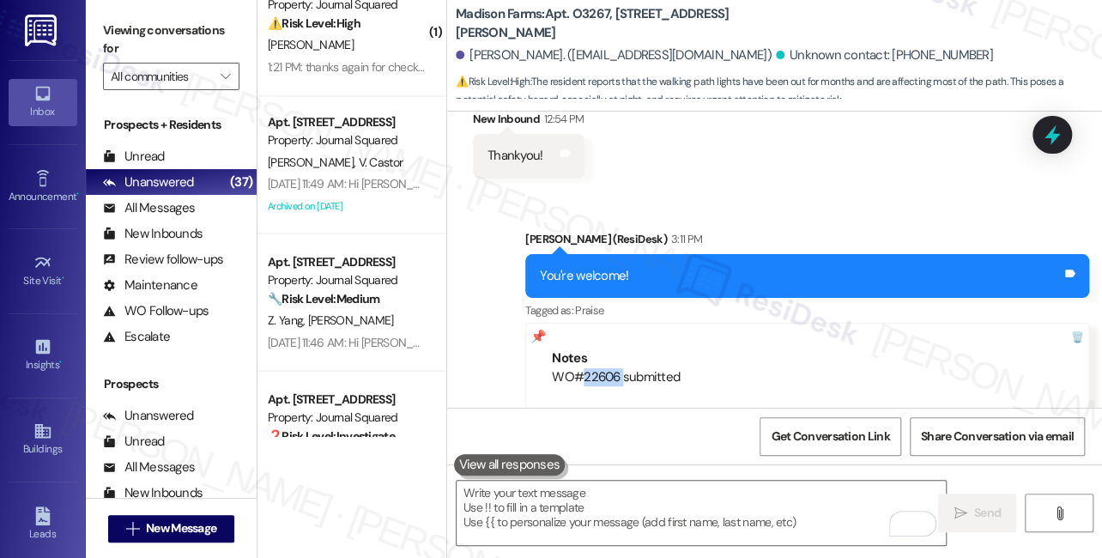
scroll to position [4254, 0]
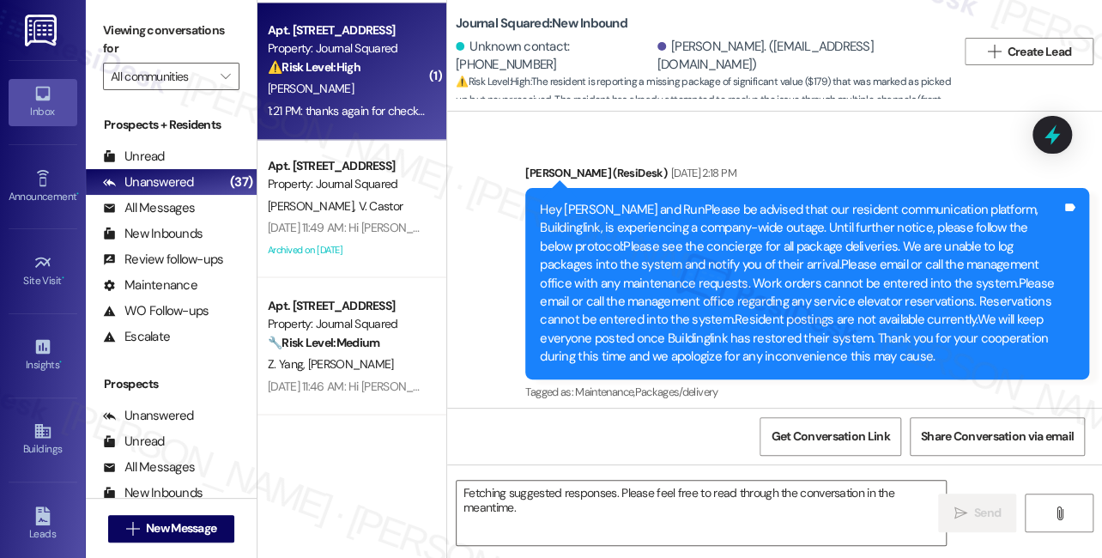
scroll to position [21709, 0]
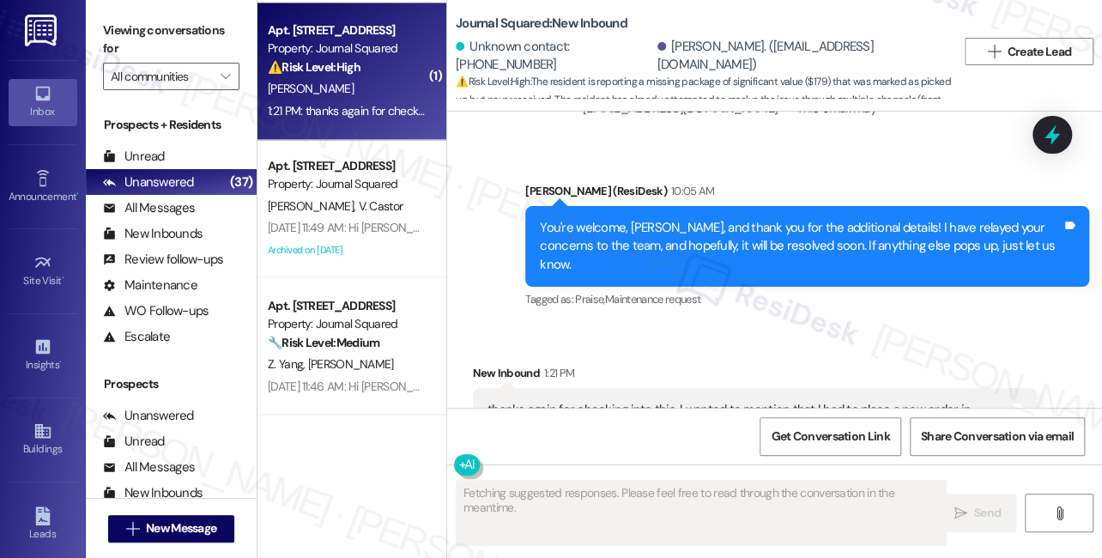
click at [641, 388] on div "thanks again for checking into this. I wanted to mention that I had to place a …" at bounding box center [755, 456] width 564 height 136
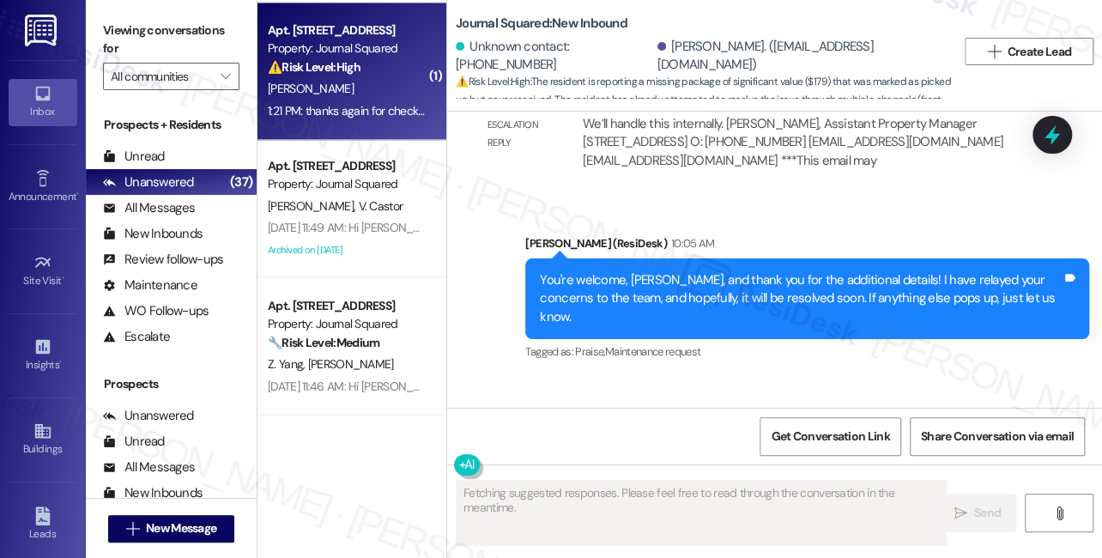
scroll to position [21631, 0]
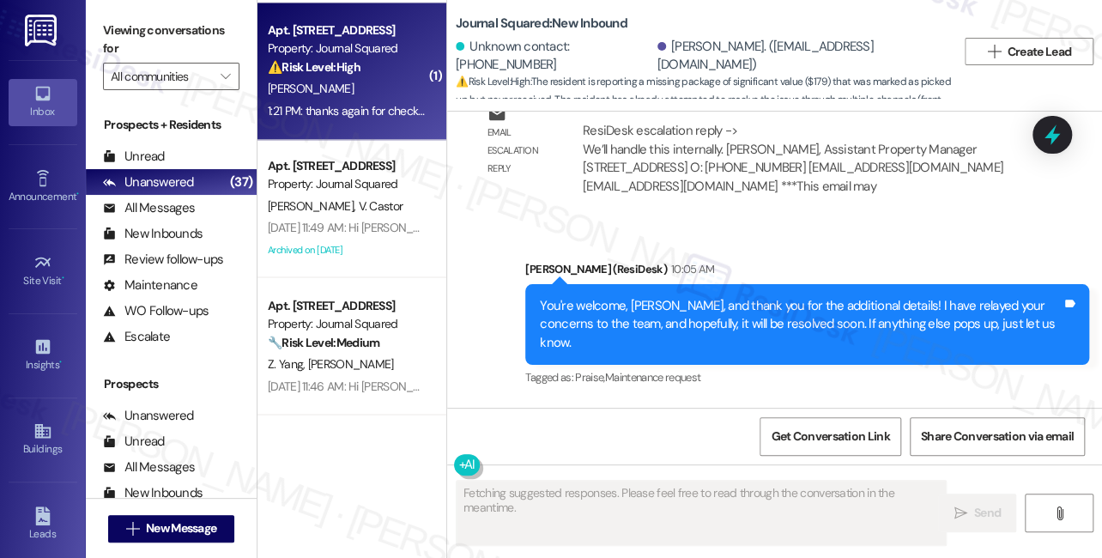
click at [657, 297] on div "You're welcome, Tianyu, and thank you for the additional details! I have relaye…" at bounding box center [801, 324] width 522 height 55
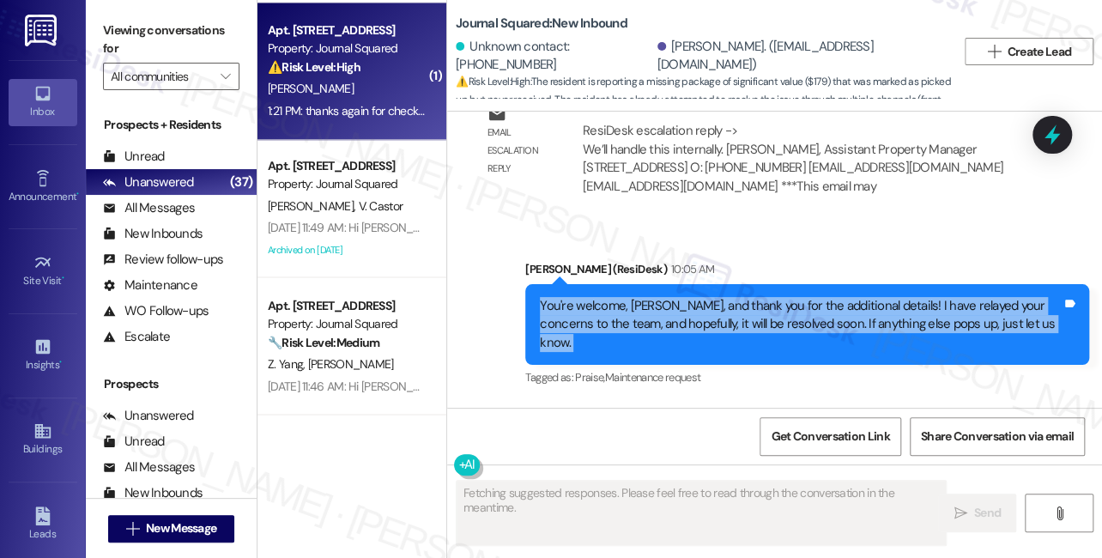
click at [657, 297] on div "You're welcome, Tianyu, and thank you for the additional details! I have relaye…" at bounding box center [801, 324] width 522 height 55
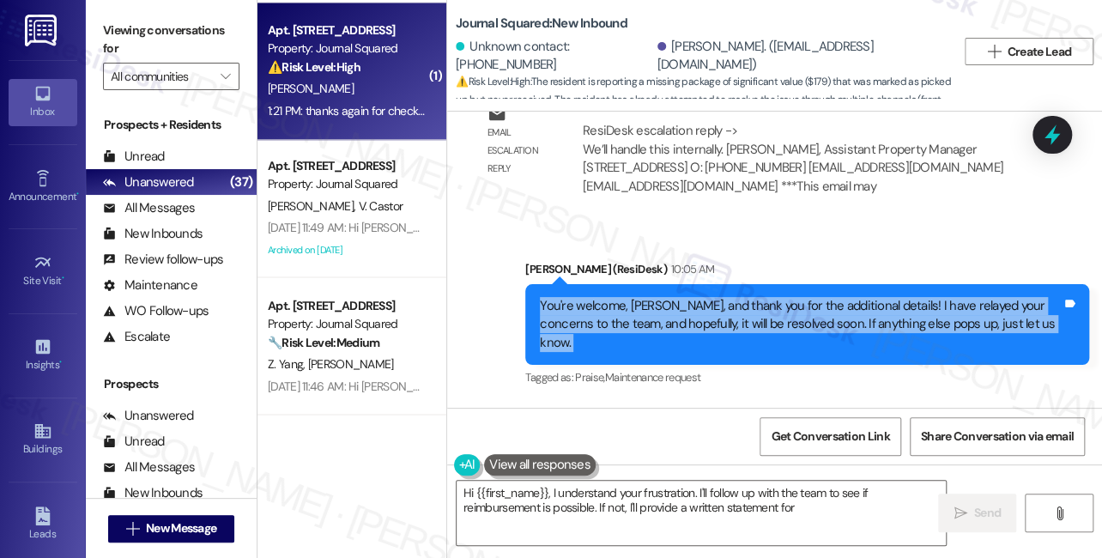
click at [774, 297] on div "You're welcome, Tianyu, and thank you for the additional details! I have relaye…" at bounding box center [801, 324] width 522 height 55
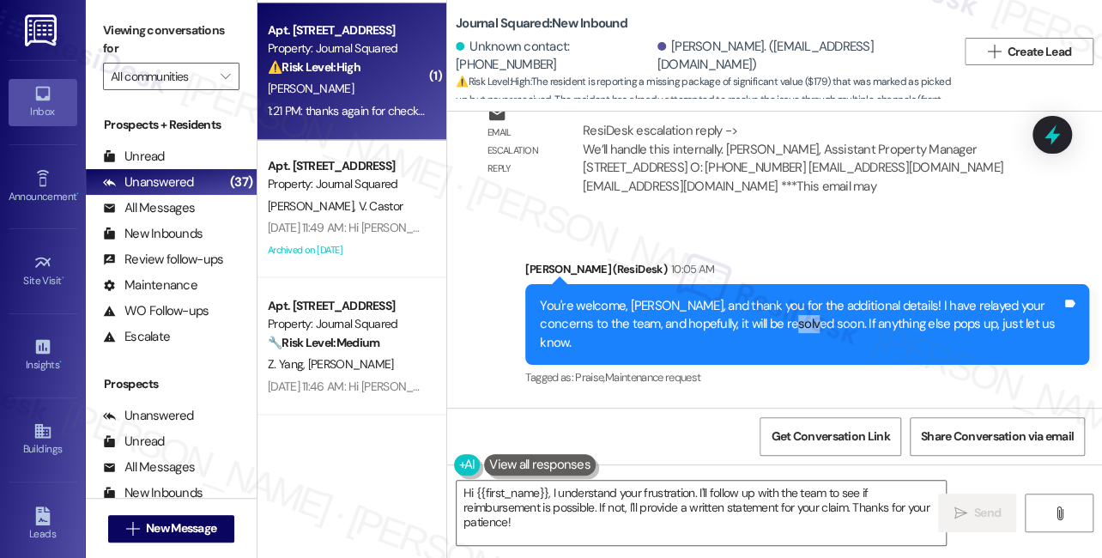
click at [774, 297] on div "You're welcome, Tianyu, and thank you for the additional details! I have relaye…" at bounding box center [801, 324] width 522 height 55
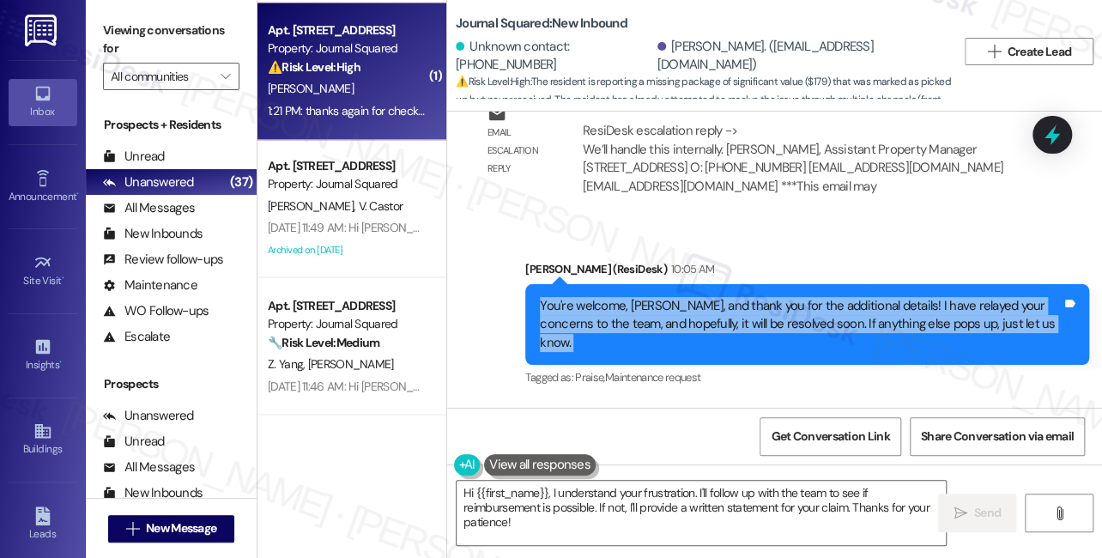
click at [774, 297] on div "You're welcome, Tianyu, and thank you for the additional details! I have relaye…" at bounding box center [801, 324] width 522 height 55
click at [820, 297] on div "You're welcome, Tianyu, and thank you for the additional details! I have relaye…" at bounding box center [801, 324] width 522 height 55
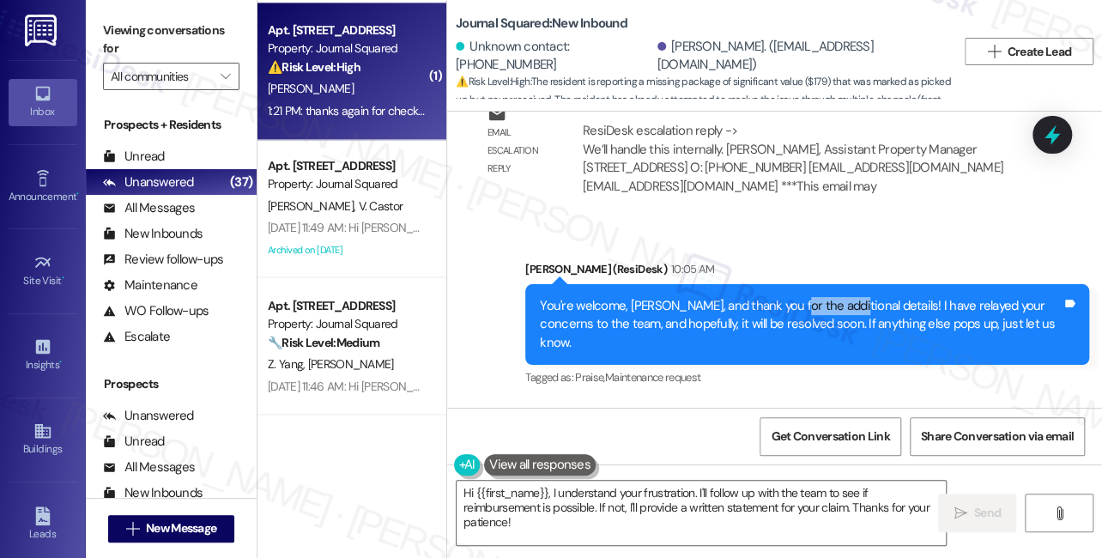
click at [820, 297] on div "You're welcome, Tianyu, and thank you for the additional details! I have relaye…" at bounding box center [801, 324] width 522 height 55
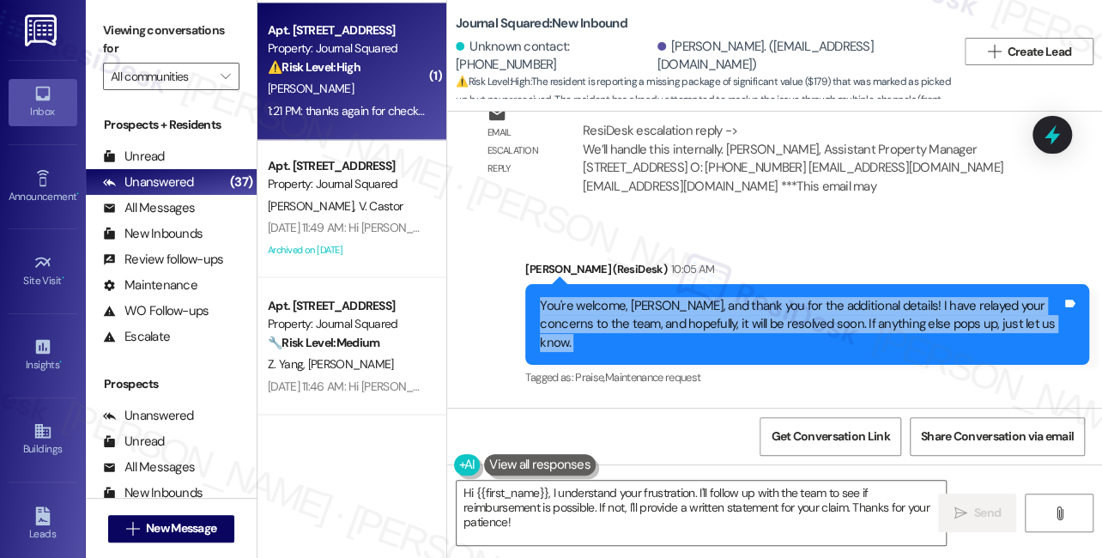
click at [820, 297] on div "You're welcome, Tianyu, and thank you for the additional details! I have relaye…" at bounding box center [801, 324] width 522 height 55
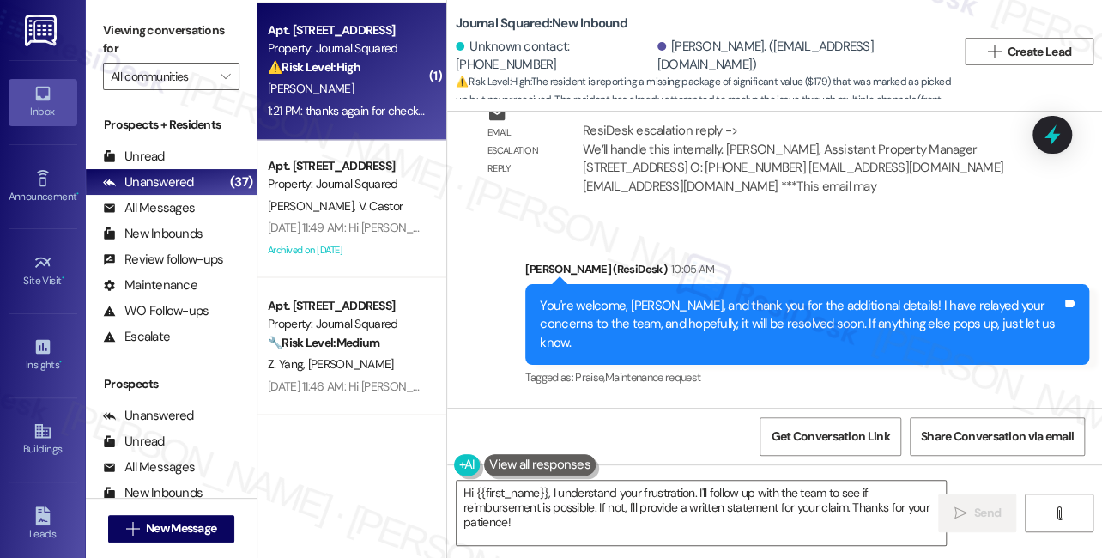
click at [681, 64] on div "Run Feng. (fengrun2008@gmail.com)" at bounding box center [800, 56] width 286 height 37
click at [729, 297] on div "You're welcome, Tianyu, and thank you for the additional details! I have relaye…" at bounding box center [801, 324] width 522 height 55
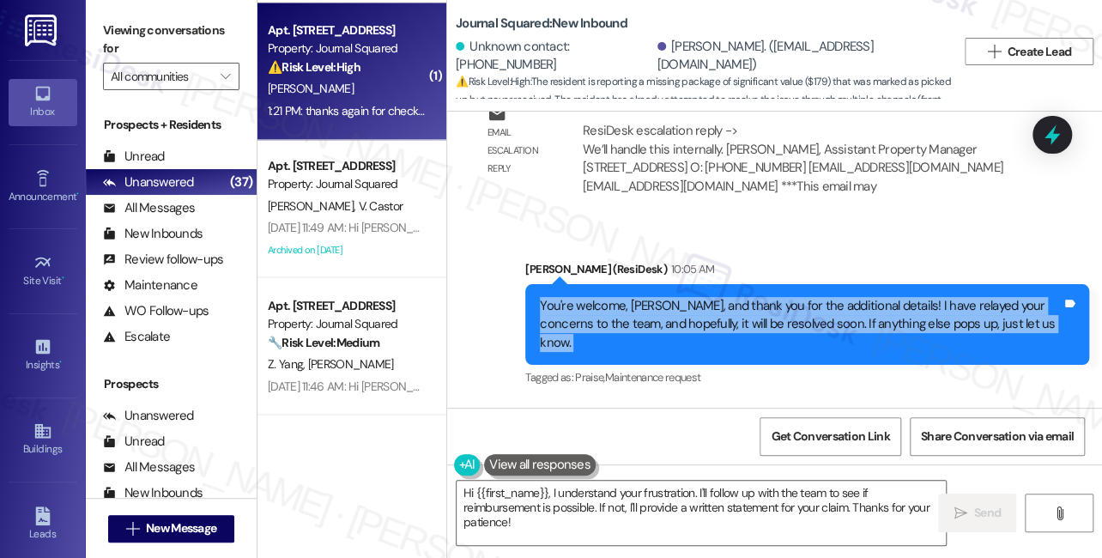
click at [729, 297] on div "You're welcome, Tianyu, and thank you for the additional details! I have relaye…" at bounding box center [801, 324] width 522 height 55
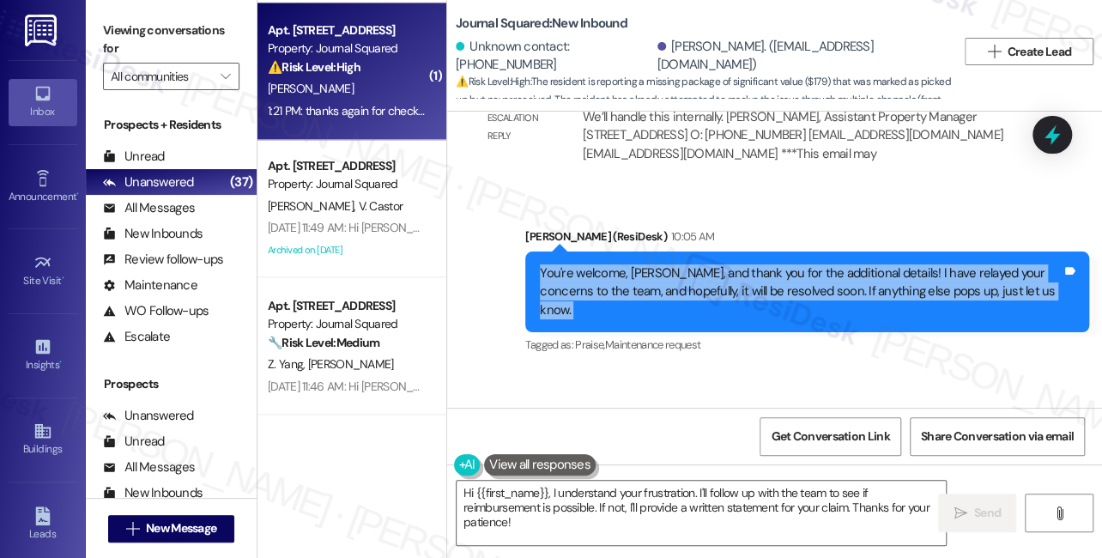
scroll to position [21709, 0]
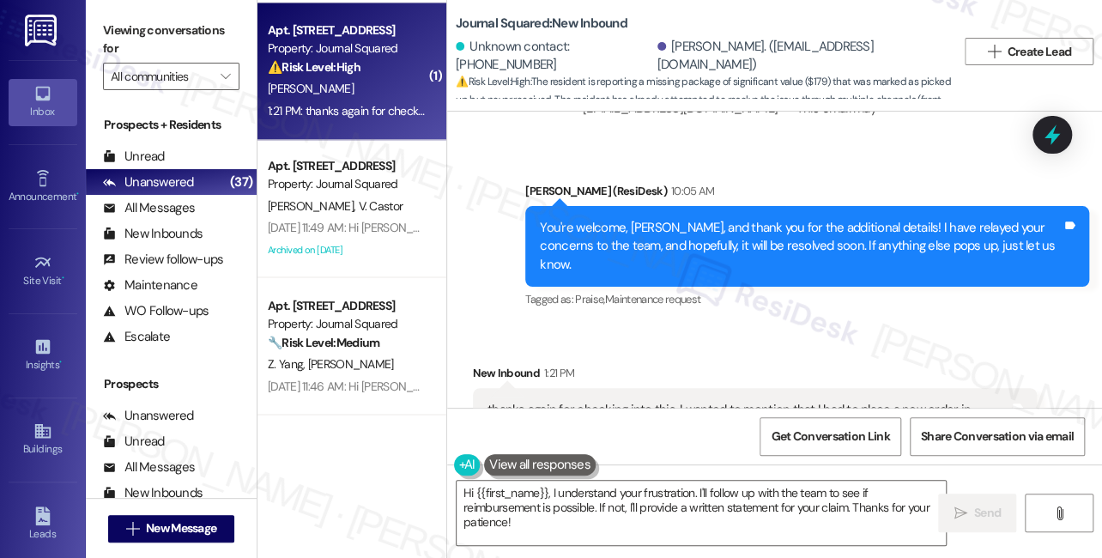
click at [589, 401] on div "thanks again for checking into this. I wanted to mention that I had to place a …" at bounding box center [748, 456] width 522 height 111
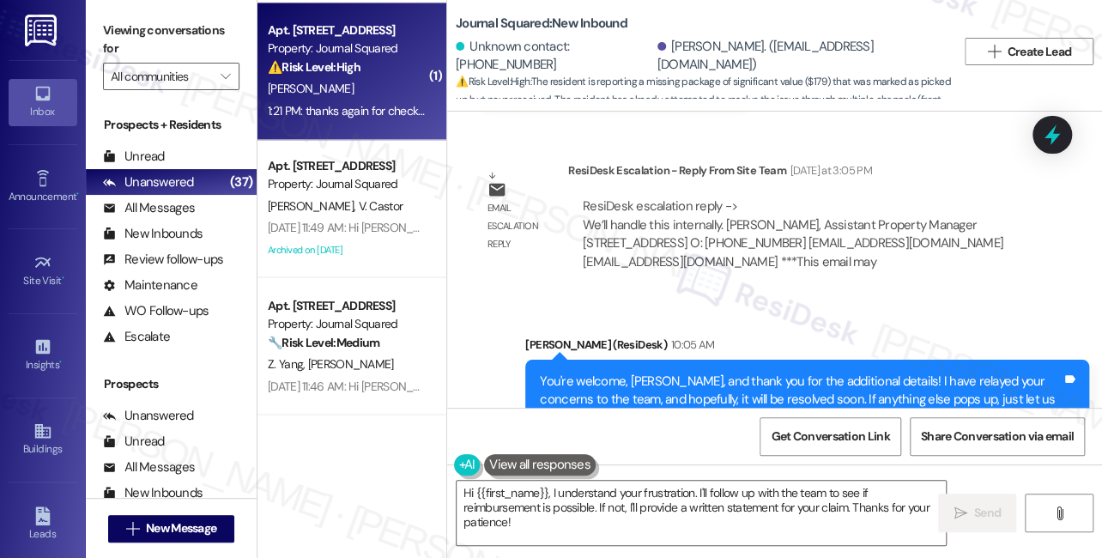
scroll to position [21318, 0]
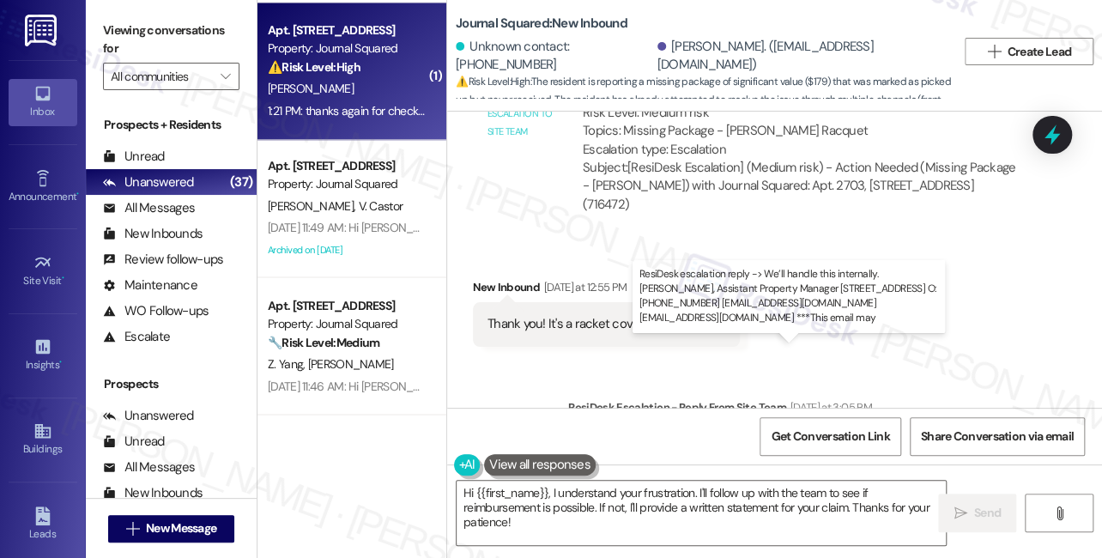
drag, startPoint x: 686, startPoint y: 370, endPoint x: 766, endPoint y: 370, distance: 80.7
click at [766, 434] on div "ResiDesk escalation reply -> We’ll handle this internally. Melissa Rojas, Assis…" at bounding box center [793, 470] width 421 height 72
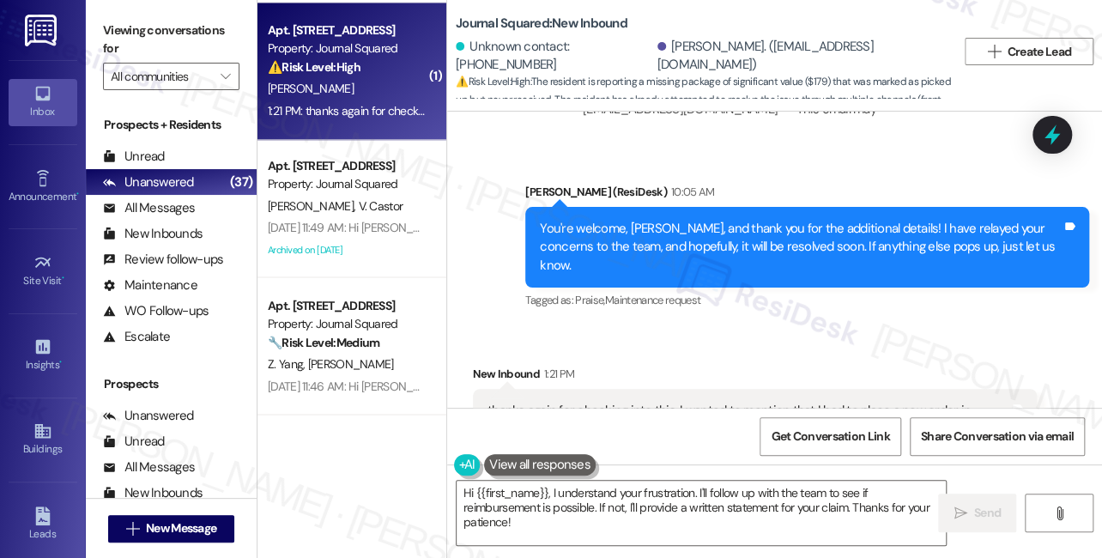
scroll to position [21709, 0]
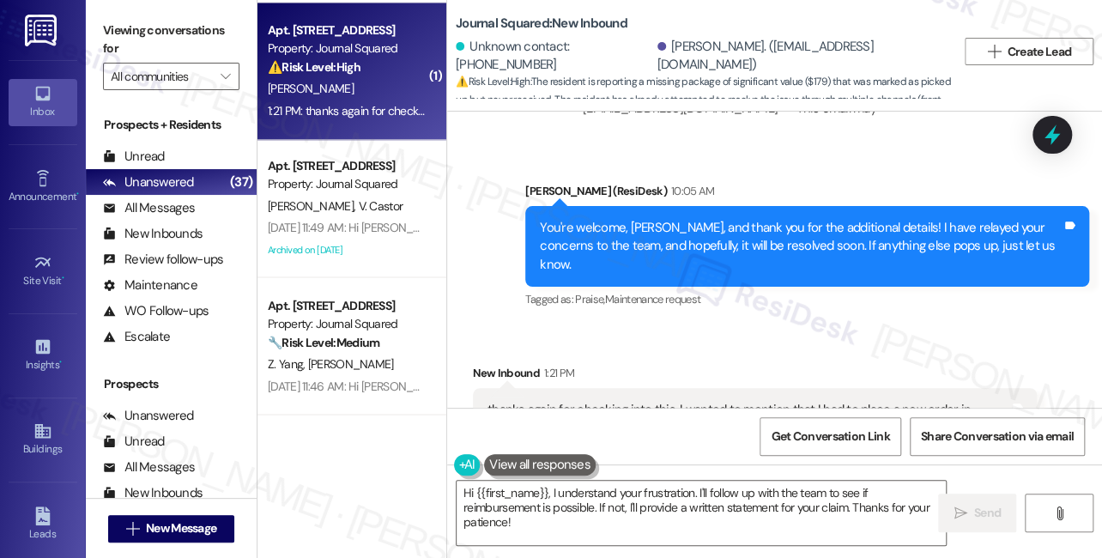
click at [600, 401] on div "thanks again for checking into this. I wanted to mention that I had to place a …" at bounding box center [748, 456] width 522 height 111
click at [784, 401] on div "thanks again for checking into this. I wanted to mention that I had to place a …" at bounding box center [748, 456] width 522 height 111
click at [842, 401] on div "thanks again for checking into this. I wanted to mention that I had to place a …" at bounding box center [748, 456] width 522 height 111
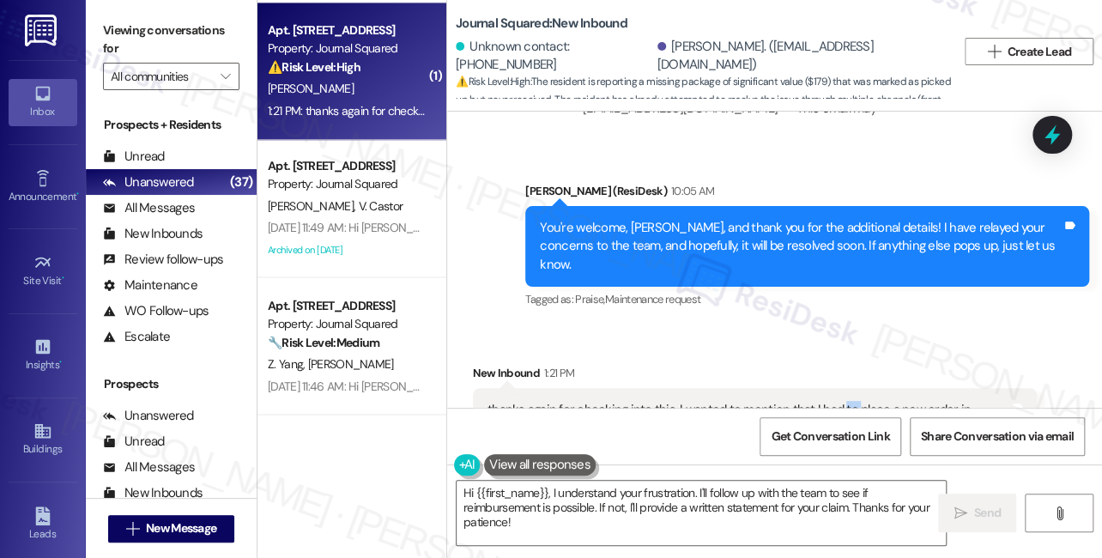
click at [842, 401] on div "thanks again for checking into this. I wanted to mention that I had to place a …" at bounding box center [748, 456] width 522 height 111
click at [643, 401] on div "thanks again for checking into this. I wanted to mention that I had to place a …" at bounding box center [748, 456] width 522 height 111
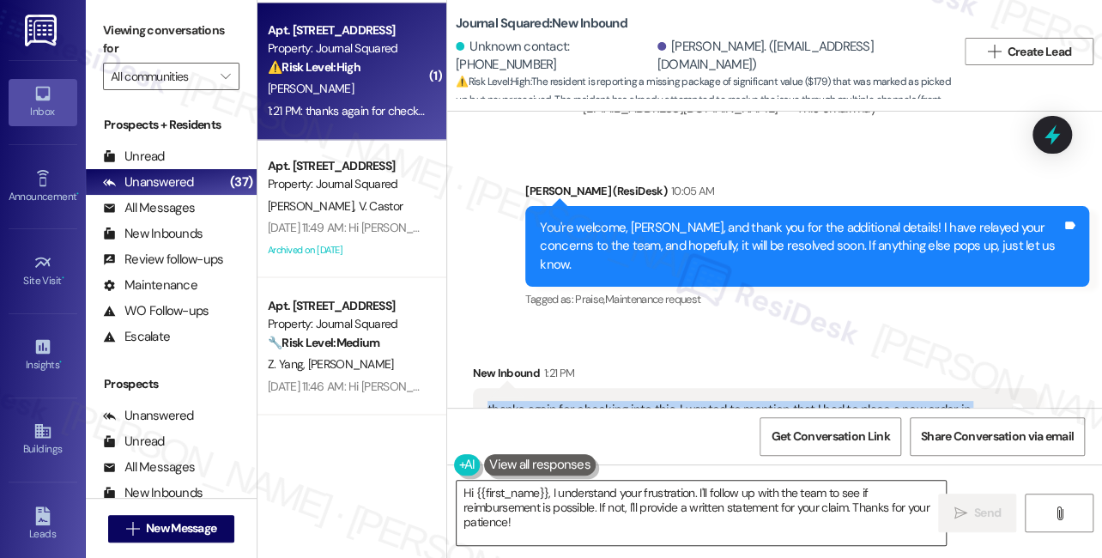
click at [693, 498] on textarea "Hi {{first_name}}, I understand your frustration. I'll follow up with the team …" at bounding box center [701, 513] width 489 height 64
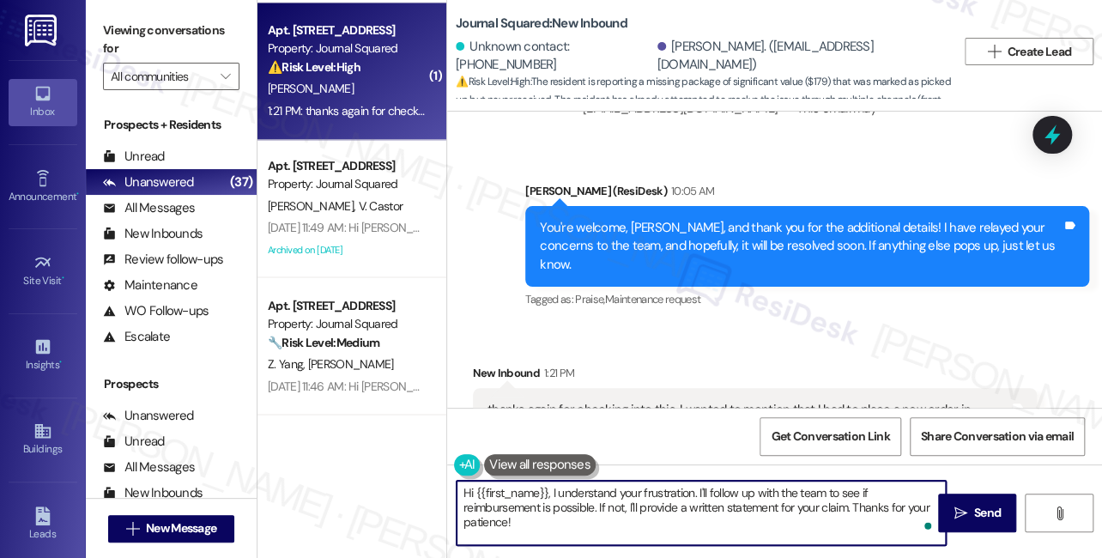
click at [693, 498] on textarea "Hi {{first_name}}, I understand your frustration. I'll follow up with the team …" at bounding box center [701, 513] width 489 height 64
click at [729, 401] on div "thanks again for checking into this. I wanted to mention that I had to place a …" at bounding box center [748, 456] width 522 height 111
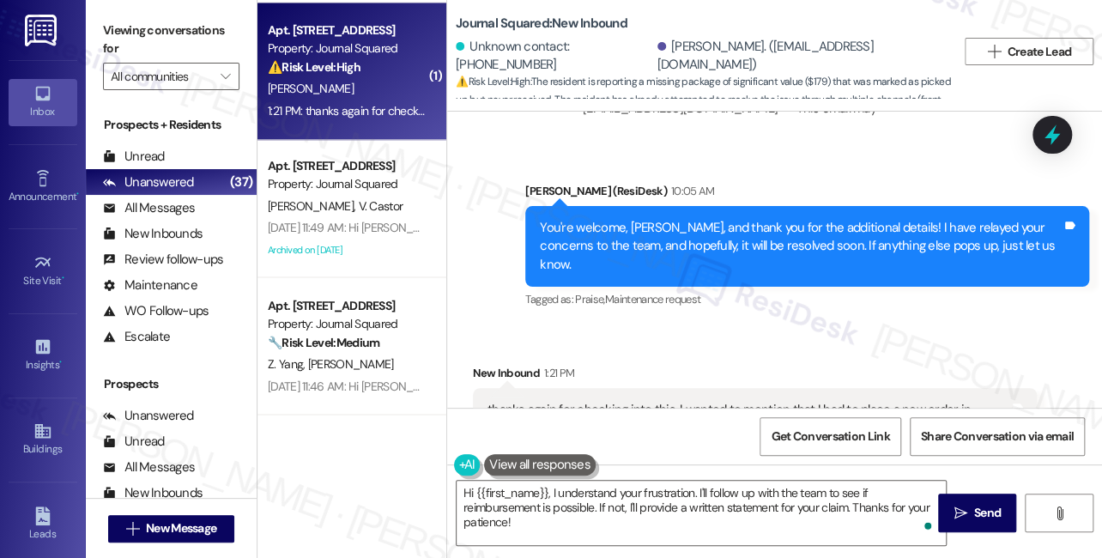
click at [729, 401] on div "thanks again for checking into this. I wanted to mention that I had to place a …" at bounding box center [748, 456] width 522 height 111
copy div "thanks again for checking into this. I wanted to mention that I had to place a …"
click at [829, 325] on div "Received via SMS New Inbound 1:21 PM thanks again for checking into this. I wan…" at bounding box center [774, 430] width 655 height 211
click at [96, 22] on div "Viewing conversations for All communities " at bounding box center [171, 53] width 171 height 107
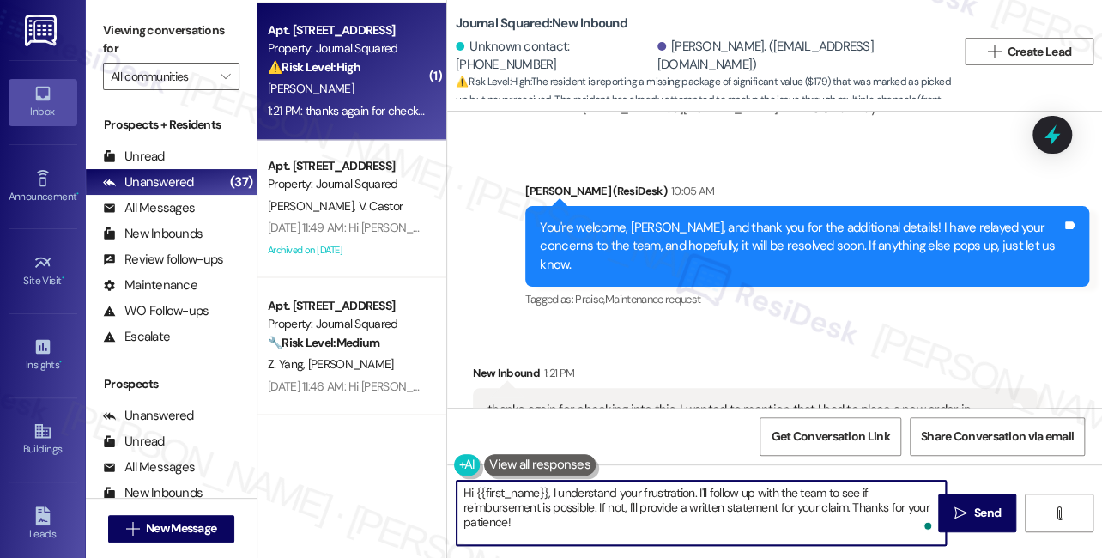
click at [657, 521] on textarea "Hi {{first_name}}, I understand your frustration. I'll follow up with the team …" at bounding box center [701, 513] width 489 height 64
click at [656, 520] on textarea "Hi {{first_name}}, I understand your frustration. I'll follow up with the team …" at bounding box center [701, 513] width 489 height 64
paste textarea "thank you for the update. I completely understand how frustrating this must be,…"
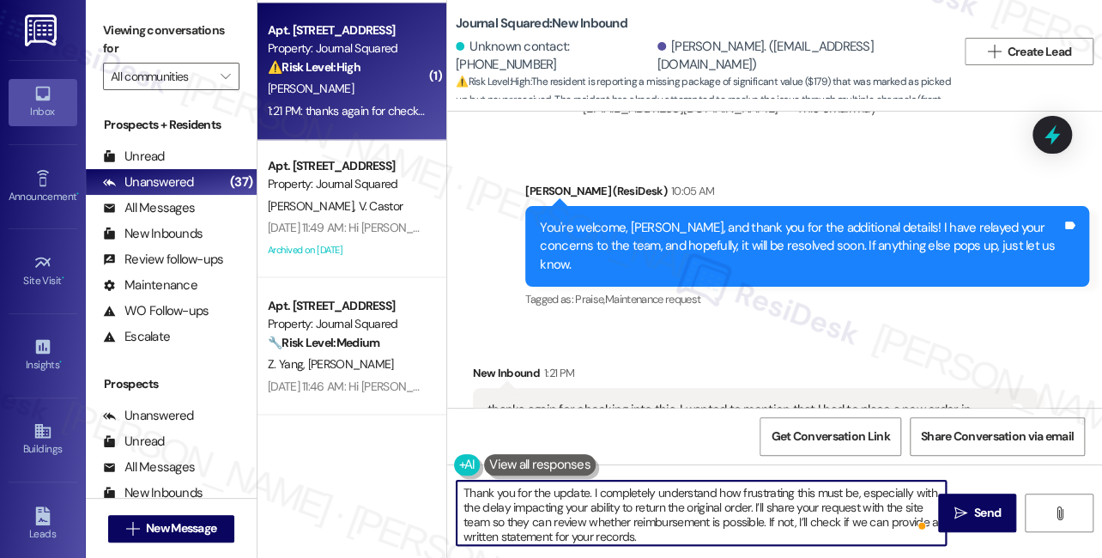
scroll to position [48, 0]
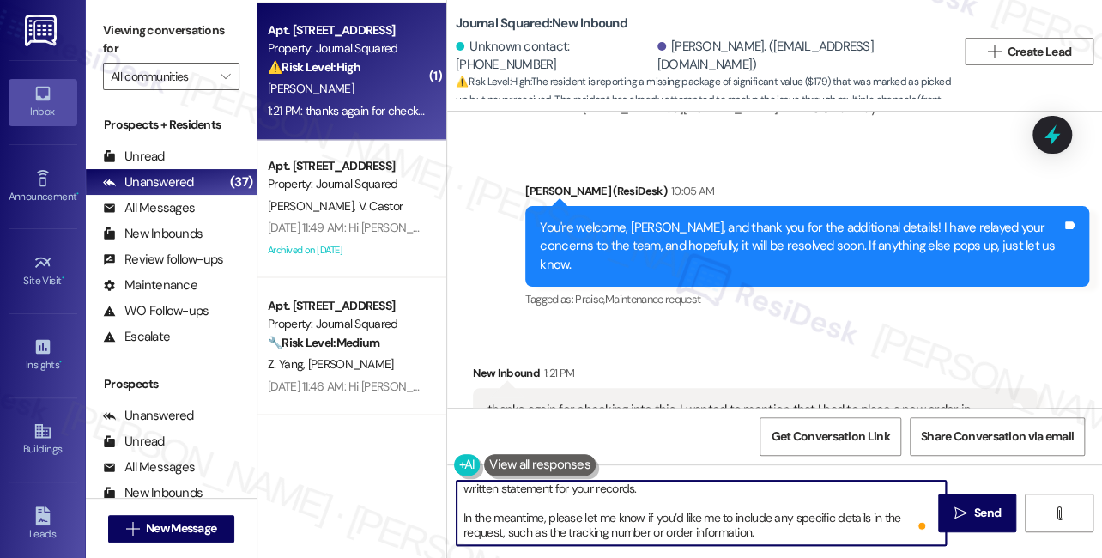
click at [627, 401] on div "thanks again for checking into this. I wanted to mention that I had to place a …" at bounding box center [748, 456] width 522 height 111
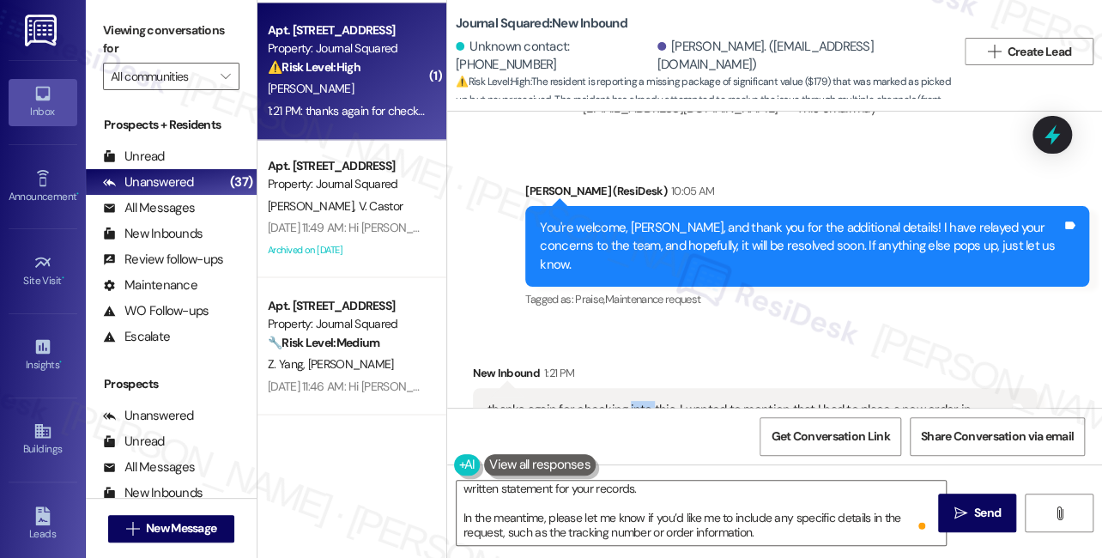
click at [627, 401] on div "thanks again for checking into this. I wanted to mention that I had to place a …" at bounding box center [748, 456] width 522 height 111
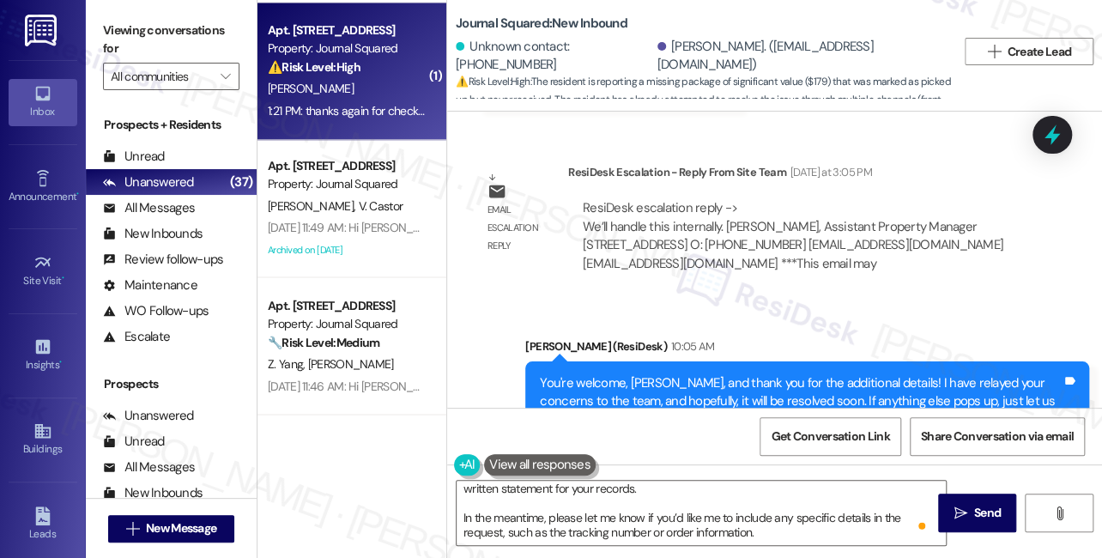
scroll to position [21553, 0]
click at [748, 375] on div "You're welcome, Tianyu, and thank you for the additional details! I have relaye…" at bounding box center [801, 402] width 522 height 55
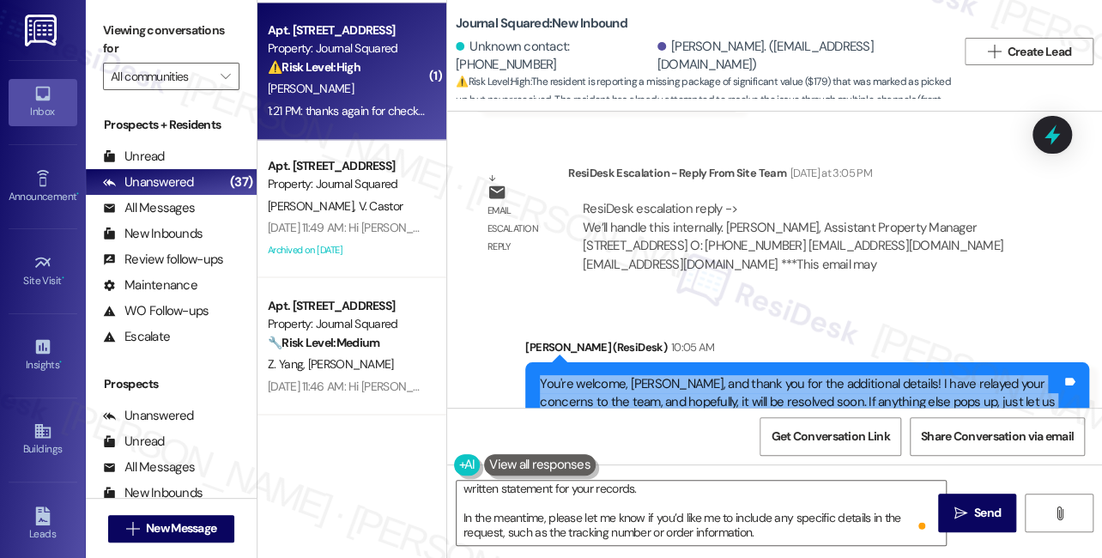
click at [748, 375] on div "You're welcome, Tianyu, and thank you for the additional details! I have relaye…" at bounding box center [801, 402] width 522 height 55
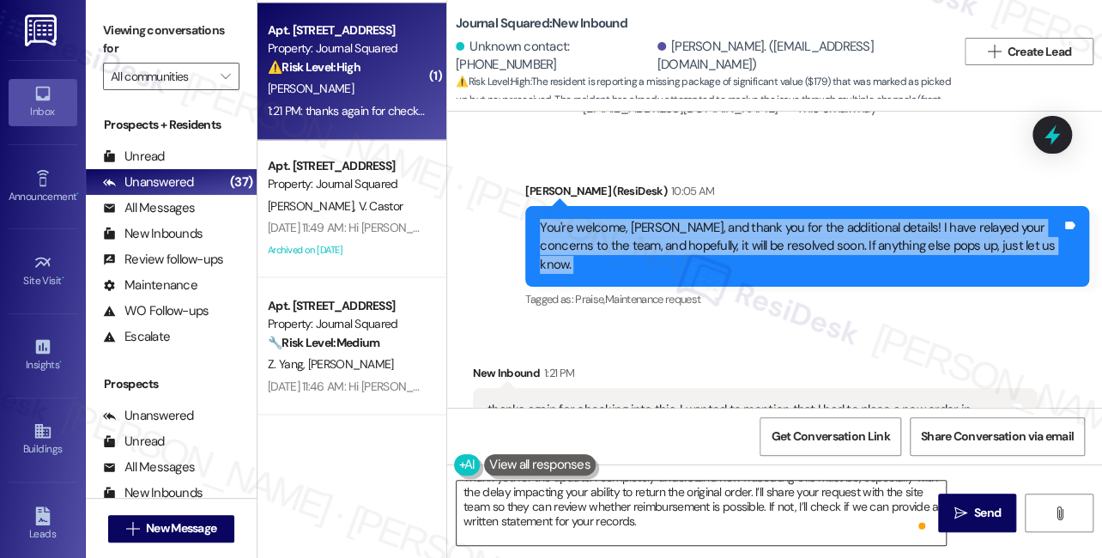
scroll to position [0, 0]
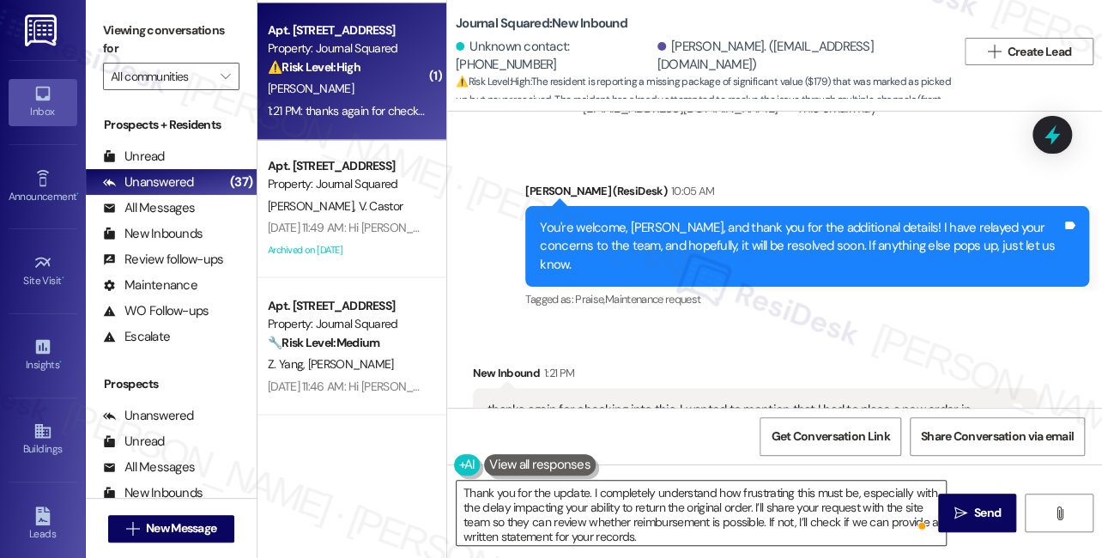
click at [584, 487] on textarea "Thank you for the update. I completely understand how frustrating this must be,…" at bounding box center [701, 513] width 489 height 64
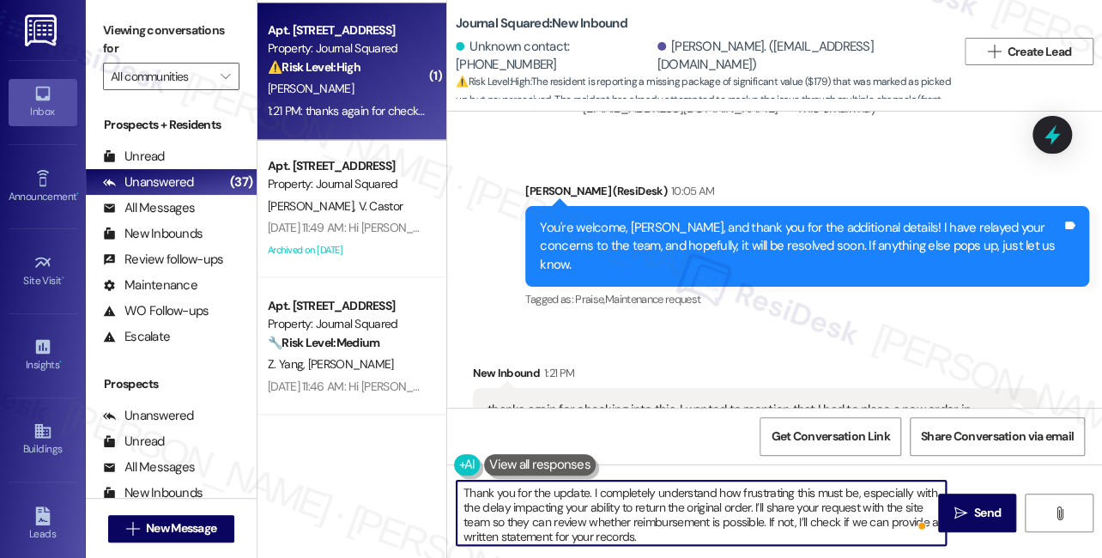
click at [584, 487] on textarea "Thank you for the update. I completely understand how frustrating this must be,…" at bounding box center [701, 513] width 489 height 64
click at [625, 487] on textarea "Thank you for the update. I completely understand how frustrating this must be,…" at bounding box center [701, 513] width 489 height 64
click at [691, 486] on textarea "Thank you for the update. I understand how frustrating this must be, especially…" at bounding box center [701, 513] width 489 height 64
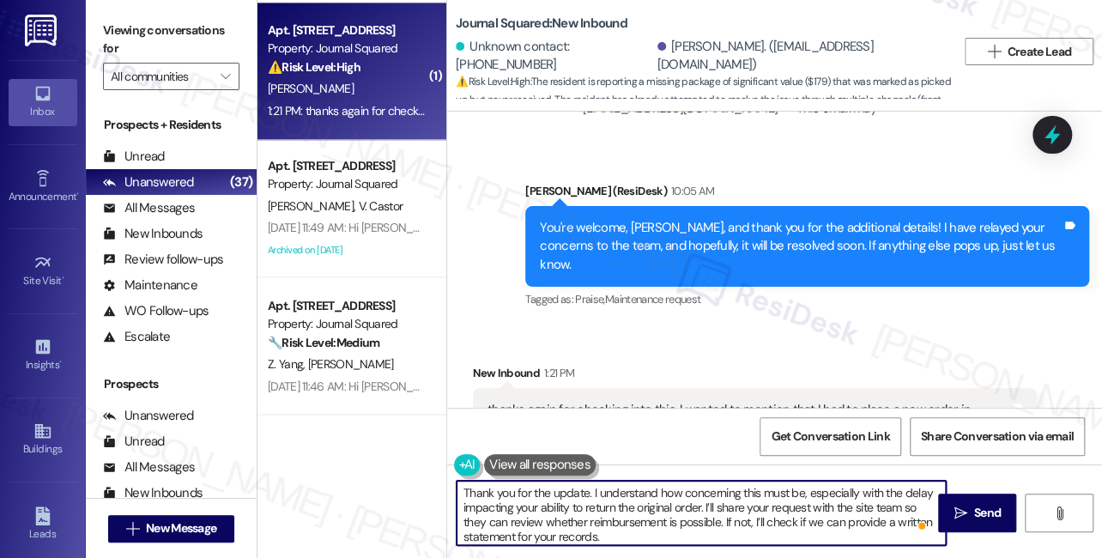
click at [865, 509] on textarea "Thank you for the update. I understand how concerning this must be, especially …" at bounding box center [701, 513] width 489 height 64
drag, startPoint x: 621, startPoint y: 532, endPoint x: 699, endPoint y: 521, distance: 78.0
click at [699, 521] on textarea "Thank you for the update. I understand how concerning this must be, especially …" at bounding box center [701, 513] width 489 height 64
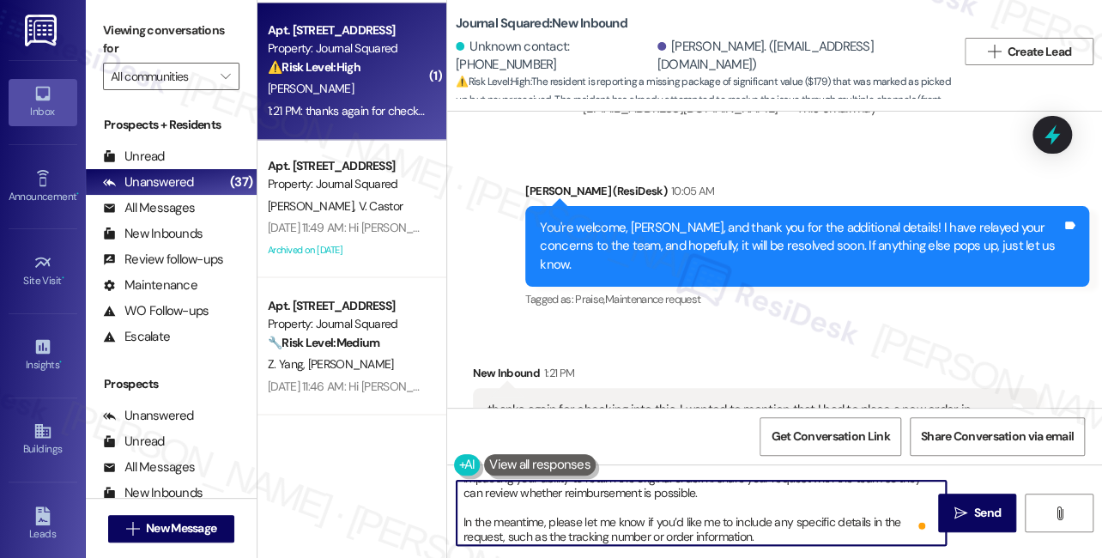
click at [659, 525] on textarea "Thank you for the update. I understand how concerning this must be, especially …" at bounding box center [701, 513] width 489 height 64
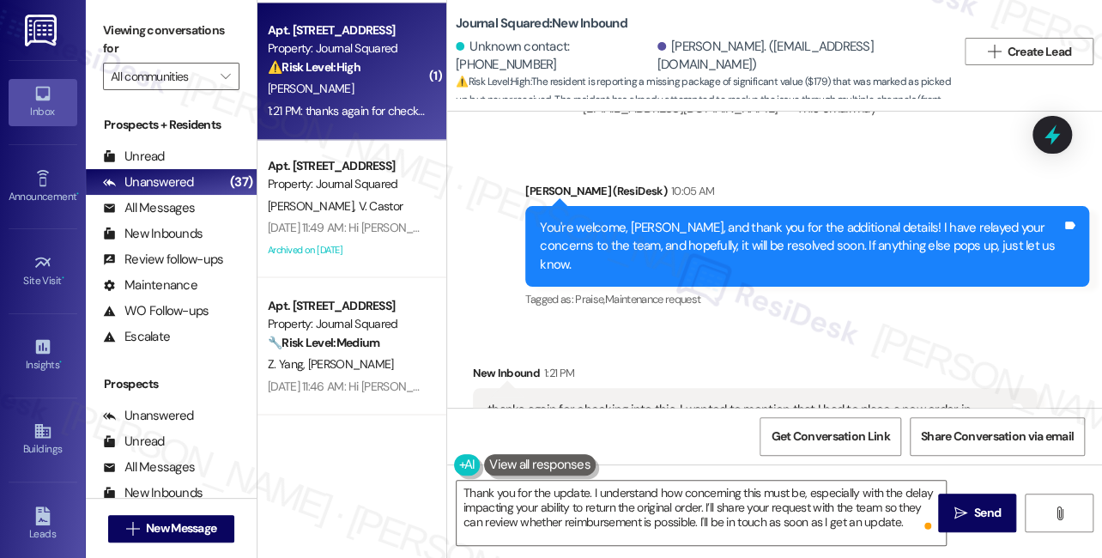
click at [124, 45] on label "Viewing conversations for" at bounding box center [171, 39] width 136 height 45
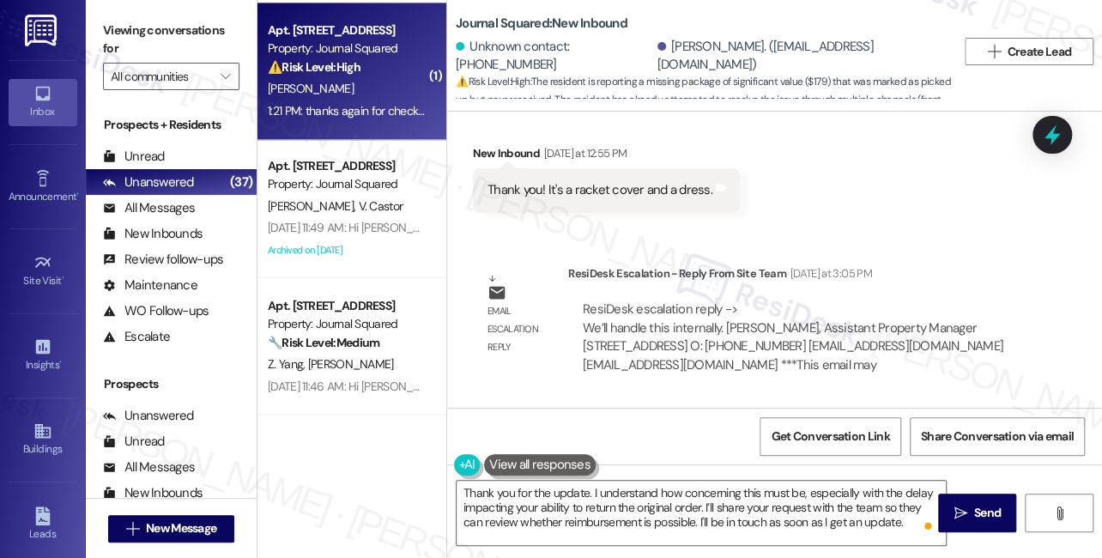
scroll to position [21319, 0]
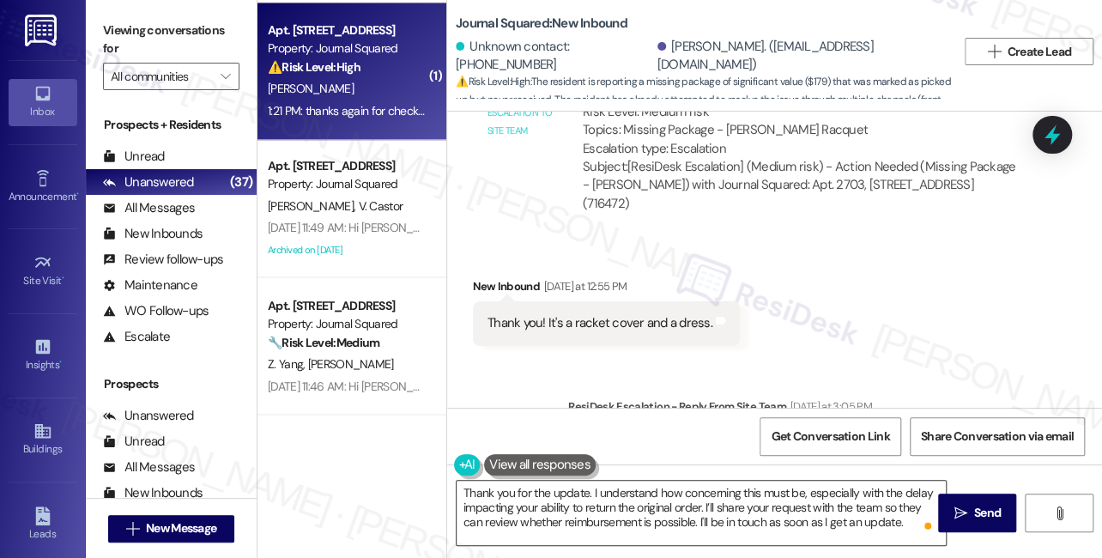
click at [669, 491] on textarea "Thank you for the update. I understand how concerning this must be, especially …" at bounding box center [701, 513] width 489 height 64
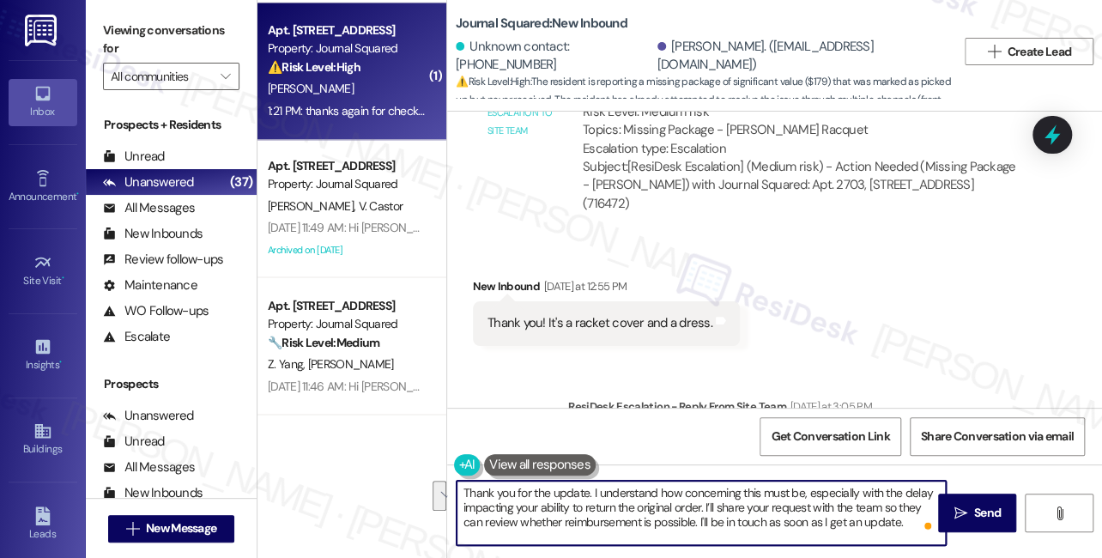
drag, startPoint x: 707, startPoint y: 506, endPoint x: 593, endPoint y: 486, distance: 116.0
click at [593, 486] on textarea "Thank you for the update. I understand how concerning this must be, especially …" at bounding box center [701, 513] width 489 height 64
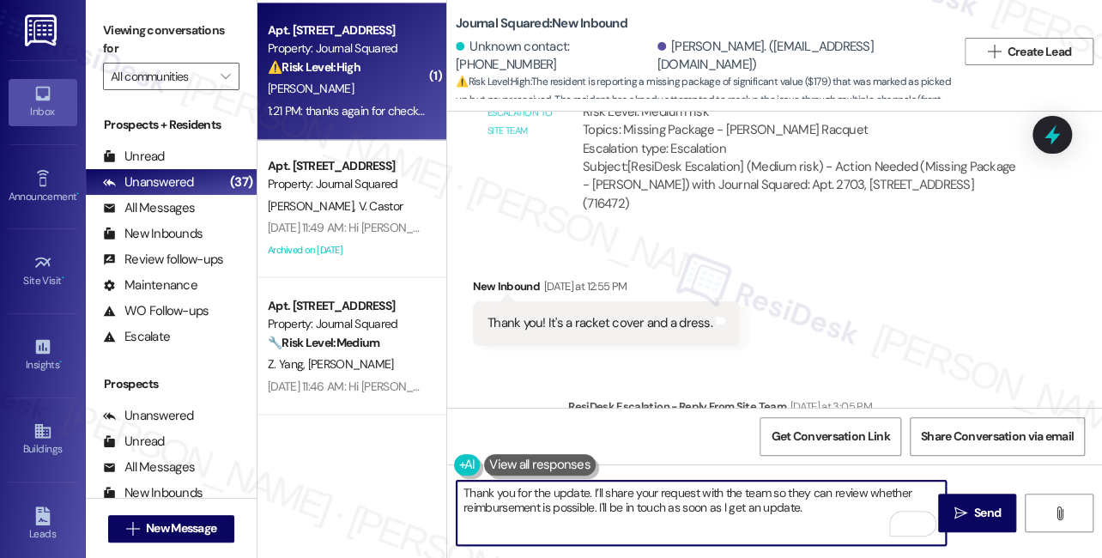
scroll to position [21553, 0]
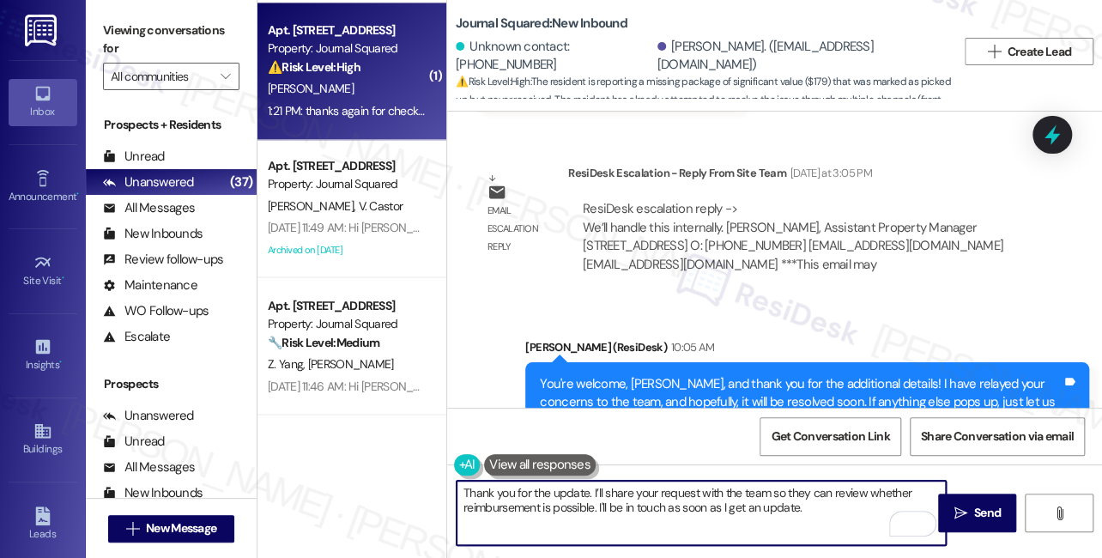
click at [778, 375] on div "You're welcome, Tianyu, and thank you for the additional details! I have relaye…" at bounding box center [801, 402] width 522 height 55
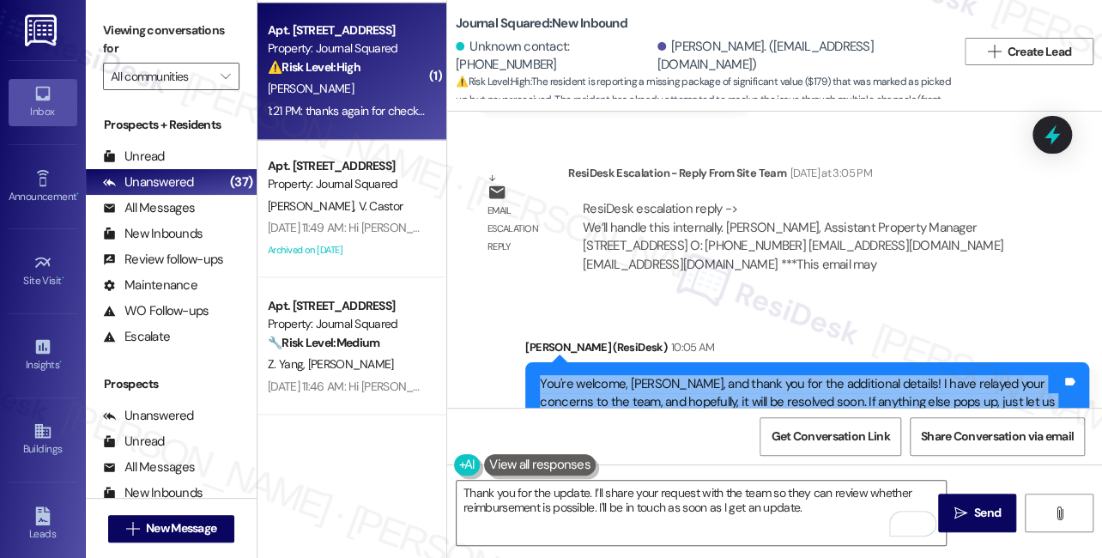
click at [778, 375] on div "You're welcome, Tianyu, and thank you for the additional details! I have relaye…" at bounding box center [801, 402] width 522 height 55
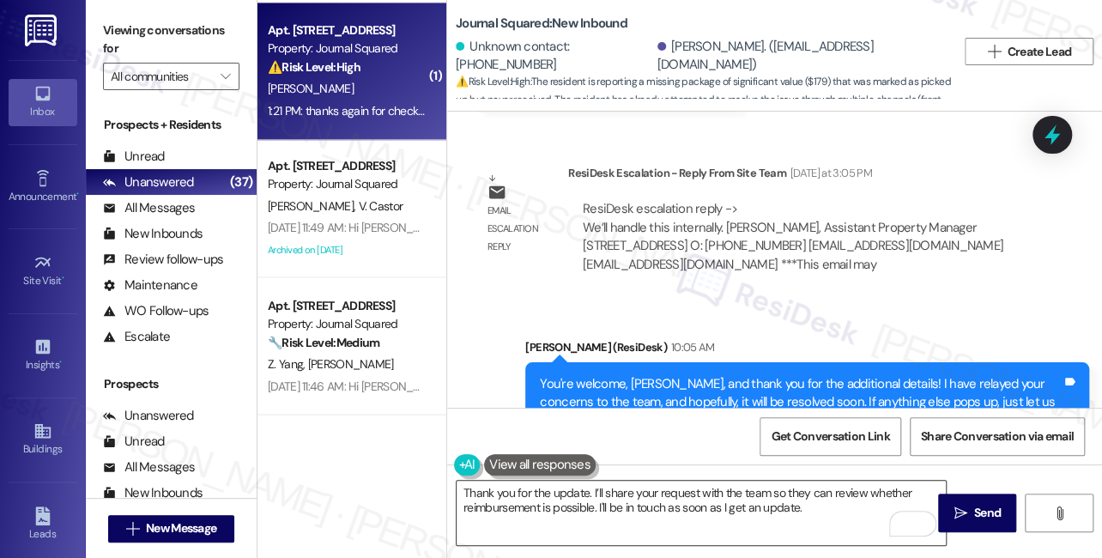
click at [820, 510] on textarea "Thank you for the update. I’ll share your request with the team so they can rev…" at bounding box center [701, 513] width 489 height 64
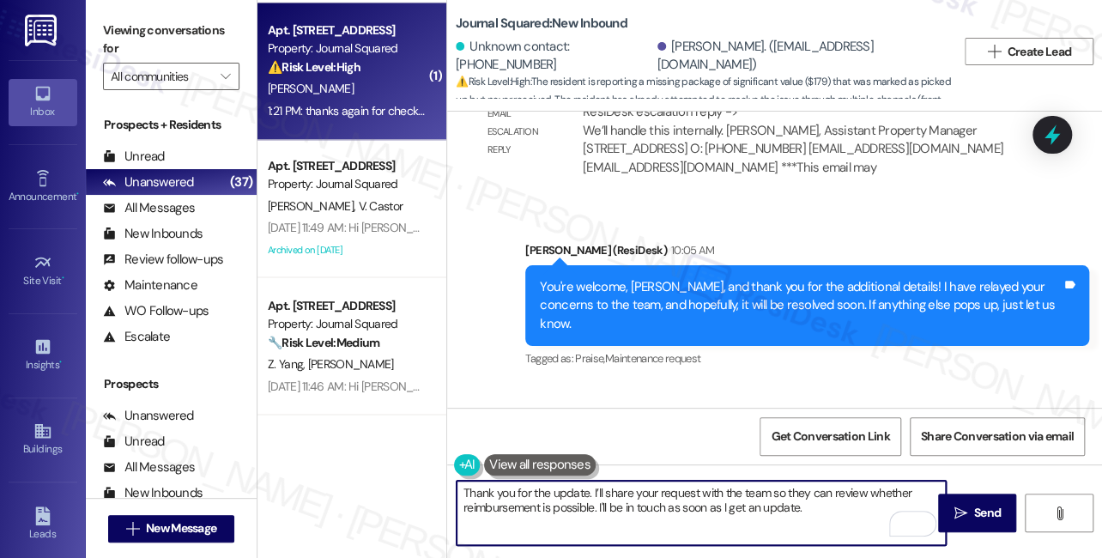
scroll to position [21709, 0]
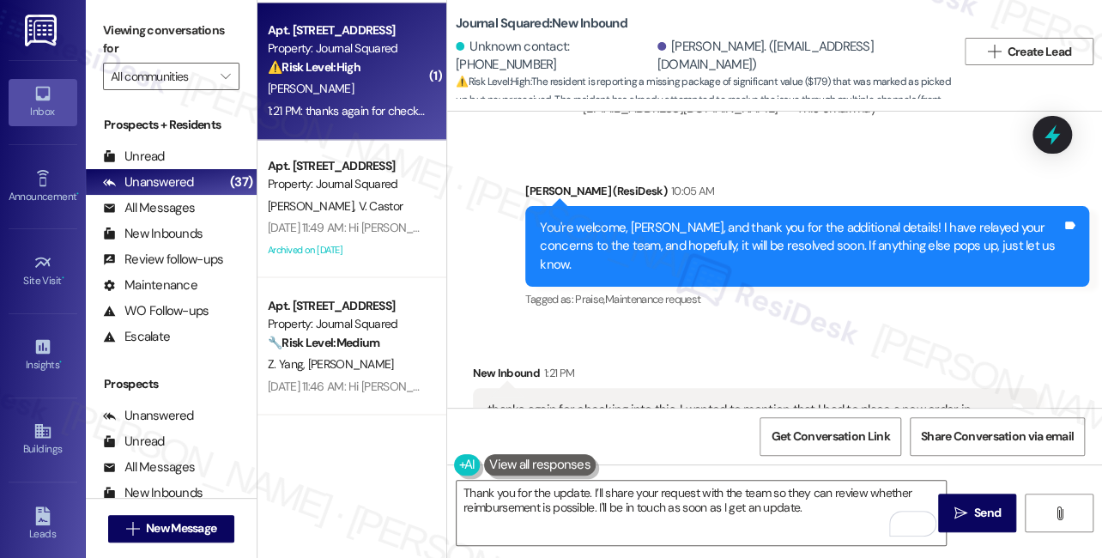
click at [772, 401] on div "thanks again for checking into this. I wanted to mention that I had to place a …" at bounding box center [748, 456] width 522 height 111
click at [771, 401] on div "thanks again for checking into this. I wanted to mention that I had to place a …" at bounding box center [748, 456] width 522 height 111
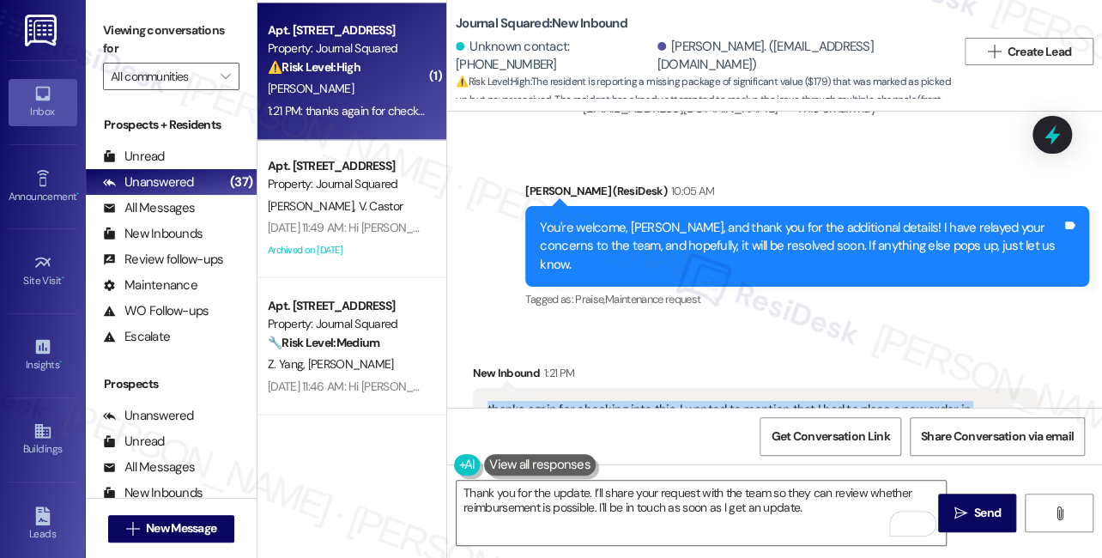
click at [771, 401] on div "thanks again for checking into this. I wanted to mention that I had to place a …" at bounding box center [748, 456] width 522 height 111
click at [741, 401] on div "thanks again for checking into this. I wanted to mention that I had to place a …" at bounding box center [748, 456] width 522 height 111
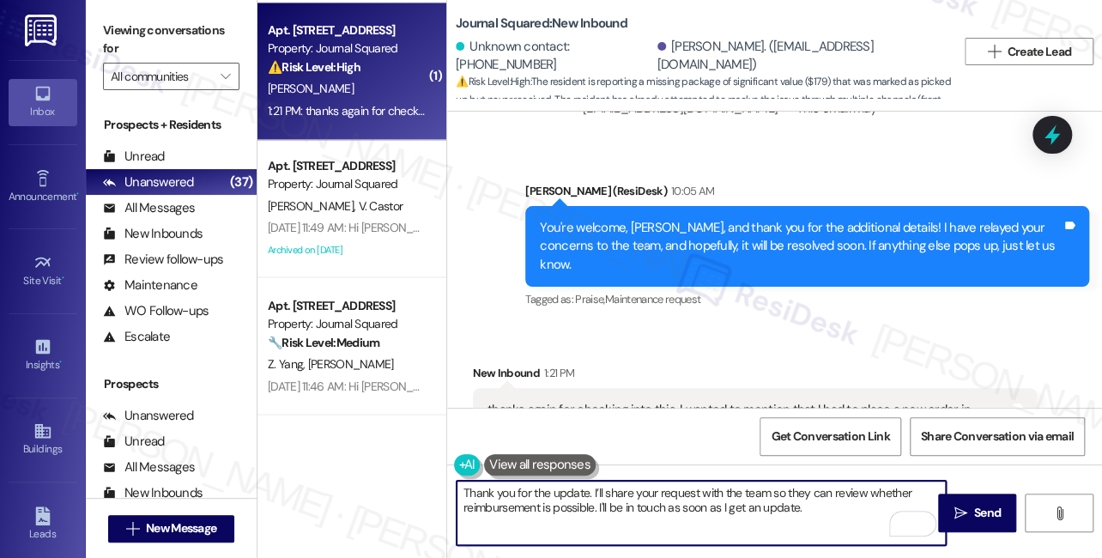
click at [814, 511] on textarea "Thank you for the update. I’ll share your request with the team so they can rev…" at bounding box center [701, 513] width 489 height 64
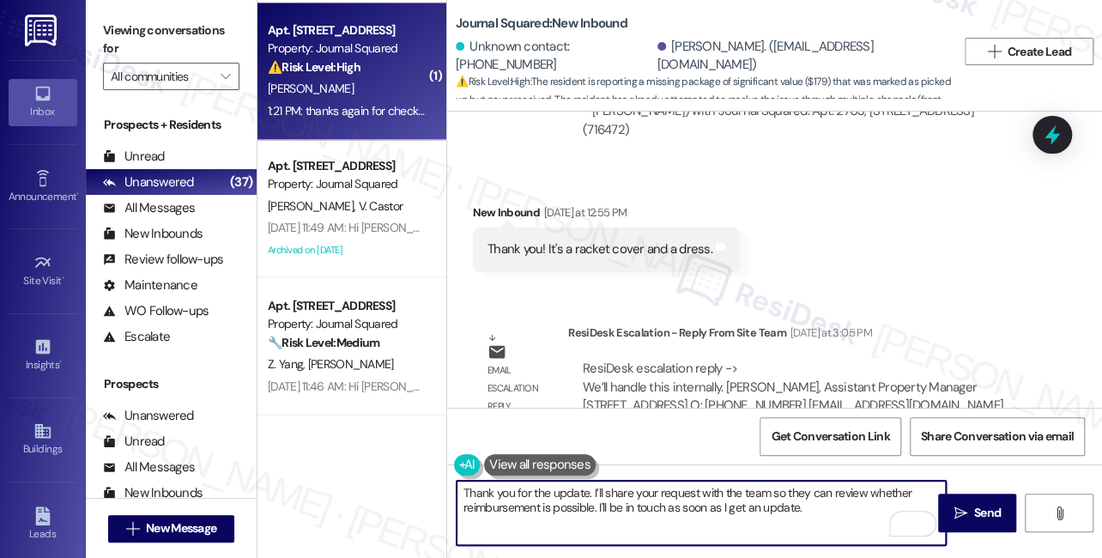
scroll to position [21475, 0]
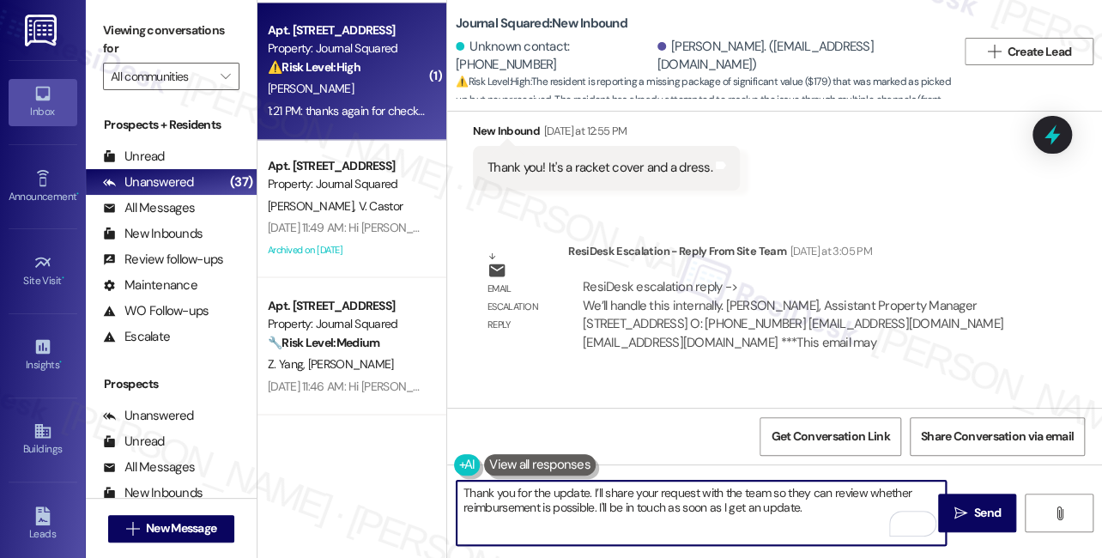
click at [723, 453] on div "You're welcome, Tianyu, and thank you for the additional details! I have relaye…" at bounding box center [801, 480] width 522 height 55
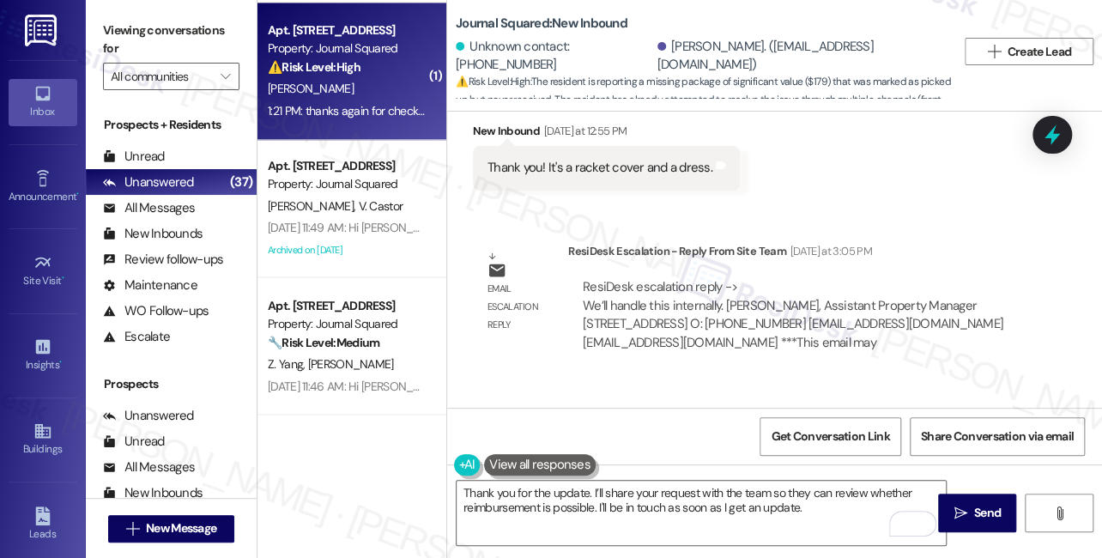
click at [723, 453] on div "You're welcome, Tianyu, and thank you for the additional details! I have relaye…" at bounding box center [801, 480] width 522 height 55
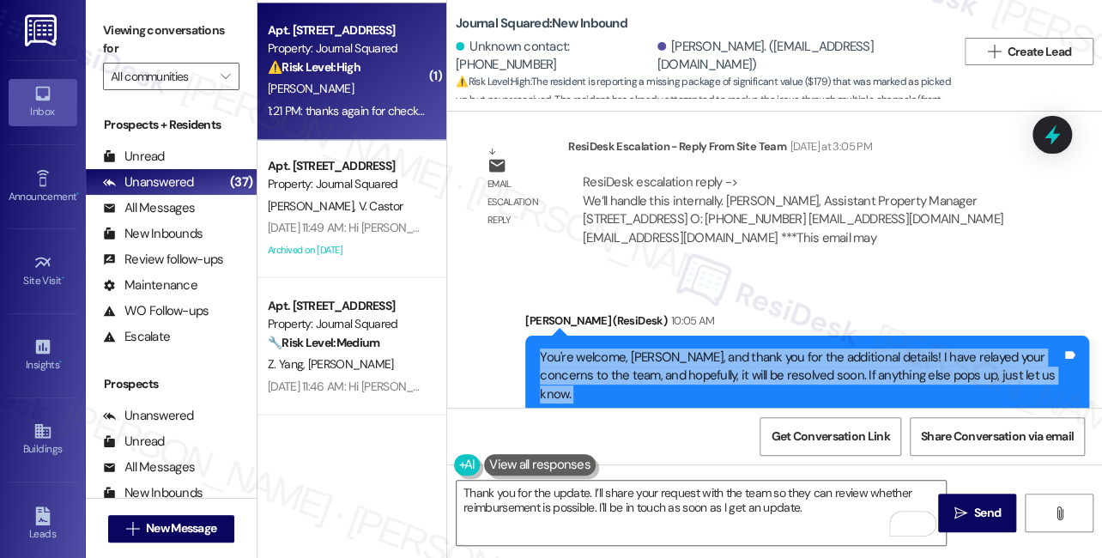
scroll to position [21709, 0]
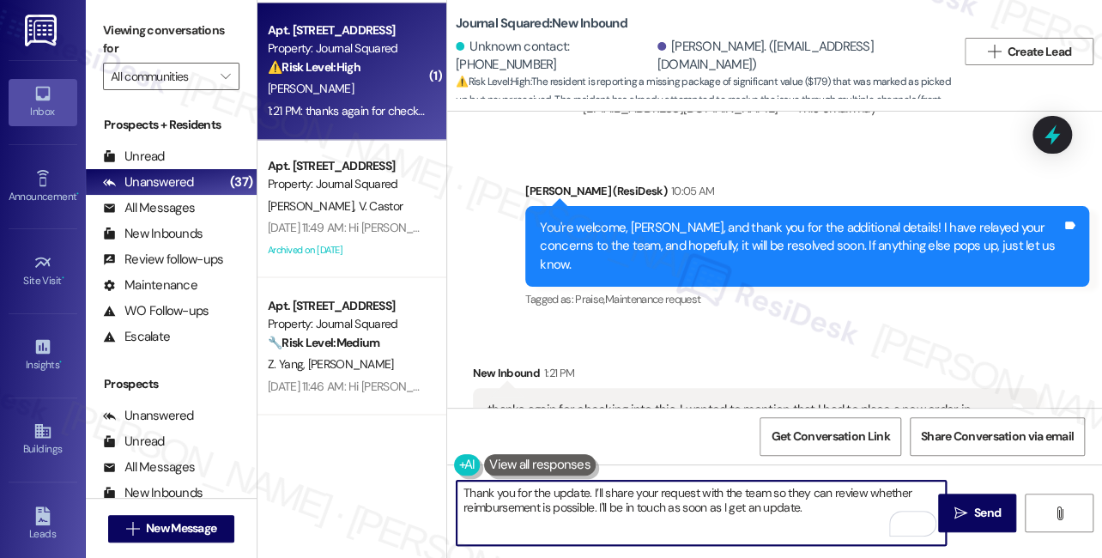
click at [640, 486] on textarea "Thank you for the update. I’ll share your request with the team so they can rev…" at bounding box center [701, 513] width 489 height 64
click at [833, 516] on textarea "Thank you for the update. I’ll share your request with the team so they can rev…" at bounding box center [701, 513] width 489 height 64
drag, startPoint x: 817, startPoint y: 507, endPoint x: 753, endPoint y: 511, distance: 64.5
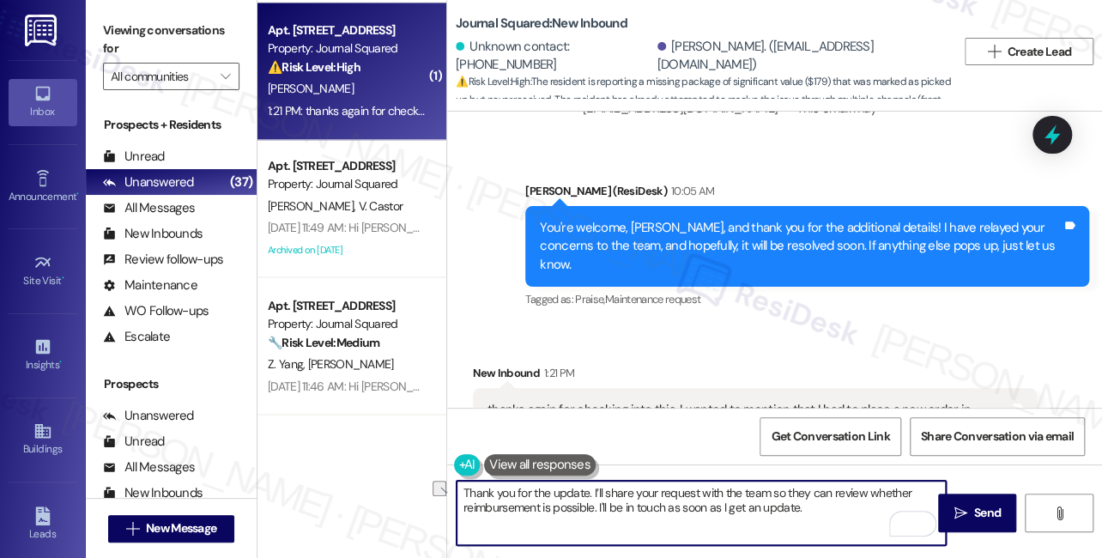
click at [753, 511] on textarea "Thank you for the update. I’ll share your request with the team so they can rev…" at bounding box center [701, 513] width 489 height 64
type textarea "Thank you for the update. I’ll share your request with the team so they can rev…"
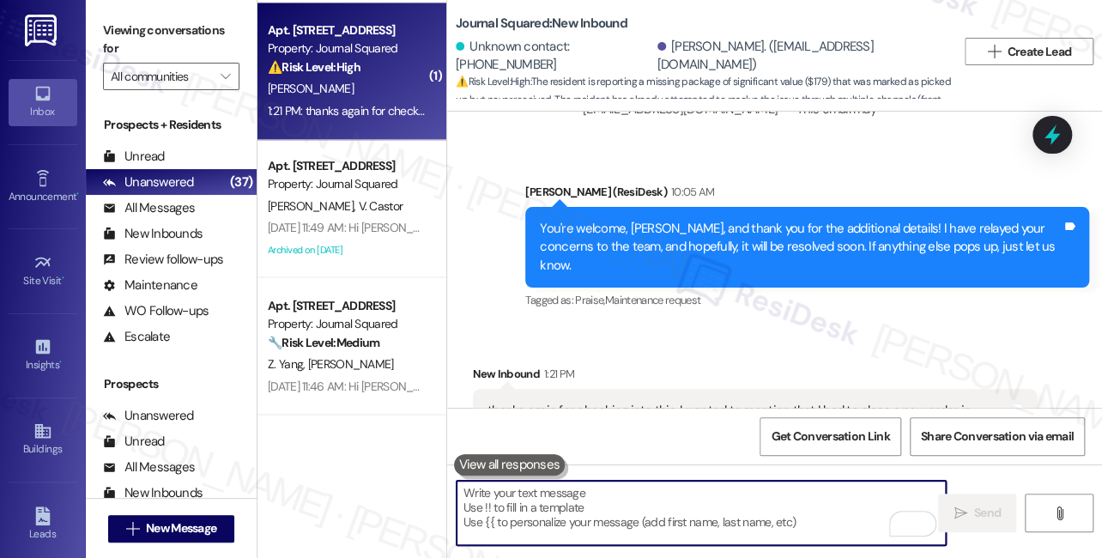
scroll to position [21846, 0]
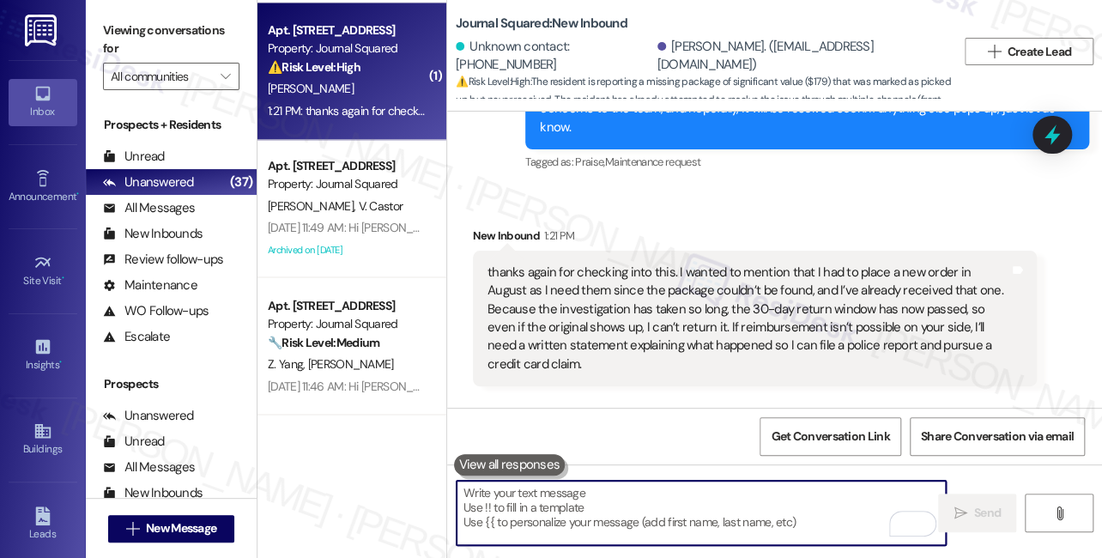
click at [688, 475] on div "Thank you for the update. I’ll share your request with the team so they can rev…" at bounding box center [801, 493] width 522 height 37
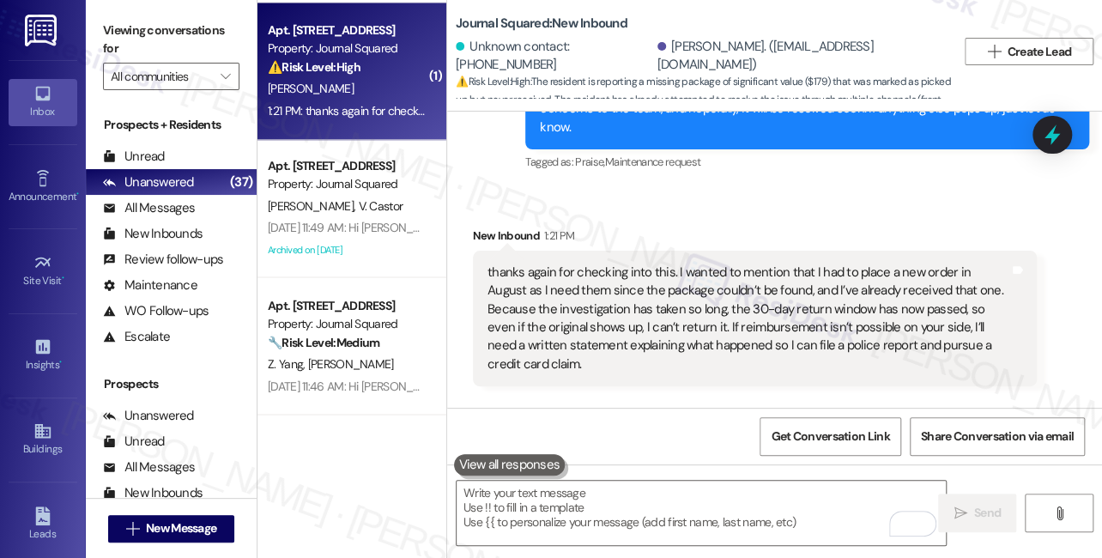
click at [688, 475] on div "Thank you for the update. I’ll share your request with the team so they can rev…" at bounding box center [801, 493] width 522 height 37
click at [718, 263] on div "thanks again for checking into this. I wanted to mention that I had to place a …" at bounding box center [748, 318] width 522 height 111
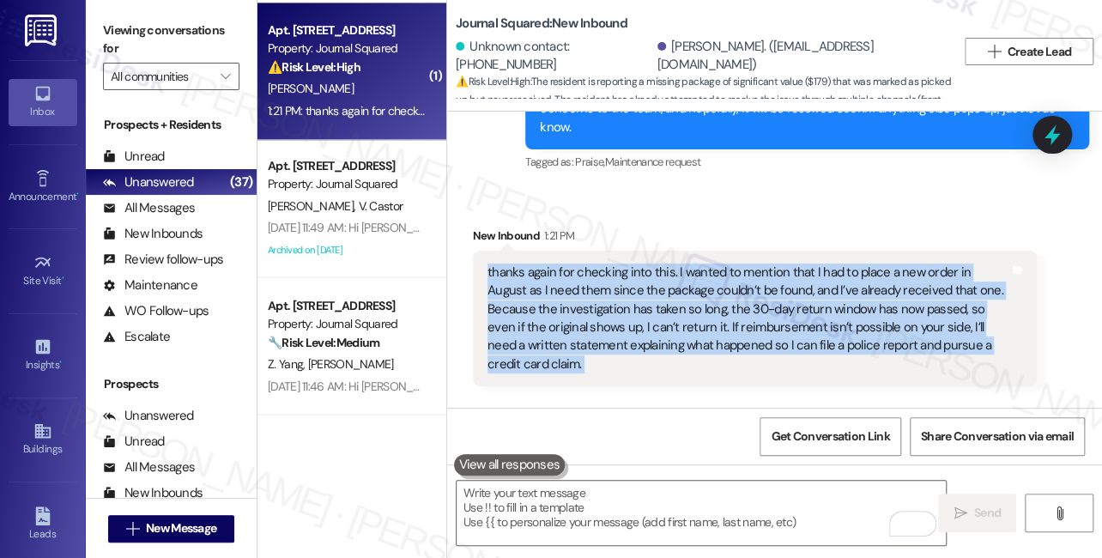
click at [718, 263] on div "thanks again for checking into this. I wanted to mention that I had to place a …" at bounding box center [748, 318] width 522 height 111
click at [721, 263] on div "thanks again for checking into this. I wanted to mention that I had to place a …" at bounding box center [748, 318] width 522 height 111
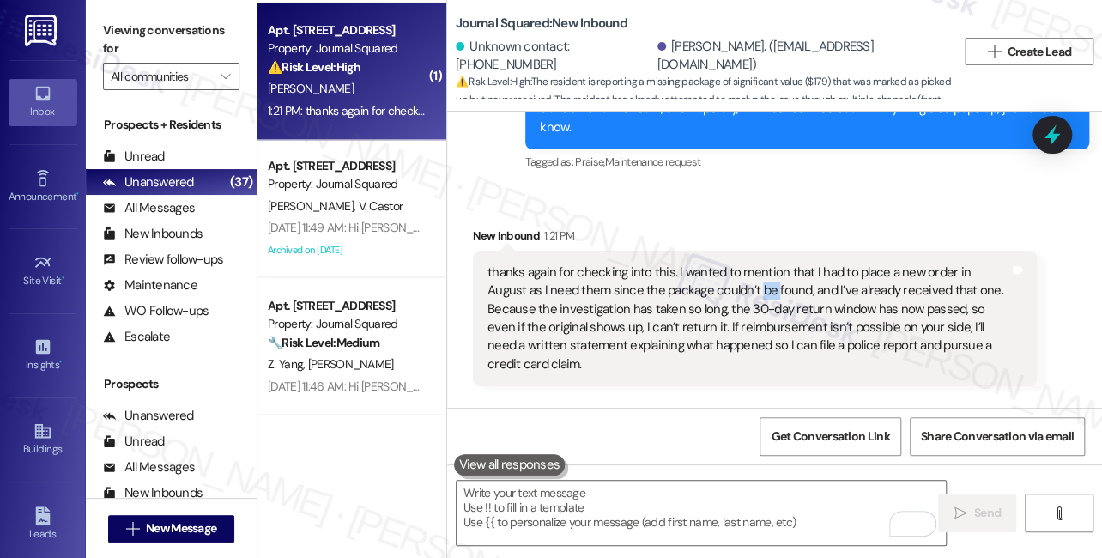
click at [721, 263] on div "thanks again for checking into this. I wanted to mention that I had to place a …" at bounding box center [748, 318] width 522 height 111
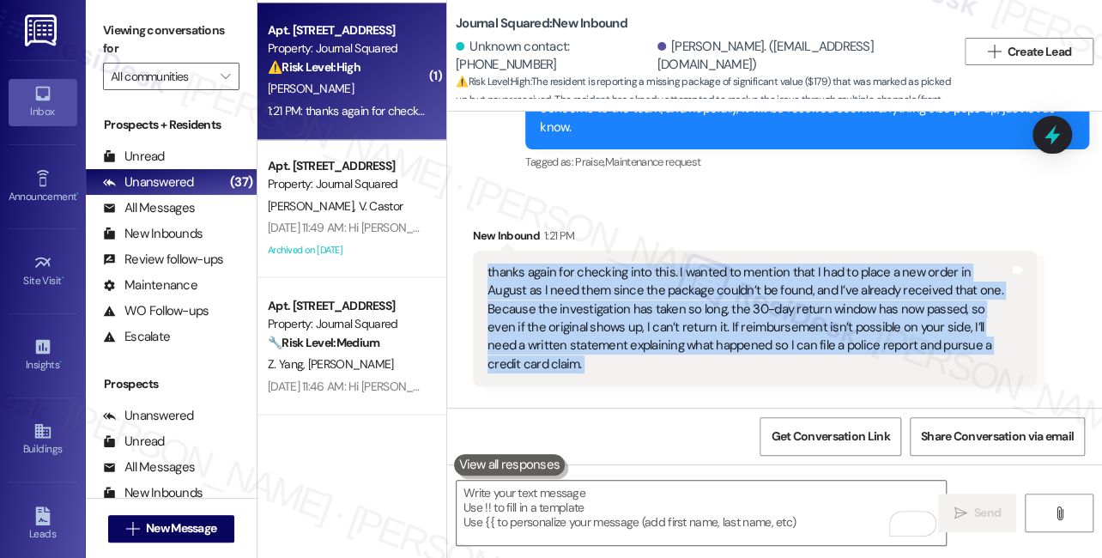
click at [721, 263] on div "thanks again for checking into this. I wanted to mention that I had to place a …" at bounding box center [748, 318] width 522 height 111
click at [613, 263] on div "thanks again for checking into this. I wanted to mention that I had to place a …" at bounding box center [748, 318] width 522 height 111
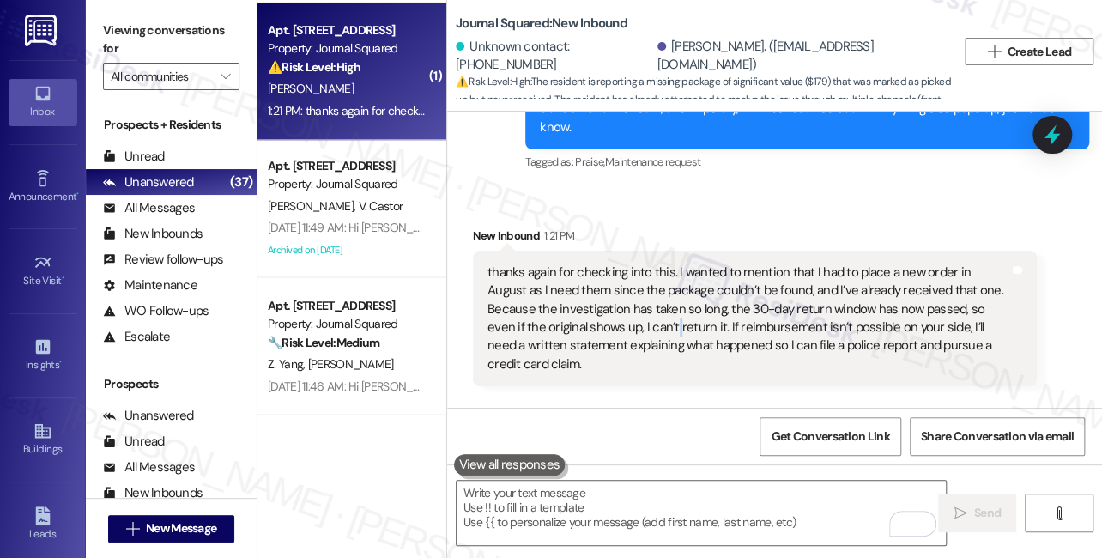
click at [613, 263] on div "thanks again for checking into this. I wanted to mention that I had to place a …" at bounding box center [748, 318] width 522 height 111
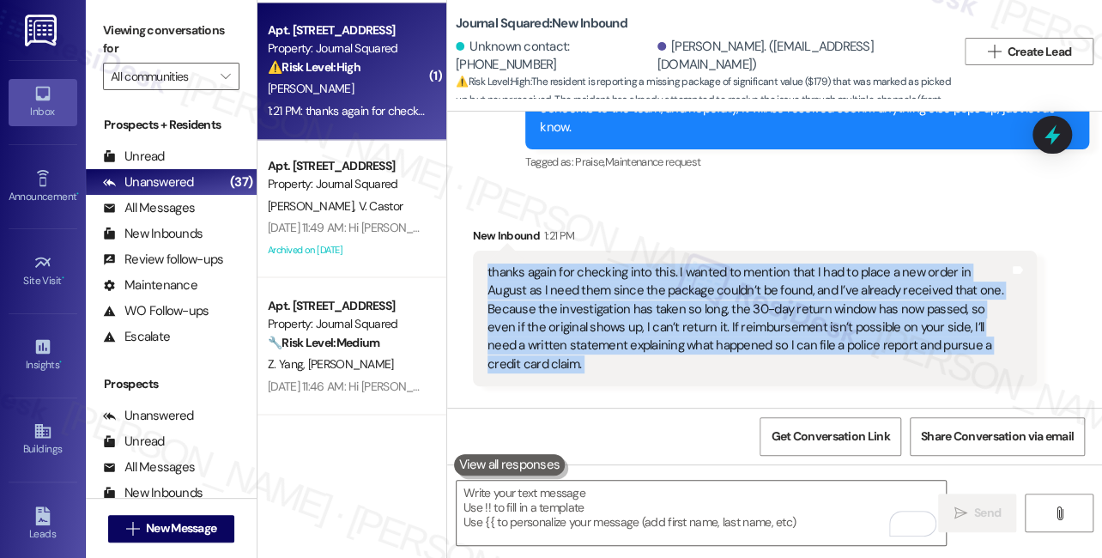
click at [613, 263] on div "thanks again for checking into this. I wanted to mention that I had to place a …" at bounding box center [748, 318] width 522 height 111
click at [700, 263] on div "thanks again for checking into this. I wanted to mention that I had to place a …" at bounding box center [748, 318] width 522 height 111
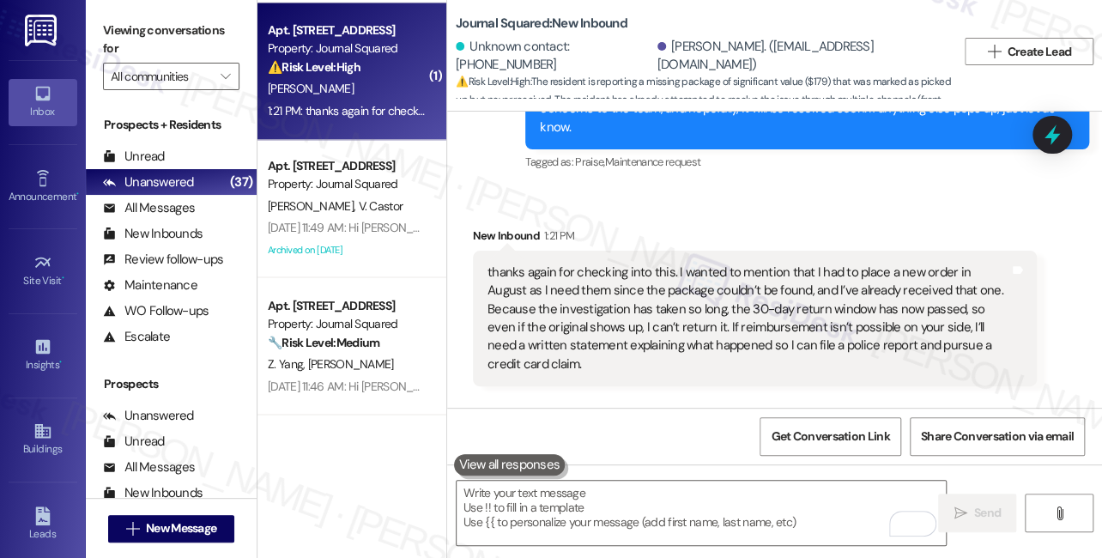
click at [117, 31] on label "Viewing conversations for" at bounding box center [171, 39] width 136 height 45
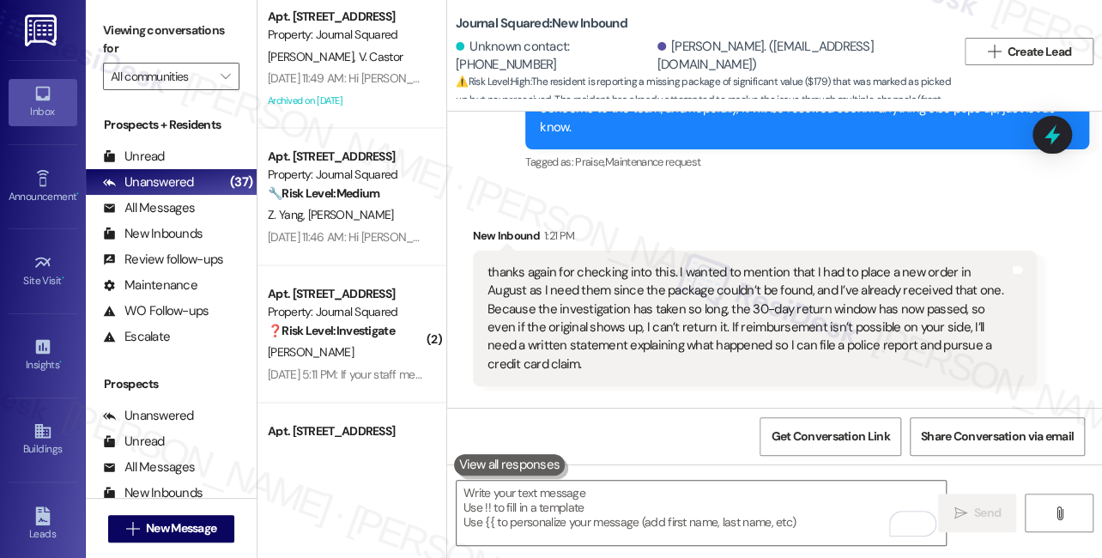
scroll to position [4254, 0]
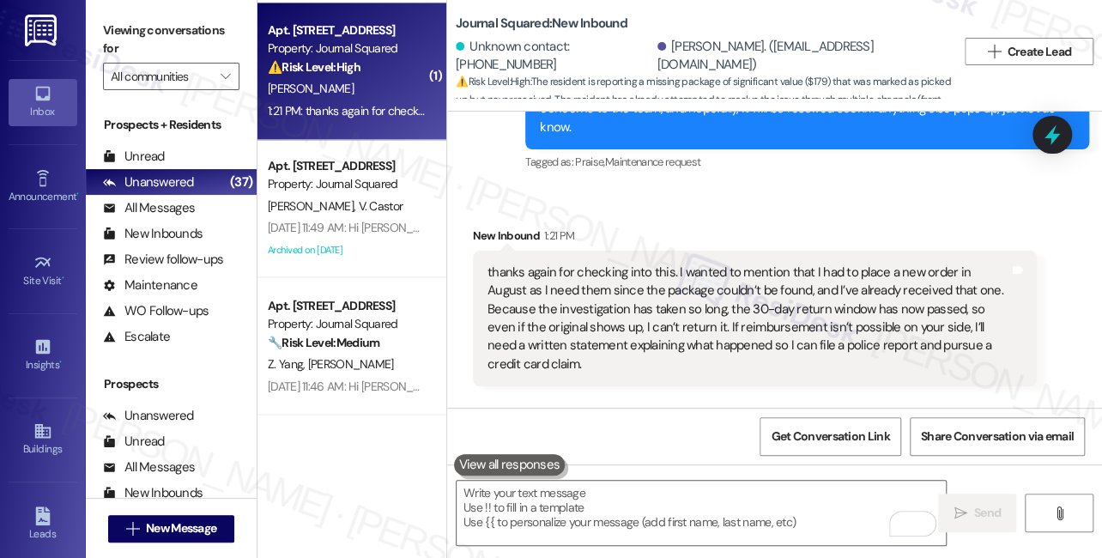
click at [723, 399] on div "Sent via SMS Sarah 3:16 PM Thank you for the update. I’ll share your request wi…" at bounding box center [774, 468] width 655 height 138
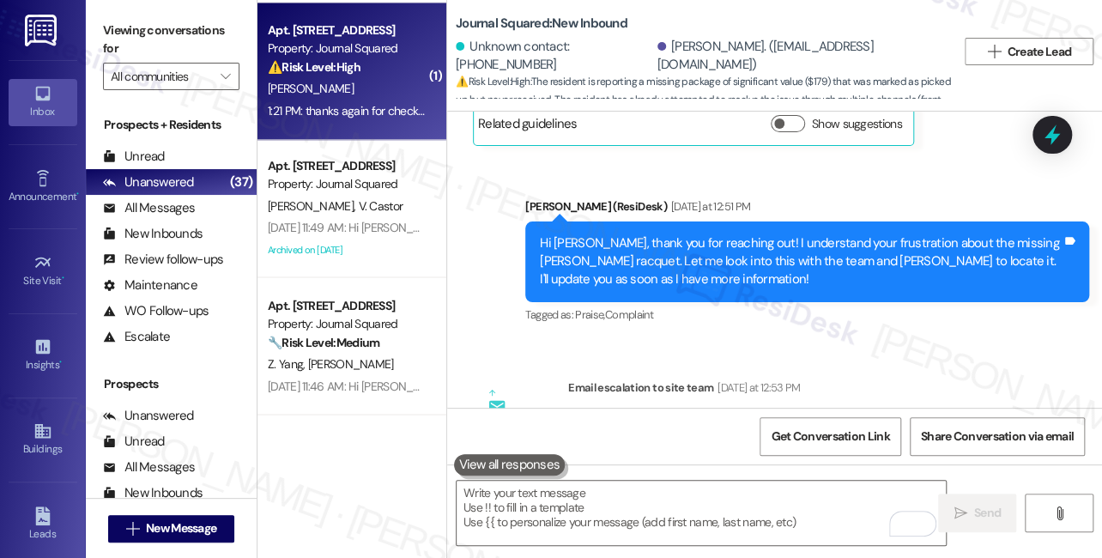
scroll to position [21066, 0]
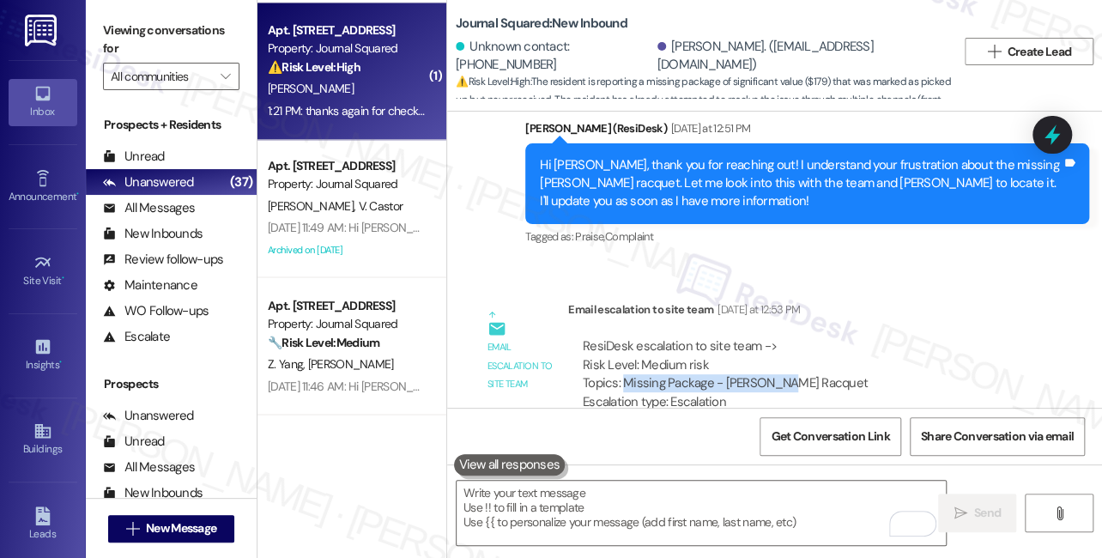
drag, startPoint x: 644, startPoint y: 307, endPoint x: 782, endPoint y: 309, distance: 138.2
click at [782, 337] on div "ResiDesk escalation to site team -> Risk Level: Medium risk Topics: Missing Pac…" at bounding box center [802, 374] width 439 height 74
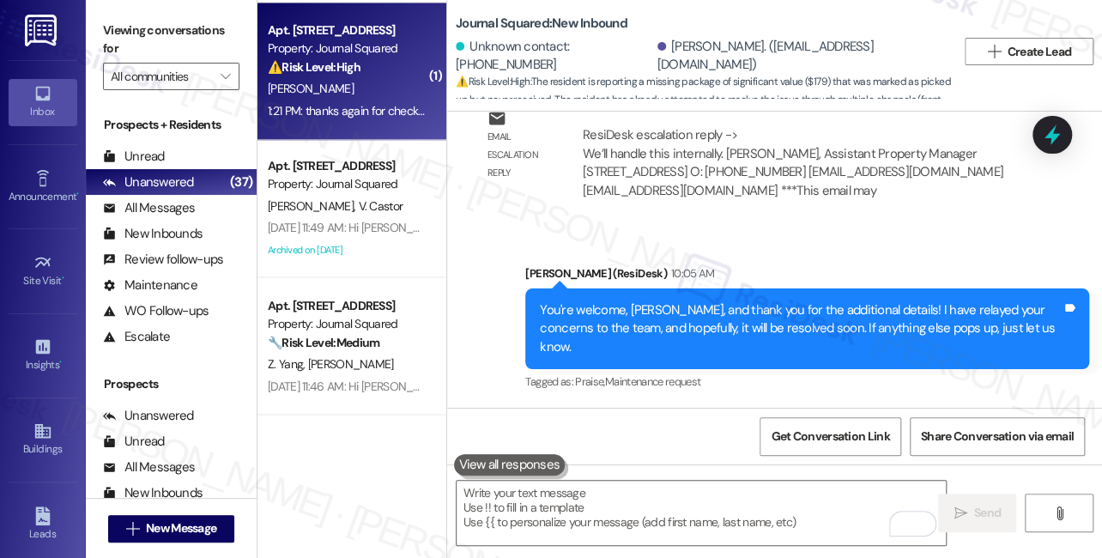
scroll to position [21846, 0]
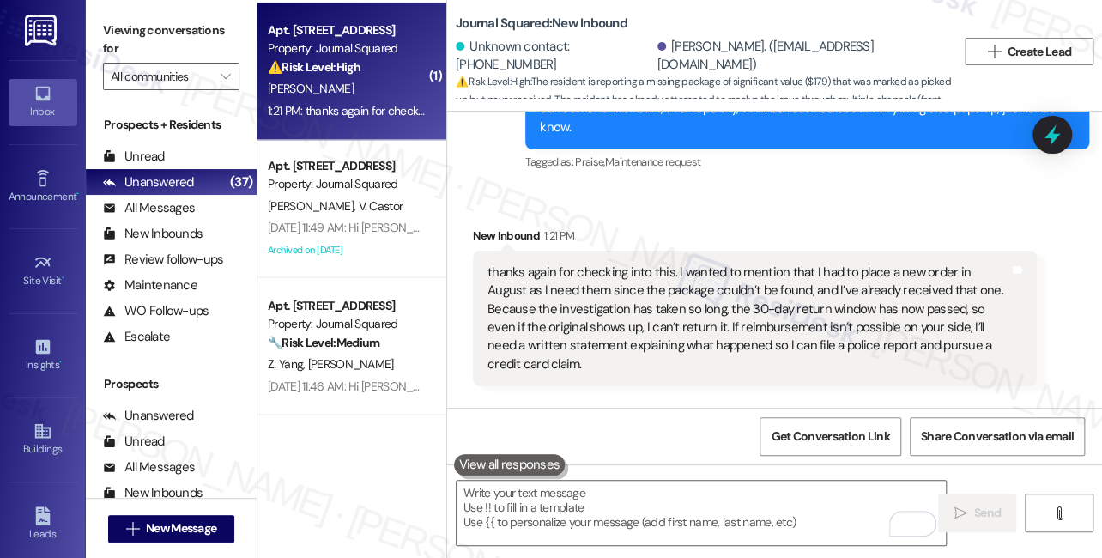
click at [589, 263] on div "thanks again for checking into this. I wanted to mention that I had to place a …" at bounding box center [748, 318] width 522 height 111
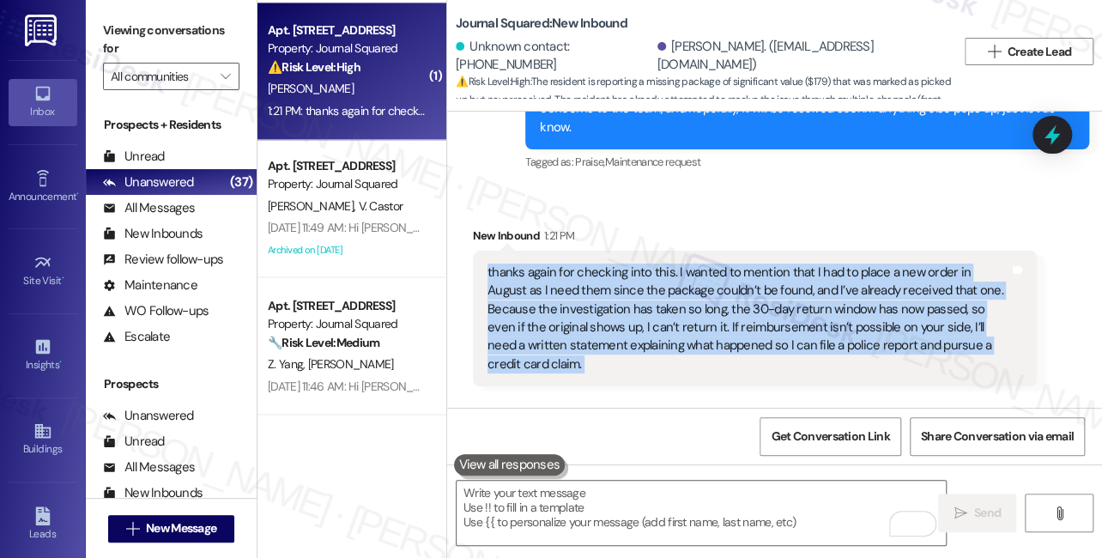
click at [589, 263] on div "thanks again for checking into this. I wanted to mention that I had to place a …" at bounding box center [748, 318] width 522 height 111
click at [723, 263] on div "thanks again for checking into this. I wanted to mention that I had to place a …" at bounding box center [748, 318] width 522 height 111
drag, startPoint x: 684, startPoint y: 155, endPoint x: 874, endPoint y: 233, distance: 205.1
click at [874, 263] on div "thanks again for checking into this. I wanted to mention that I had to place a …" at bounding box center [748, 318] width 522 height 111
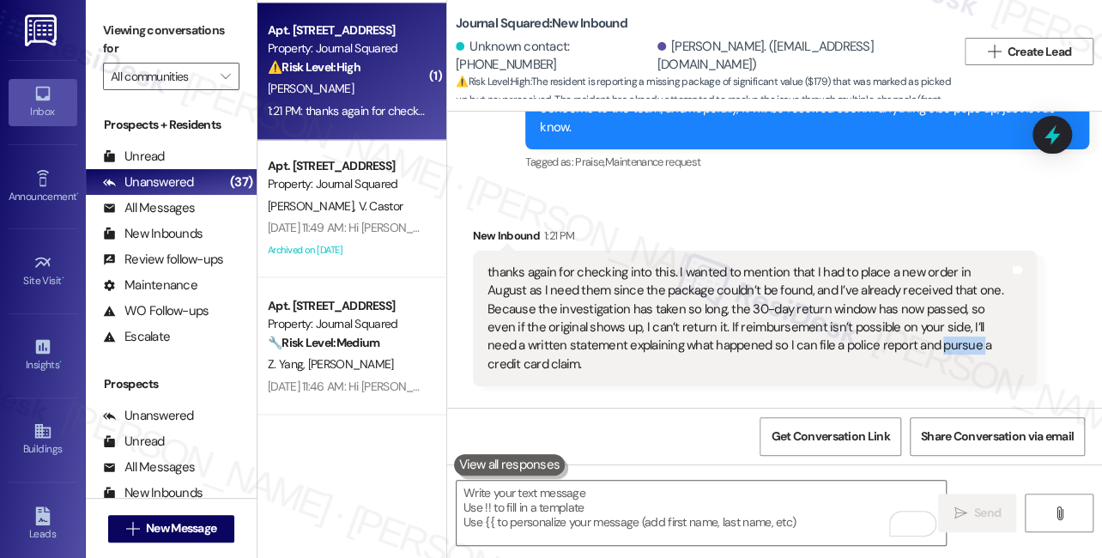
click at [874, 263] on div "thanks again for checking into this. I wanted to mention that I had to place a …" at bounding box center [748, 318] width 522 height 111
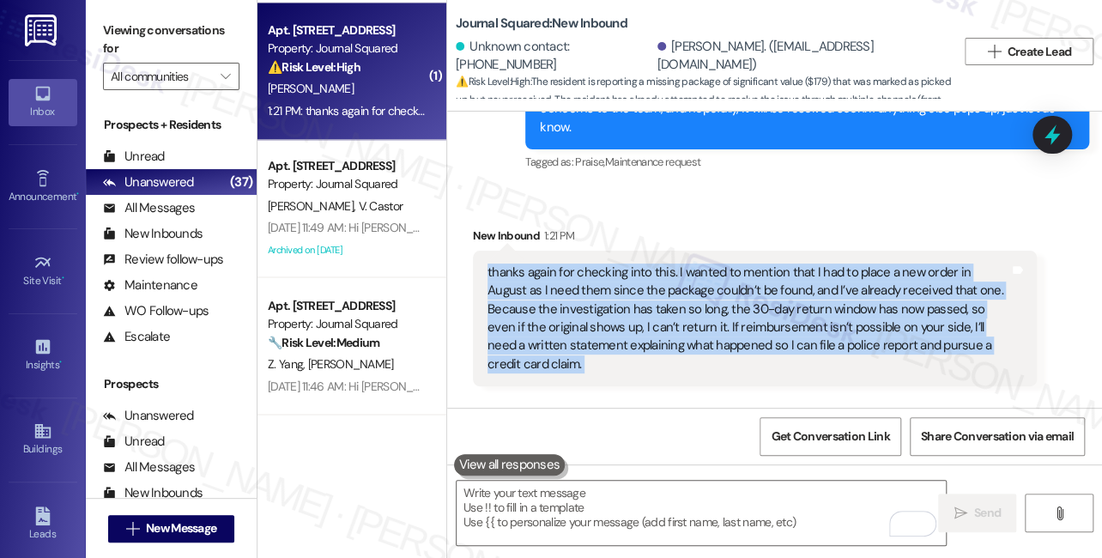
click at [874, 263] on div "thanks again for checking into this. I wanted to mention that I had to place a …" at bounding box center [748, 318] width 522 height 111
click at [922, 263] on div "thanks again for checking into this. I wanted to mention that I had to place a …" at bounding box center [748, 318] width 522 height 111
drag, startPoint x: 1001, startPoint y: 236, endPoint x: 673, endPoint y: 159, distance: 336.8
click at [673, 263] on div "thanks again for checking into this. I wanted to mention that I had to place a …" at bounding box center [748, 318] width 522 height 111
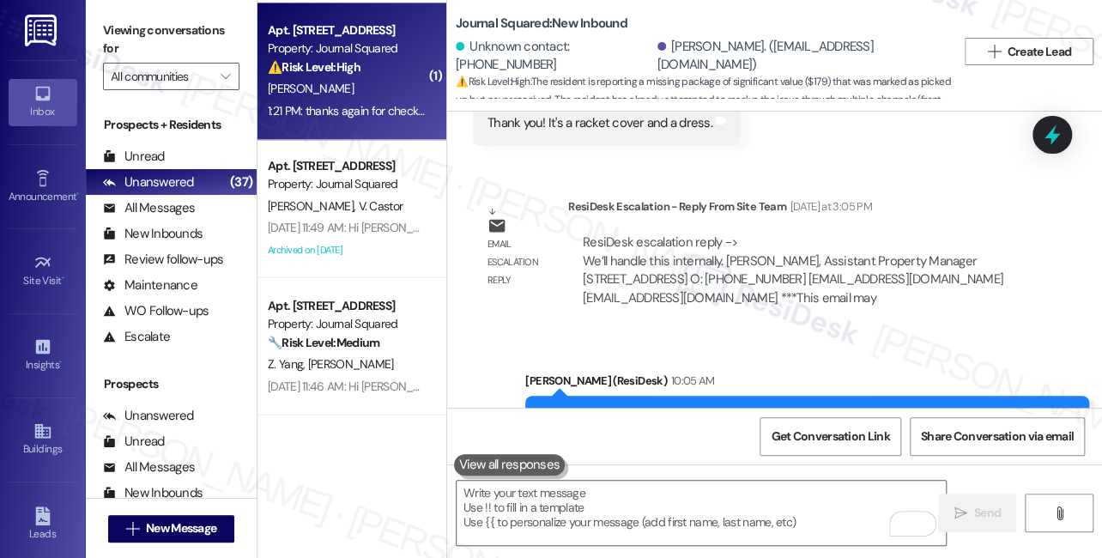
scroll to position [21690, 0]
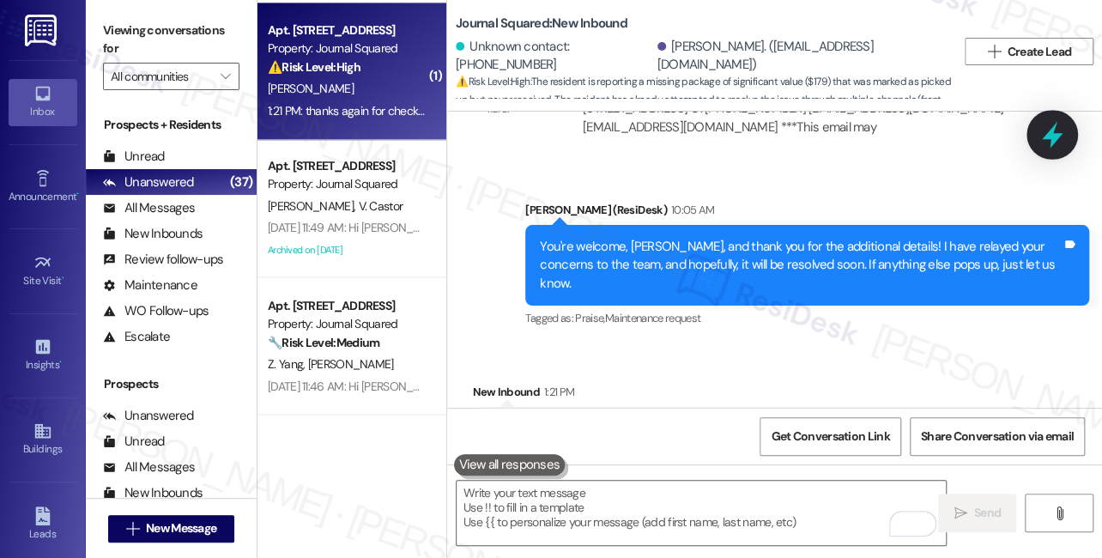
click at [1053, 148] on div at bounding box center [1051, 134] width 51 height 49
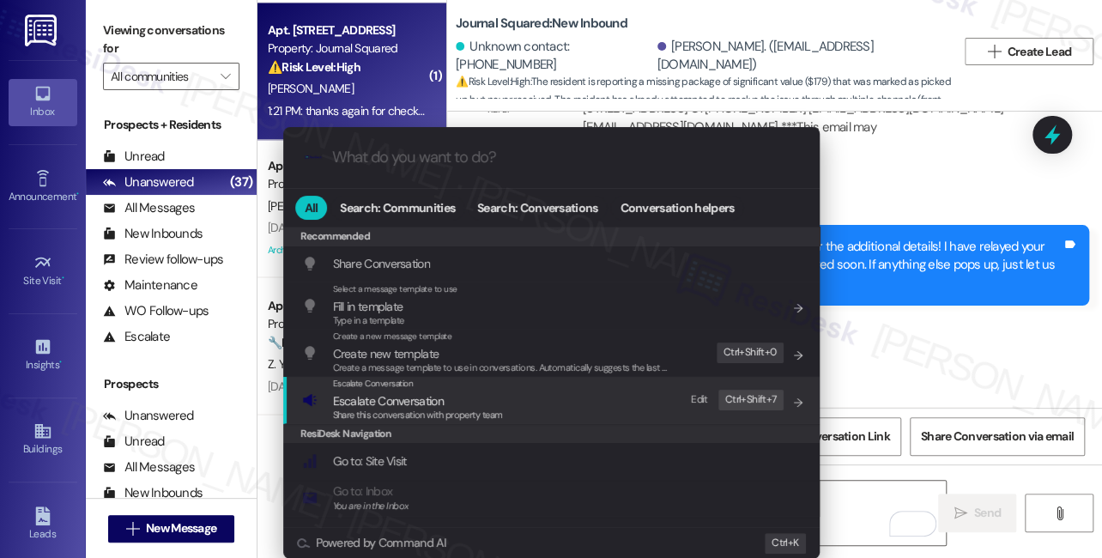
click at [455, 419] on span "Share this conversation with property team" at bounding box center [418, 415] width 170 height 12
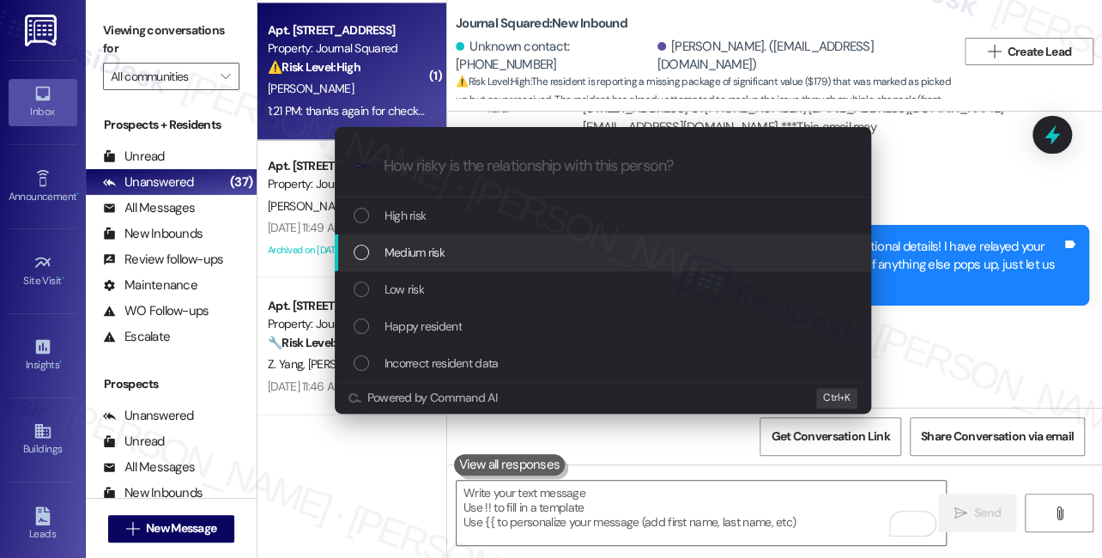
click at [449, 253] on div "Medium risk" at bounding box center [605, 252] width 502 height 19
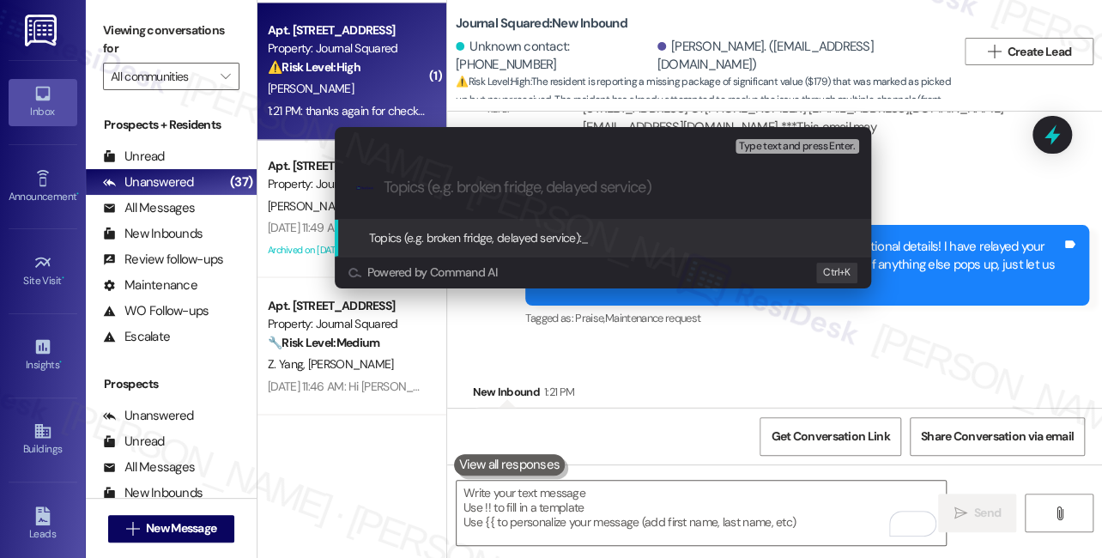
paste input "Request for Reimbursement or Written Statement Regarding Missing Package"
type input "Request for Reimbursement or Written Statement Regarding Missing Package"
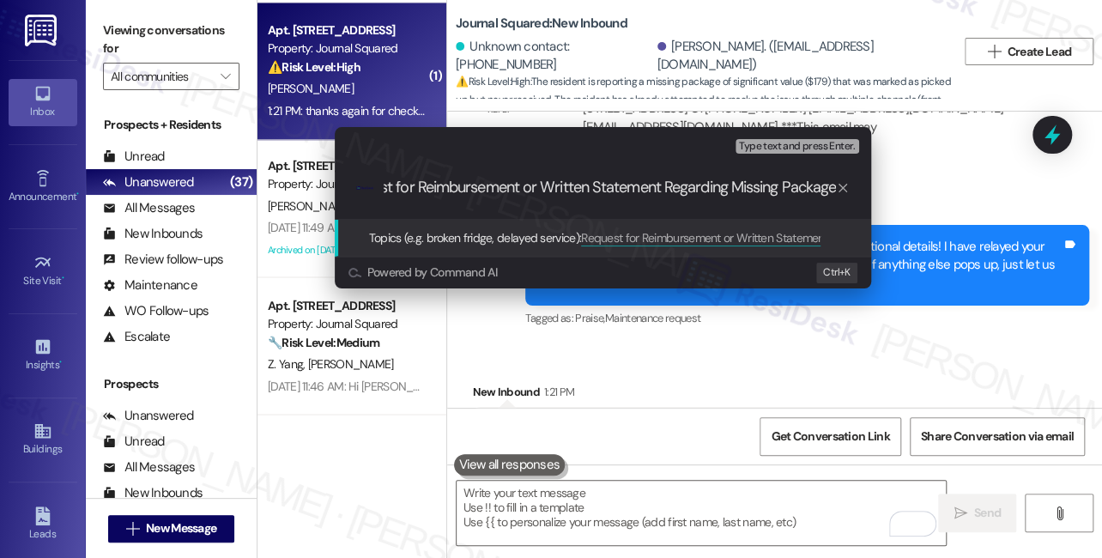
scroll to position [0, 0]
drag, startPoint x: 516, startPoint y: 187, endPoint x: 299, endPoint y: 181, distance: 217.2
click at [299, 181] on div "Escalate Conversation Medium risk Topics (e.g. broken fridge, delayed service) …" at bounding box center [551, 279] width 1102 height 558
click at [487, 186] on input "Request for Reimbursement or Written Statement Regarding Missing Package" at bounding box center [610, 188] width 452 height 18
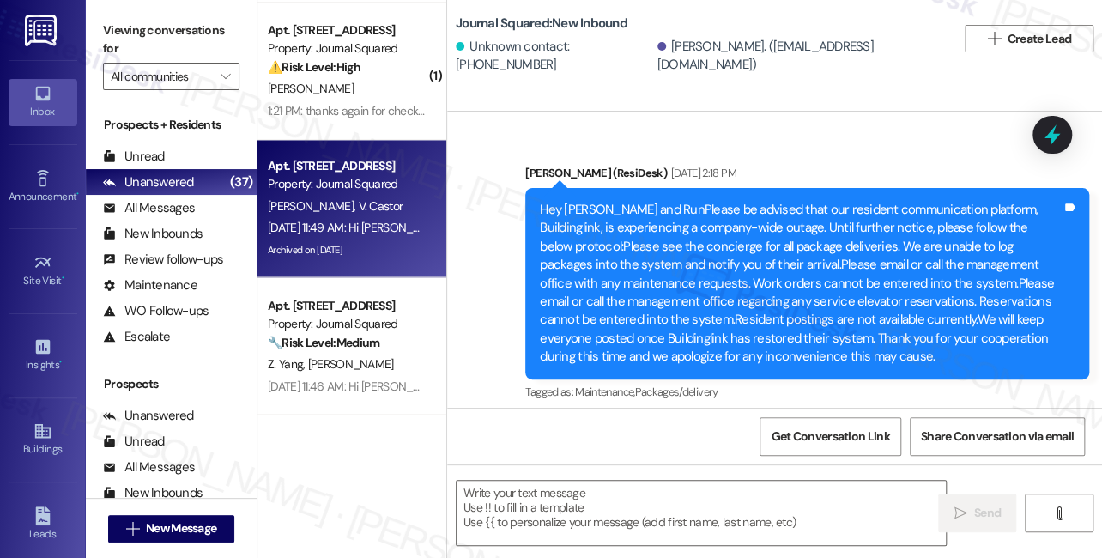
scroll to position [22016, 0]
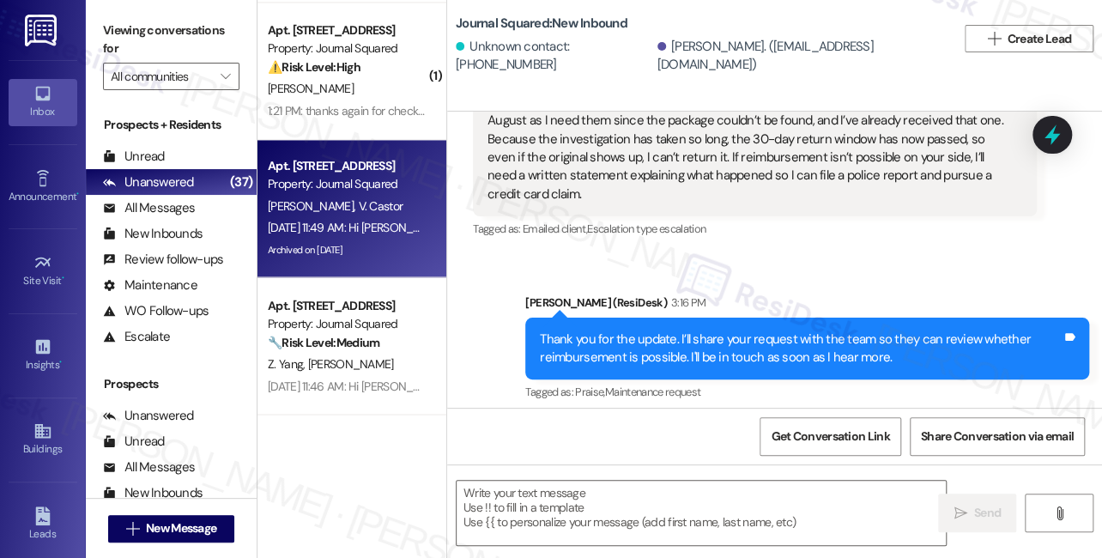
type textarea "Fetching suggested responses. Please feel free to read through the conversation…"
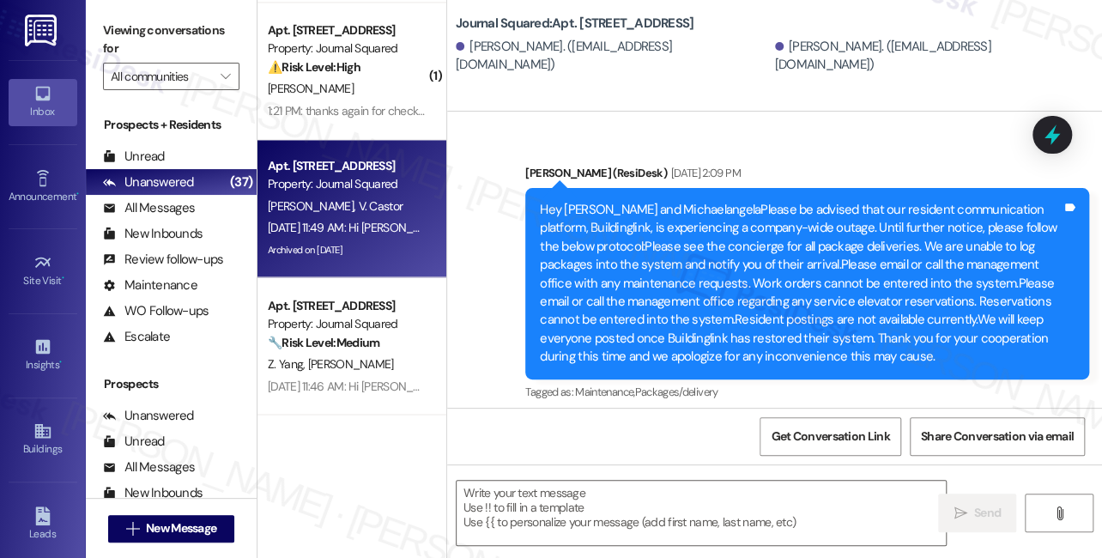
type textarea "Fetching suggested responses. Please feel free to read through the conversation…"
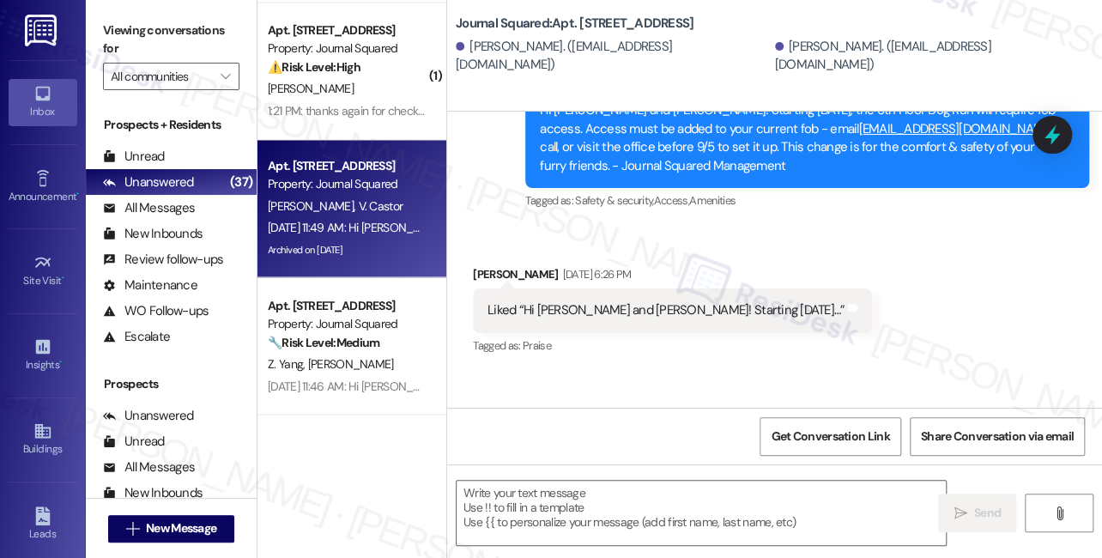
scroll to position [24432, 0]
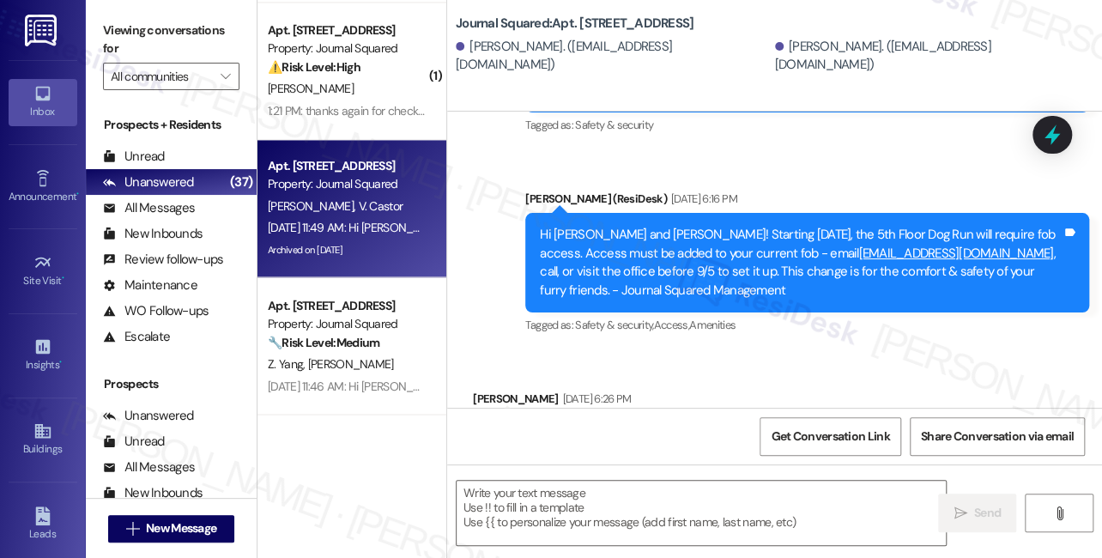
click at [556, 426] on div "Liked “Hi Van Kristian and Michaelangela! Starting 9/5/25…”" at bounding box center [665, 435] width 357 height 18
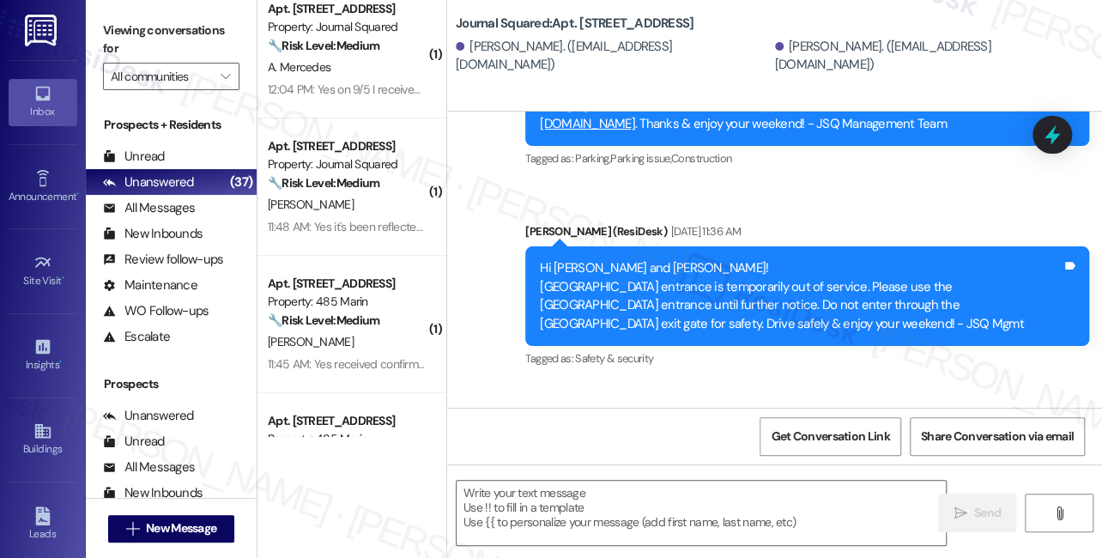
scroll to position [0, 0]
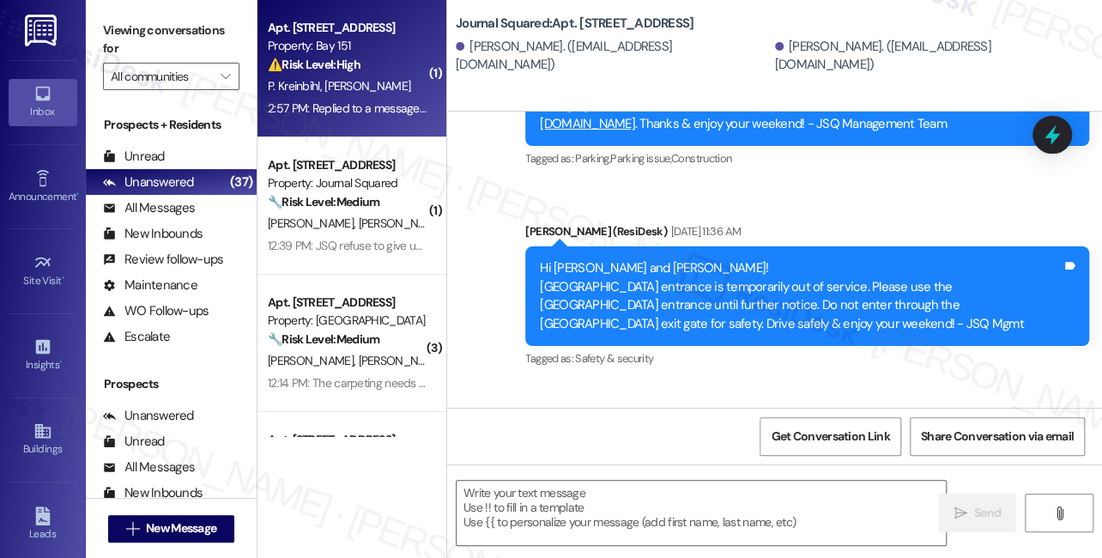
click at [358, 104] on div "2:57 PM: Replied to a message:Y B 2:57 PM: Replied to a message:Y B" at bounding box center [352, 107] width 169 height 15
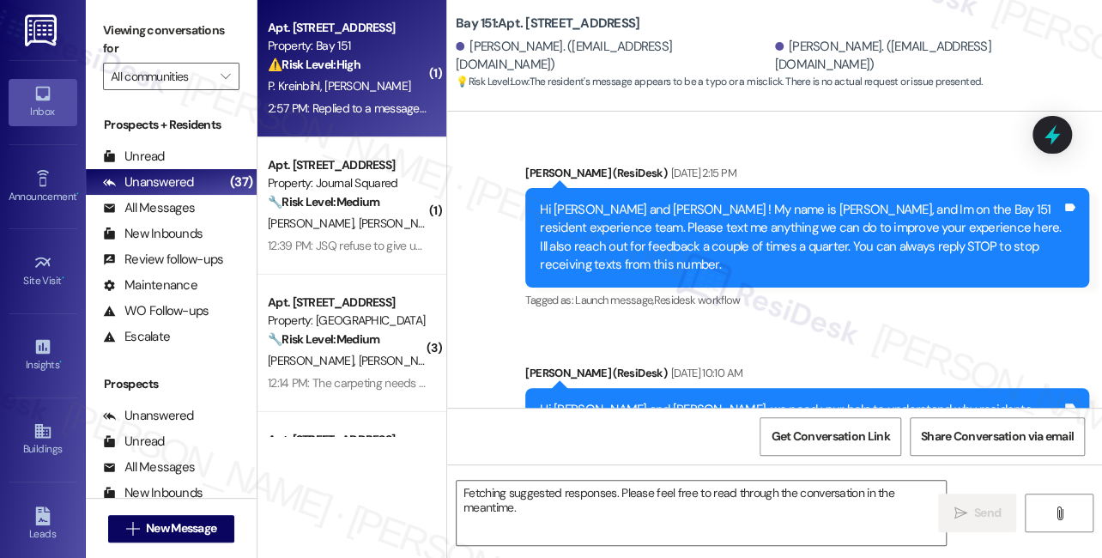
scroll to position [63360, 0]
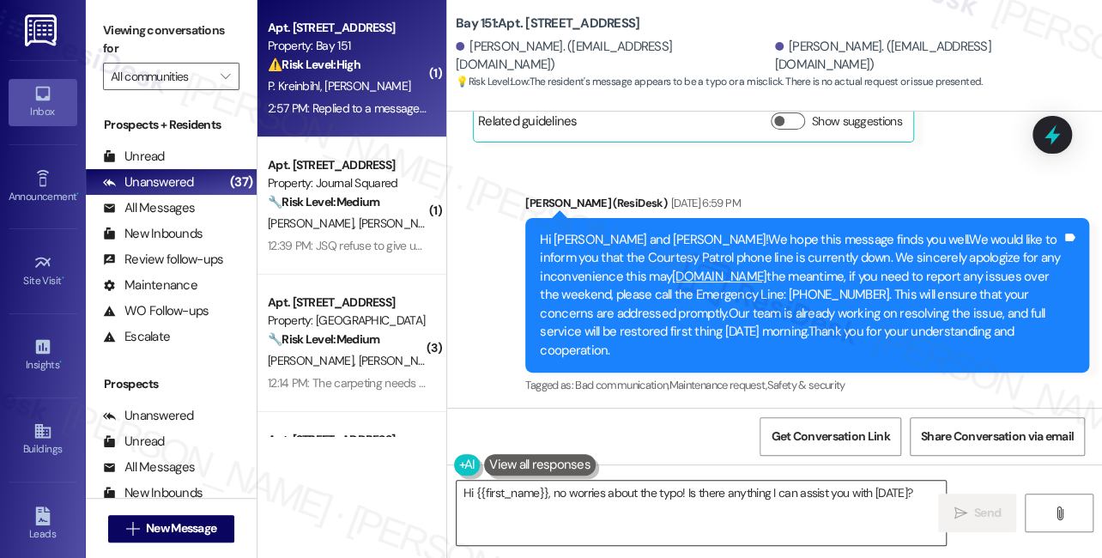
click at [602, 501] on textarea "Hi {{first_name}}, no worries about the typo! Is there anything I can assist yo…" at bounding box center [701, 513] width 489 height 64
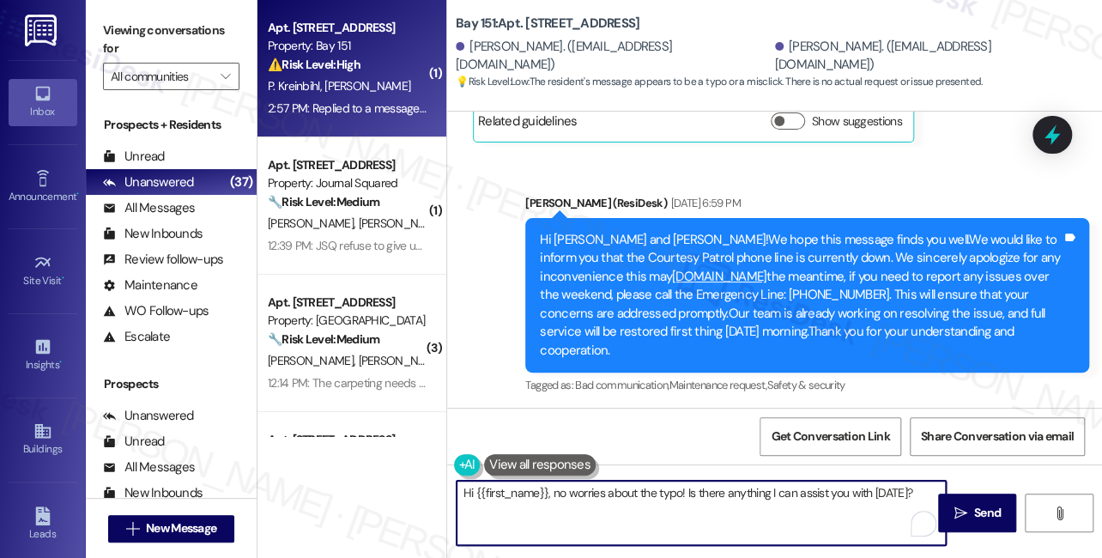
click at [602, 501] on textarea "Hi {{first_name}}, no worries about the typo! Is there anything I can assist yo…" at bounding box center [701, 513] width 489 height 64
click at [546, 499] on textarea "Hi {{first_name}}, no worries about the typo! Is there anything I can assist yo…" at bounding box center [701, 513] width 489 height 64
drag, startPoint x: 558, startPoint y: 491, endPoint x: 366, endPoint y: 461, distance: 194.6
click at [366, 461] on div "( 1 ) Apt. 2428, 275 Chosin Few Way Property: Bay 151 ⚠️ Risk Level: High The c…" at bounding box center [679, 279] width 844 height 558
click at [825, 497] on textarea "No worries about the typo! Is there anything I can assist you with today?" at bounding box center [701, 513] width 489 height 64
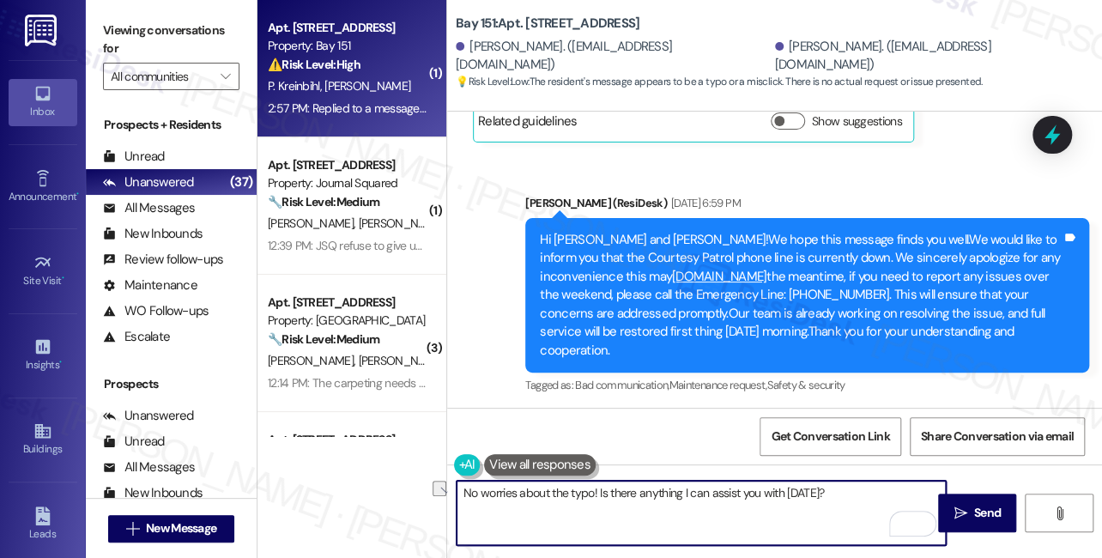
drag, startPoint x: 831, startPoint y: 491, endPoint x: 515, endPoint y: 485, distance: 315.9
click at [515, 485] on textarea "No worries about the typo! Is there anything I can assist you with today?" at bounding box center [701, 513] width 489 height 64
type textarea "No worries! I f"
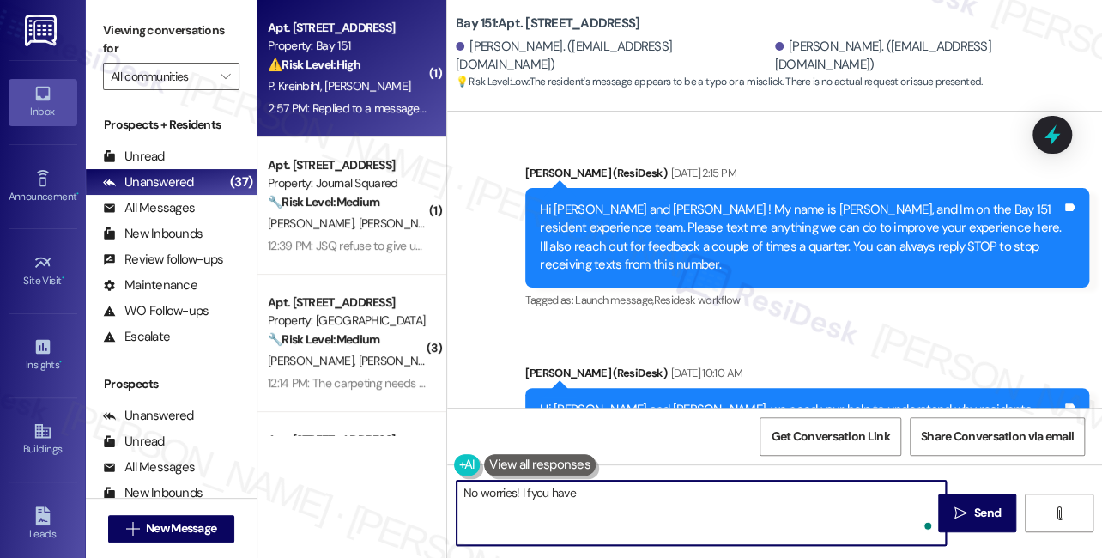
scroll to position [63360, 0]
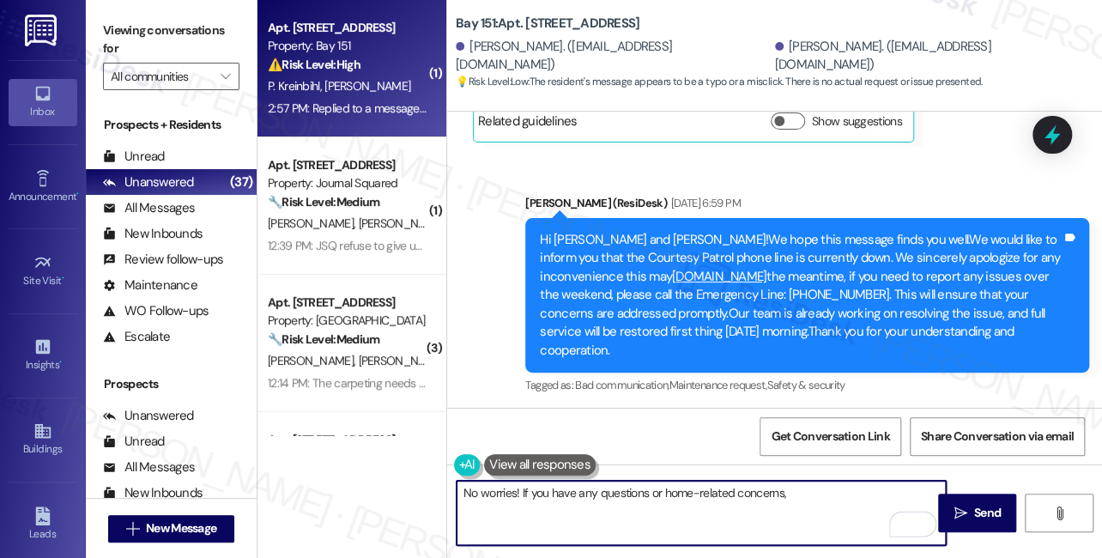
click at [678, 488] on textarea "No worries! If you have any questions or home-related concerns," at bounding box center [701, 513] width 489 height 64
click at [820, 495] on textarea "No worries! If you have any questions or property-related concerns," at bounding box center [701, 513] width 489 height 64
type textarea "No worries! If you have any questions or property-related concerns, feel free t…"
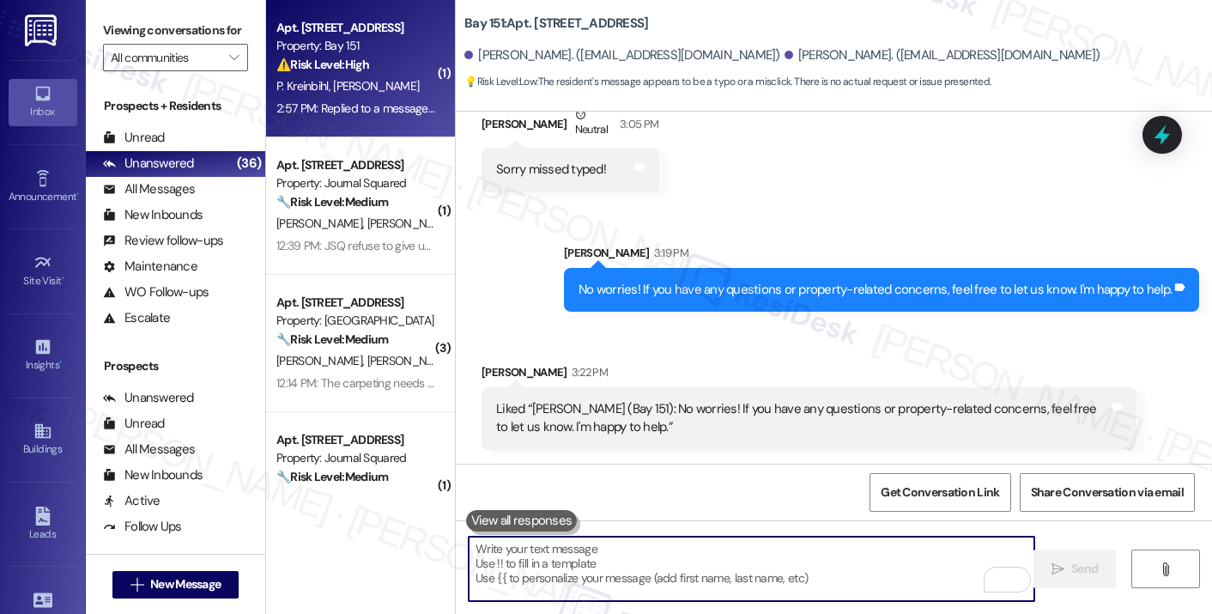
scroll to position [60371, 0]
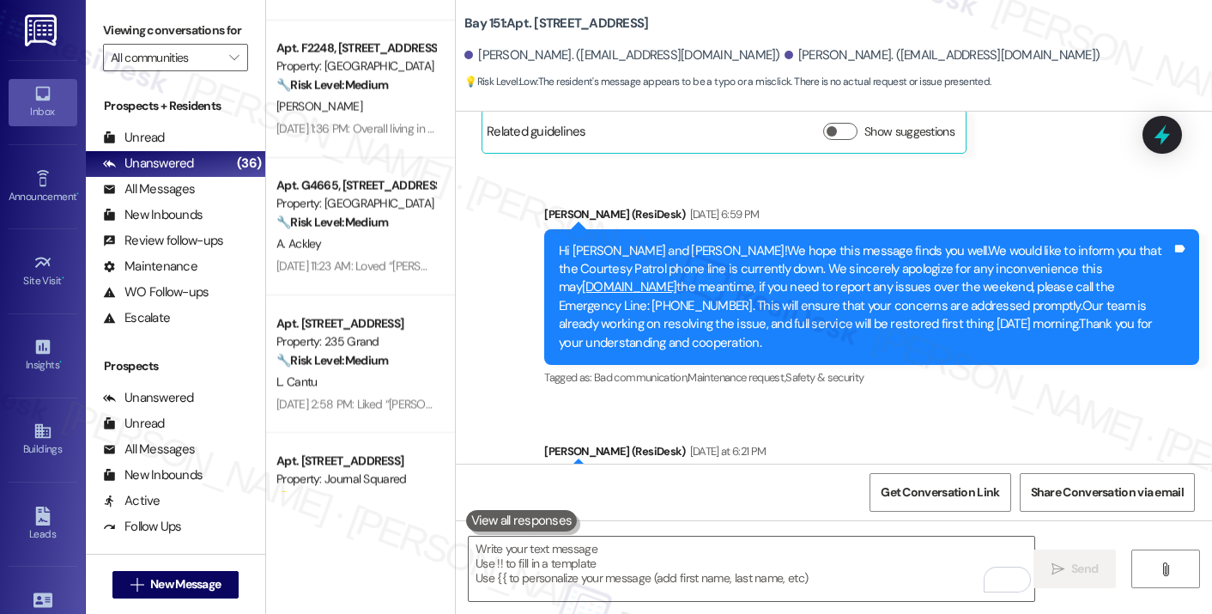
scroll to position [1373, 0]
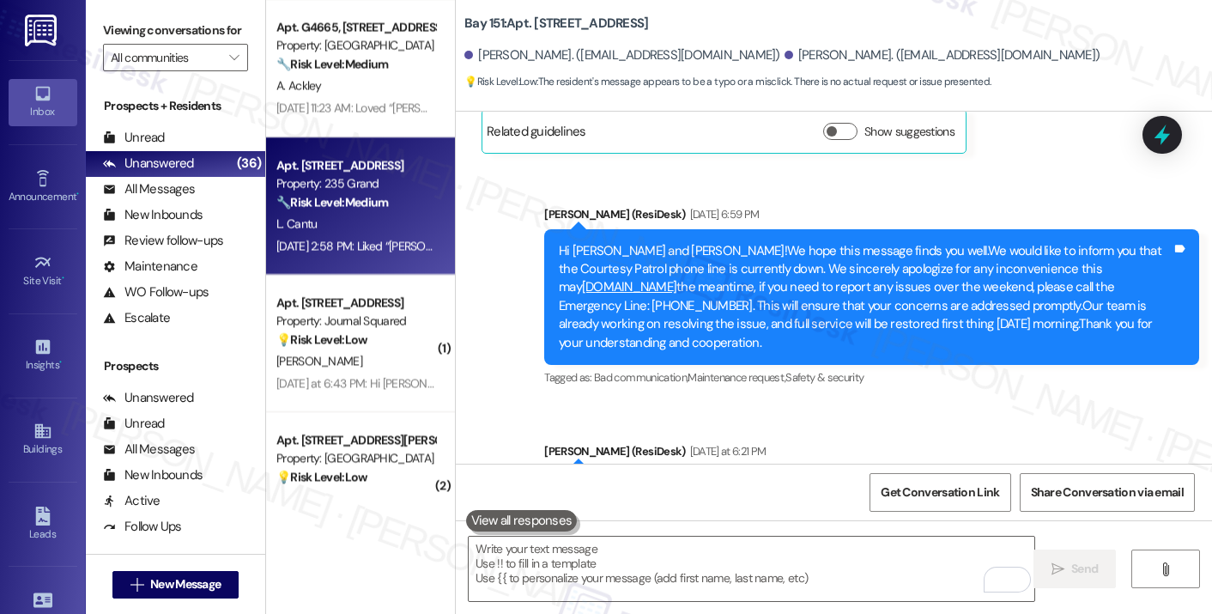
click at [371, 248] on div "Sep 03, 2025 at 2:58 PM: Liked “Jane (235 Grand): Hi Jon and Lori, how are you?…" at bounding box center [783, 245] width 1014 height 15
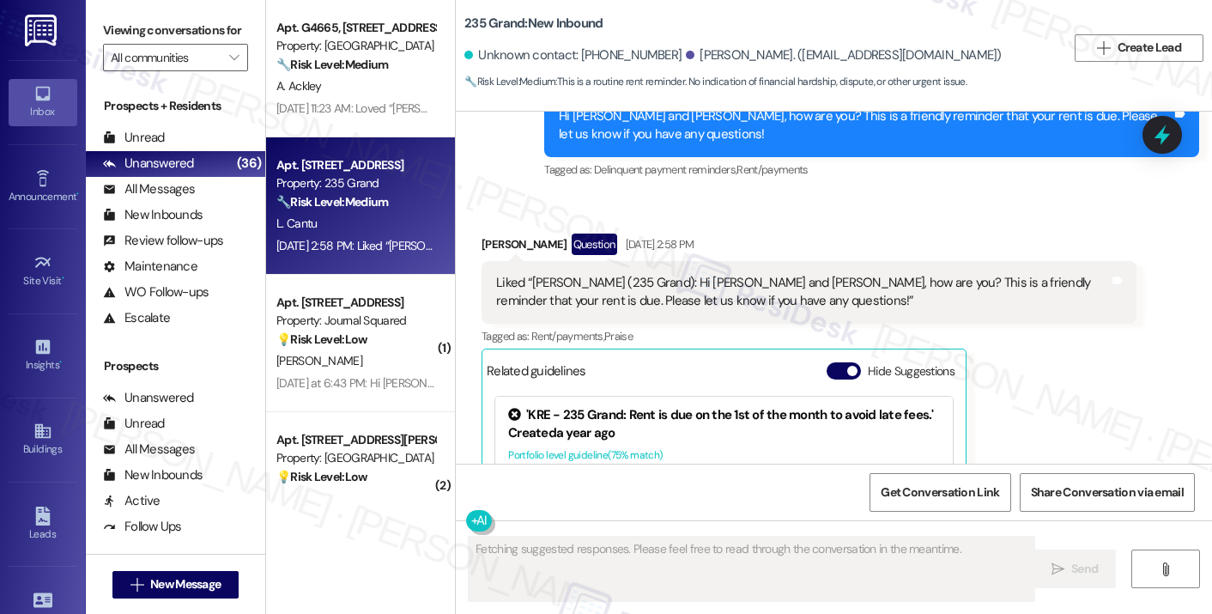
scroll to position [16489, 0]
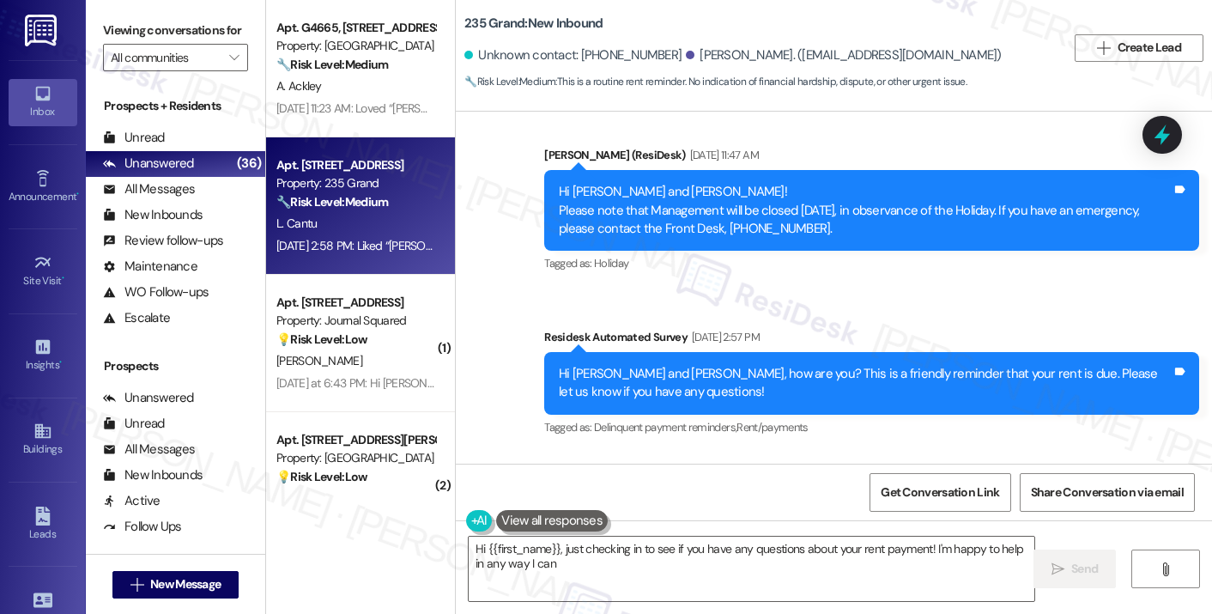
type textarea "Hi {{first_name}}, just checking in to see if you have any questions about your…"
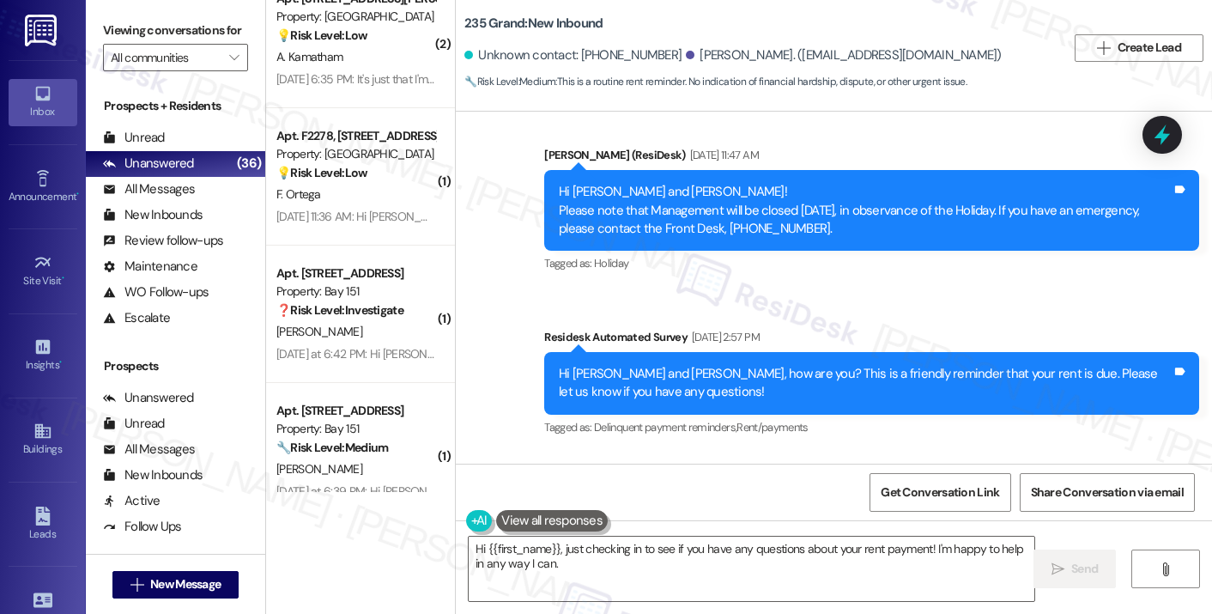
scroll to position [1802, 0]
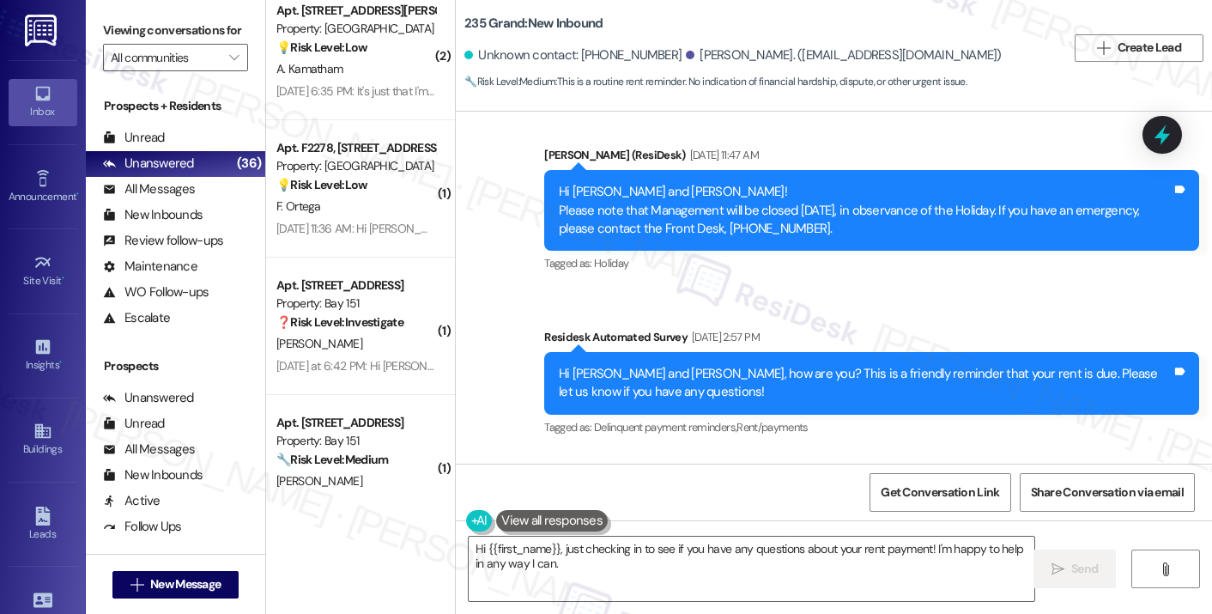
click at [378, 196] on div "F. Ortega" at bounding box center [356, 206] width 162 height 21
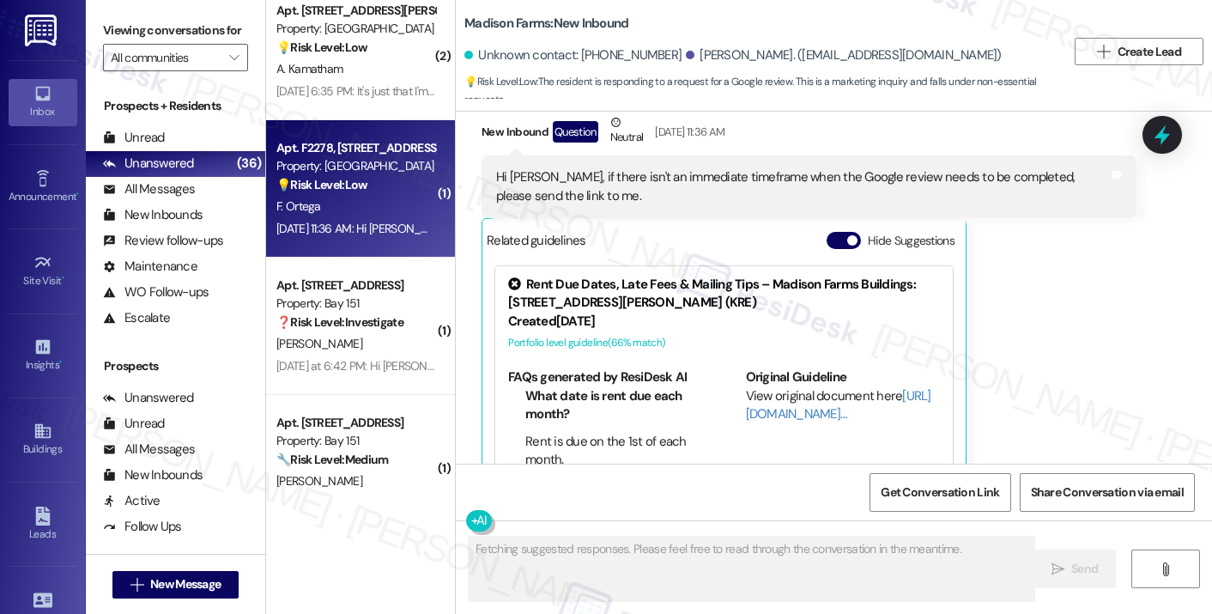
scroll to position [3682, 0]
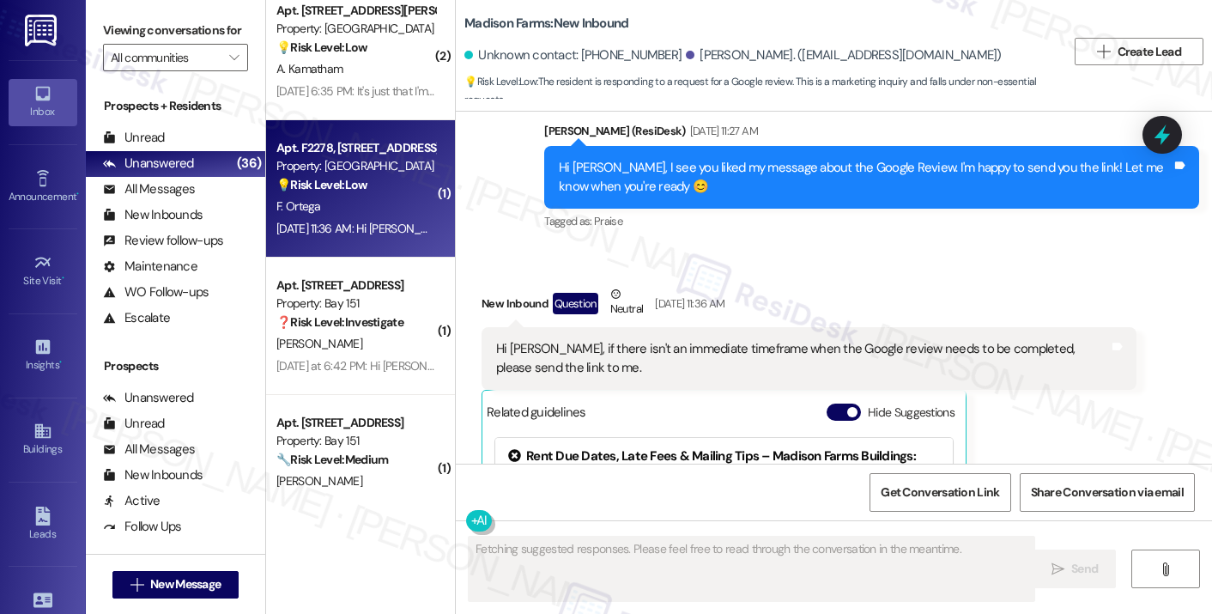
click at [597, 340] on div "Hi Jane, if there isn't an immediate timeframe when the Google review needs to …" at bounding box center [802, 358] width 613 height 37
click at [600, 340] on div "Hi Jane, if there isn't an immediate timeframe when the Google review needs to …" at bounding box center [802, 358] width 613 height 37
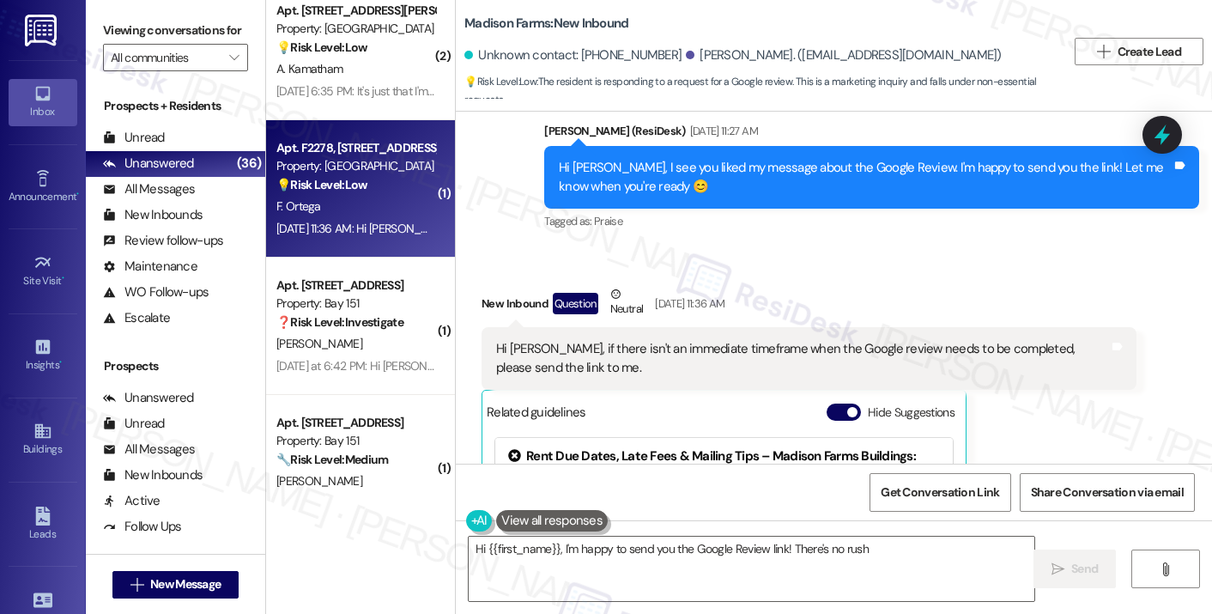
click at [850, 340] on div "Hi Jane, if there isn't an immediate timeframe when the Google review needs to …" at bounding box center [802, 358] width 613 height 37
type textarea "Hi {{first_name}}, I'm happy to send you the Google Review link! There's no rus…"
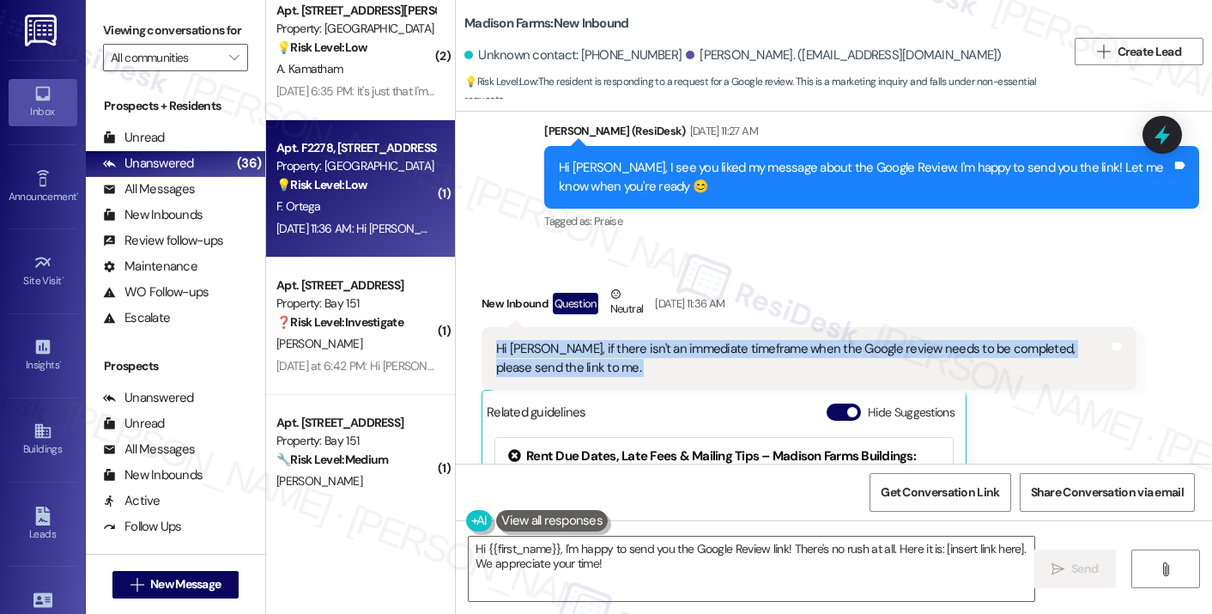
click at [850, 340] on div "Hi [PERSON_NAME], if there isn't an immediate timeframe when the Google review …" at bounding box center [802, 358] width 613 height 37
click at [673, 340] on div "Hi [PERSON_NAME], if there isn't an immediate timeframe when the Google review …" at bounding box center [802, 358] width 613 height 37
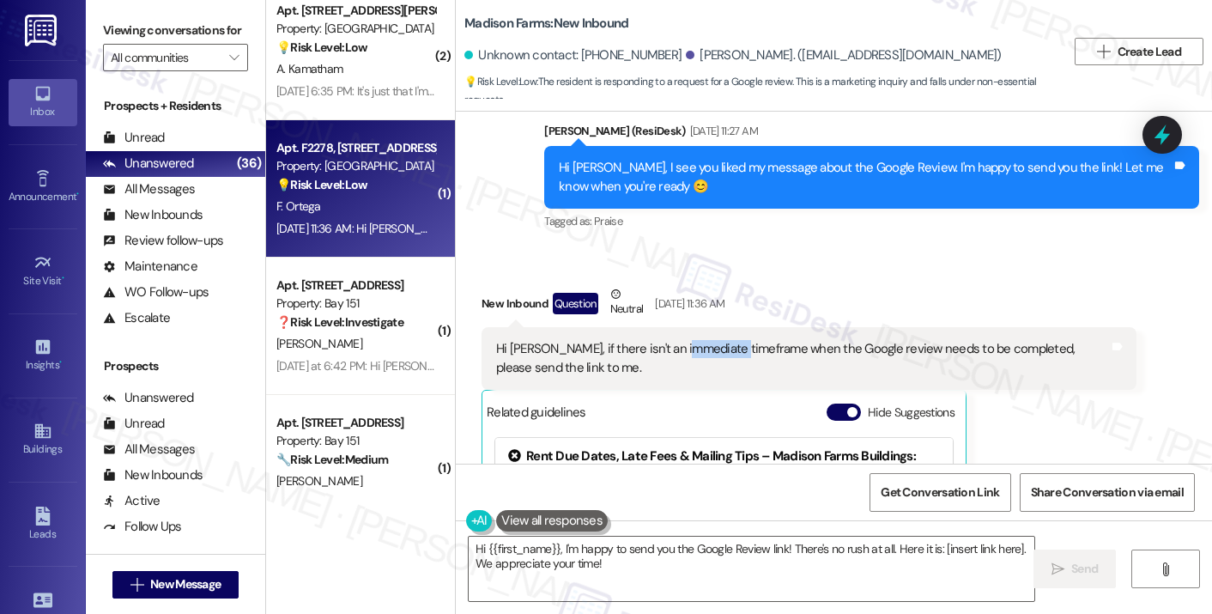
click at [673, 340] on div "Hi [PERSON_NAME], if there isn't an immediate timeframe when the Google review …" at bounding box center [802, 358] width 613 height 37
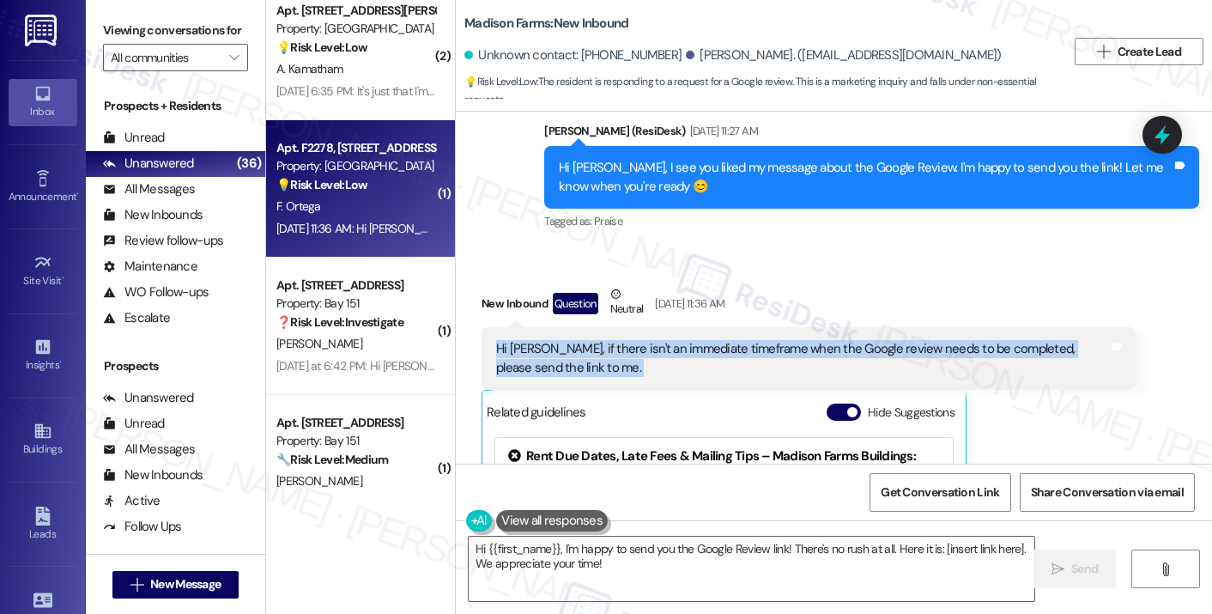
click at [672, 340] on div "Hi [PERSON_NAME], if there isn't an immediate timeframe when the Google review …" at bounding box center [802, 358] width 613 height 37
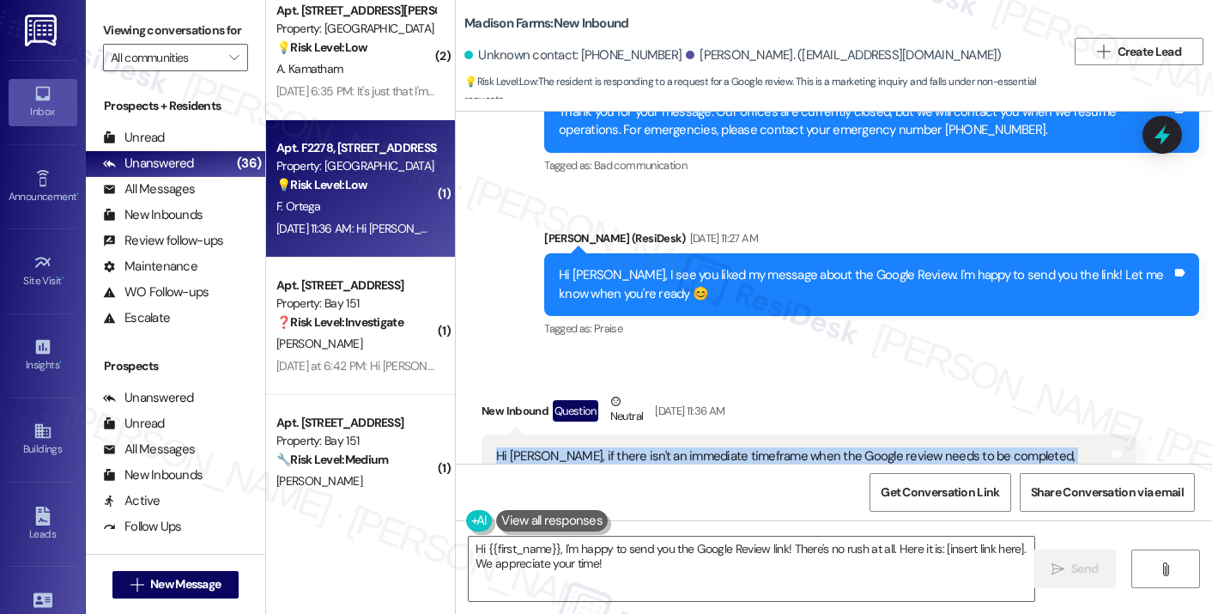
scroll to position [3424, 0]
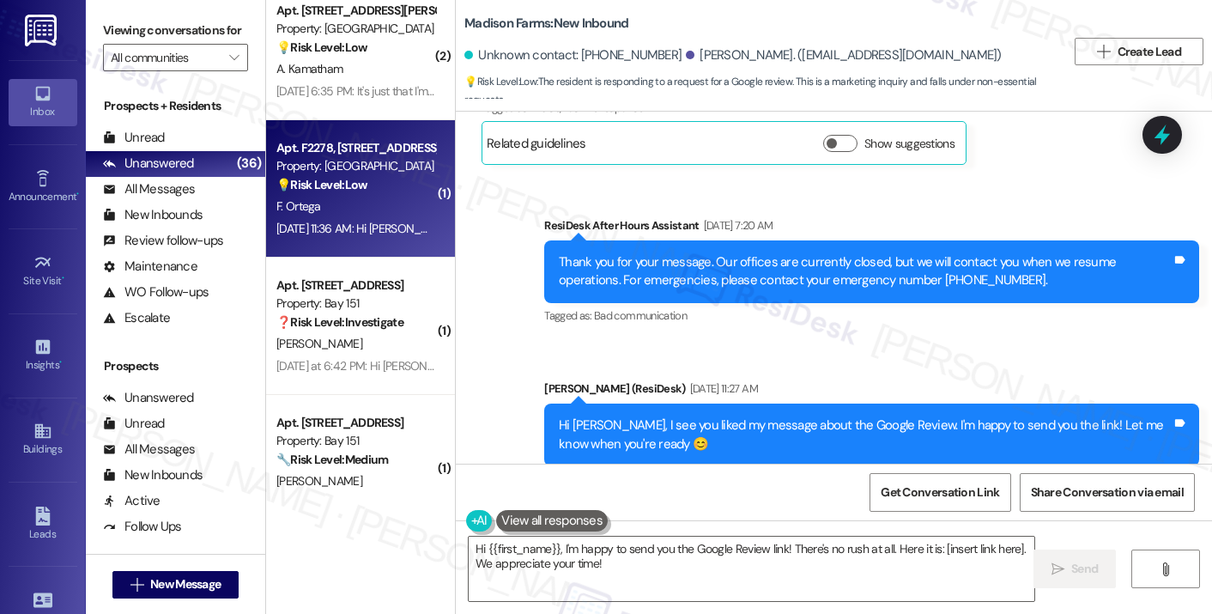
click at [638, 416] on div "Hi [PERSON_NAME], I see you liked my message about the Google Review. I'm happy…" at bounding box center [865, 434] width 613 height 37
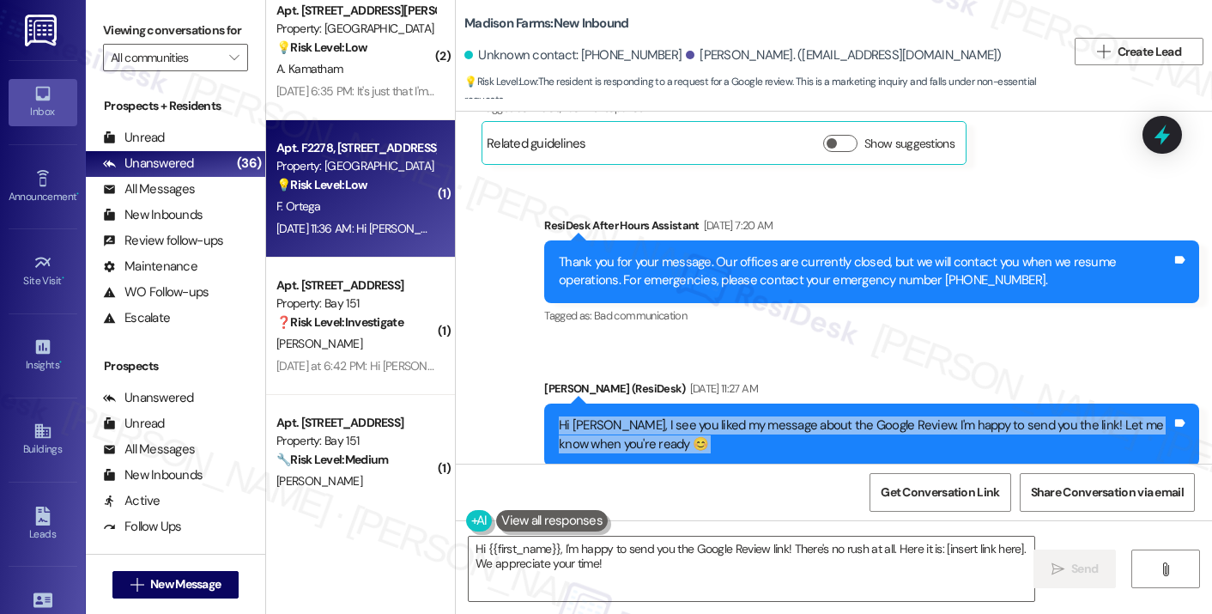
click at [638, 416] on div "Hi [PERSON_NAME], I see you liked my message about the Google Review. I'm happy…" at bounding box center [865, 434] width 613 height 37
click at [791, 416] on div "Hi [PERSON_NAME], I see you liked my message about the Google Review. I'm happy…" at bounding box center [865, 434] width 613 height 37
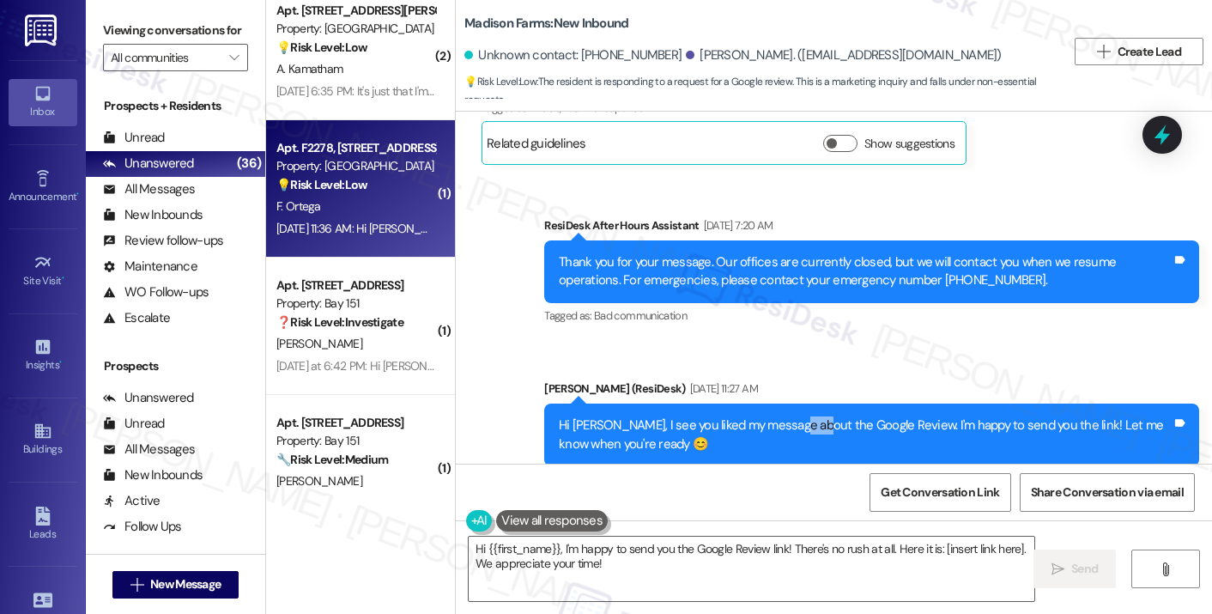
click at [791, 416] on div "Hi [PERSON_NAME], I see you liked my message about the Google Review. I'm happy…" at bounding box center [865, 434] width 613 height 37
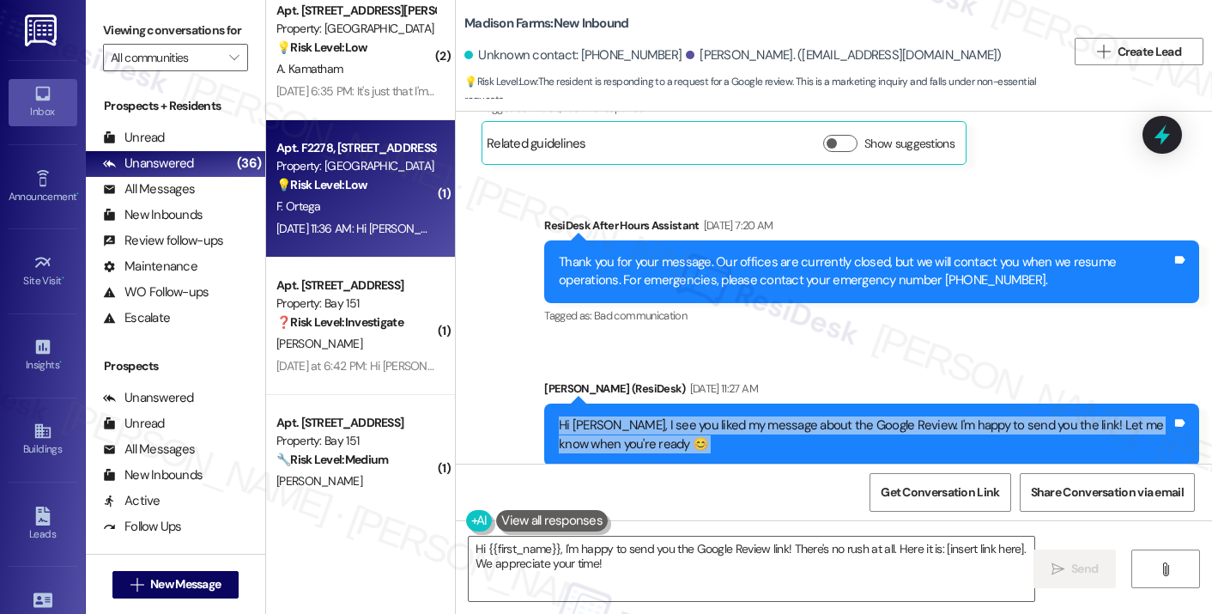
click at [791, 416] on div "Hi [PERSON_NAME], I see you liked my message about the Google Review. I'm happy…" at bounding box center [865, 434] width 613 height 37
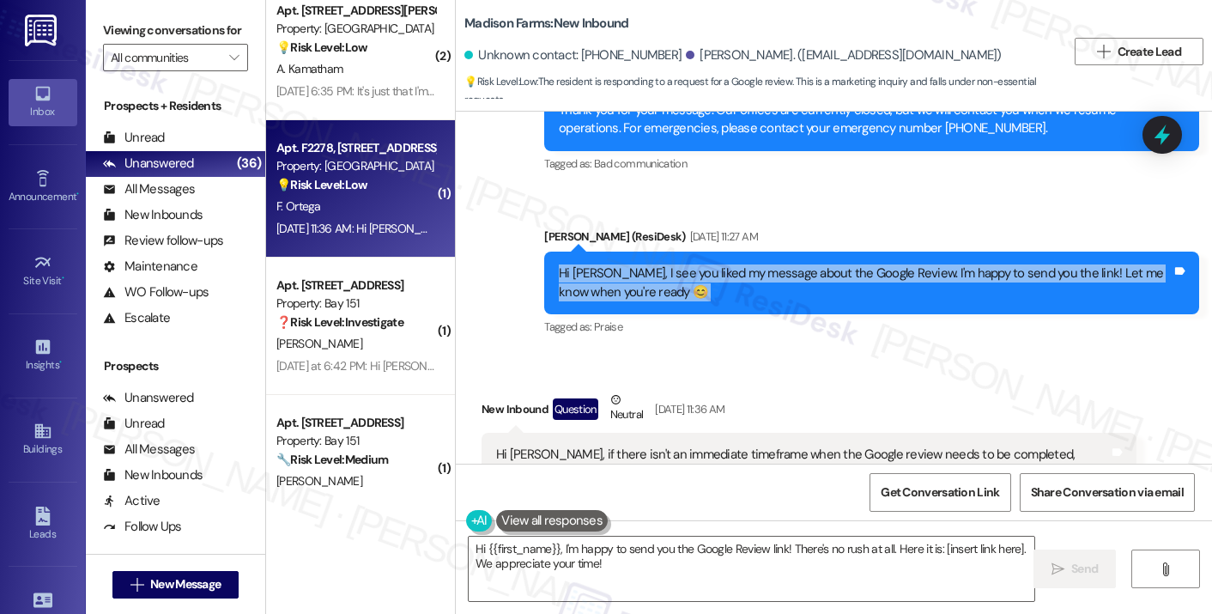
scroll to position [3767, 0]
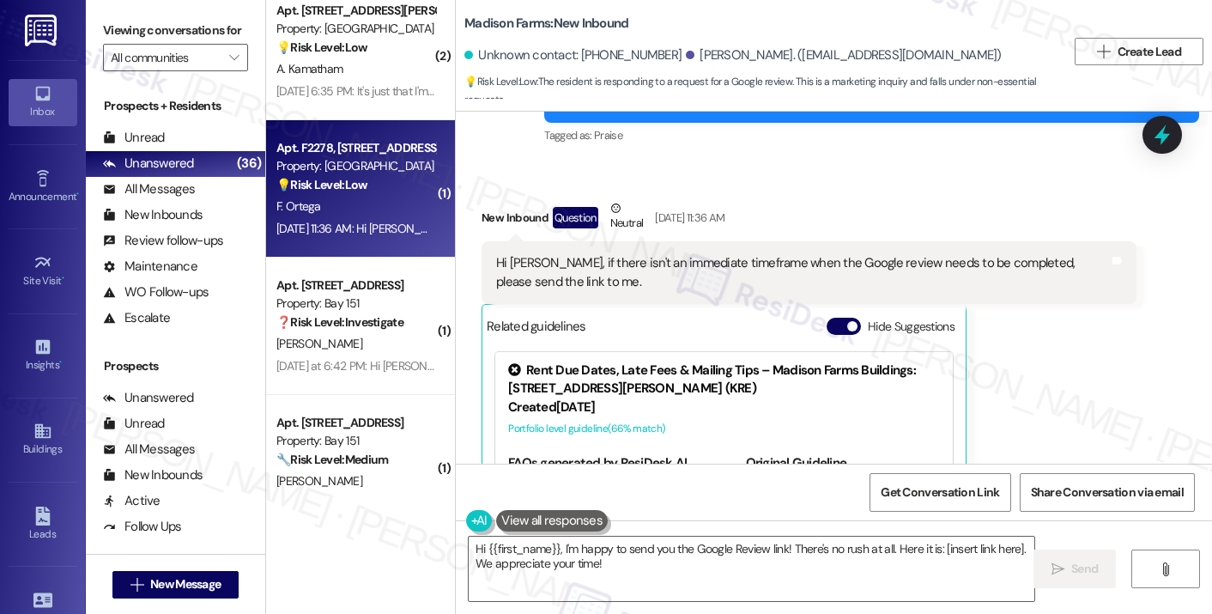
click at [590, 254] on div "Hi [PERSON_NAME], if there isn't an immediate timeframe when the Google review …" at bounding box center [802, 272] width 613 height 37
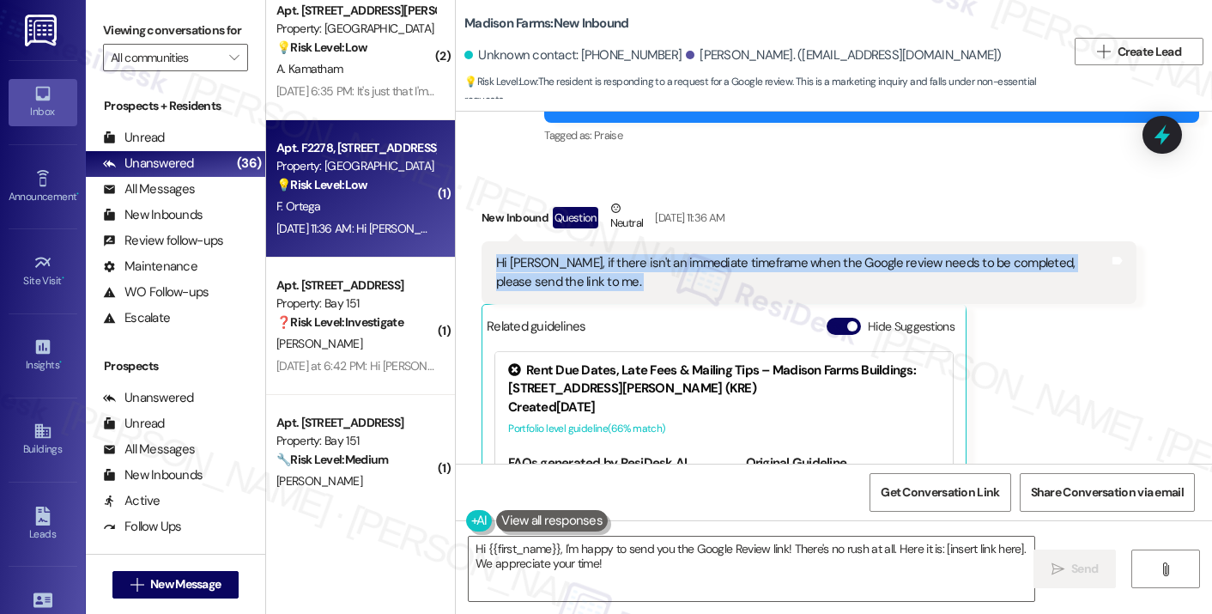
click at [590, 254] on div "Hi [PERSON_NAME], if there isn't an immediate timeframe when the Google review …" at bounding box center [802, 272] width 613 height 37
click at [666, 254] on div "Hi [PERSON_NAME], if there isn't an immediate timeframe when the Google review …" at bounding box center [802, 272] width 613 height 37
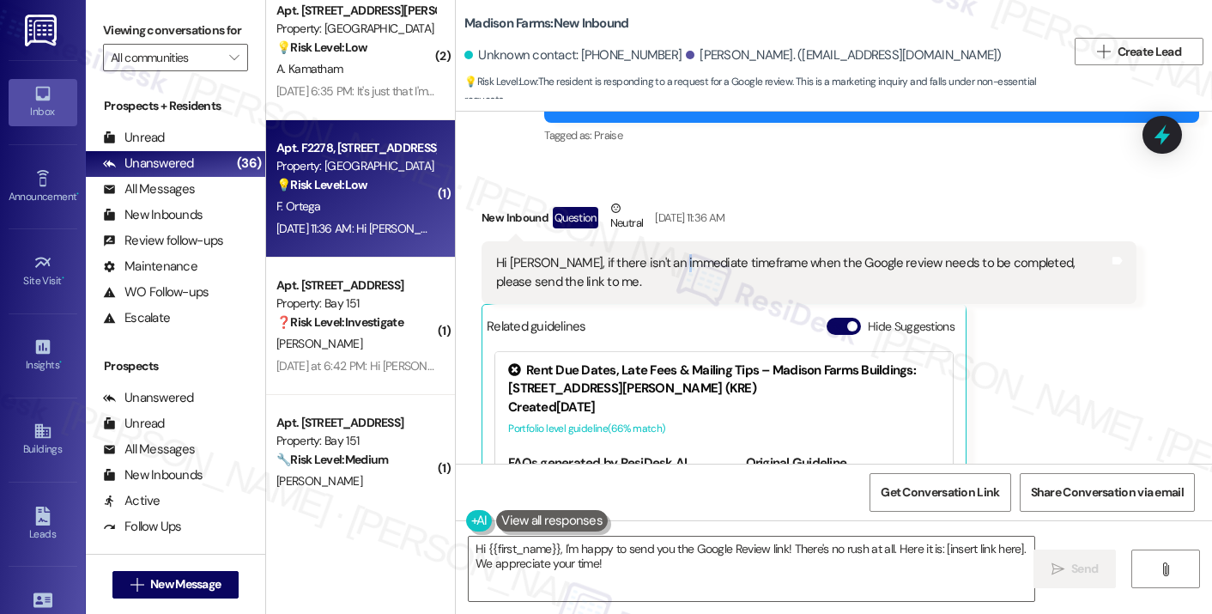
click at [666, 254] on div "Hi [PERSON_NAME], if there isn't an immediate timeframe when the Google review …" at bounding box center [802, 272] width 613 height 37
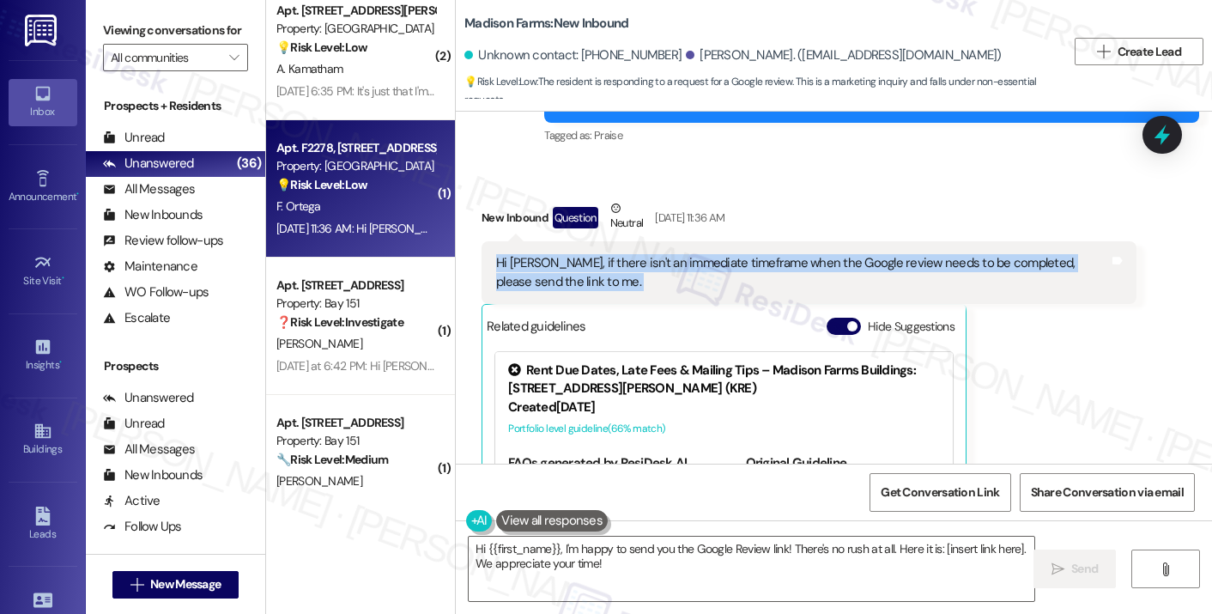
click at [666, 254] on div "Hi [PERSON_NAME], if there isn't an immediate timeframe when the Google review …" at bounding box center [802, 272] width 613 height 37
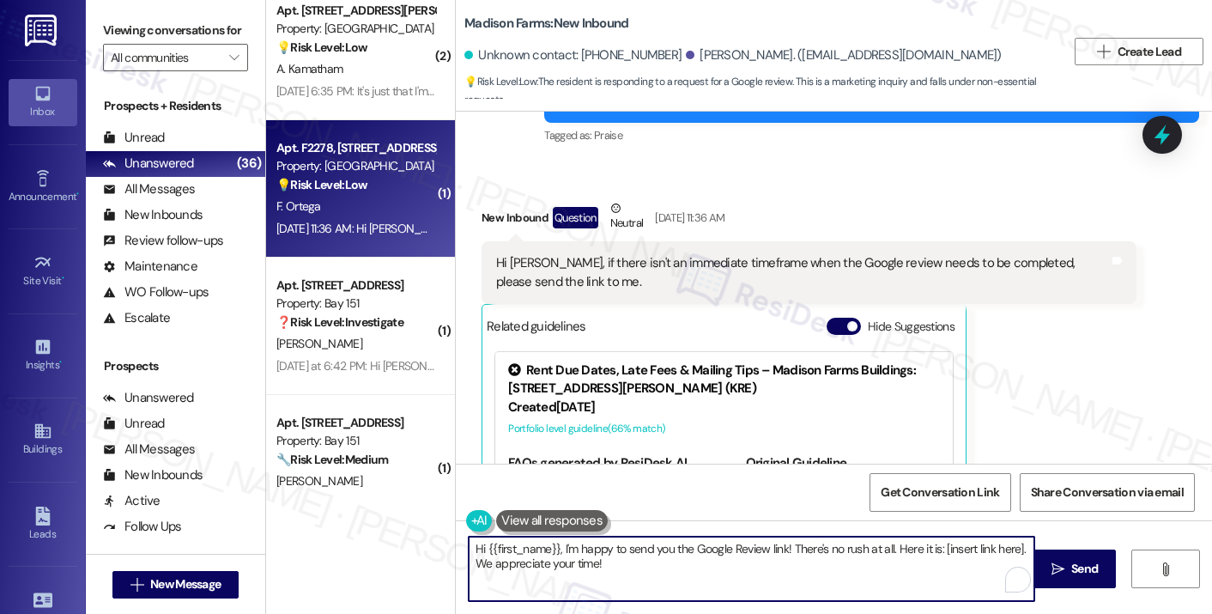
drag, startPoint x: 645, startPoint y: 567, endPoint x: 645, endPoint y: 554, distance: 13.7
click at [645, 554] on textarea "Hi {{first_name}}, I'm happy to send you the Google Review link! There's no rus…" at bounding box center [752, 568] width 566 height 64
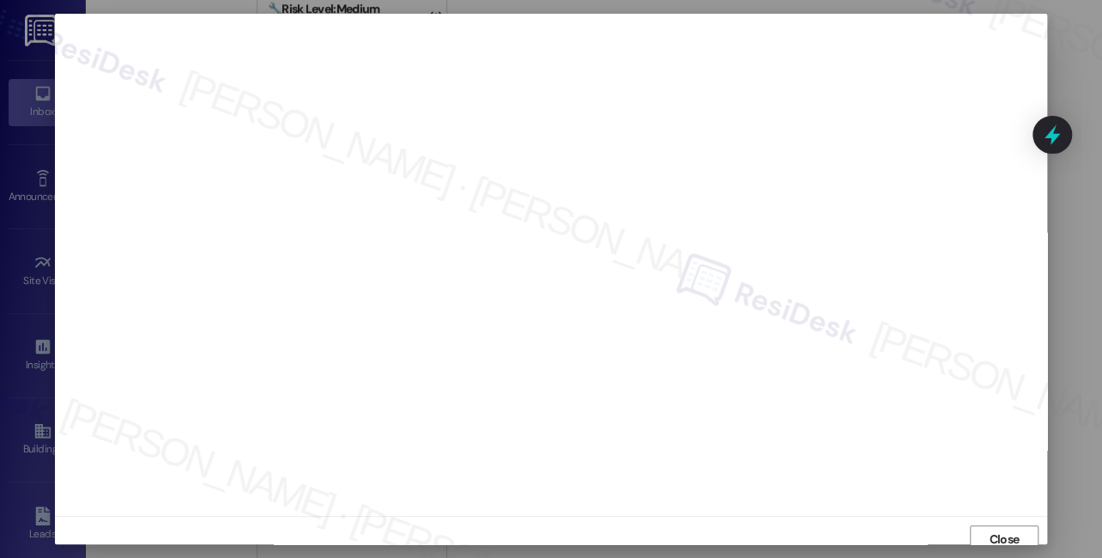
scroll to position [468, 0]
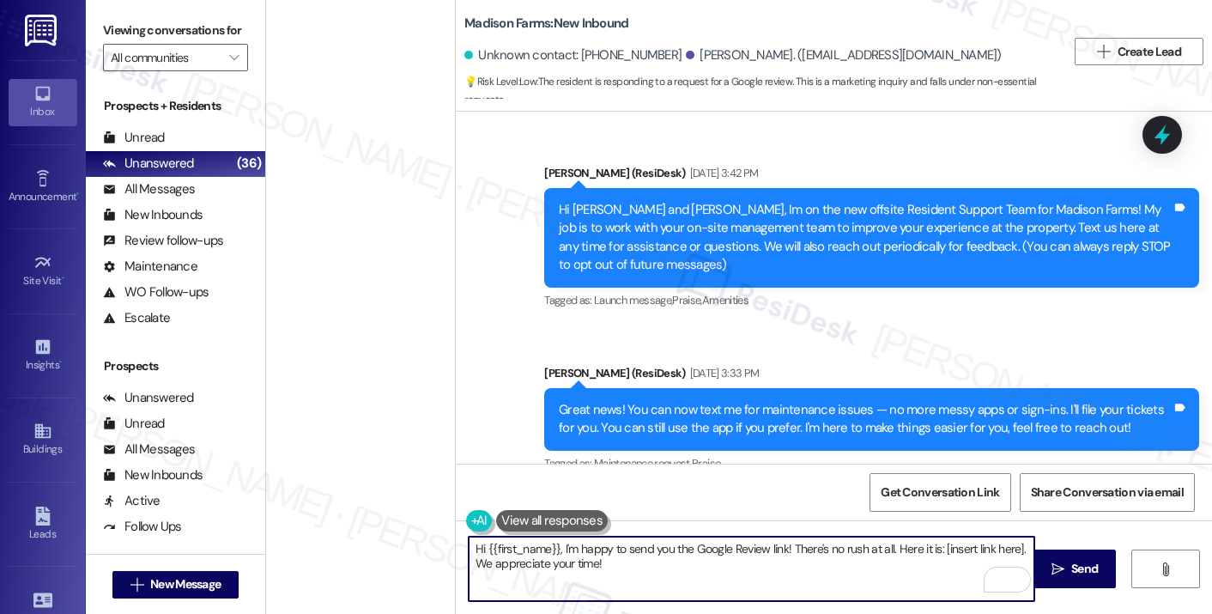
scroll to position [3767, 0]
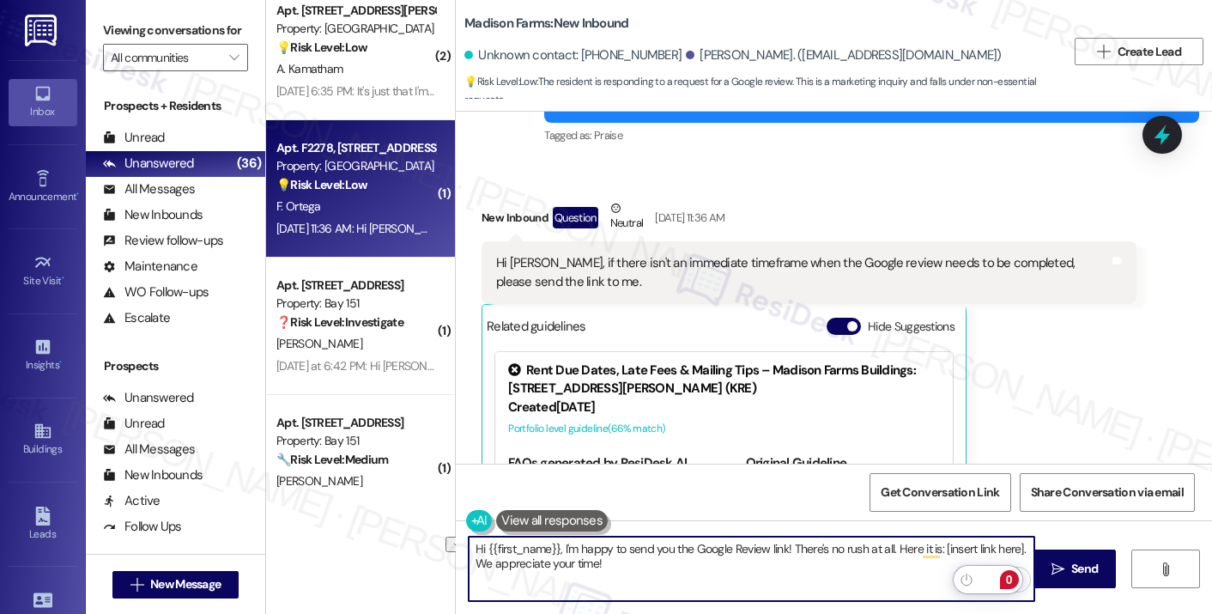
drag, startPoint x: 1014, startPoint y: 547, endPoint x: 934, endPoint y: 543, distance: 79.9
click at [934, 543] on textarea "Hi {{first_name}}, I'm happy to send you the Google Review link! There's no rus…" at bounding box center [752, 568] width 566 height 64
click at [880, 571] on textarea "Hi {{first_name}}, I'm happy to send you the Google Review link! There's no rus…" at bounding box center [752, 568] width 566 height 64
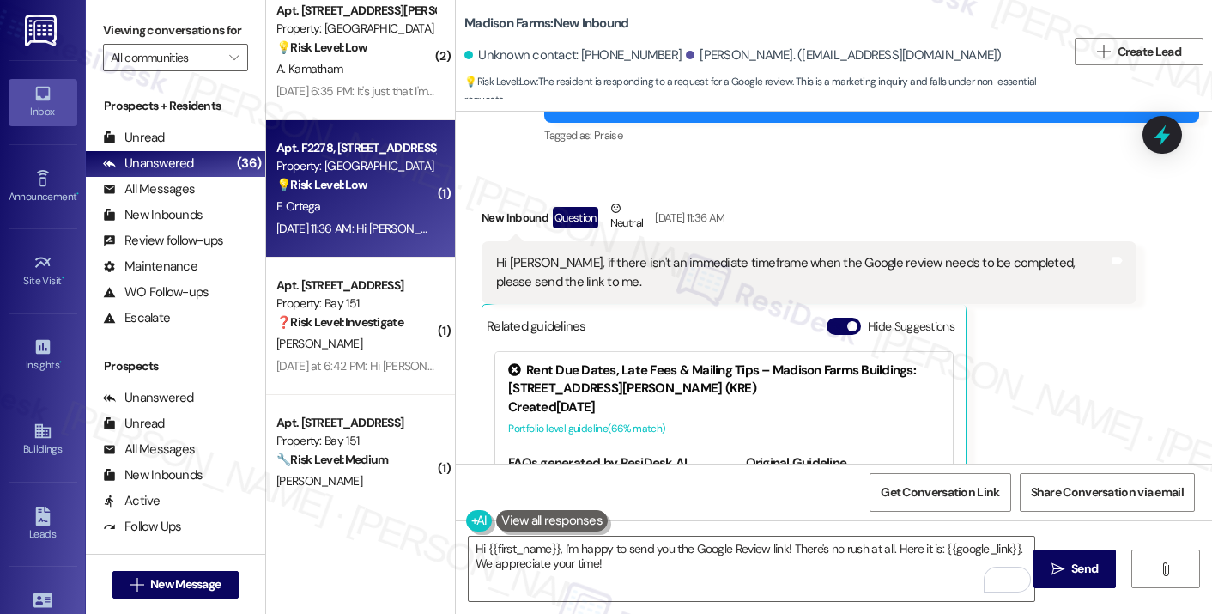
click at [117, 29] on label "Viewing conversations for" at bounding box center [175, 30] width 145 height 27
click at [934, 579] on textarea "Hi {{first_name}}, I'm happy to send you the Google Review link! There's no rus…" at bounding box center [752, 568] width 566 height 64
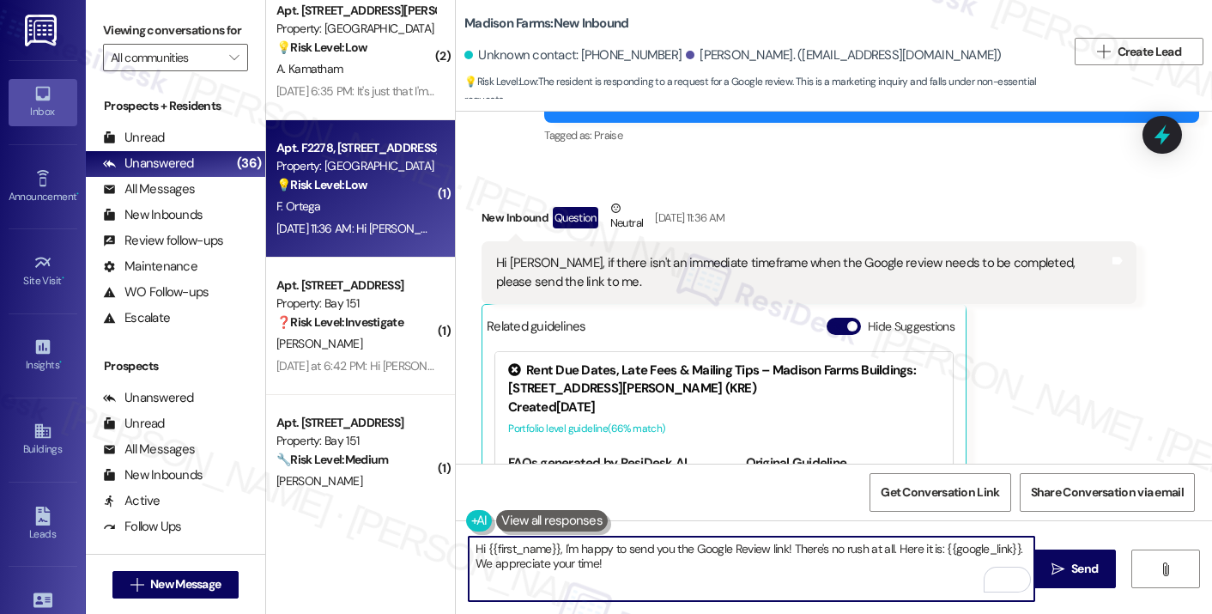
drag, startPoint x: 935, startPoint y: 549, endPoint x: 1008, endPoint y: 543, distance: 73.2
click at [1008, 543] on textarea "Hi {{first_name}}, I'm happy to send you the Google Review link! There's no rus…" at bounding box center [752, 568] width 566 height 64
paste textarea "review_"
click at [790, 569] on textarea "Hi {{first_name}}, I'm happy to send you the Google Review link! There's no rus…" at bounding box center [752, 568] width 566 height 64
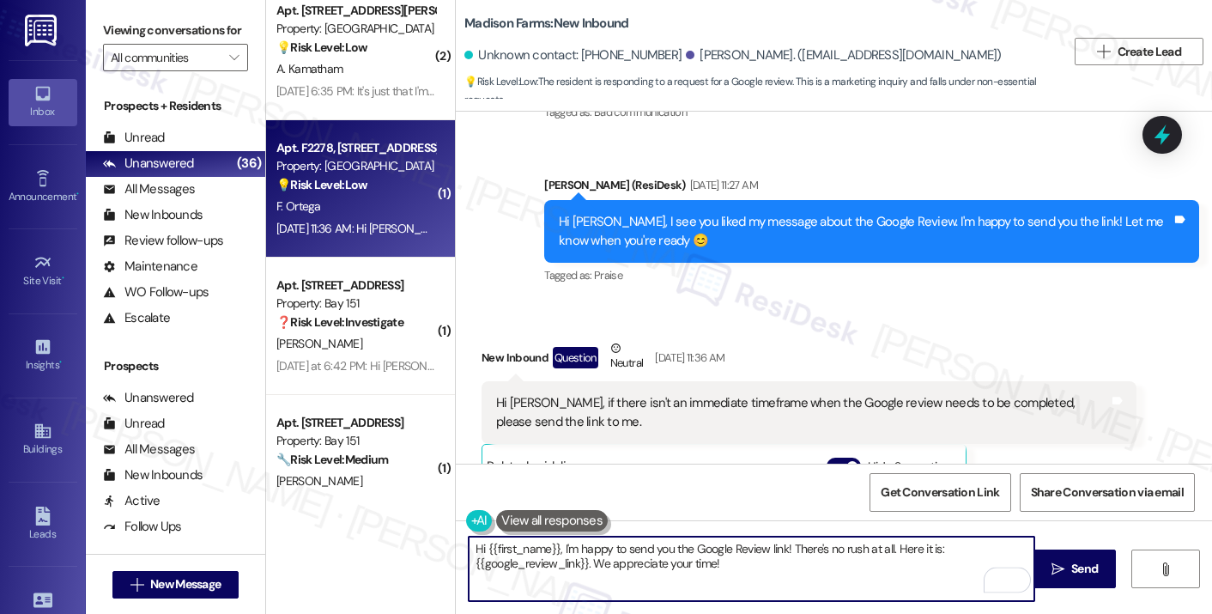
scroll to position [3510, 0]
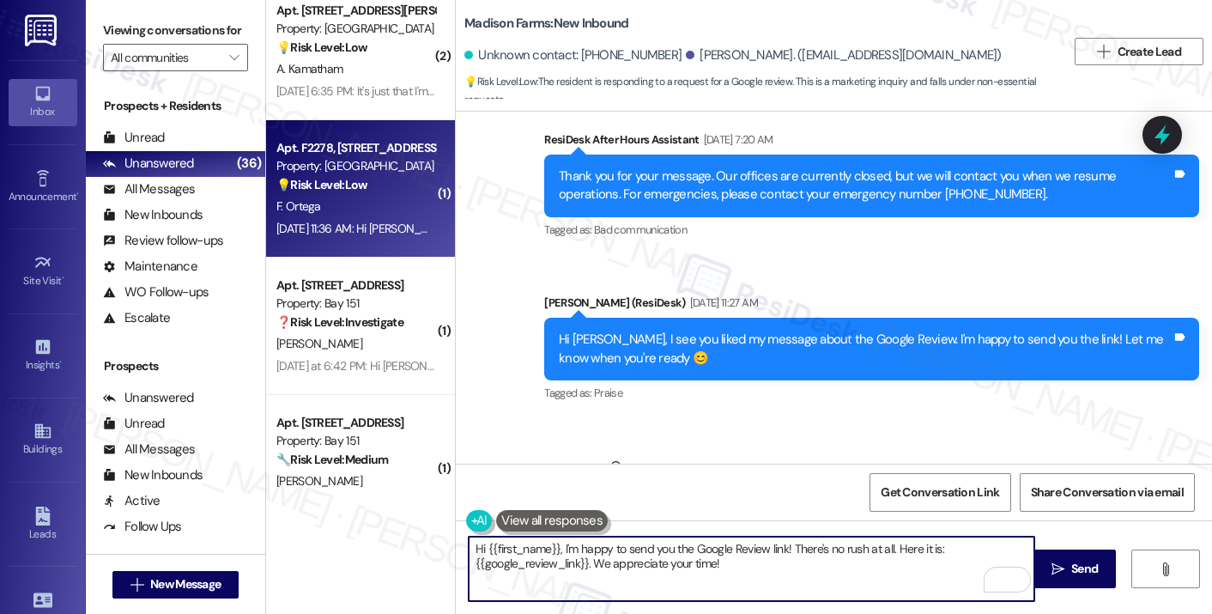
drag, startPoint x: 552, startPoint y: 546, endPoint x: 478, endPoint y: 544, distance: 73.8
click at [478, 544] on textarea "Hi {{first_name}}, I'm happy to send you the Google Review link! There's no rus…" at bounding box center [752, 568] width 566 height 64
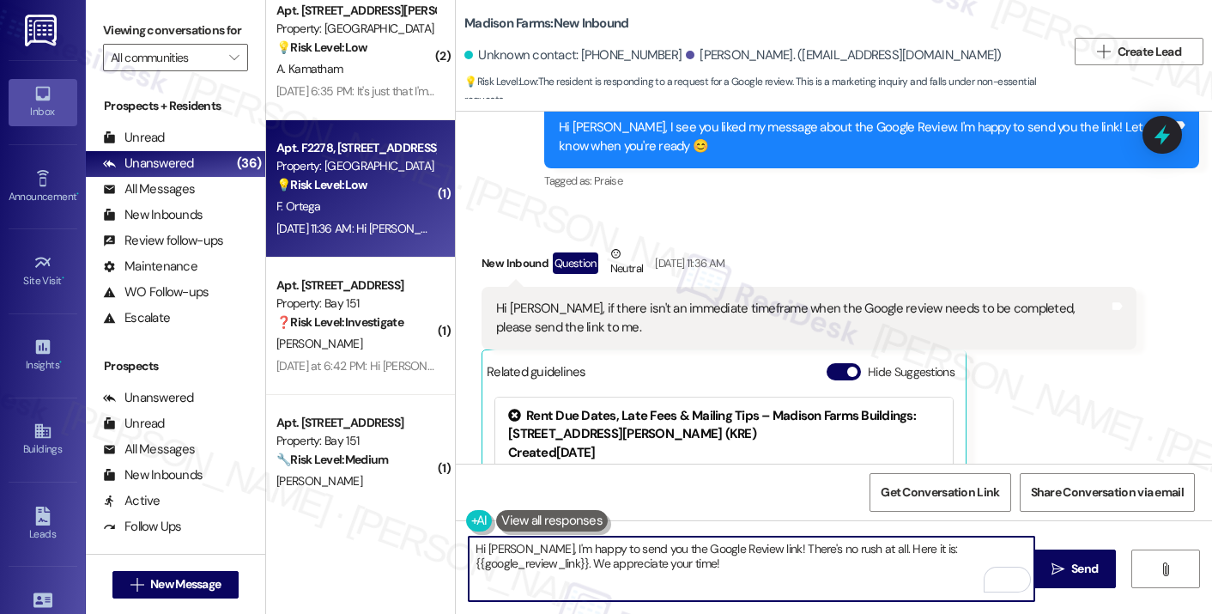
scroll to position [3767, 0]
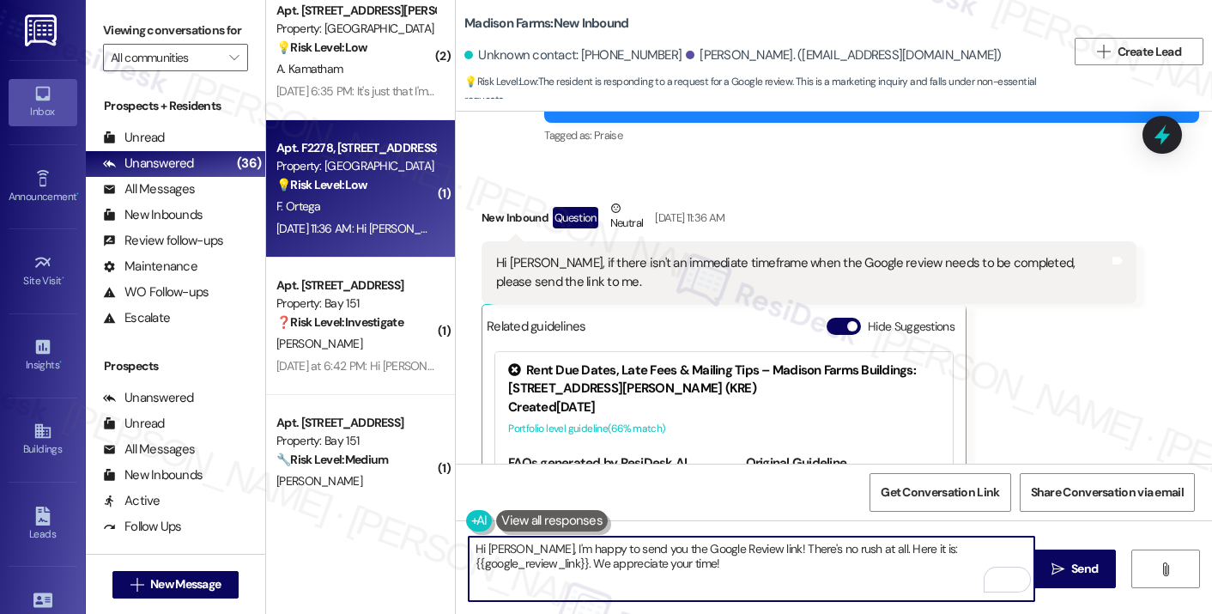
click at [782, 254] on div "Hi Jane, if there isn't an immediate timeframe when the Google review needs to …" at bounding box center [802, 272] width 613 height 37
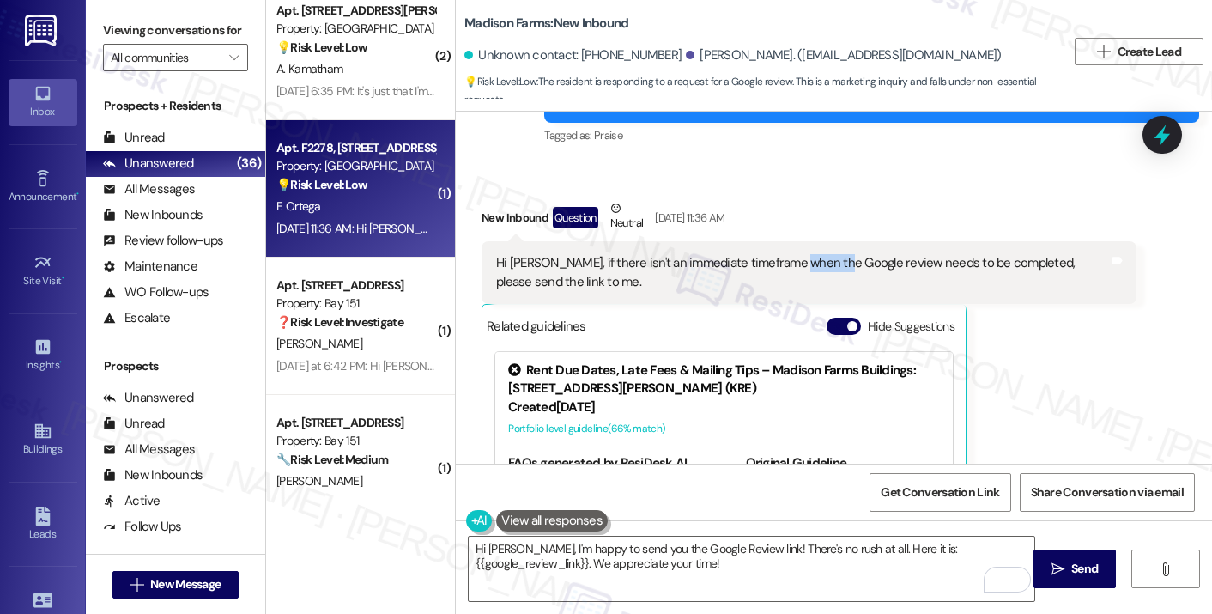
click at [782, 254] on div "Hi Jane, if there isn't an immediate timeframe when the Google review needs to …" at bounding box center [802, 272] width 613 height 37
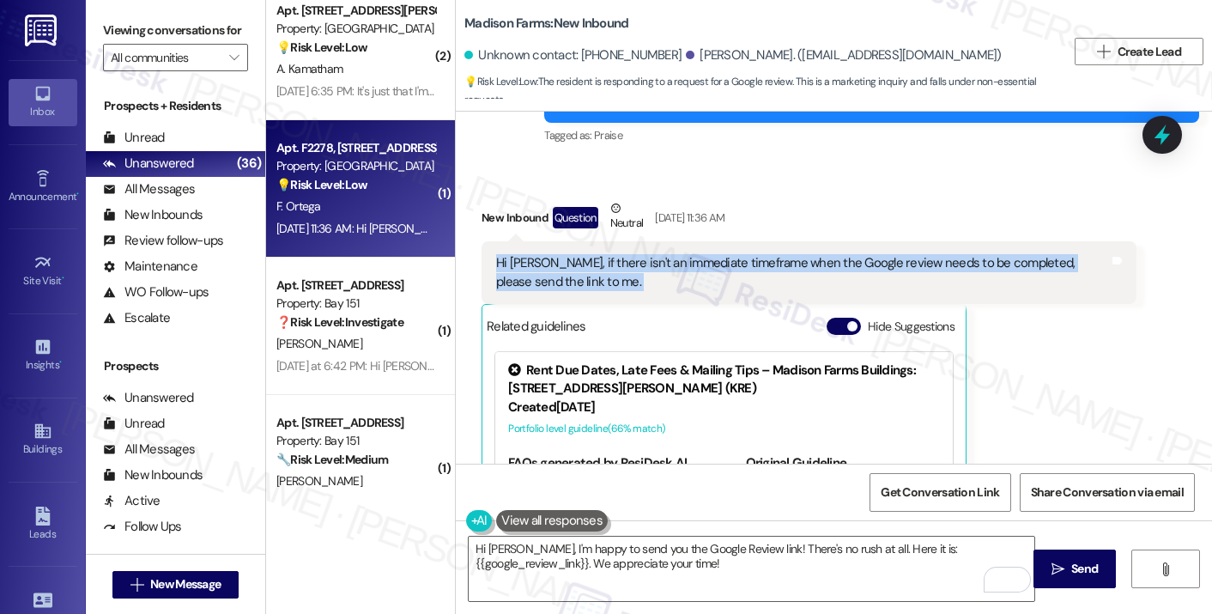
click at [782, 254] on div "Hi Jane, if there isn't an immediate timeframe when the Google review needs to …" at bounding box center [802, 272] width 613 height 37
drag, startPoint x: 1061, startPoint y: 567, endPoint x: 737, endPoint y: 283, distance: 430.5
click at [730, 289] on div "Announcement, sent via SMS Jane (ResiDesk) Jun 03, 2025 at 3:42 PM Hi Joyce and…" at bounding box center [834, 419] width 756 height 614
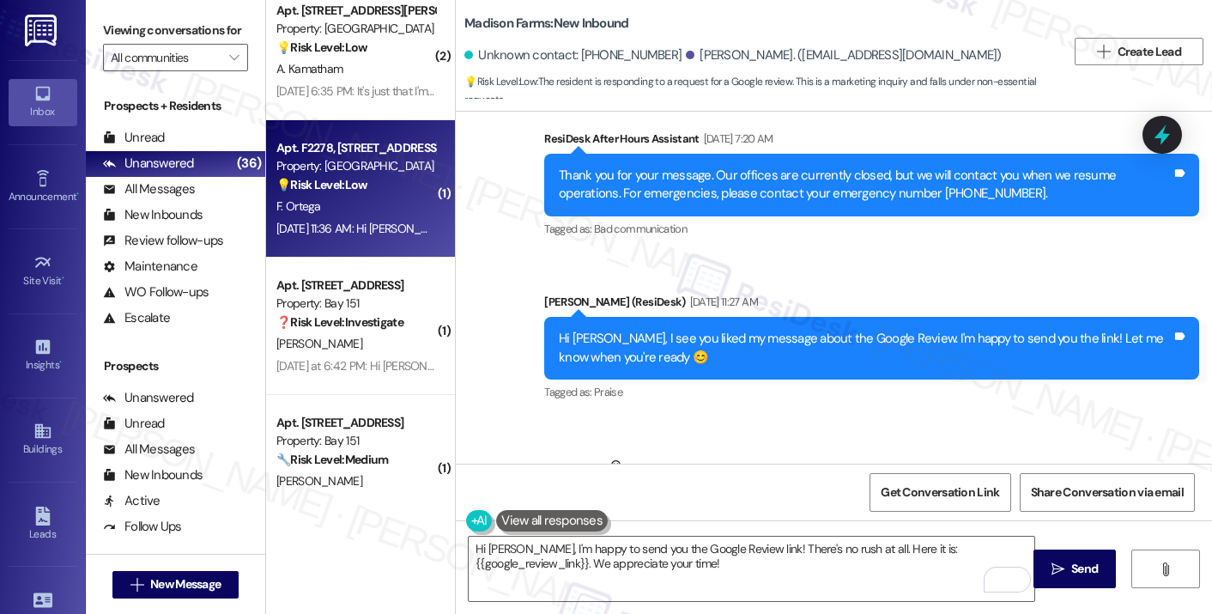
scroll to position [3510, 0]
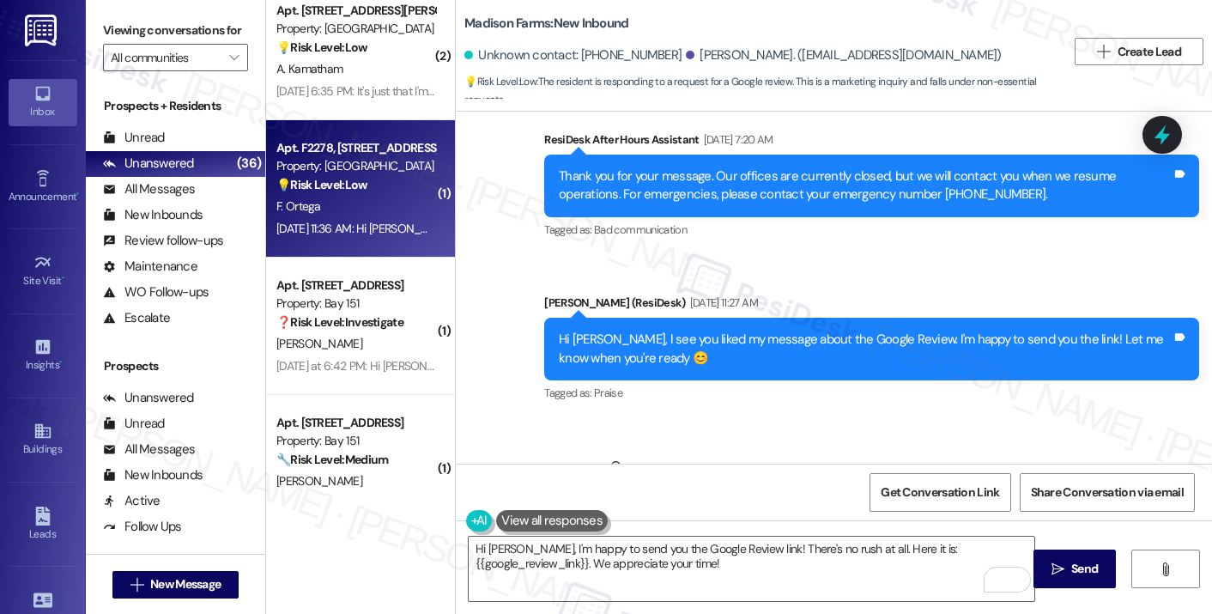
click at [896, 330] on div "Hi Joyce, I see you liked my message about the Google Review. I'm happy to send…" at bounding box center [865, 348] width 613 height 37
click at [652, 566] on textarea "Hi Joyce, I'm happy to send you the Google Review link! There's no rush at all.…" at bounding box center [752, 568] width 566 height 64
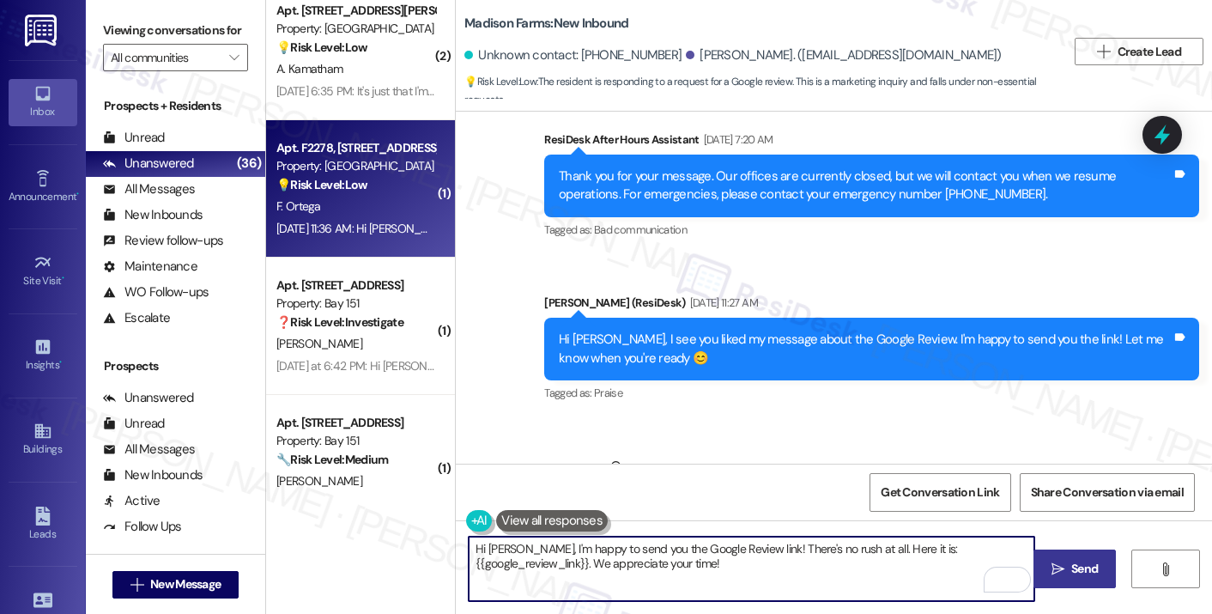
click at [1057, 569] on icon "" at bounding box center [1057, 569] width 13 height 14
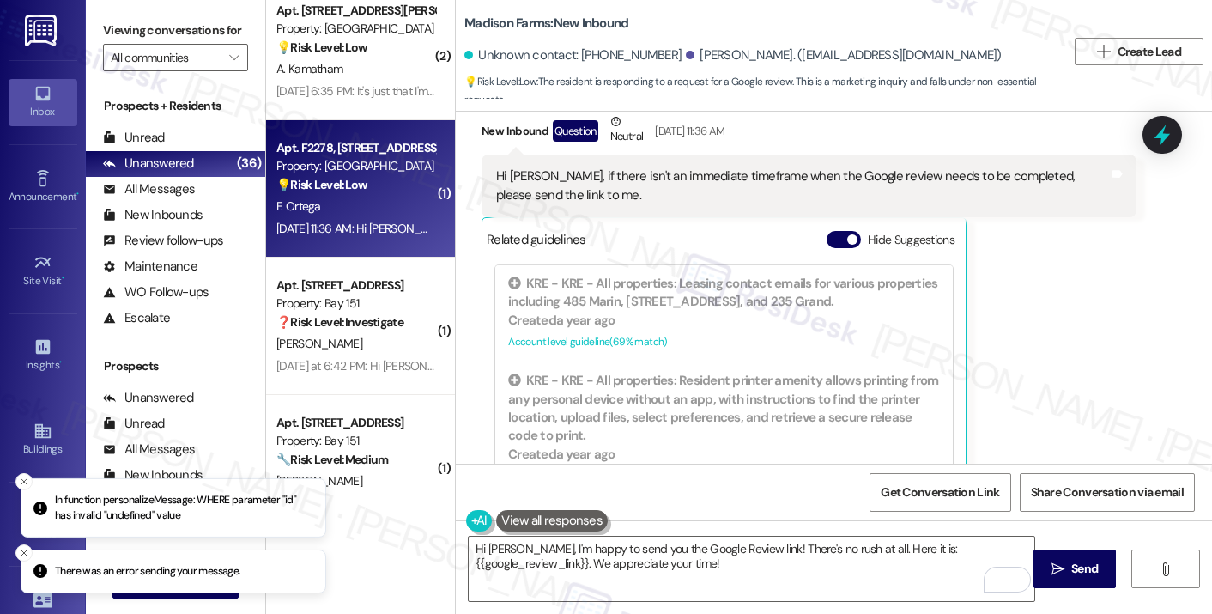
scroll to position [398, 0]
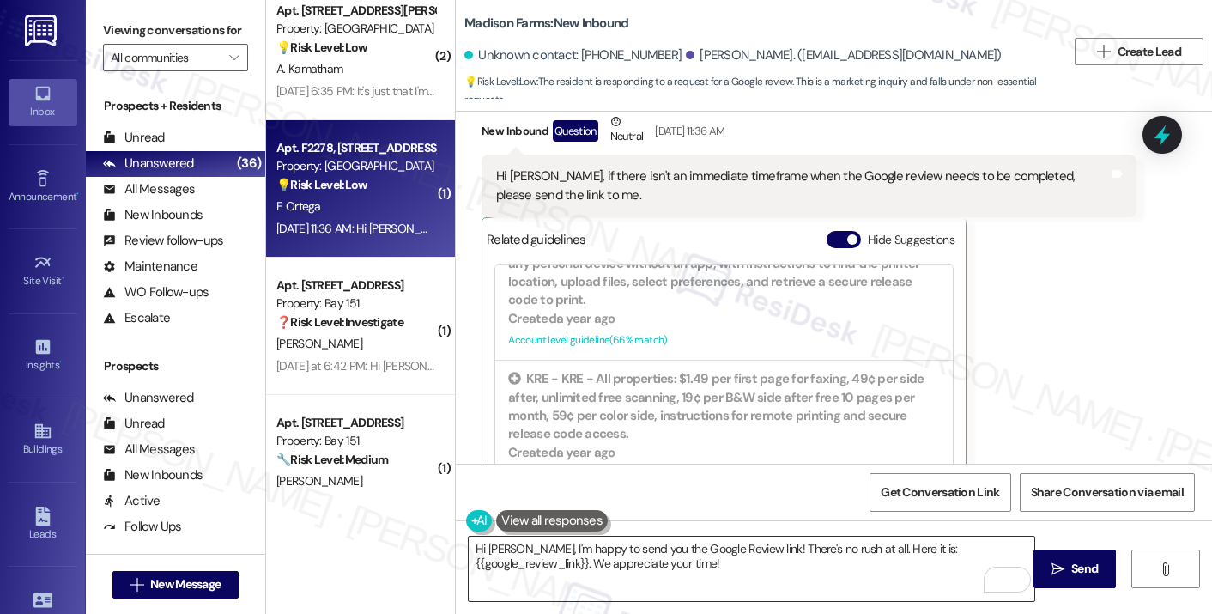
click at [769, 566] on textarea "Hi Joyce, I'm happy to send you the Google Review link! There's no rush at all.…" at bounding box center [752, 568] width 566 height 64
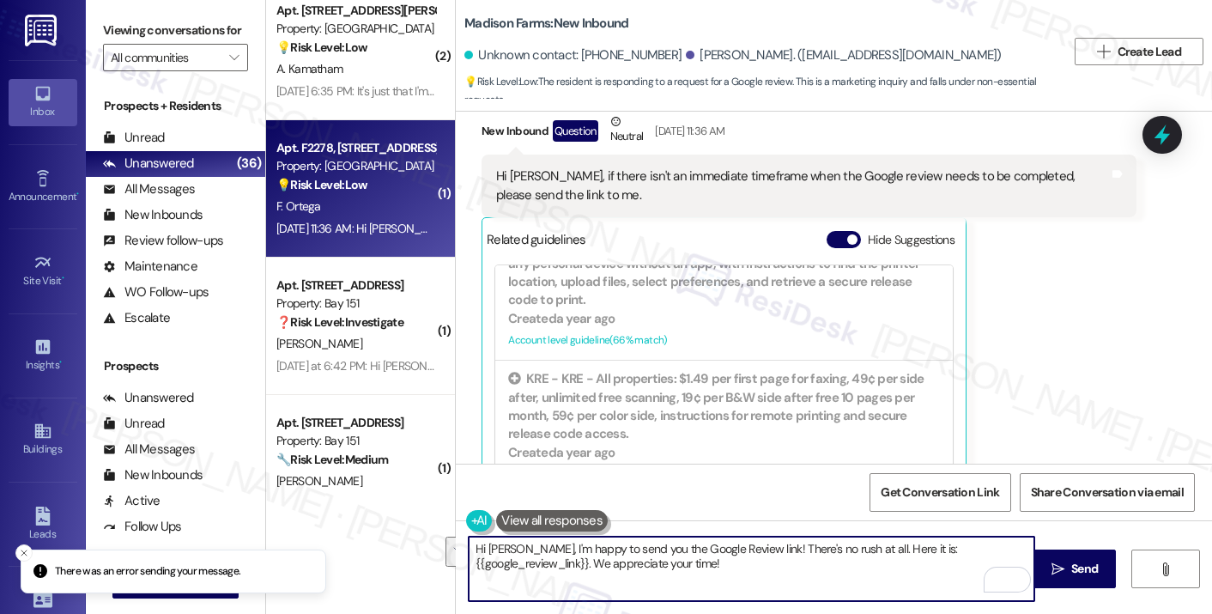
click at [740, 560] on textarea "Hi Joyce, I'm happy to send you the Google Review link! There's no rush at all.…" at bounding box center [752, 568] width 566 height 64
click at [779, 546] on textarea "Hi Joyce, I'm happy to send you the Google Review link! There's no rush at all.…" at bounding box center [752, 568] width 566 height 64
click at [697, 563] on textarea "Hi Joyce, I'm happy to send you the Google Review link! There's no rush at all.…" at bounding box center [752, 568] width 566 height 64
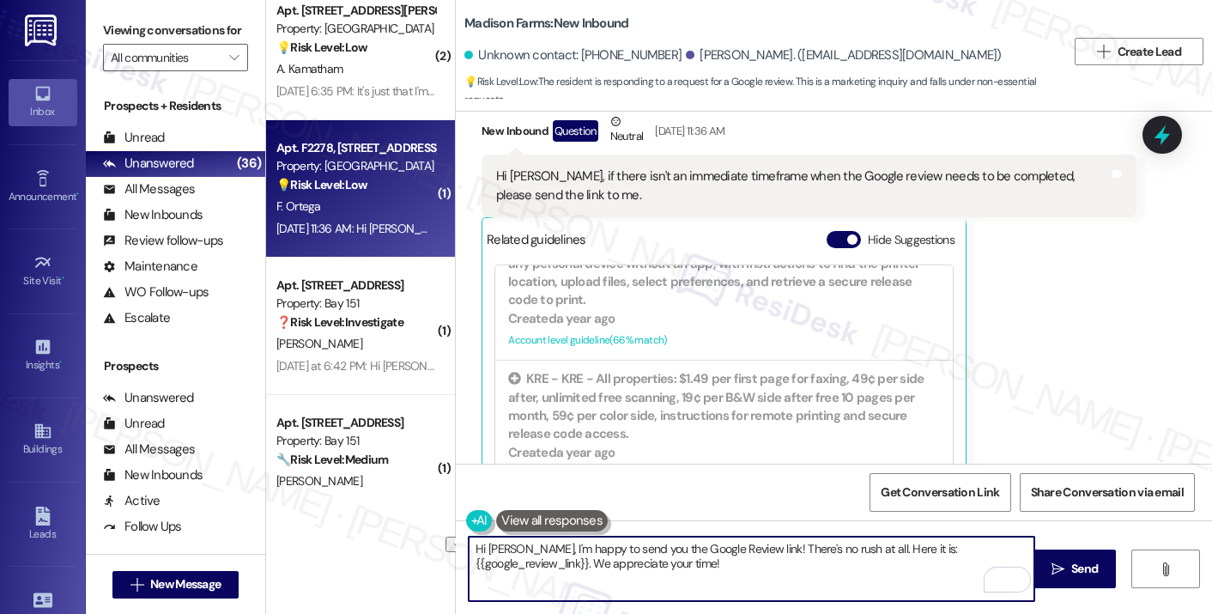
drag, startPoint x: 639, startPoint y: 564, endPoint x: 464, endPoint y: 561, distance: 175.1
click at [469, 561] on textarea "Hi Joyce, I'm happy to send you the Google Review link! There's no rush at all.…" at bounding box center [752, 568] width 566 height 64
type textarea "Hi Joyce, I'm happy to send you the Google Review link! There's no rush at all.…"
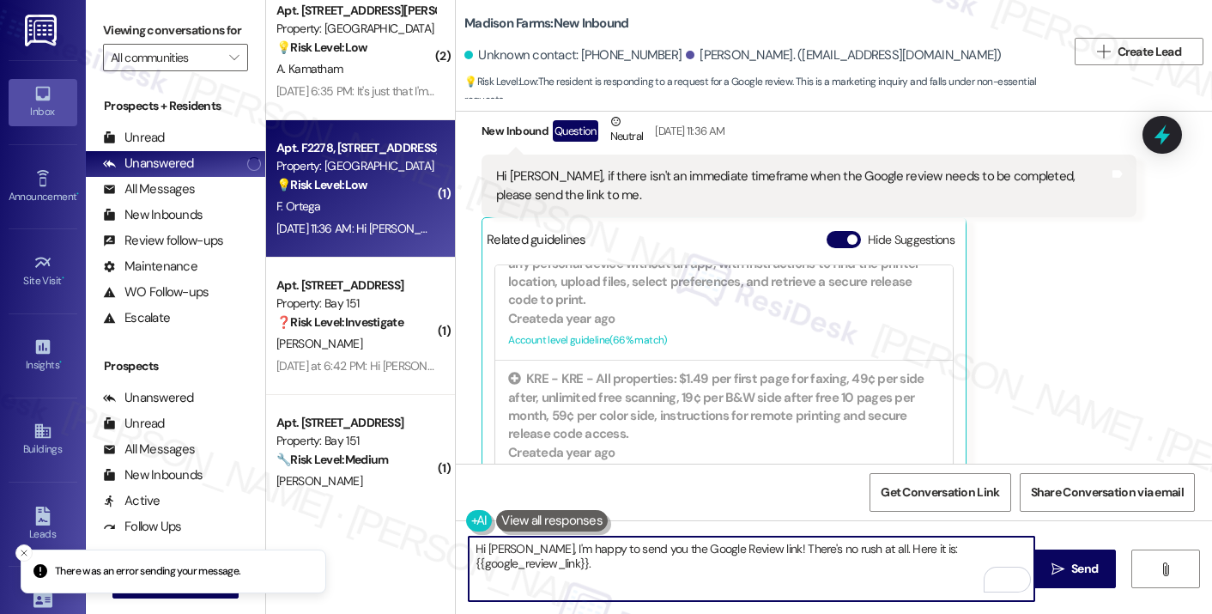
click at [810, 547] on textarea "Hi Joyce, I'm happy to send you the Google Review link! There's no rush at all.…" at bounding box center [752, 568] width 566 height 64
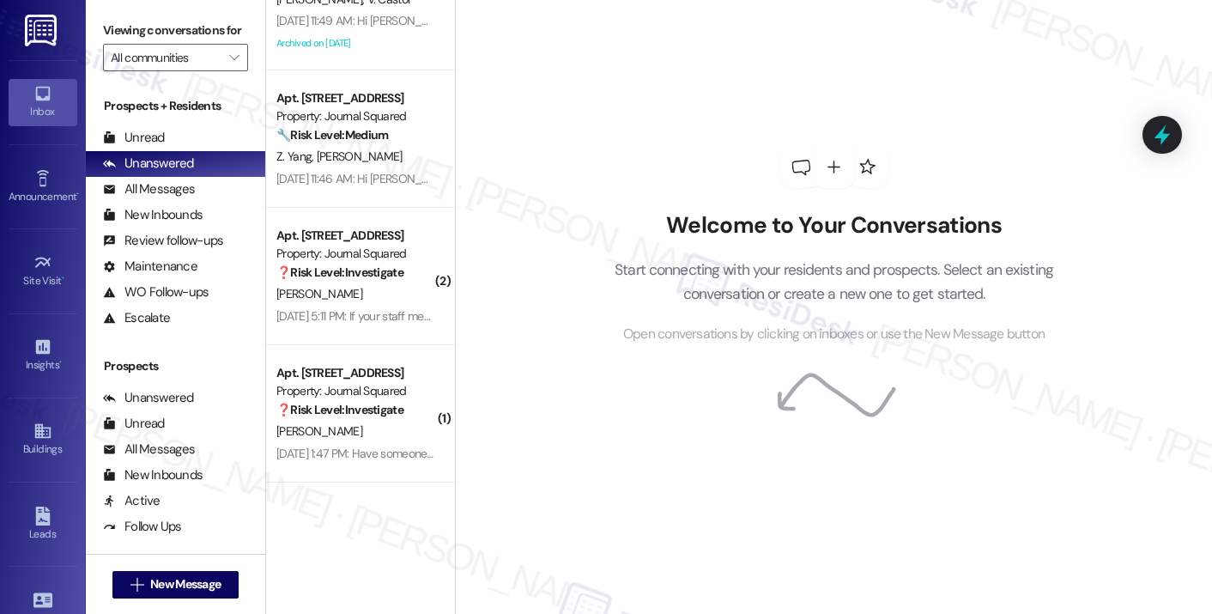
scroll to position [4377, 0]
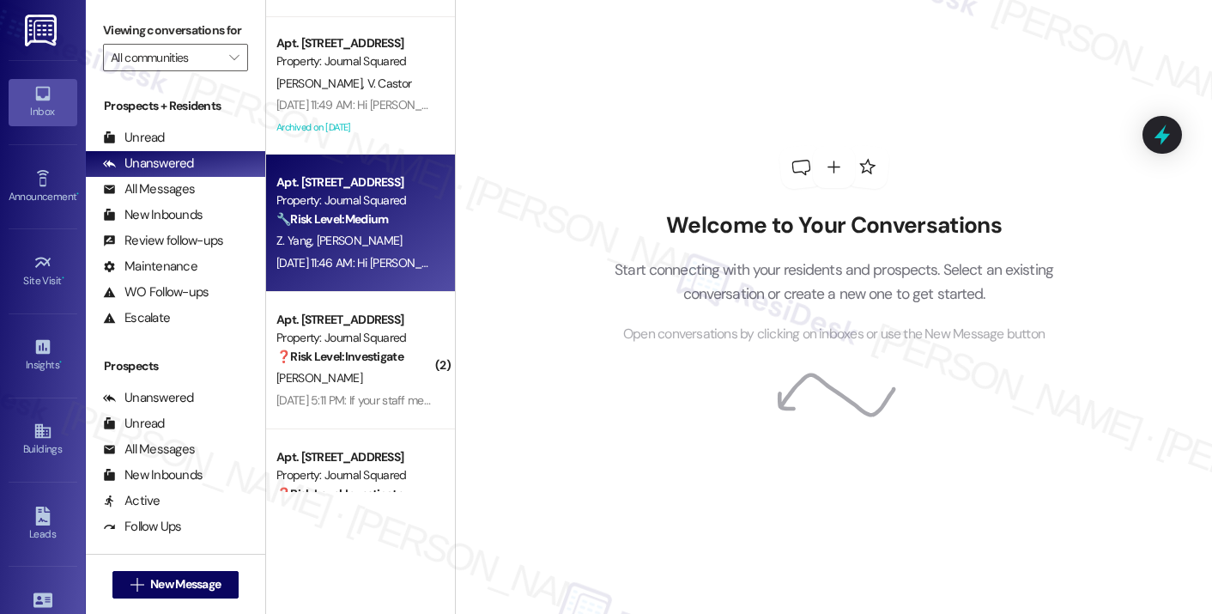
click at [351, 228] on div "🔧 Risk Level: Medium The resident confirmed they received a payment confirmatio…" at bounding box center [355, 219] width 159 height 18
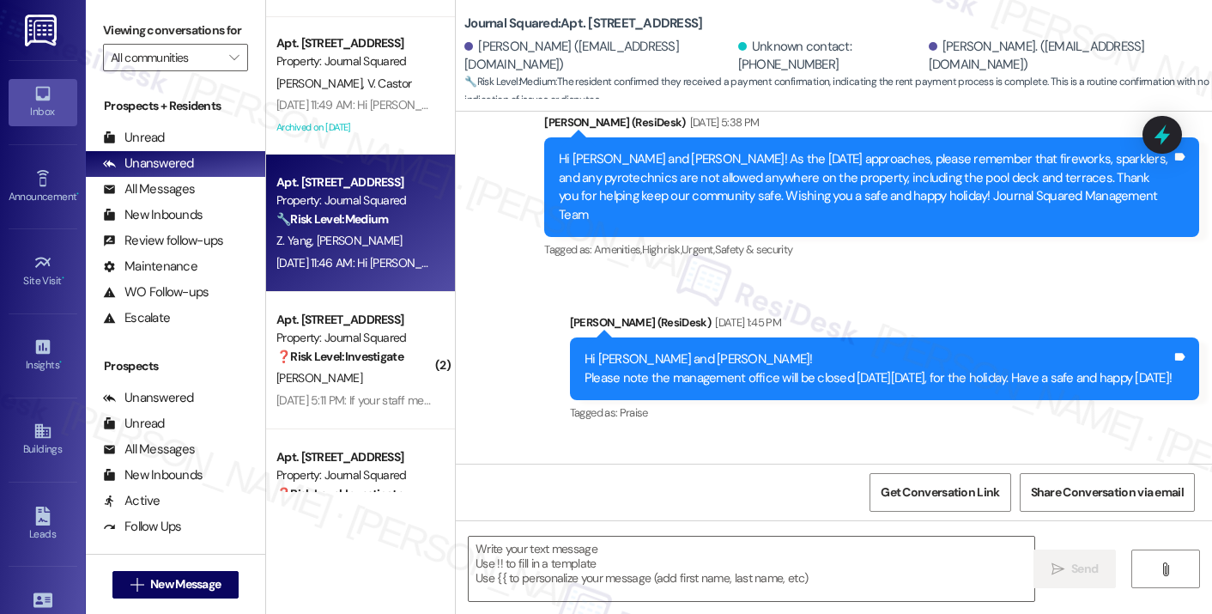
type textarea "Fetching suggested responses. Please feel free to read through the conversation…"
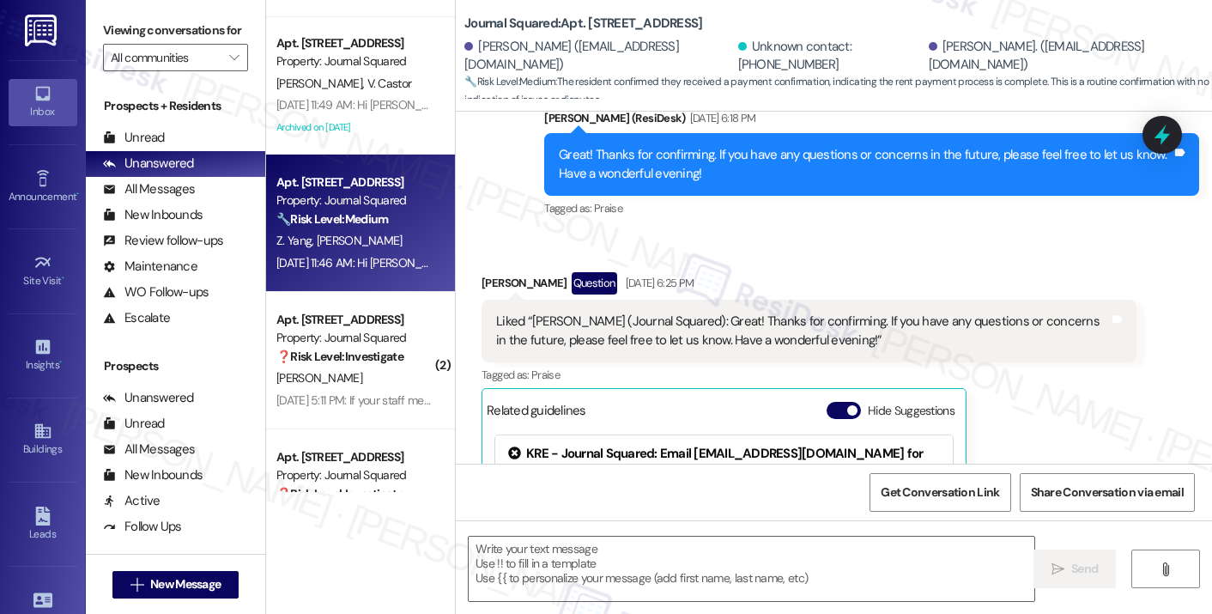
scroll to position [3075, 0]
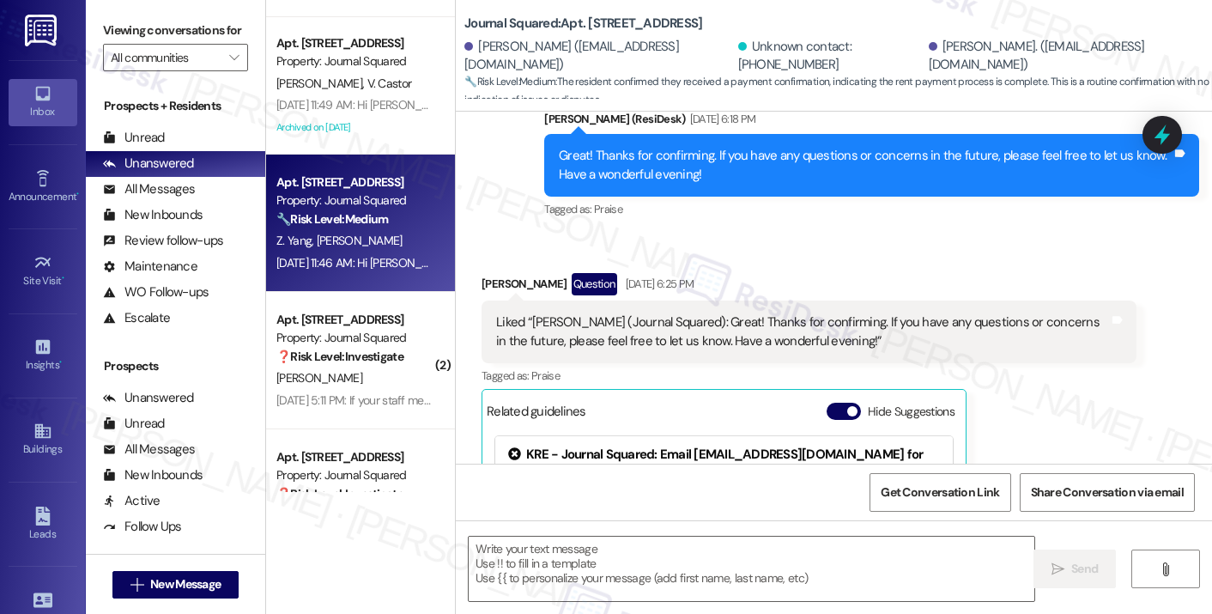
click at [636, 313] on div "Liked “[PERSON_NAME] (Journal Squared): Great! Thanks for confirming. If you ha…" at bounding box center [802, 331] width 613 height 37
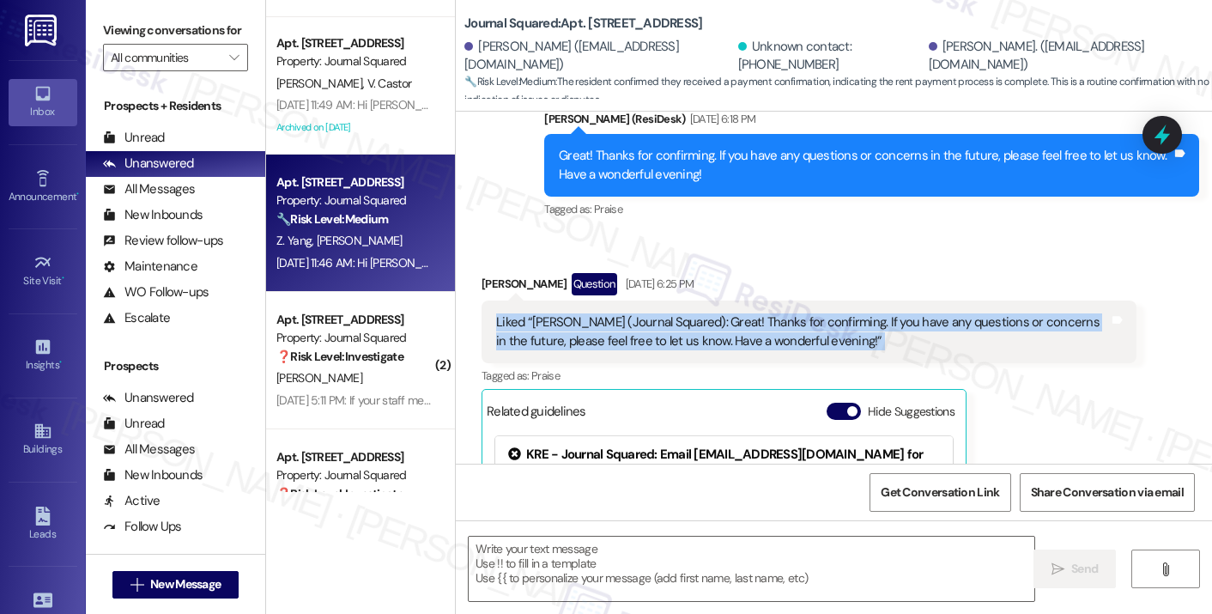
drag, startPoint x: 636, startPoint y: 263, endPoint x: 616, endPoint y: 265, distance: 19.8
click at [634, 313] on div "Liked “[PERSON_NAME] (Journal Squared): Great! Thanks for confirming. If you ha…" at bounding box center [802, 331] width 613 height 37
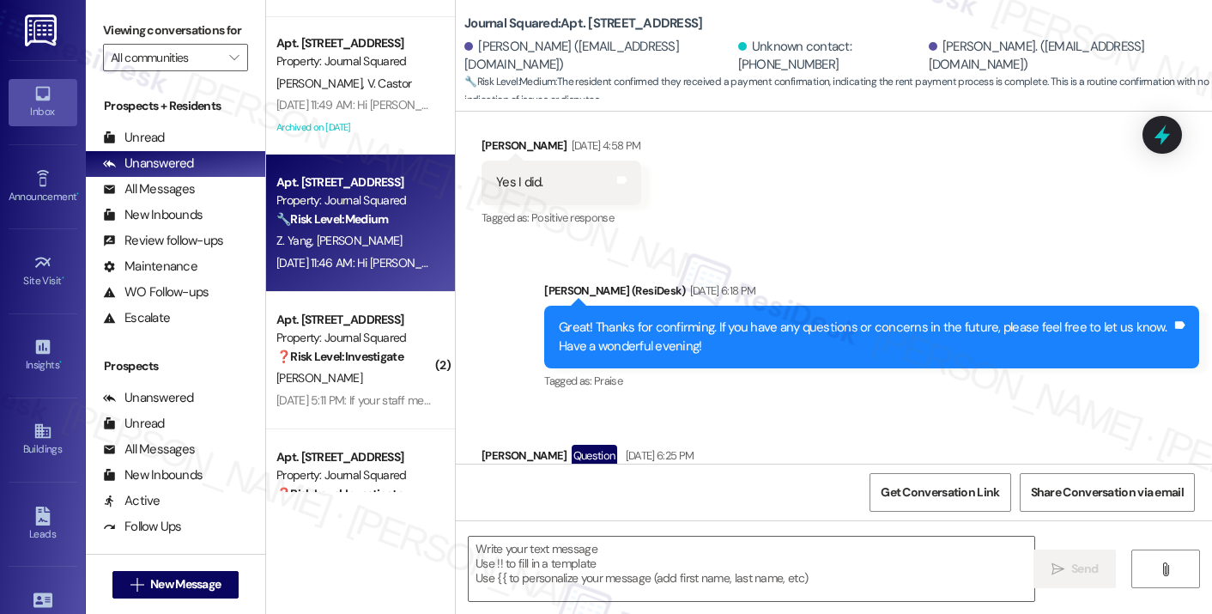
click at [632, 318] on div "Great! Thanks for confirming. If you have any questions or concerns in the futu…" at bounding box center [865, 336] width 613 height 37
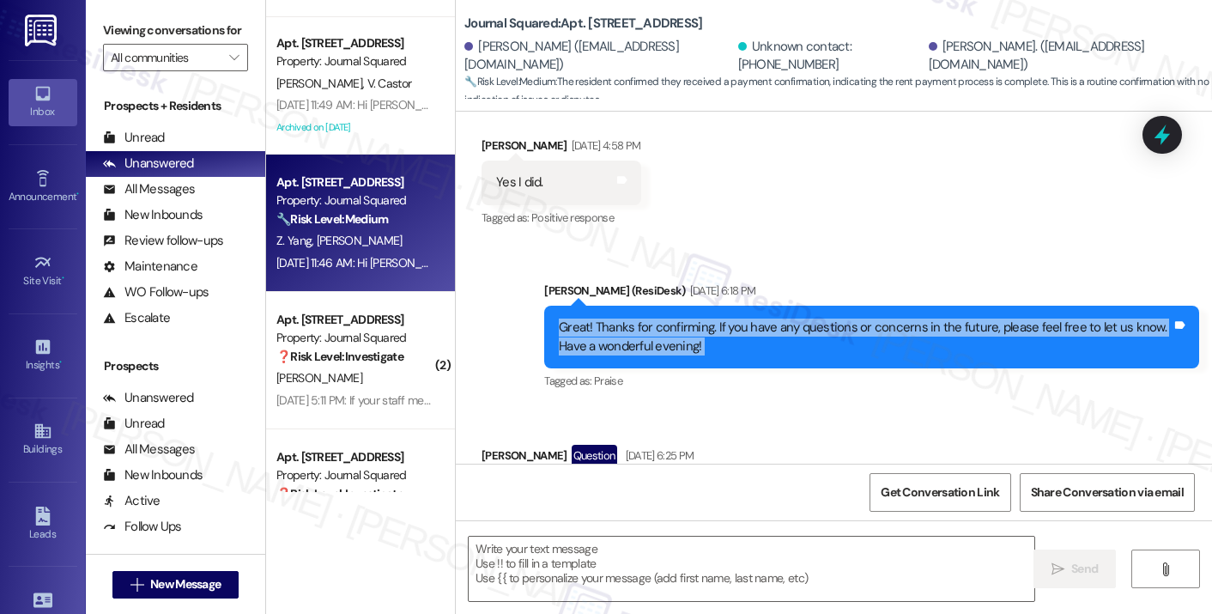
click at [632, 318] on div "Great! Thanks for confirming. If you have any questions or concerns in the futu…" at bounding box center [865, 336] width 613 height 37
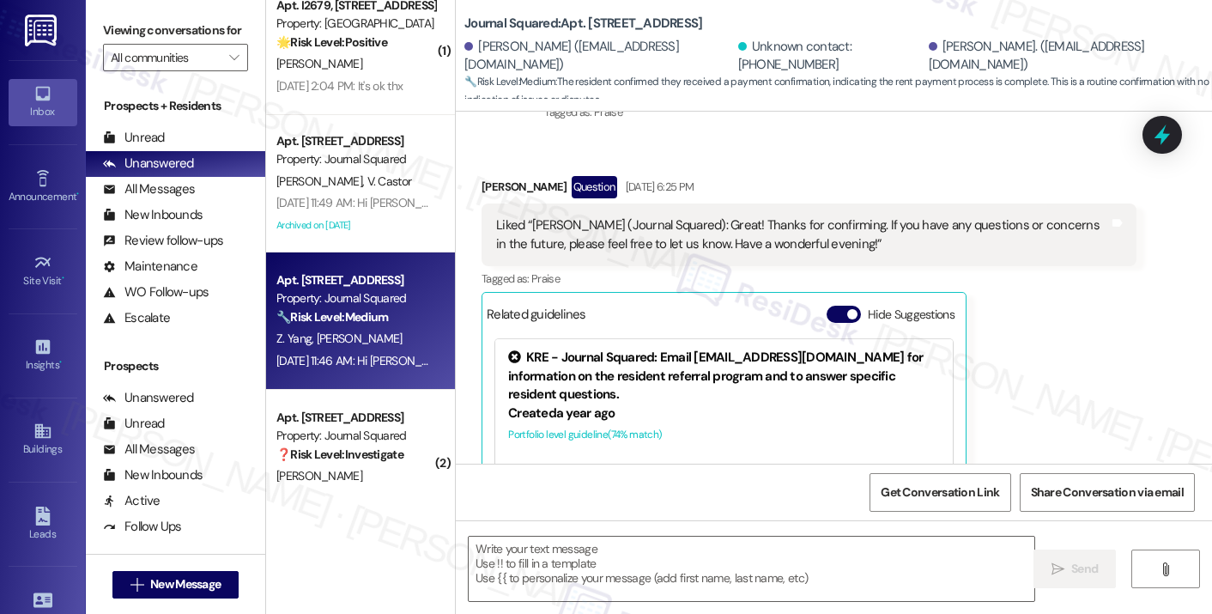
scroll to position [4205, 0]
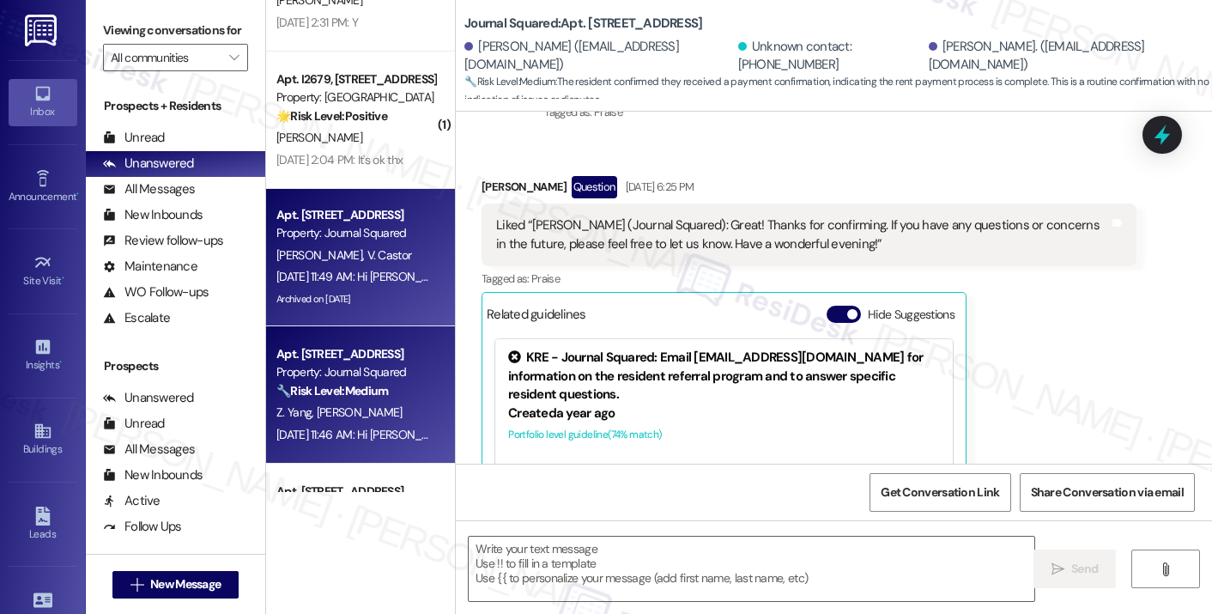
click at [370, 264] on div "[PERSON_NAME] [PERSON_NAME]" at bounding box center [356, 255] width 162 height 21
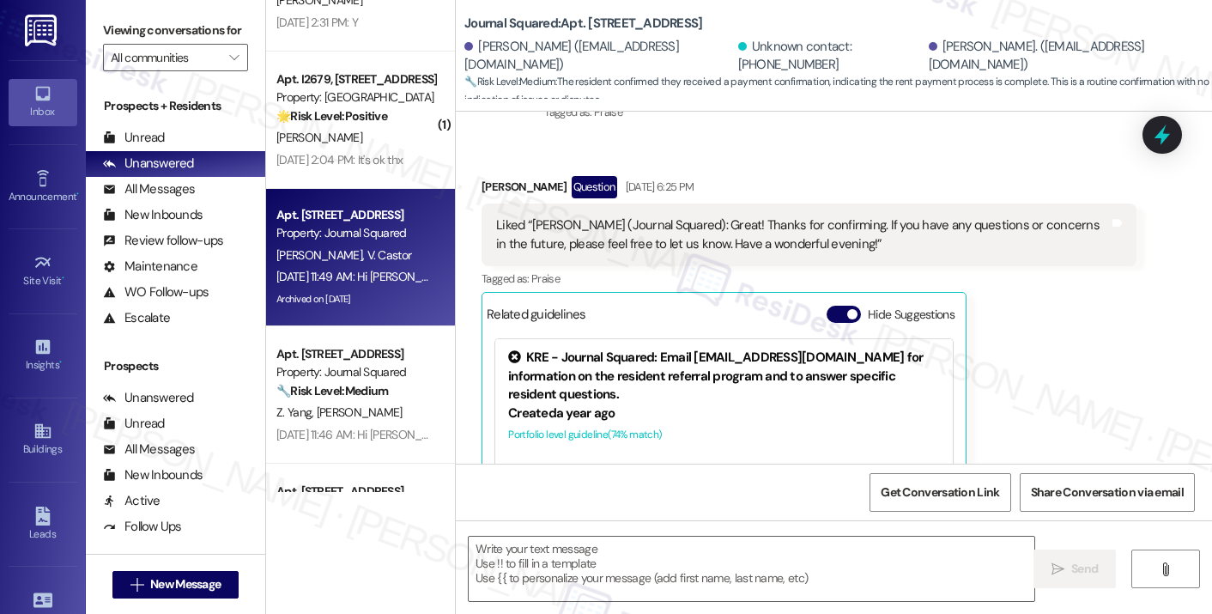
type textarea "Fetching suggested responses. Please feel free to read through the conversation…"
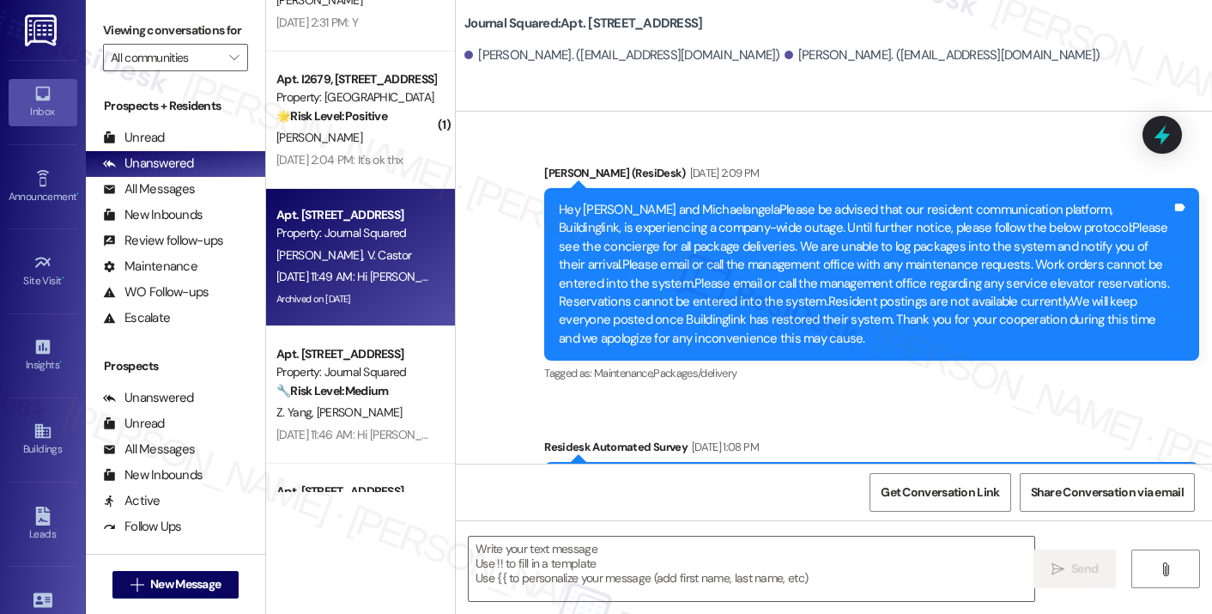
type textarea "Fetching suggested responses. Please feel free to read through the conversation…"
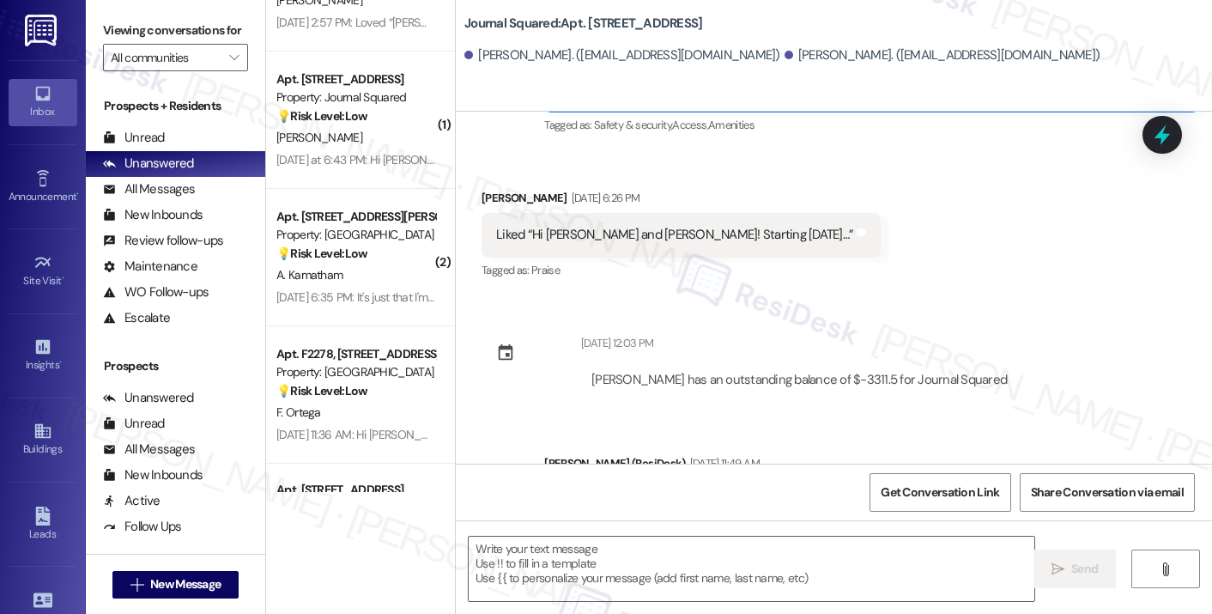
scroll to position [1287, 0]
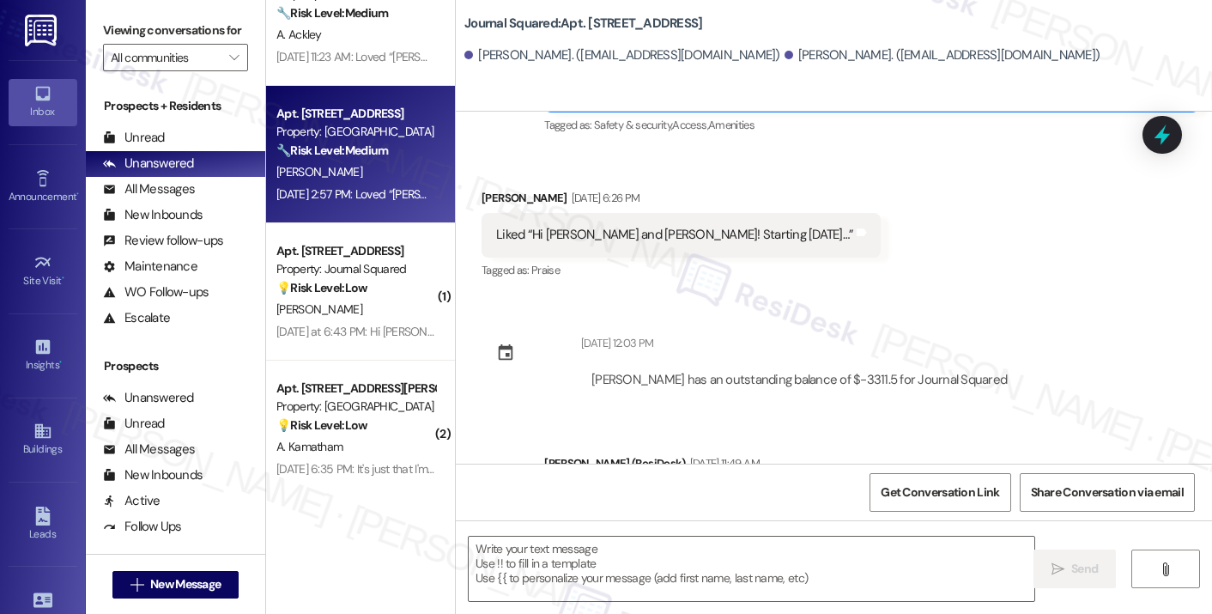
click at [362, 162] on div "[PERSON_NAME]" at bounding box center [356, 171] width 162 height 21
type textarea "Fetching suggested responses. Please feel free to read through the conversation…"
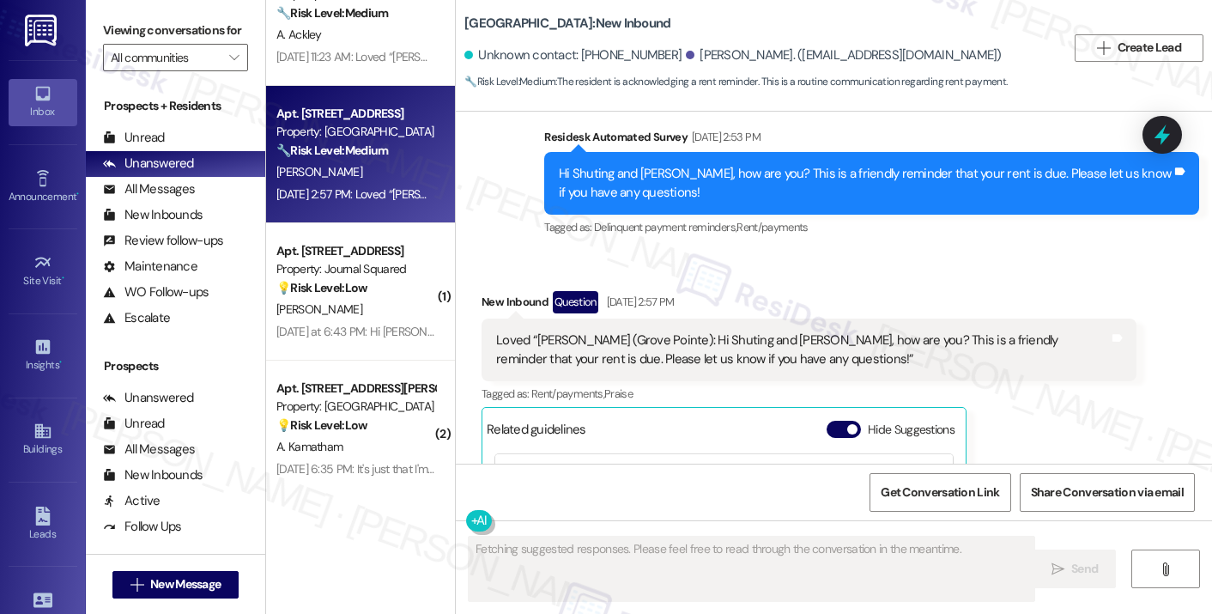
scroll to position [1129, 0]
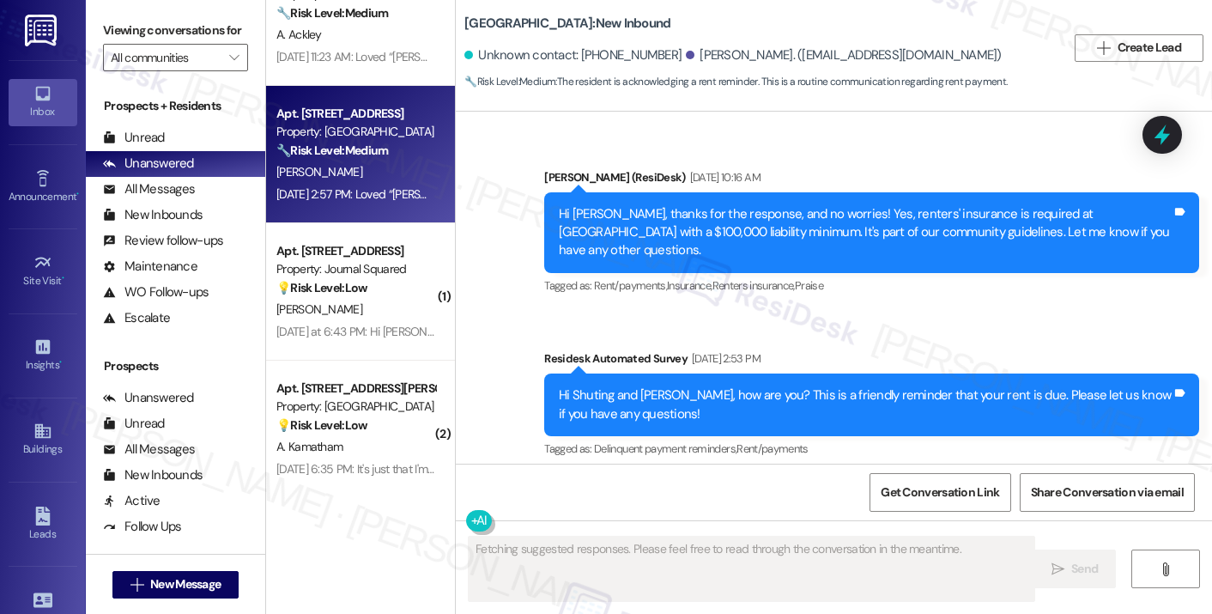
click at [618, 386] on div "Hi Shuting and [PERSON_NAME], how are you? This is a friendly reminder that you…" at bounding box center [865, 404] width 613 height 37
click at [617, 386] on div "Hi Shuting and [PERSON_NAME], how are you? This is a friendly reminder that you…" at bounding box center [865, 404] width 613 height 37
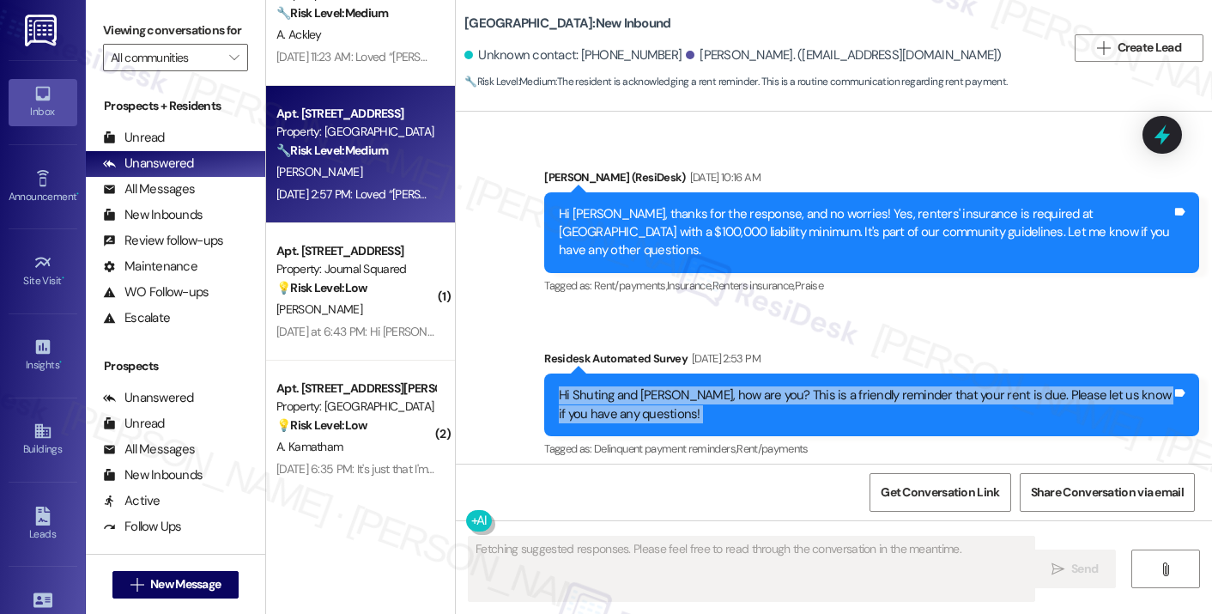
click at [617, 386] on div "Hi Shuting and [PERSON_NAME], how are you? This is a friendly reminder that you…" at bounding box center [865, 404] width 613 height 37
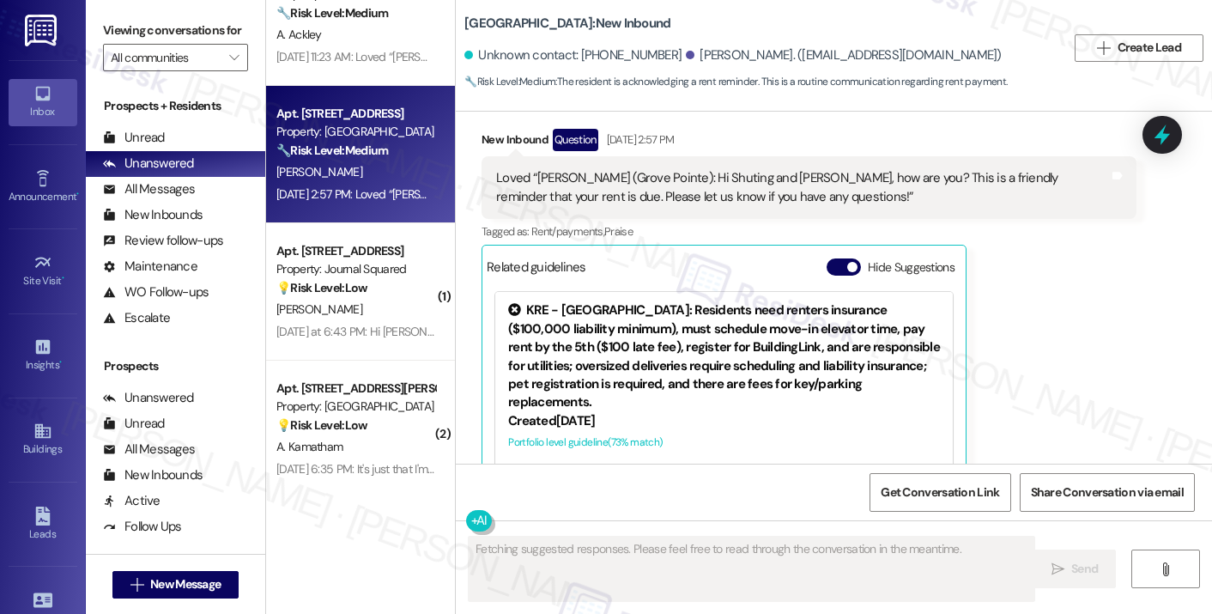
scroll to position [1474, 0]
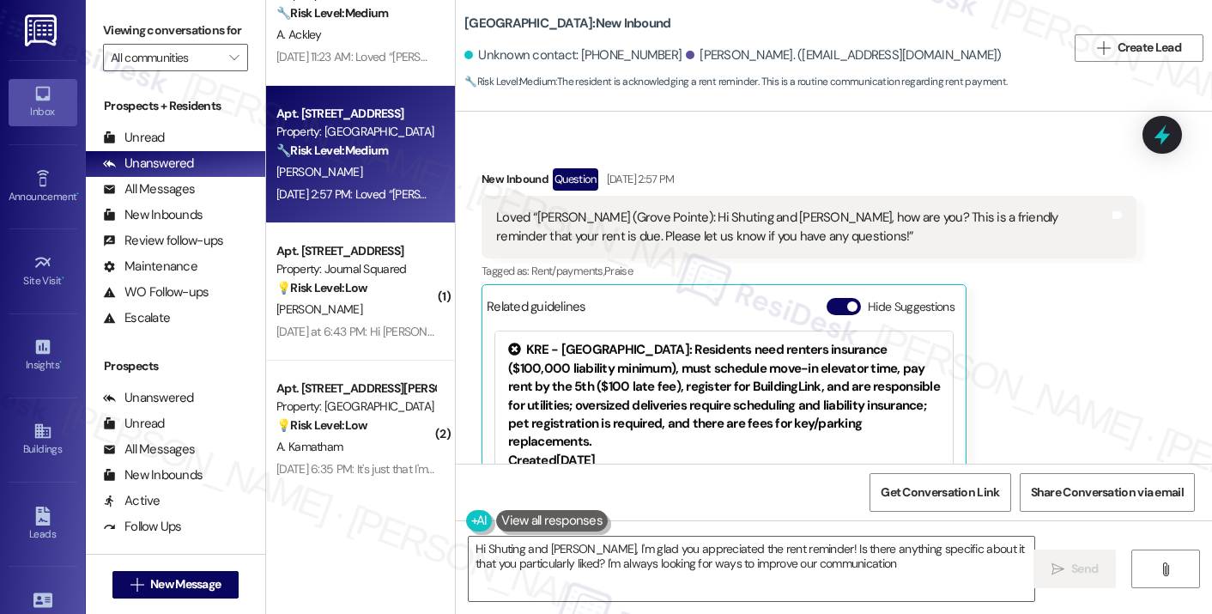
type textarea "Hi Shuting and [PERSON_NAME], I'm glad you appreciated the rent reminder! Is th…"
click at [590, 209] on div "Loved “[PERSON_NAME] (Grove Pointe): Hi Shuting and [PERSON_NAME], how are you?…" at bounding box center [802, 227] width 613 height 37
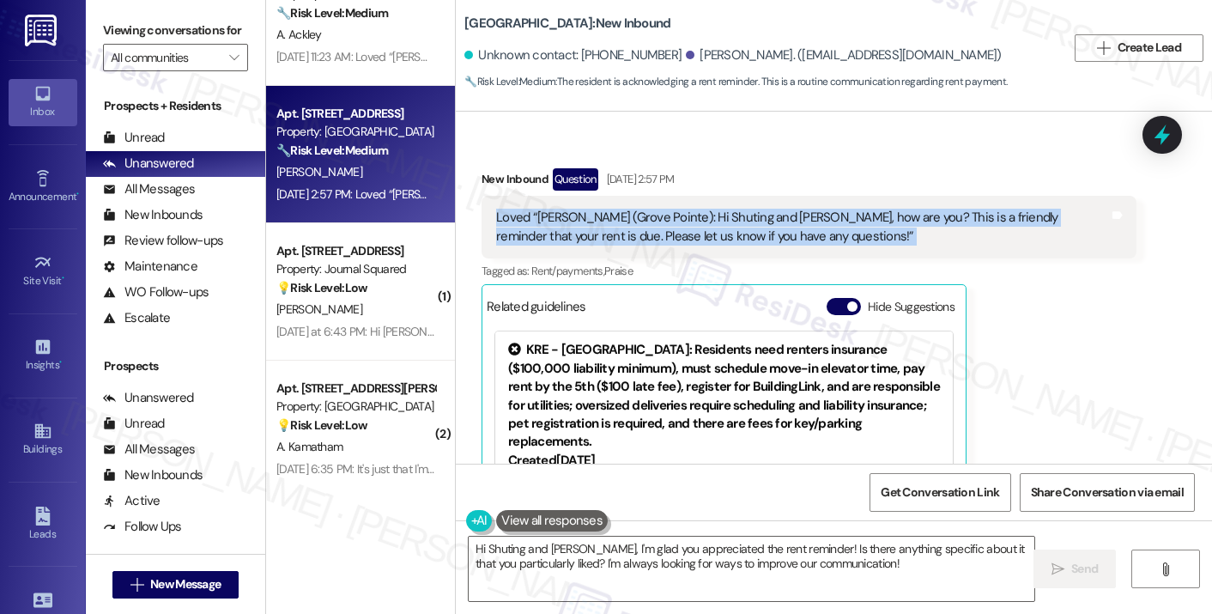
click at [590, 209] on div "Loved “[PERSON_NAME] (Grove Pointe): Hi Shuting and [PERSON_NAME], how are you?…" at bounding box center [802, 227] width 613 height 37
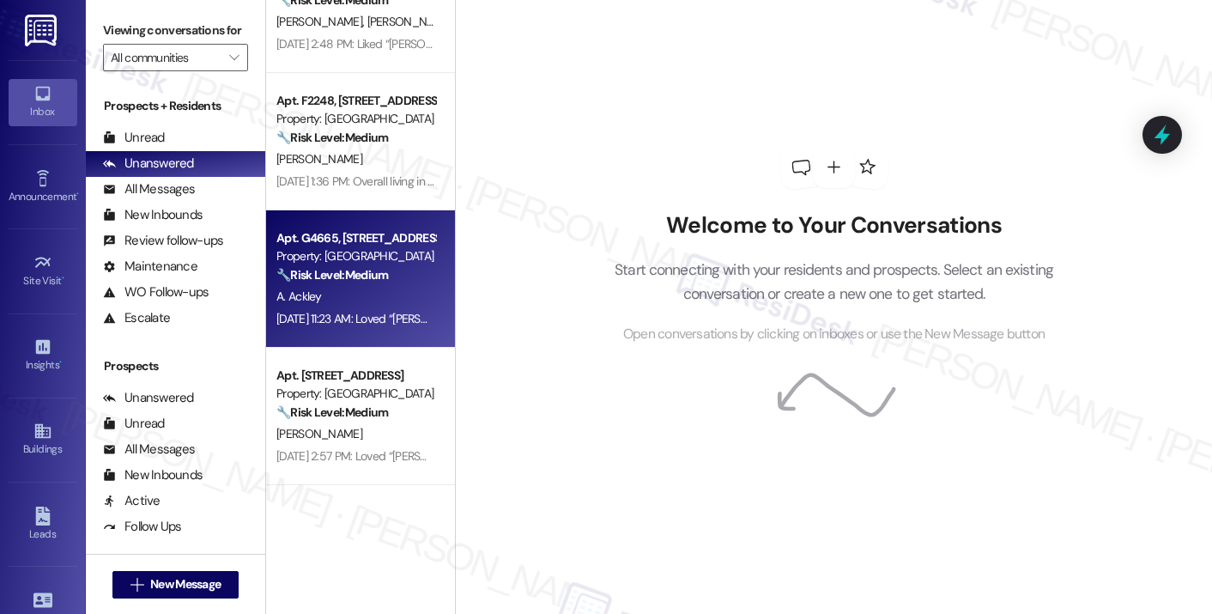
scroll to position [1116, 0]
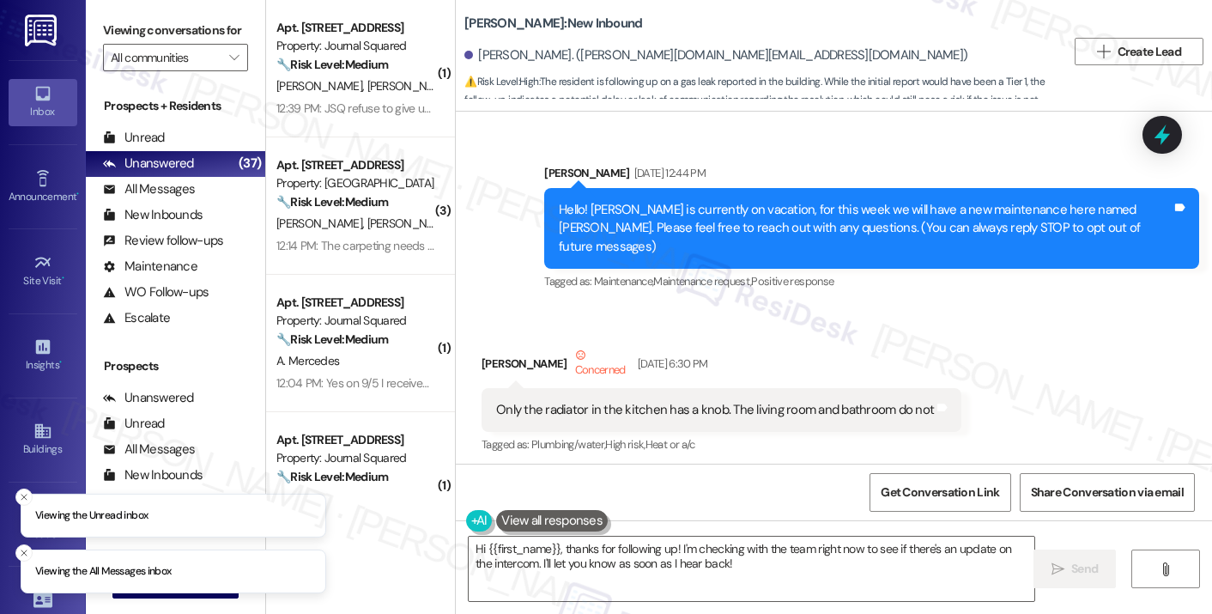
scroll to position [56127, 0]
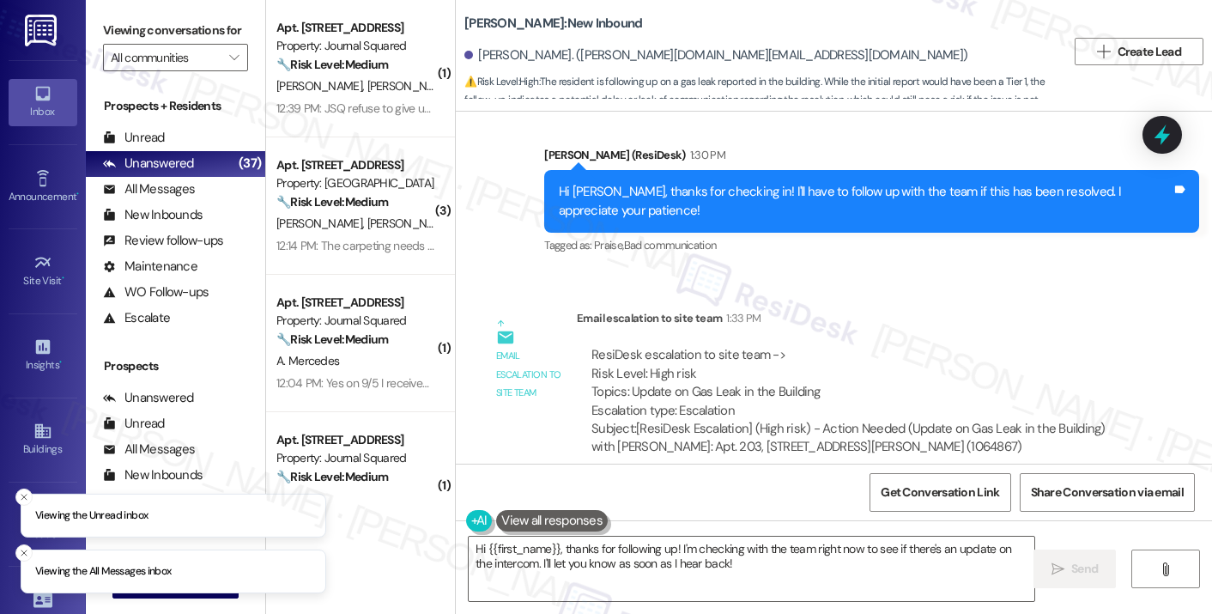
click at [670, 346] on div "ResiDesk escalation to site team -> Risk Level: High risk Topics: Update on Gas…" at bounding box center [856, 383] width 530 height 74
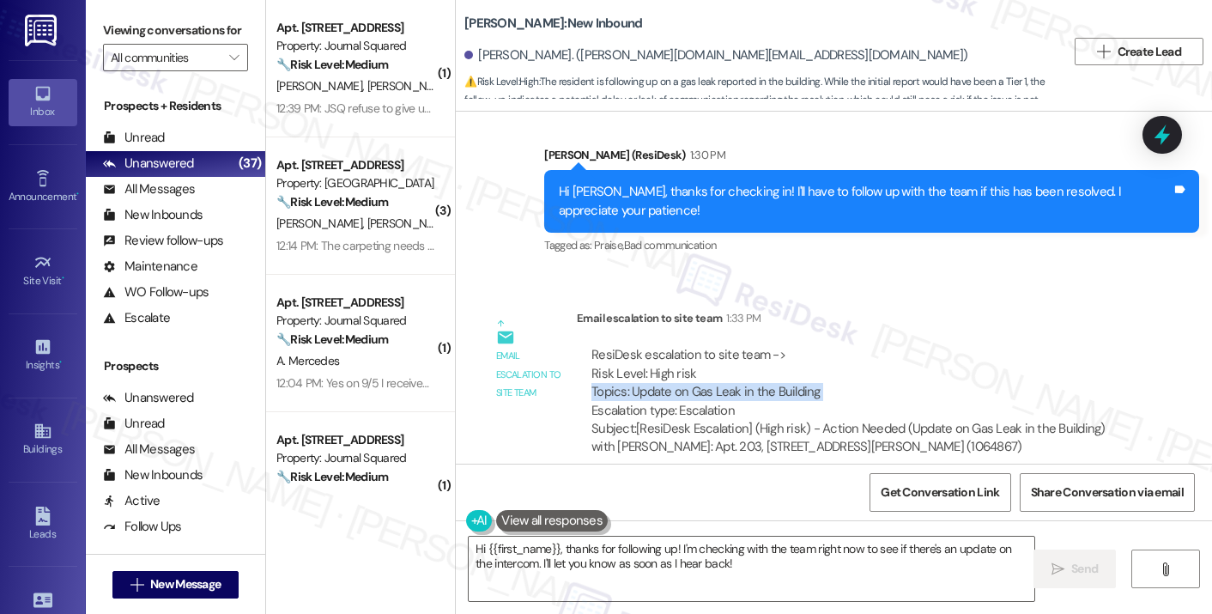
click at [662, 346] on div "ResiDesk escalation to site team -> Risk Level: High risk Topics: Update on Gas…" at bounding box center [856, 383] width 530 height 74
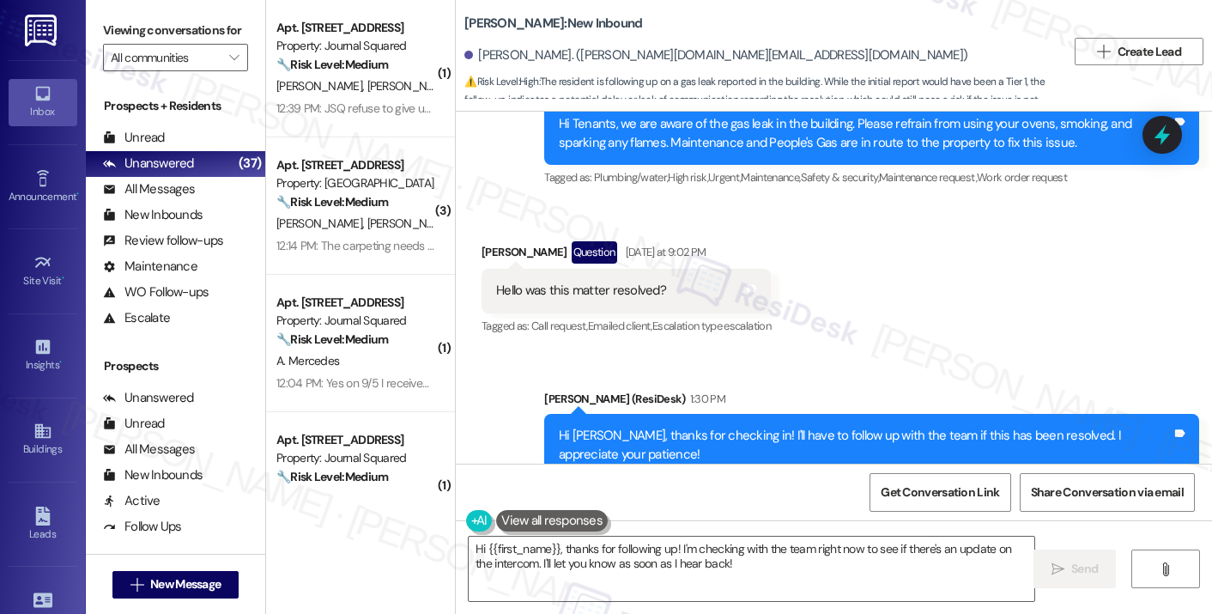
scroll to position [55869, 0]
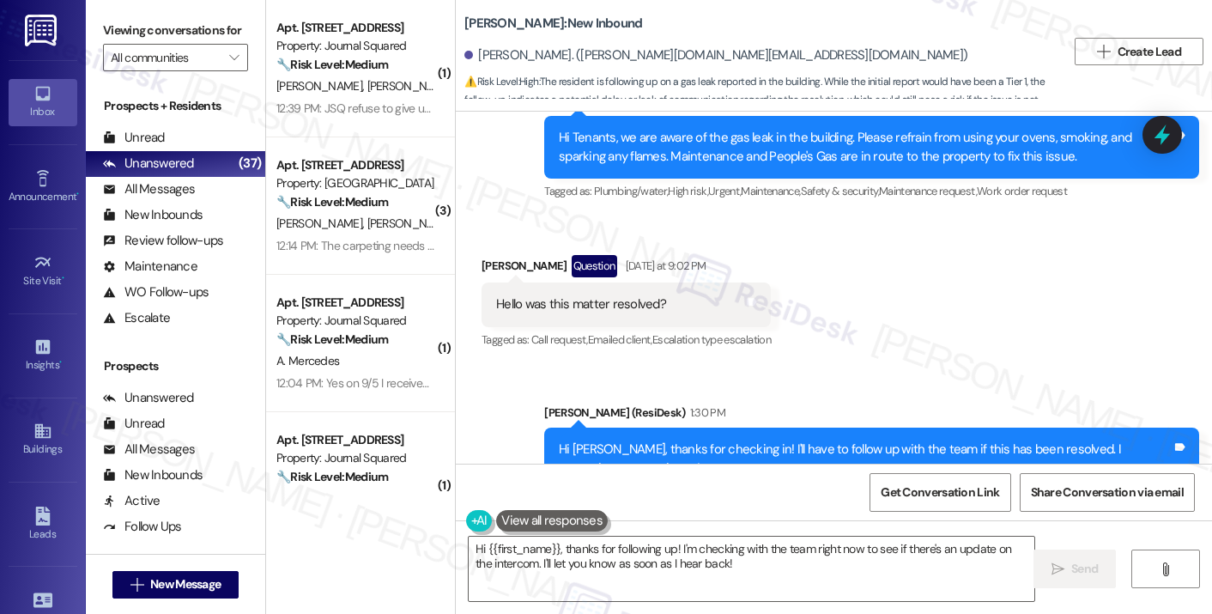
click at [652, 440] on div "Hi [PERSON_NAME], thanks for checking in! I'll have to follow up with the team …" at bounding box center [865, 458] width 613 height 37
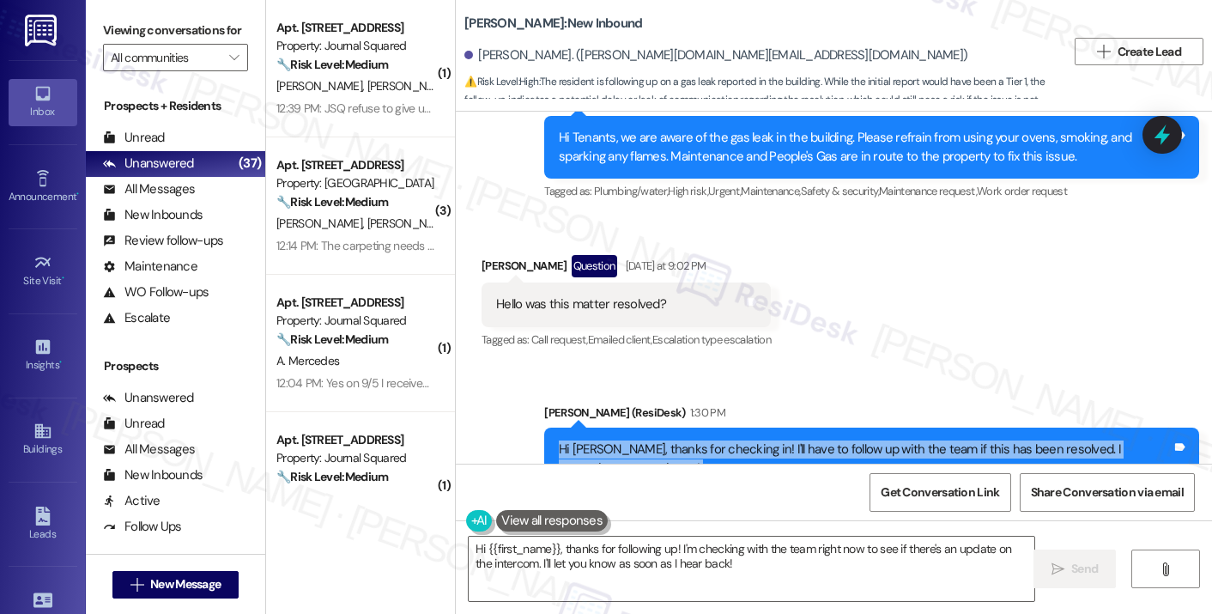
click at [652, 440] on div "Hi [PERSON_NAME], thanks for checking in! I'll have to follow up with the team …" at bounding box center [865, 458] width 613 height 37
click at [765, 440] on div "Hi [PERSON_NAME], thanks for checking in! I'll have to follow up with the team …" at bounding box center [865, 458] width 613 height 37
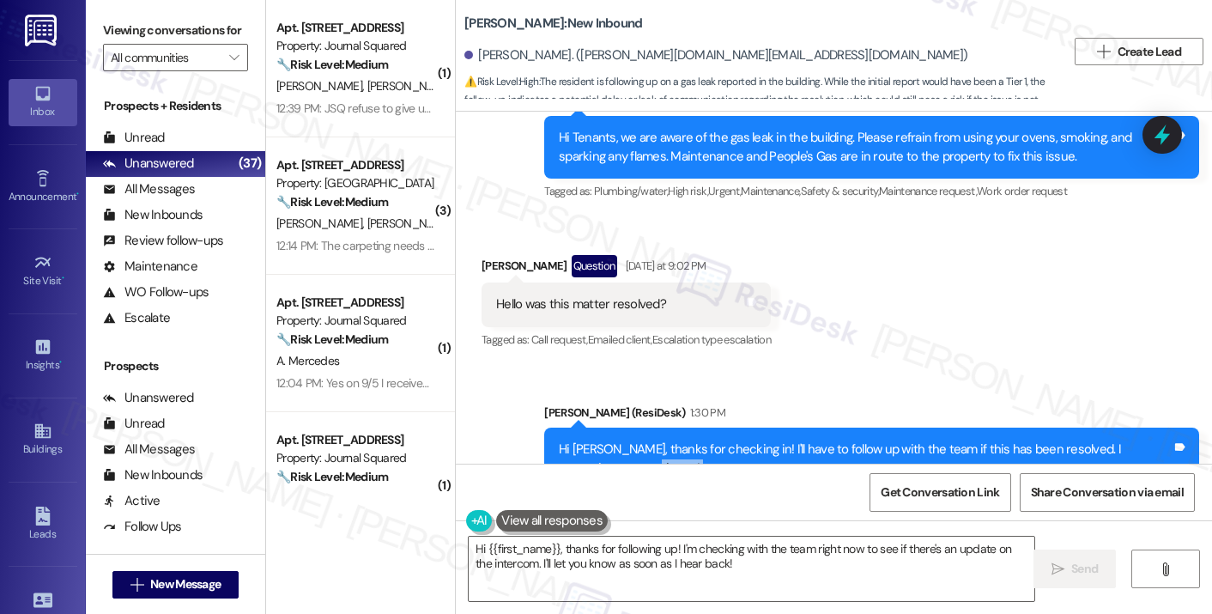
click at [765, 440] on div "Hi [PERSON_NAME], thanks for checking in! I'll have to follow up with the team …" at bounding box center [865, 458] width 613 height 37
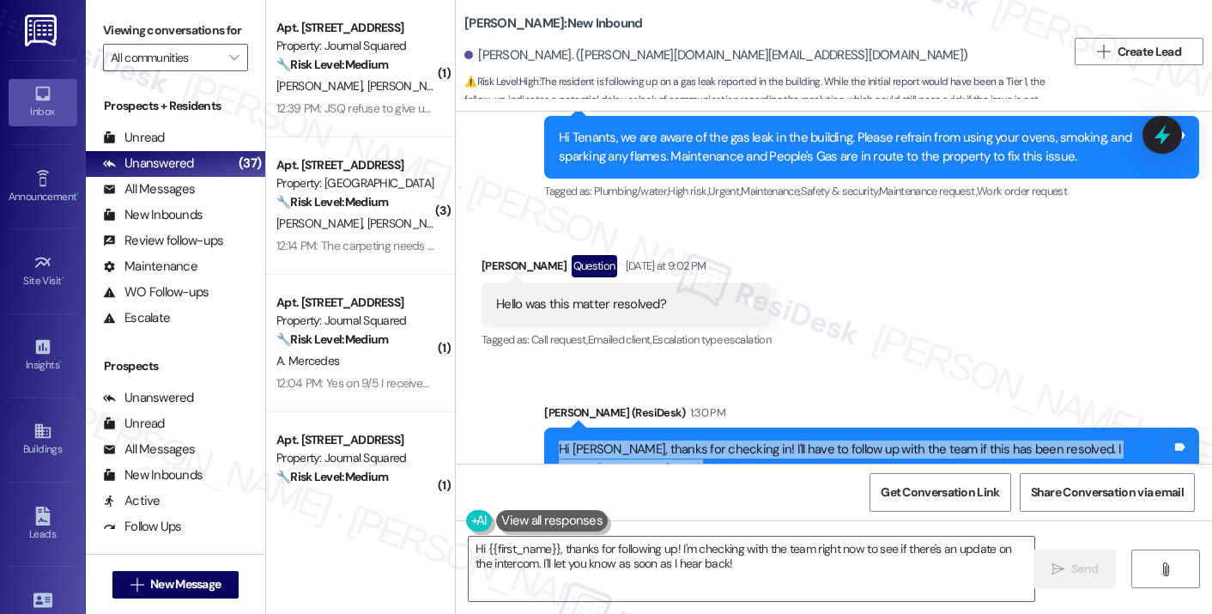
click at [765, 440] on div "Hi [PERSON_NAME], thanks for checking in! I'll have to follow up with the team …" at bounding box center [865, 458] width 613 height 37
click at [608, 577] on textarea "Hi {{first_name}}, thanks for following up! I'm checking with the team right no…" at bounding box center [752, 568] width 566 height 64
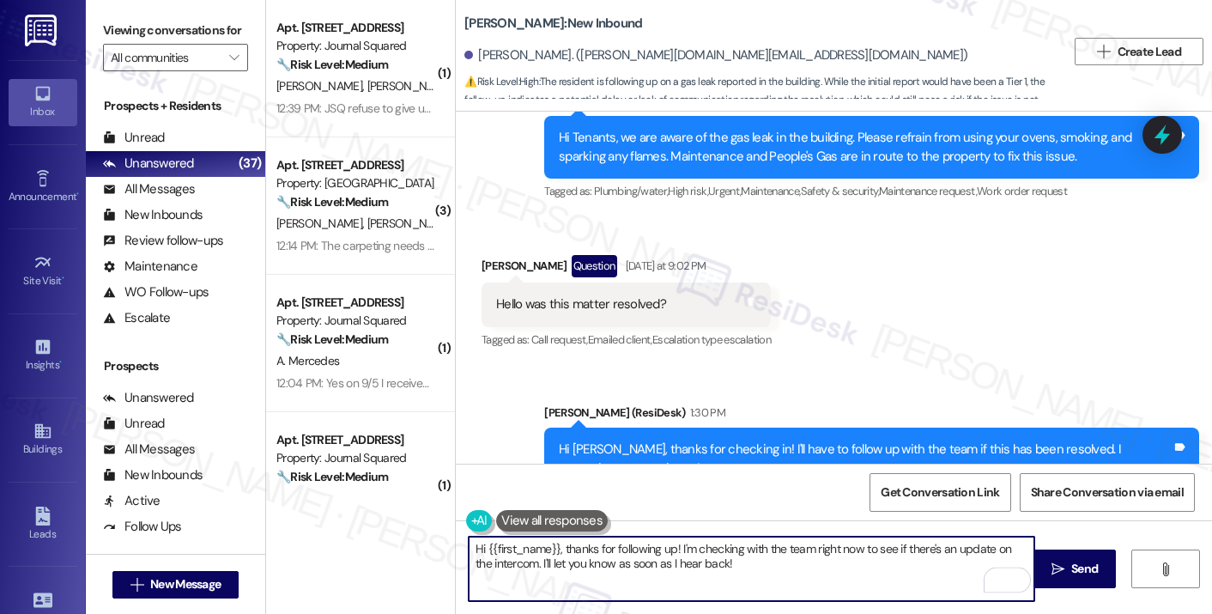
drag, startPoint x: 701, startPoint y: 570, endPoint x: 627, endPoint y: 545, distance: 77.9
click at [627, 545] on textarea "Hi {{first_name}}, thanks for following up! I'm checking with the team right no…" at bounding box center [752, 568] width 566 height 64
click at [618, 545] on textarea "Hi {{first_name}}, thanks for following up! I'm checking with the team right no…" at bounding box center [752, 568] width 566 height 64
drag, startPoint x: 727, startPoint y: 569, endPoint x: 579, endPoint y: 558, distance: 148.0
click at [579, 558] on textarea "Hi {{first_name}}, thanks for following up! I'm checking with the team right no…" at bounding box center [752, 568] width 566 height 64
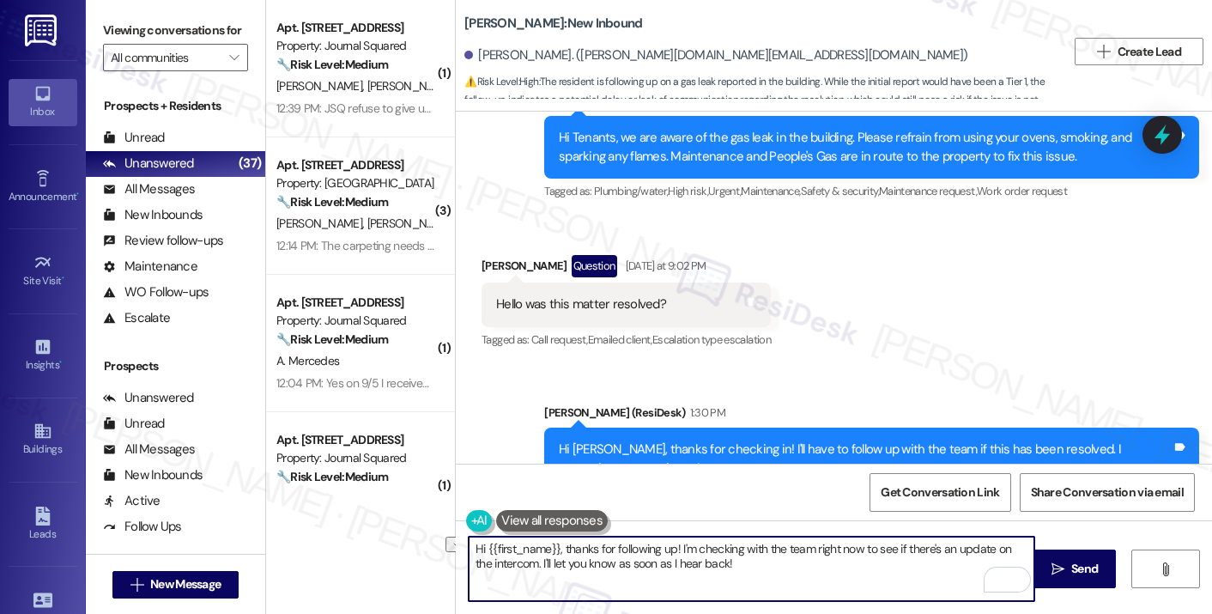
click at [489, 557] on textarea "Hi {{first_name}}, thanks for following up! I'm checking with the team right no…" at bounding box center [752, 568] width 566 height 64
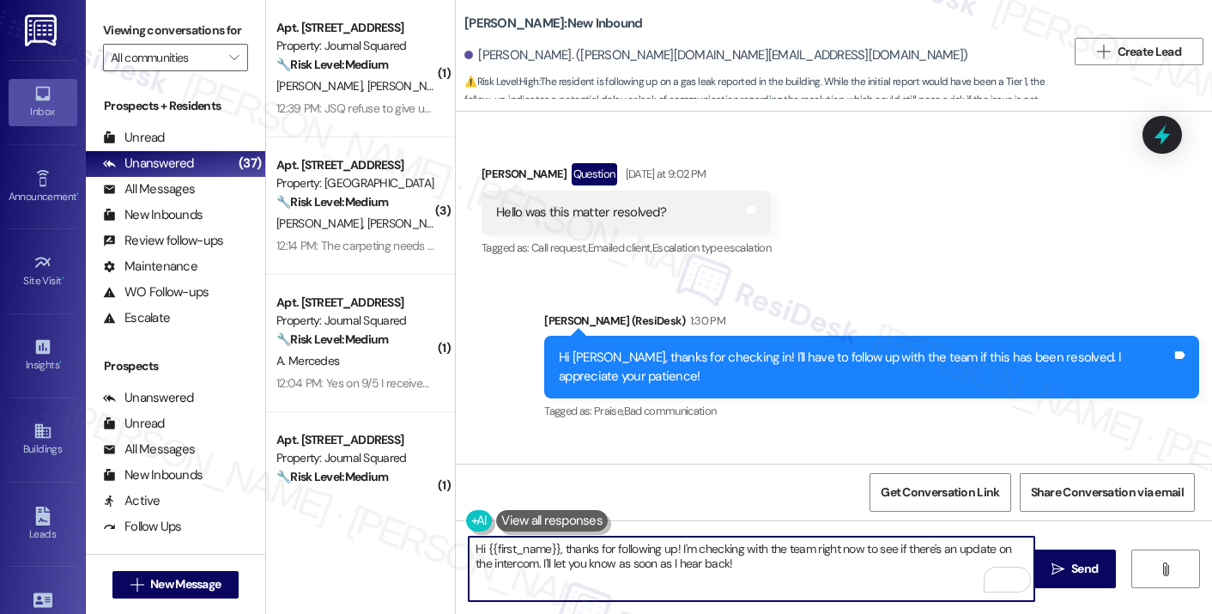
scroll to position [56127, 0]
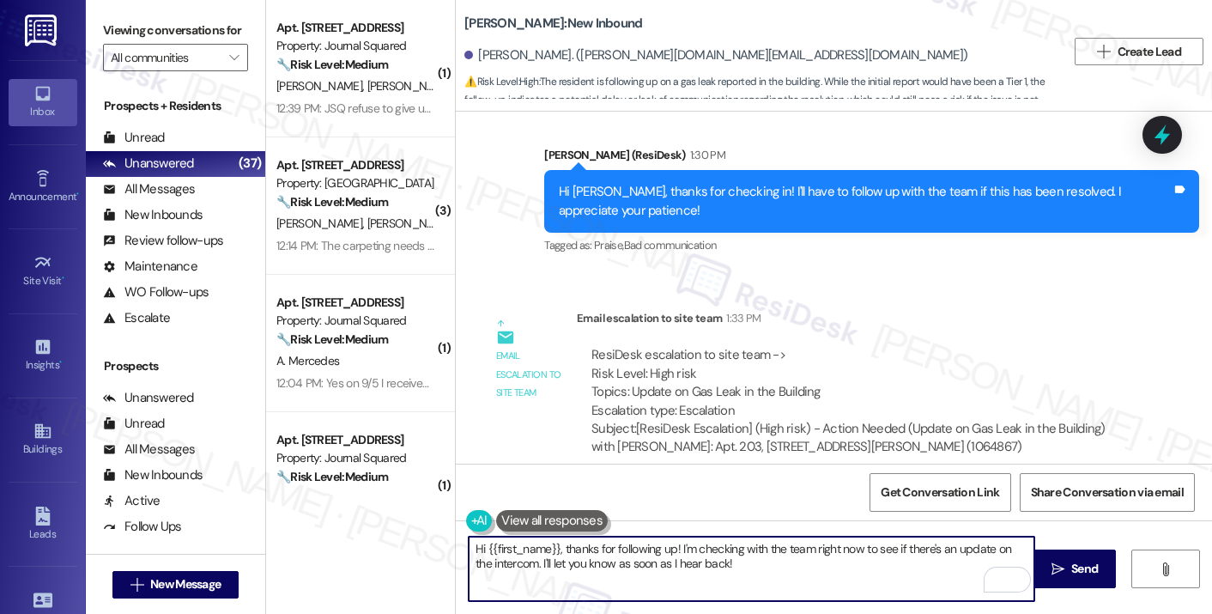
click at [570, 561] on div "Any update please?" at bounding box center [550, 570] width 108 height 18
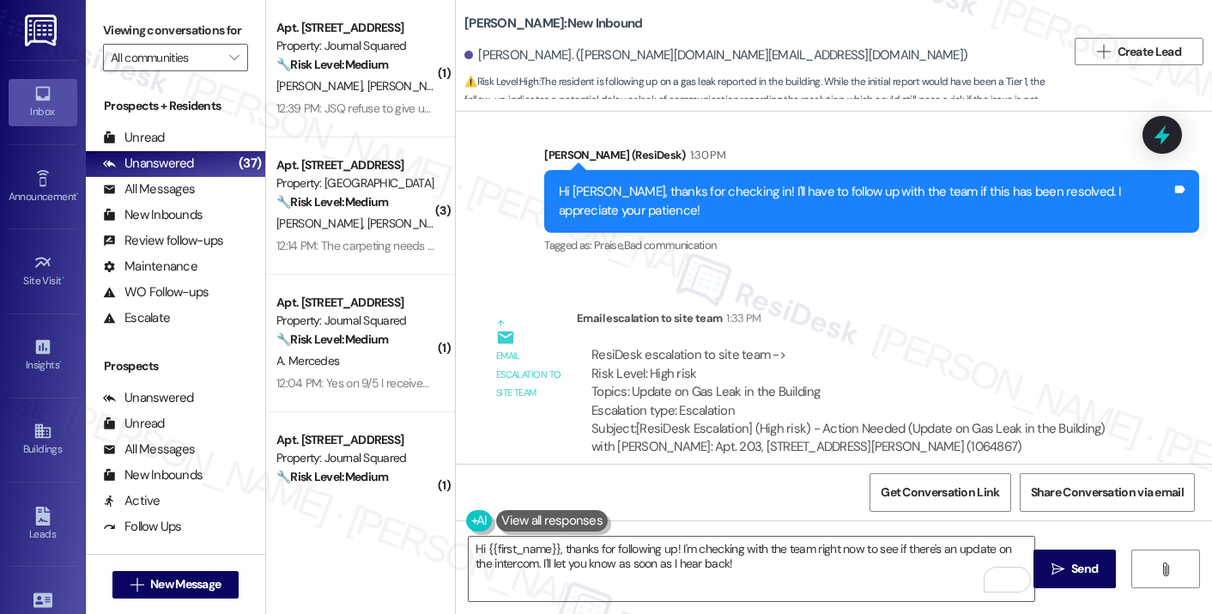
click at [570, 561] on div "Any update please?" at bounding box center [550, 570] width 108 height 18
click at [130, 21] on label "Viewing conversations for" at bounding box center [175, 30] width 145 height 27
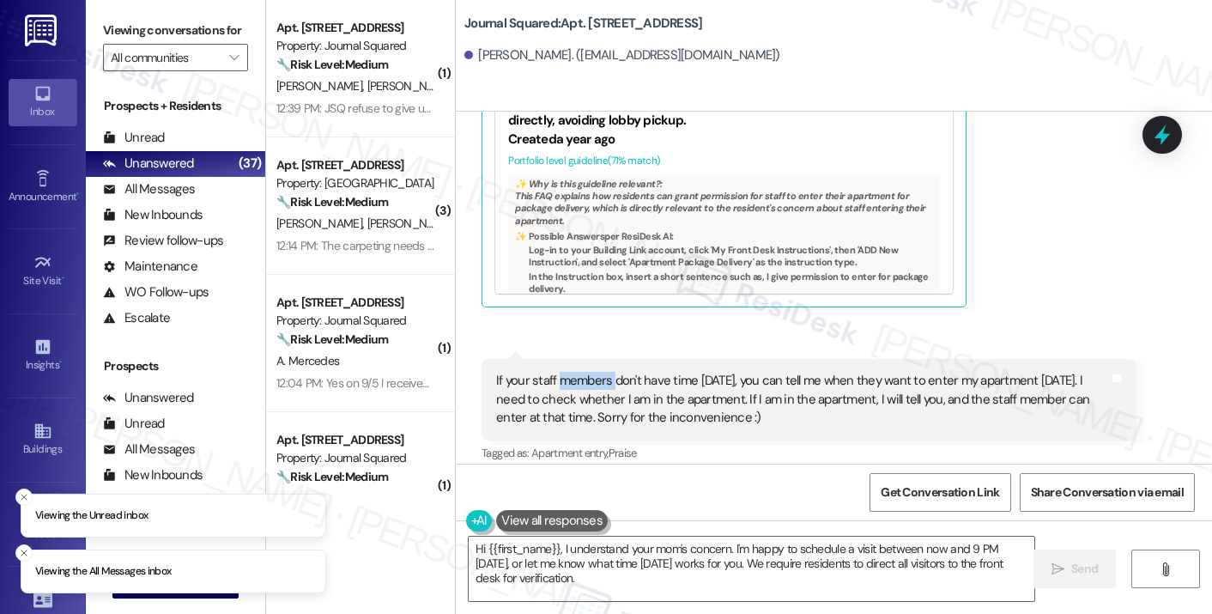
click at [556, 372] on div "If your staff members don't have time [DATE], you can tell me when they want to…" at bounding box center [802, 399] width 613 height 55
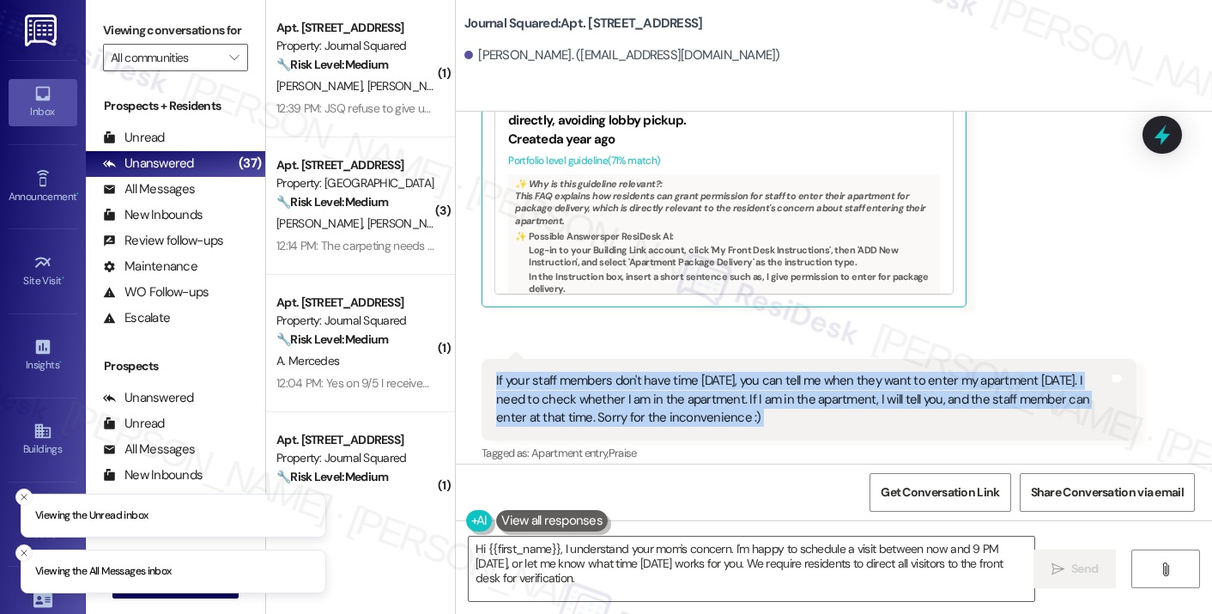
click at [556, 372] on div "If your staff members don't have time [DATE], you can tell me when they want to…" at bounding box center [802, 399] width 613 height 55
click at [748, 372] on div "If your staff members don't have time [DATE], you can tell me when they want to…" at bounding box center [802, 399] width 613 height 55
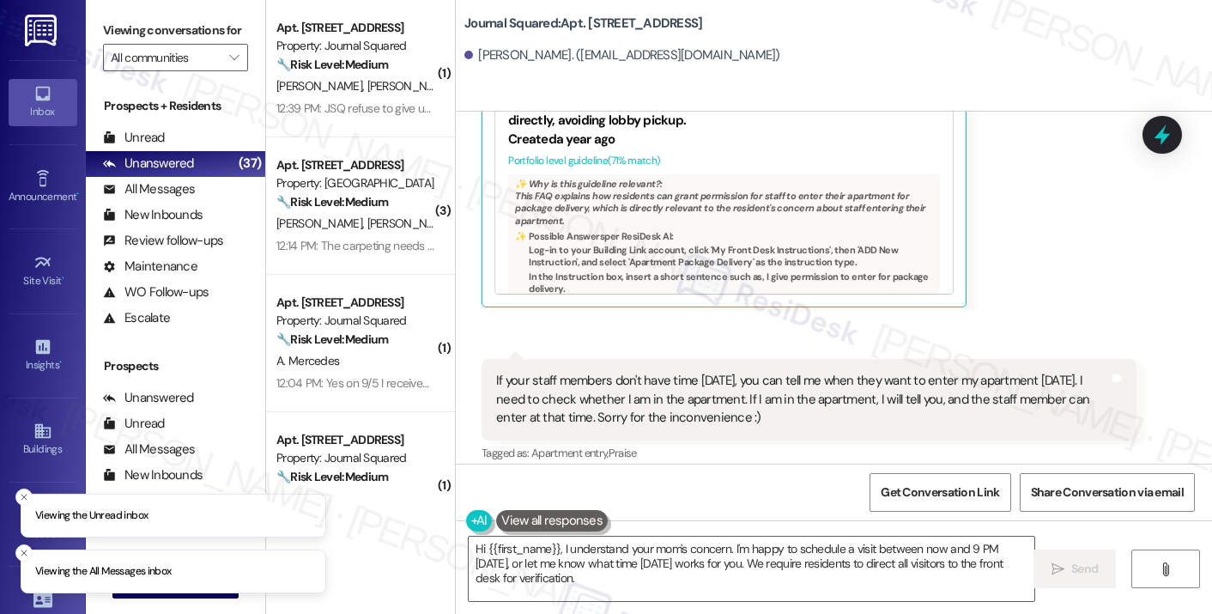
click at [748, 372] on div "If your staff members don't have time [DATE], you can tell me when they want to…" at bounding box center [802, 399] width 613 height 55
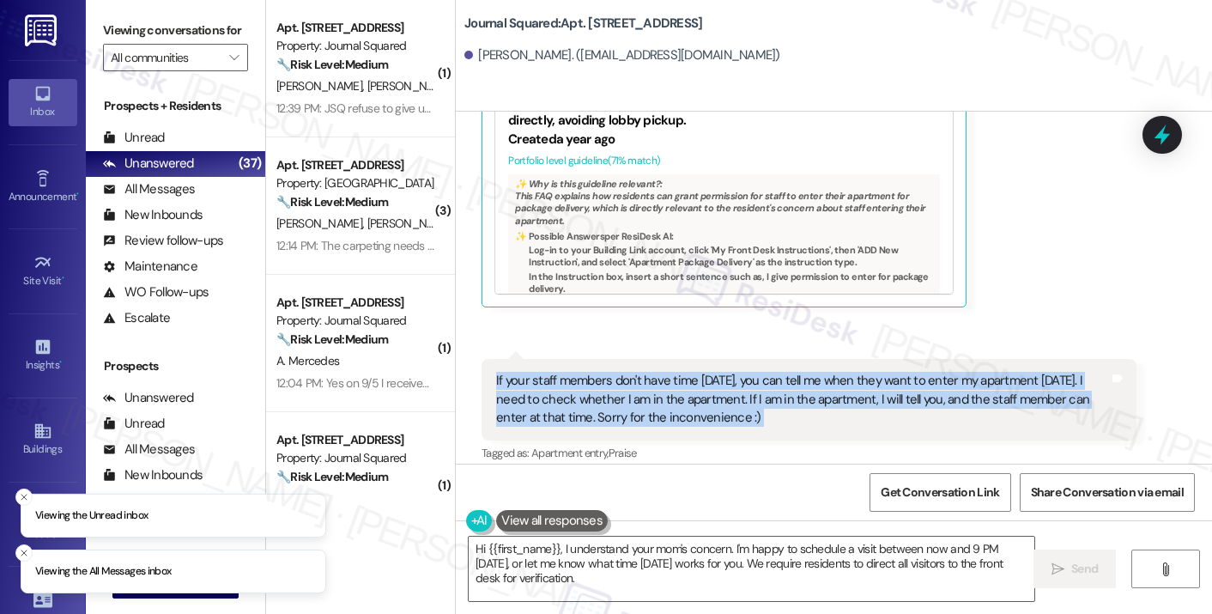
click at [748, 372] on div "If your staff members don't have time [DATE], you can tell me when they want to…" at bounding box center [802, 399] width 613 height 55
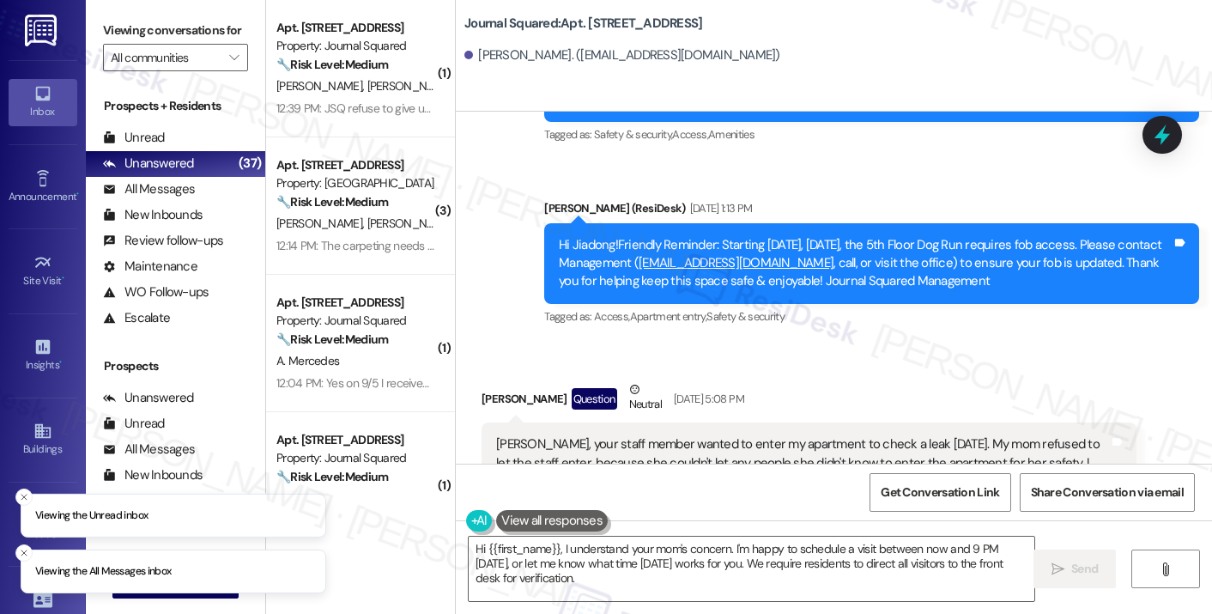
scroll to position [8289, 0]
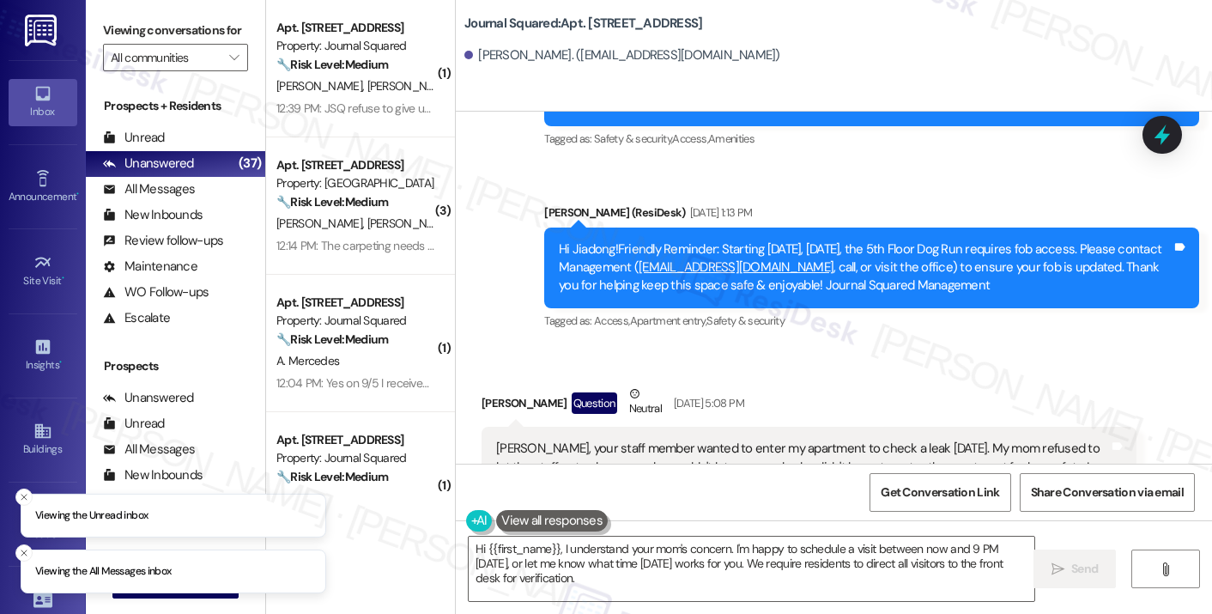
click at [613, 439] on div "[PERSON_NAME], your staff member wanted to enter my apartment to check a leak […" at bounding box center [802, 466] width 613 height 55
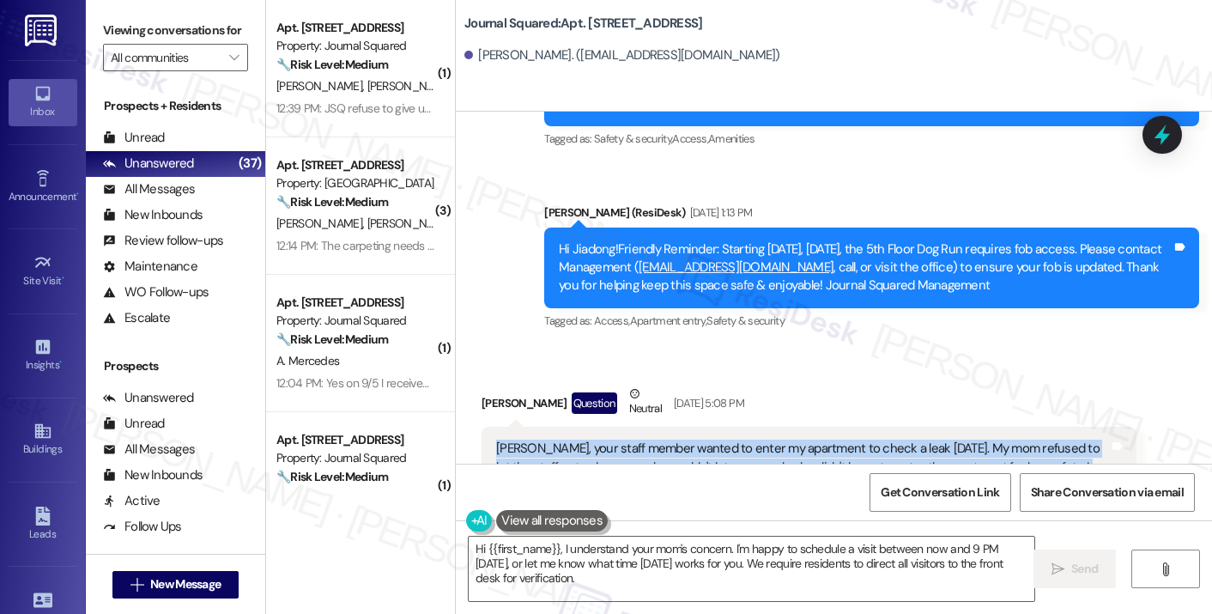
click at [612, 439] on div "[PERSON_NAME], your staff member wanted to enter my apartment to check a leak […" at bounding box center [802, 466] width 613 height 55
click at [672, 439] on div "[PERSON_NAME], your staff member wanted to enter my apartment to check a leak […" at bounding box center [802, 466] width 613 height 55
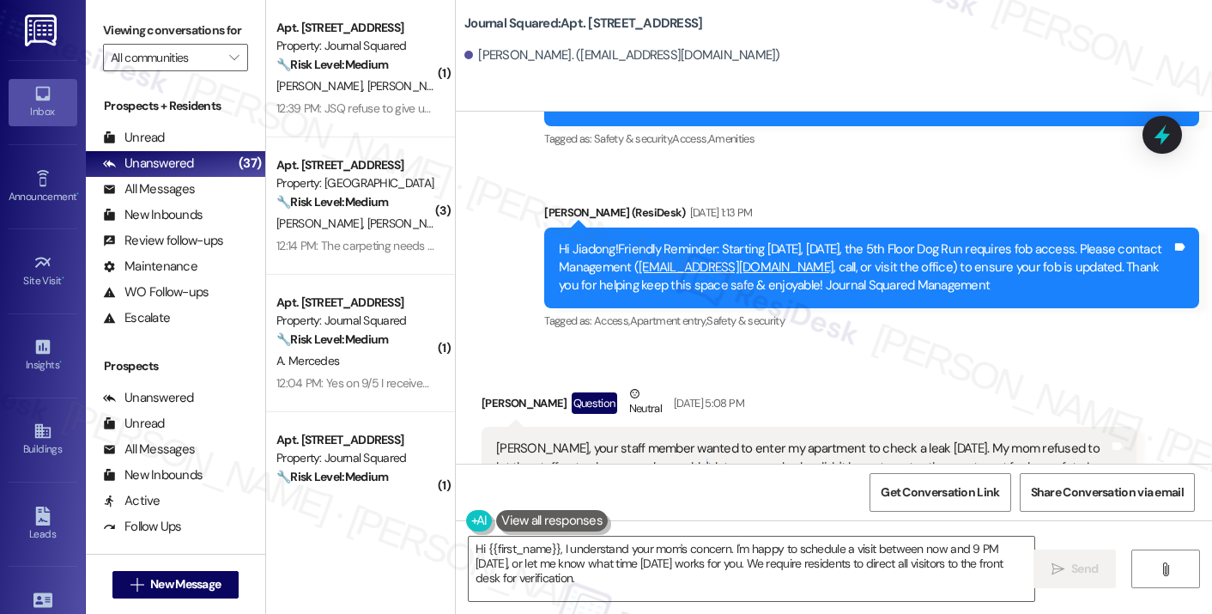
click at [672, 439] on div "[PERSON_NAME], your staff member wanted to enter my apartment to check a leak […" at bounding box center [802, 466] width 613 height 55
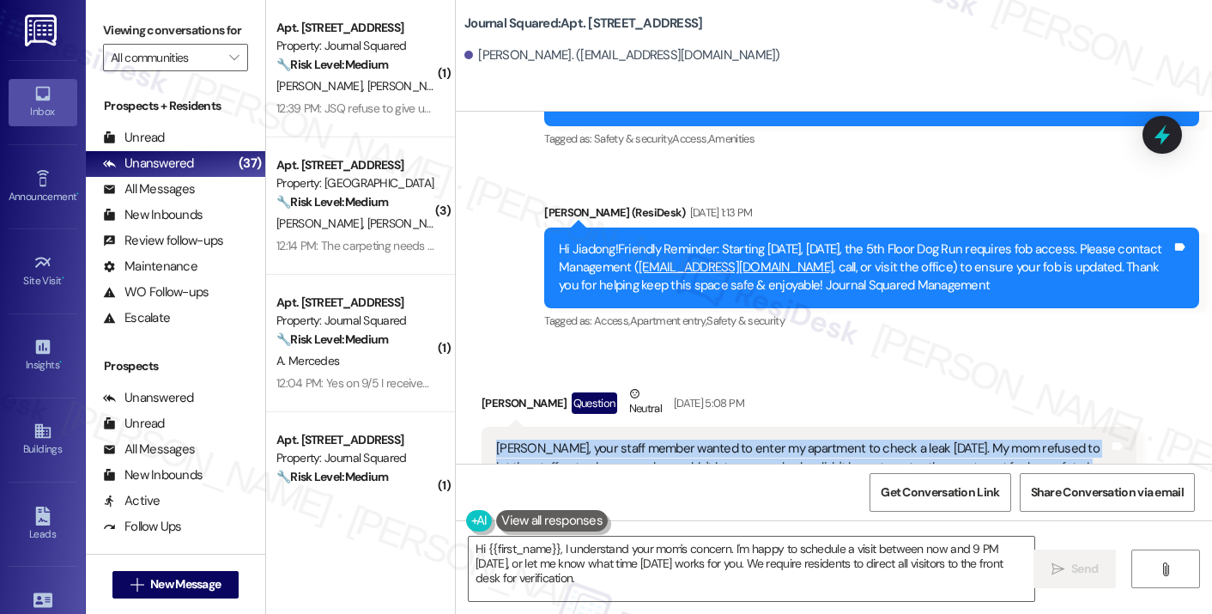
click at [672, 439] on div "[PERSON_NAME], your staff member wanted to enter my apartment to check a leak […" at bounding box center [802, 466] width 613 height 55
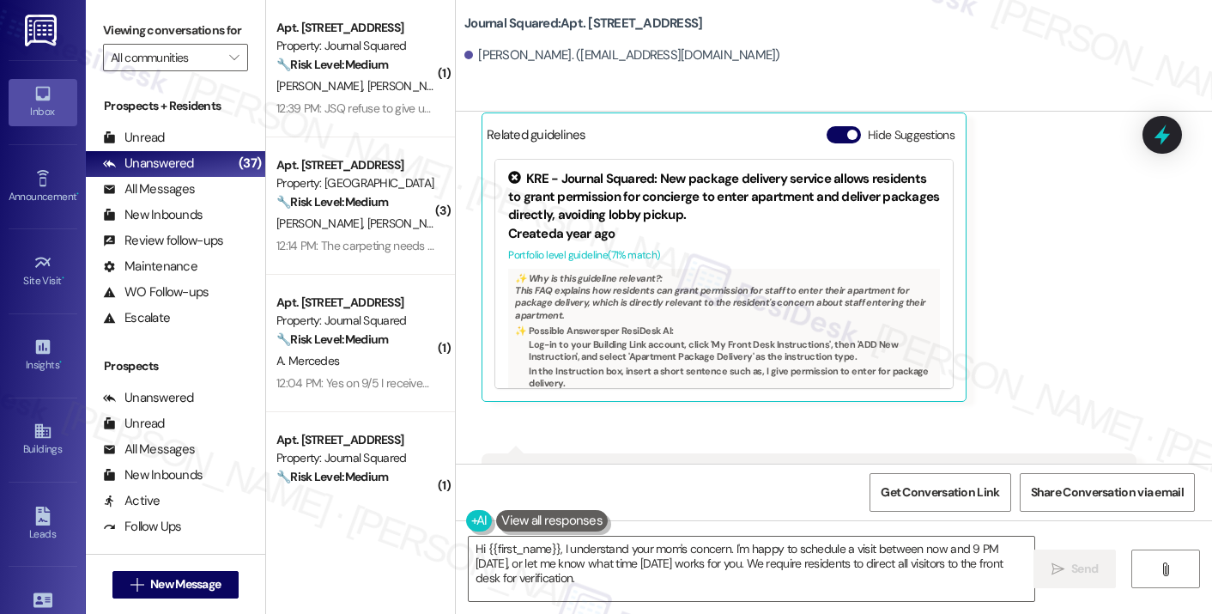
scroll to position [8804, 0]
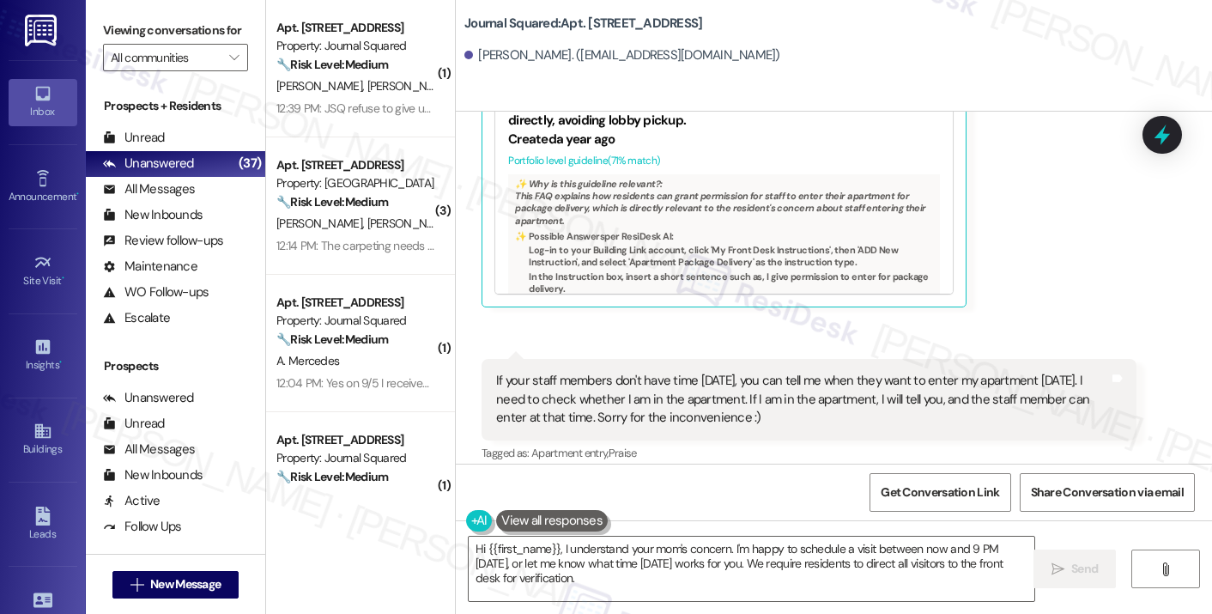
click at [636, 372] on div "If your staff members don't have time [DATE], you can tell me when they want to…" at bounding box center [802, 399] width 613 height 55
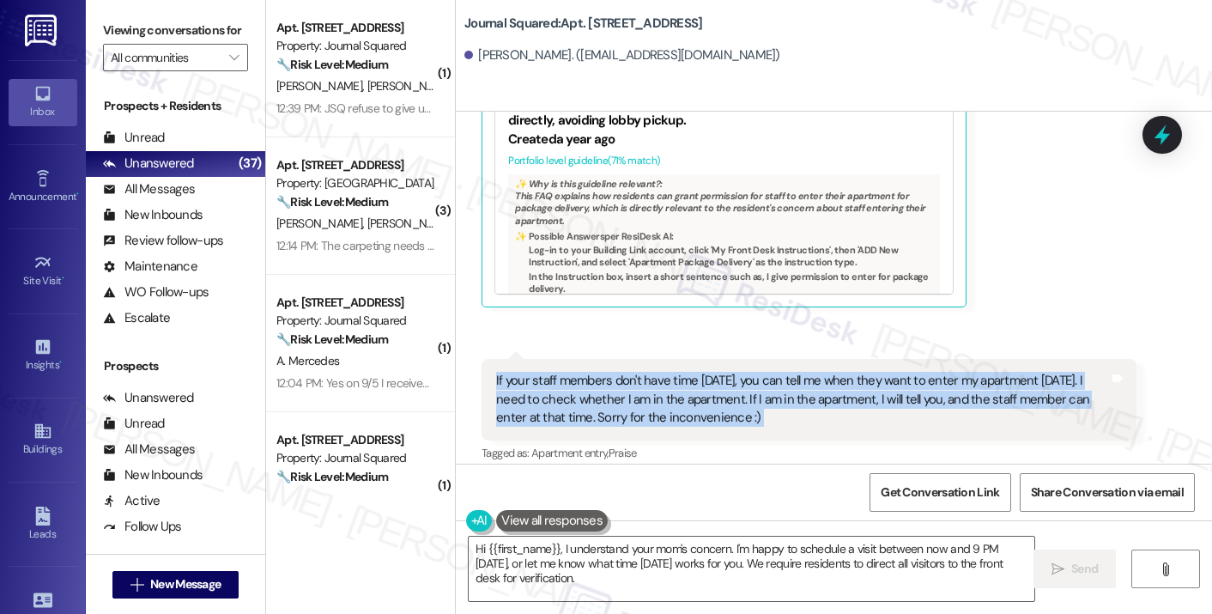
click at [636, 372] on div "If your staff members don't have time [DATE], you can tell me when they want to…" at bounding box center [802, 399] width 613 height 55
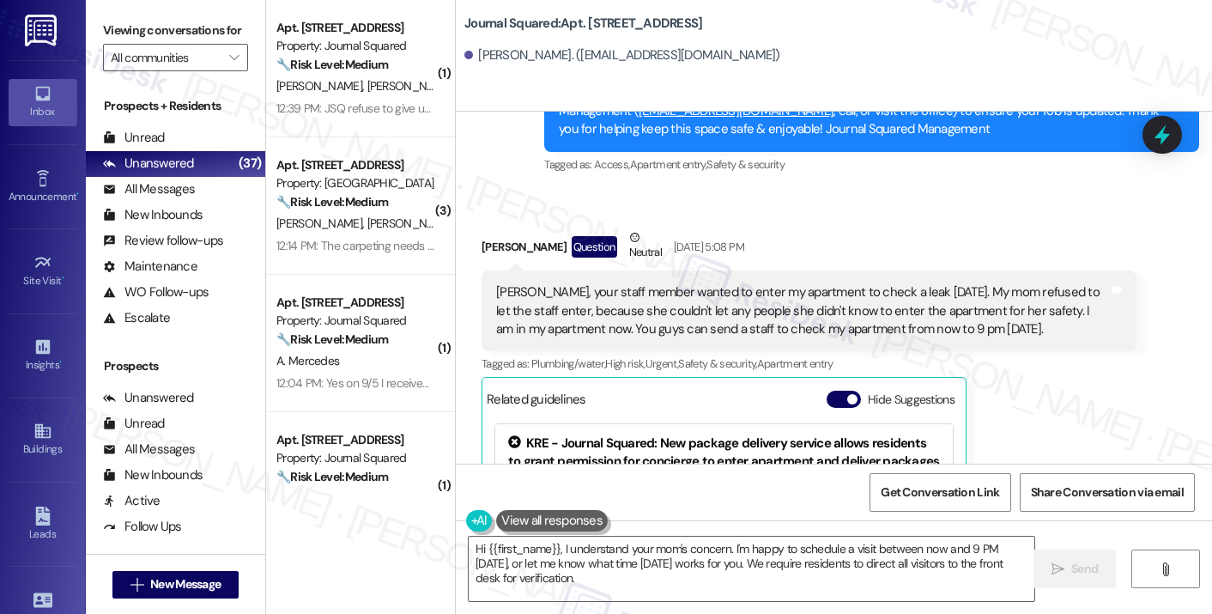
scroll to position [8375, 0]
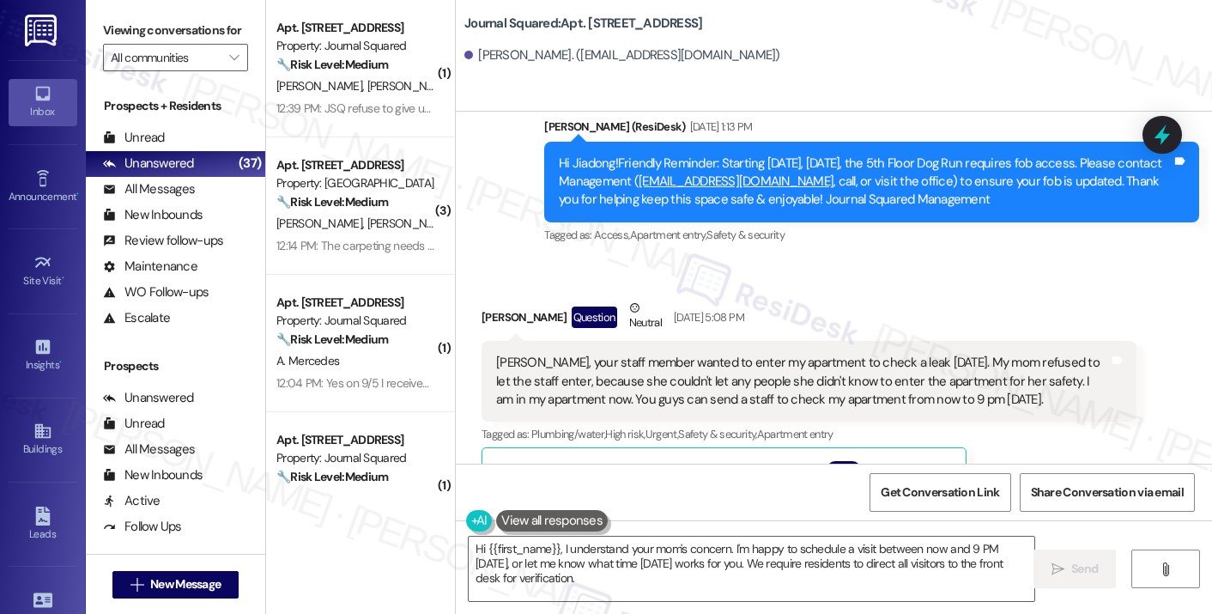
click at [746, 354] on div "[PERSON_NAME], your staff member wanted to enter my apartment to check a leak […" at bounding box center [802, 381] width 613 height 55
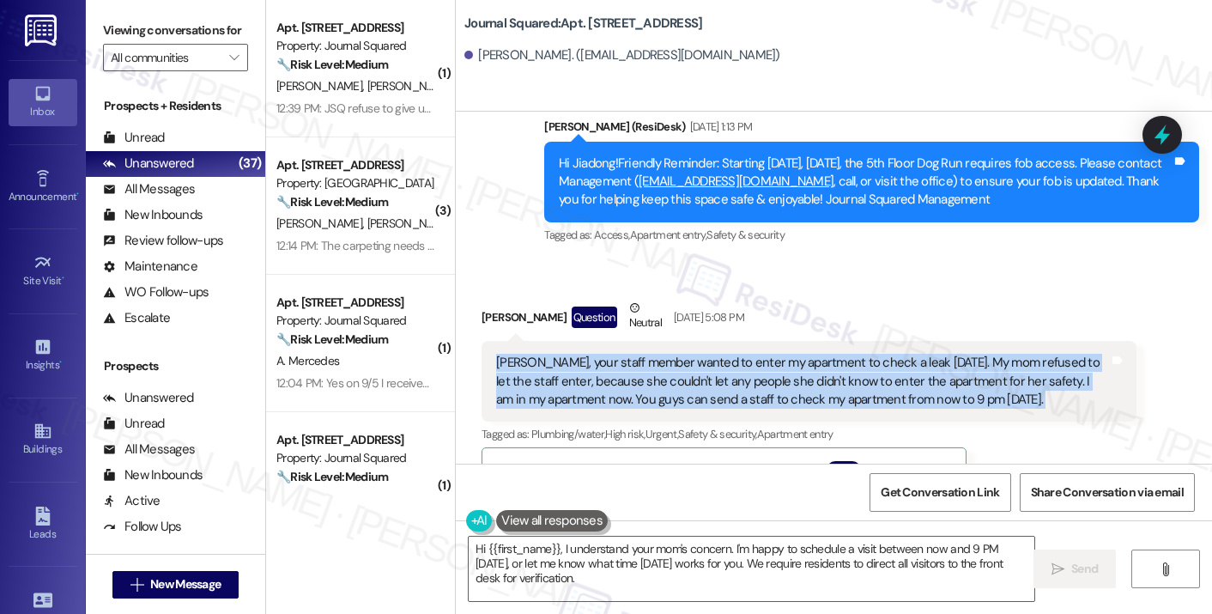
click at [746, 354] on div "[PERSON_NAME], your staff member wanted to enter my apartment to check a leak […" at bounding box center [802, 381] width 613 height 55
copy div "[PERSON_NAME], your staff member wanted to enter my apartment to check a leak […"
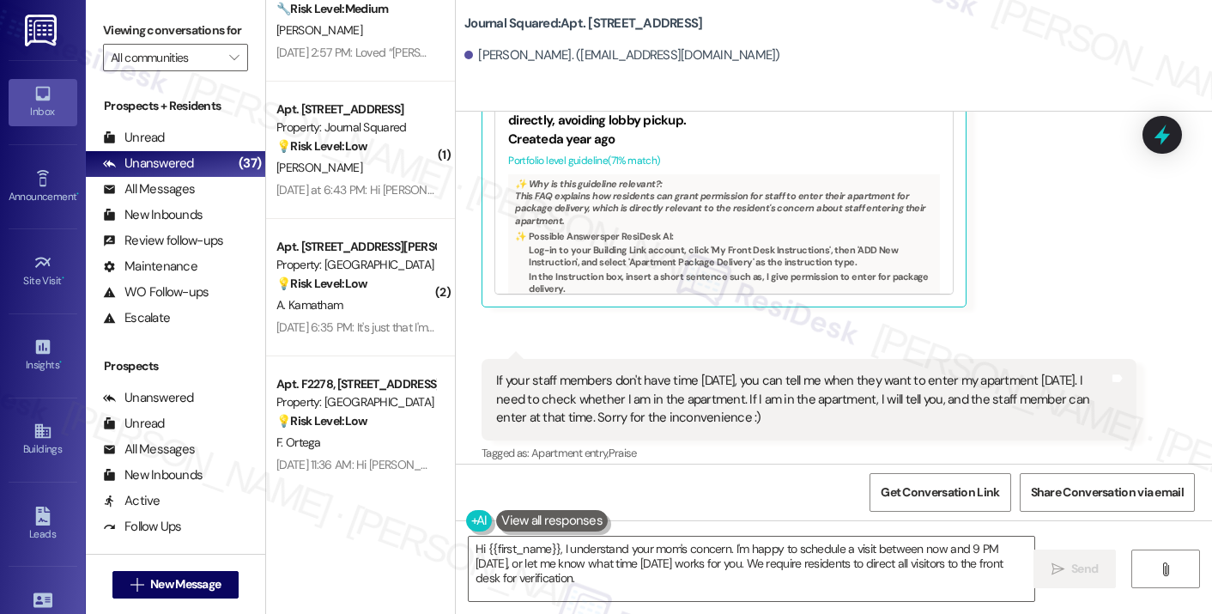
scroll to position [1287, 0]
